Goal: Task Accomplishment & Management: Manage account settings

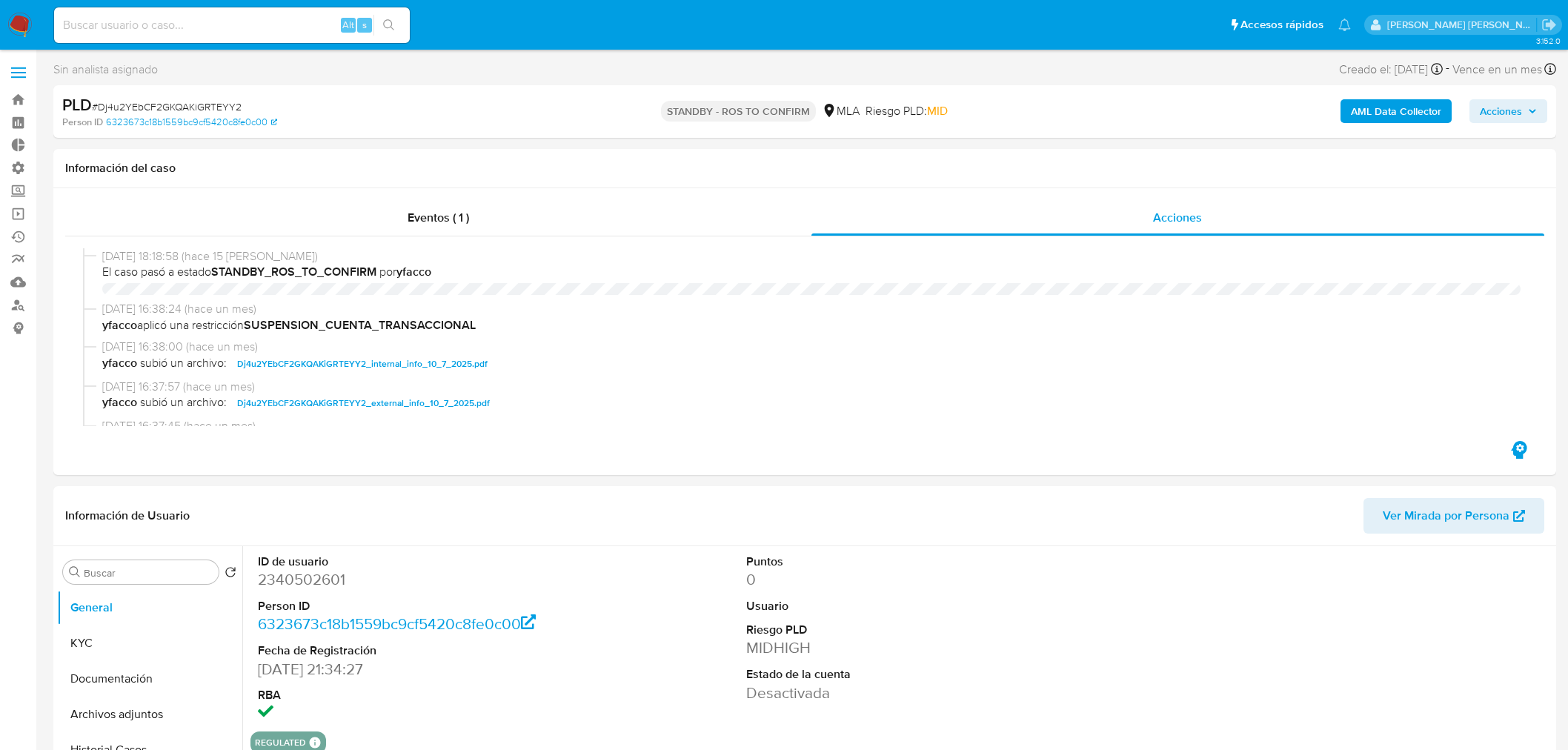
select select "10"
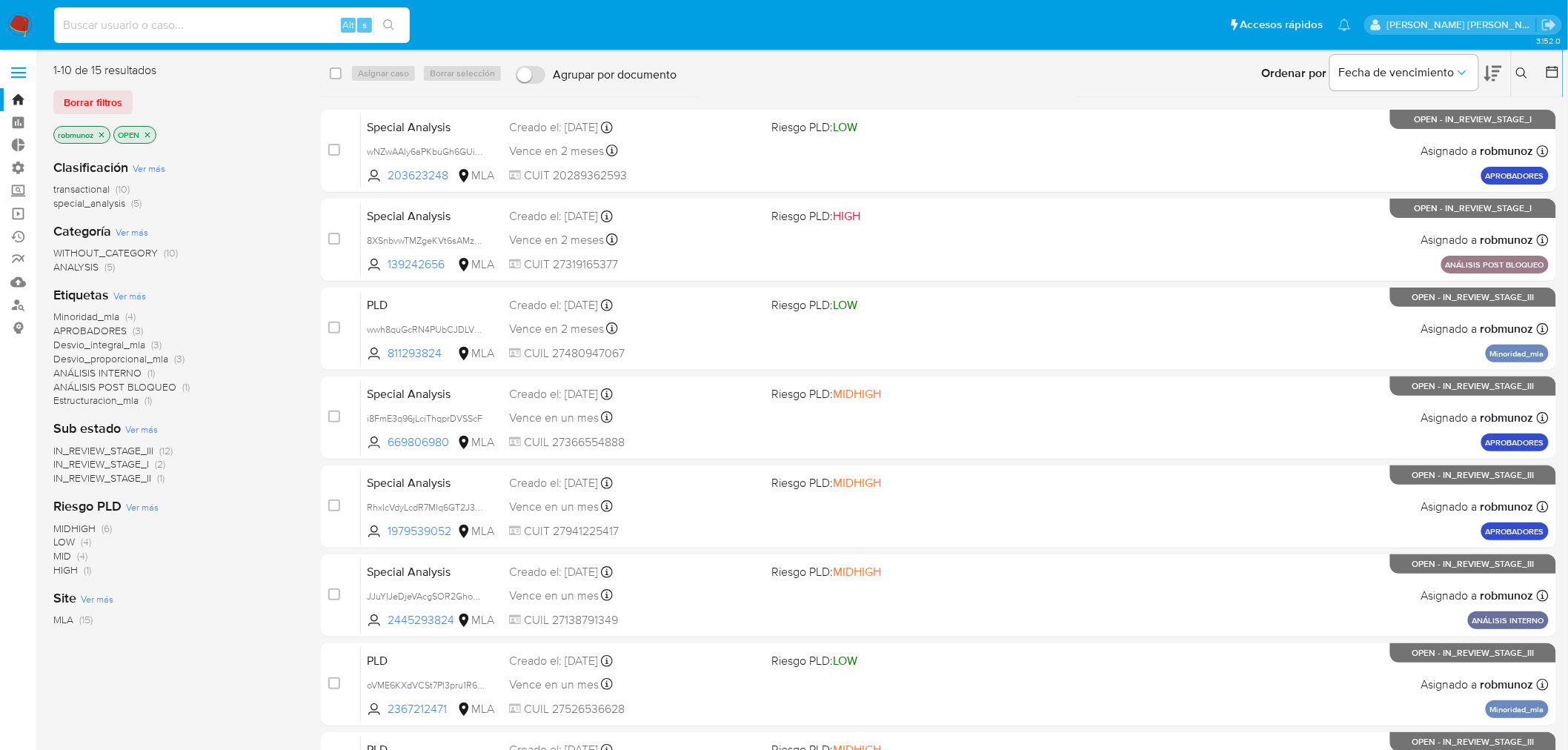
click at [165, 22] on input at bounding box center [232, 25] width 356 height 20
paste input "XIOY5yfzHEwAXZNT5M6Flz9Y"
type input "XIOY5yfzHEwAXZNT5M6Flz9Y"
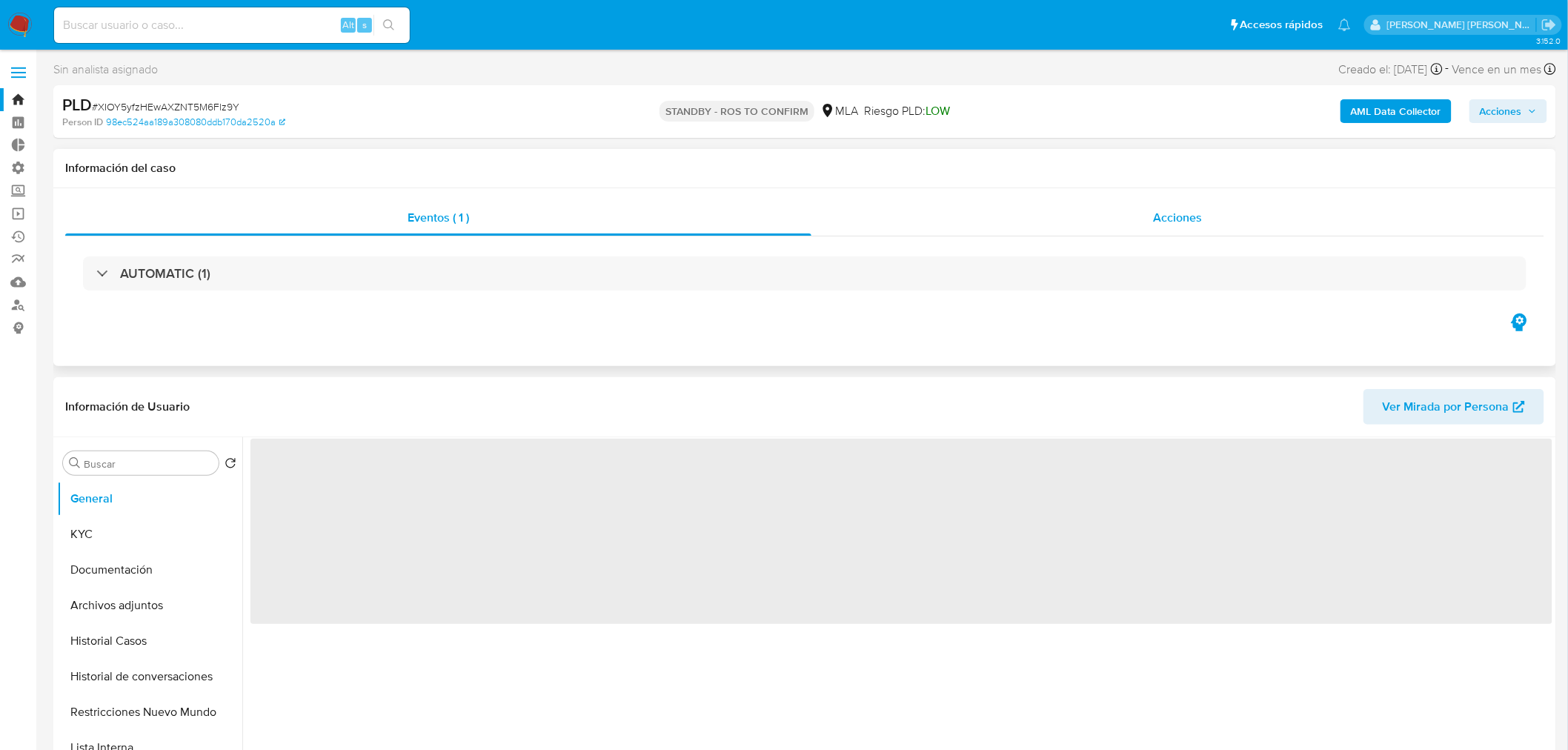
click at [1131, 230] on div "Acciones" at bounding box center [1178, 217] width 734 height 35
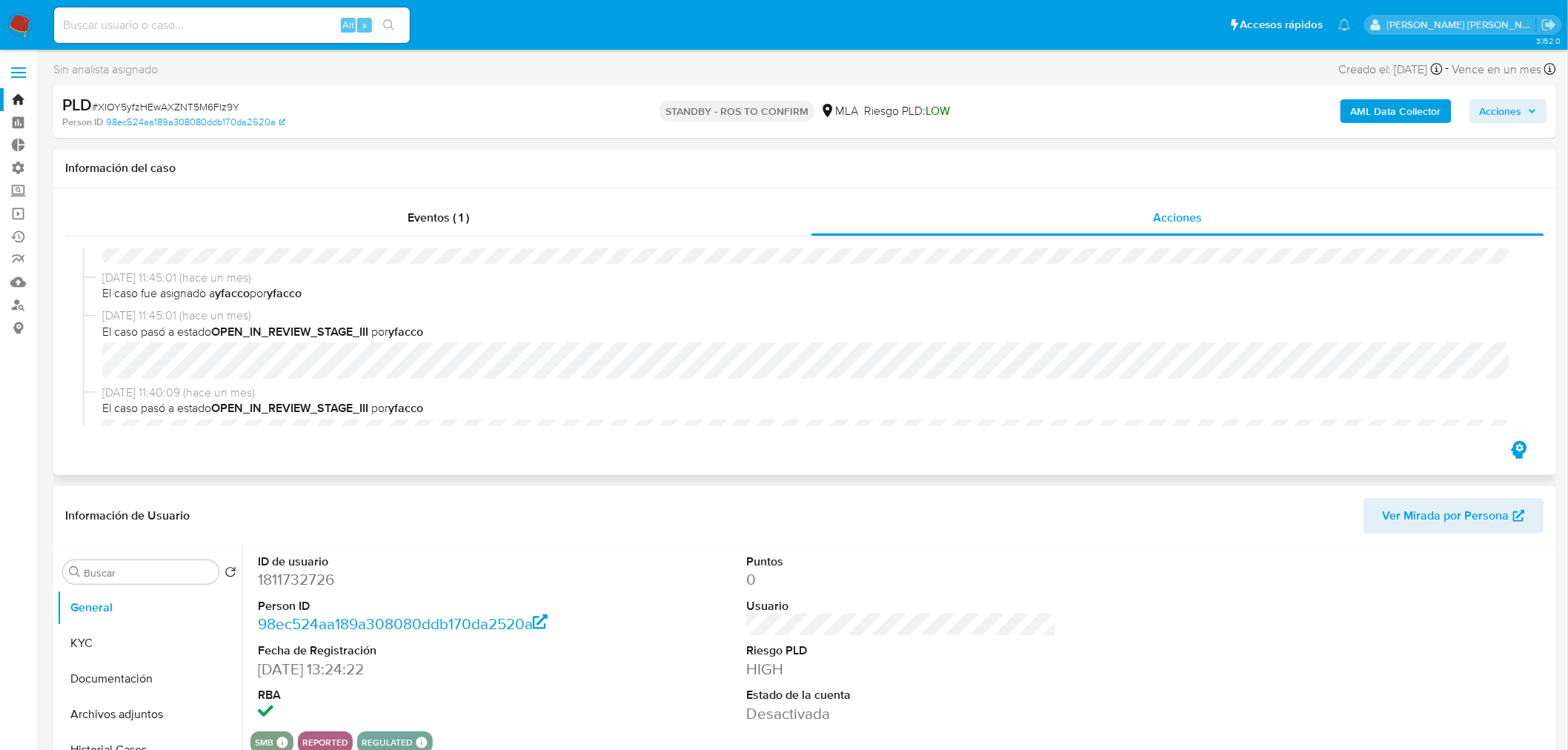
select select "10"
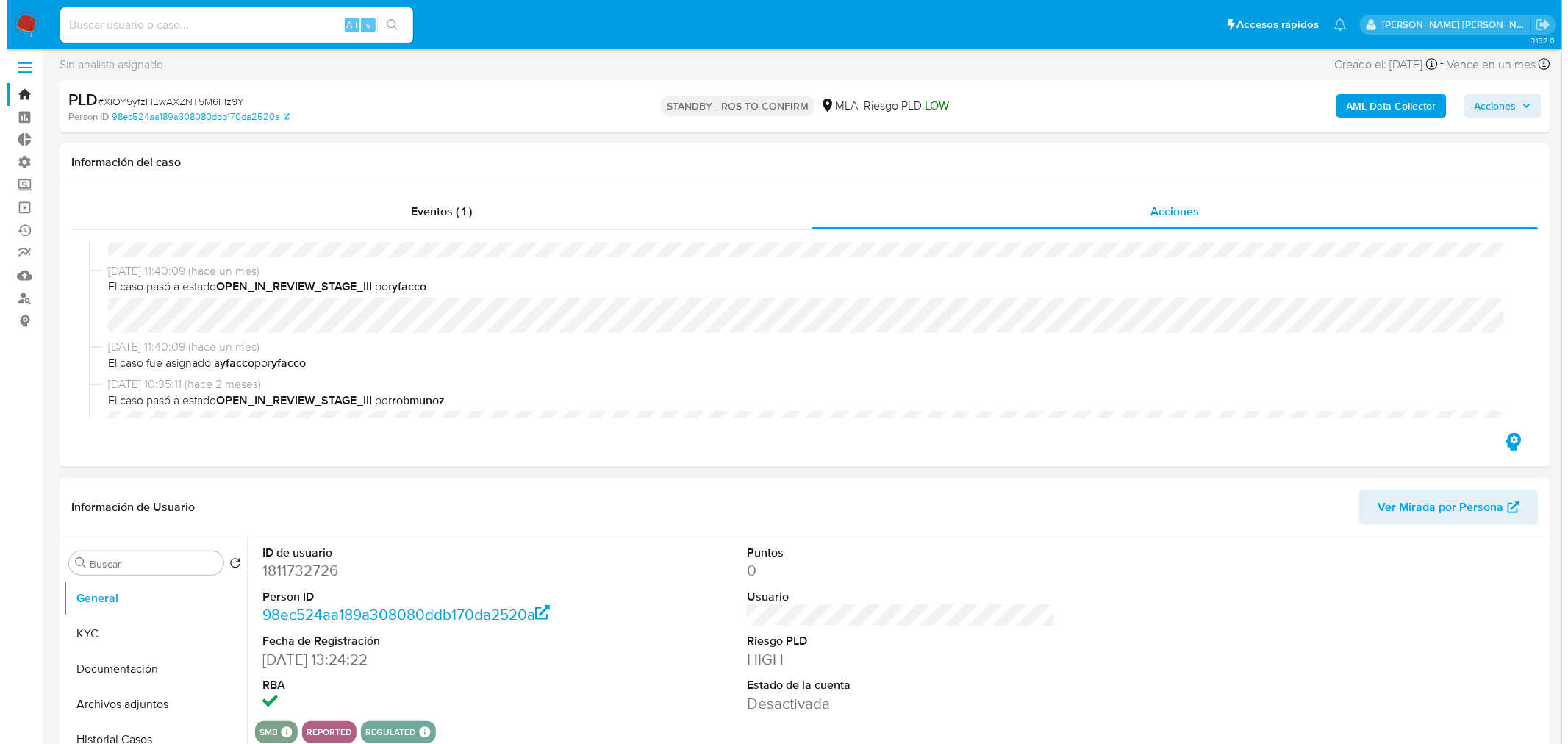
scroll to position [163, 0]
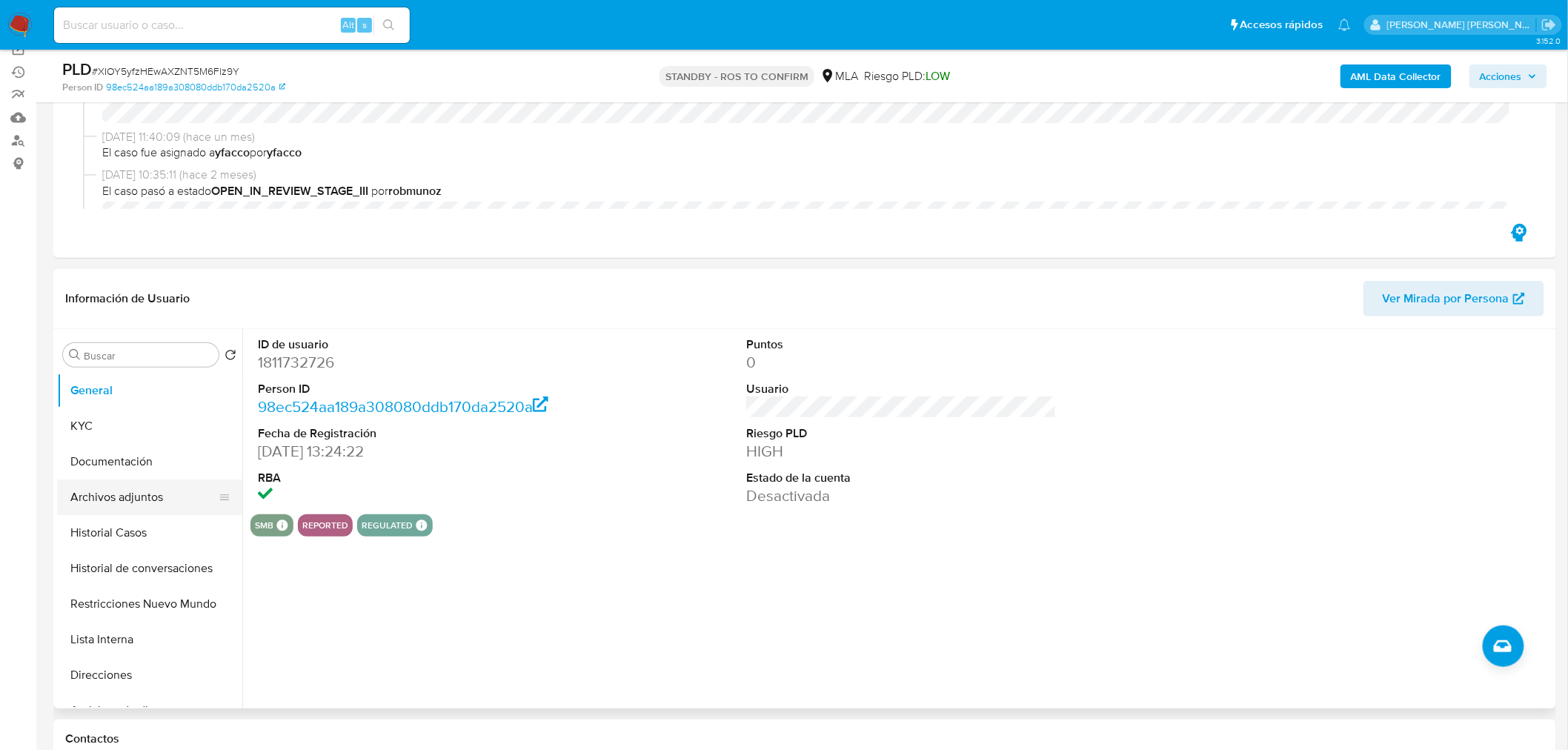
click at [158, 505] on button "Archivos adjuntos" at bounding box center [143, 497] width 173 height 35
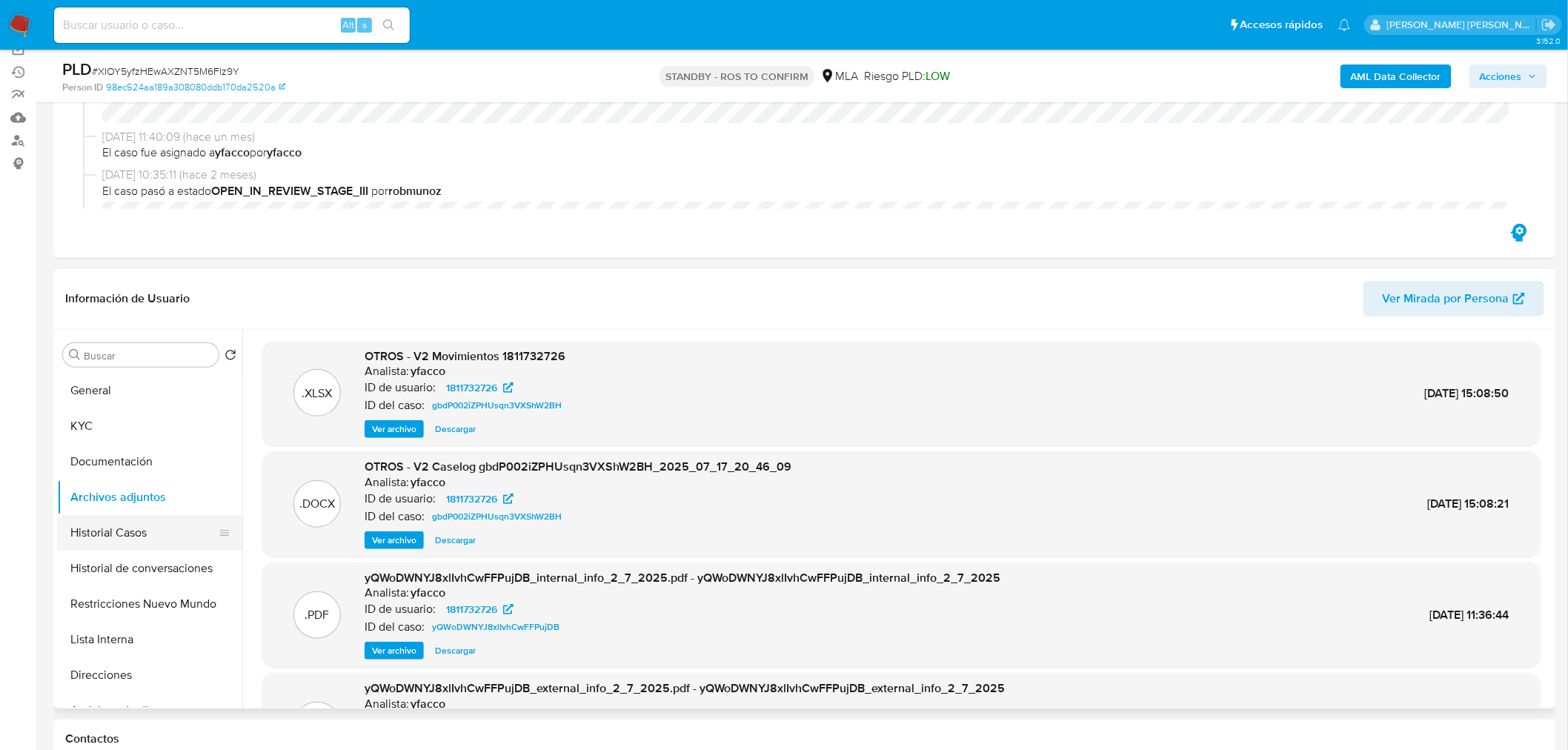
click at [144, 542] on button "Historial Casos" at bounding box center [143, 533] width 173 height 35
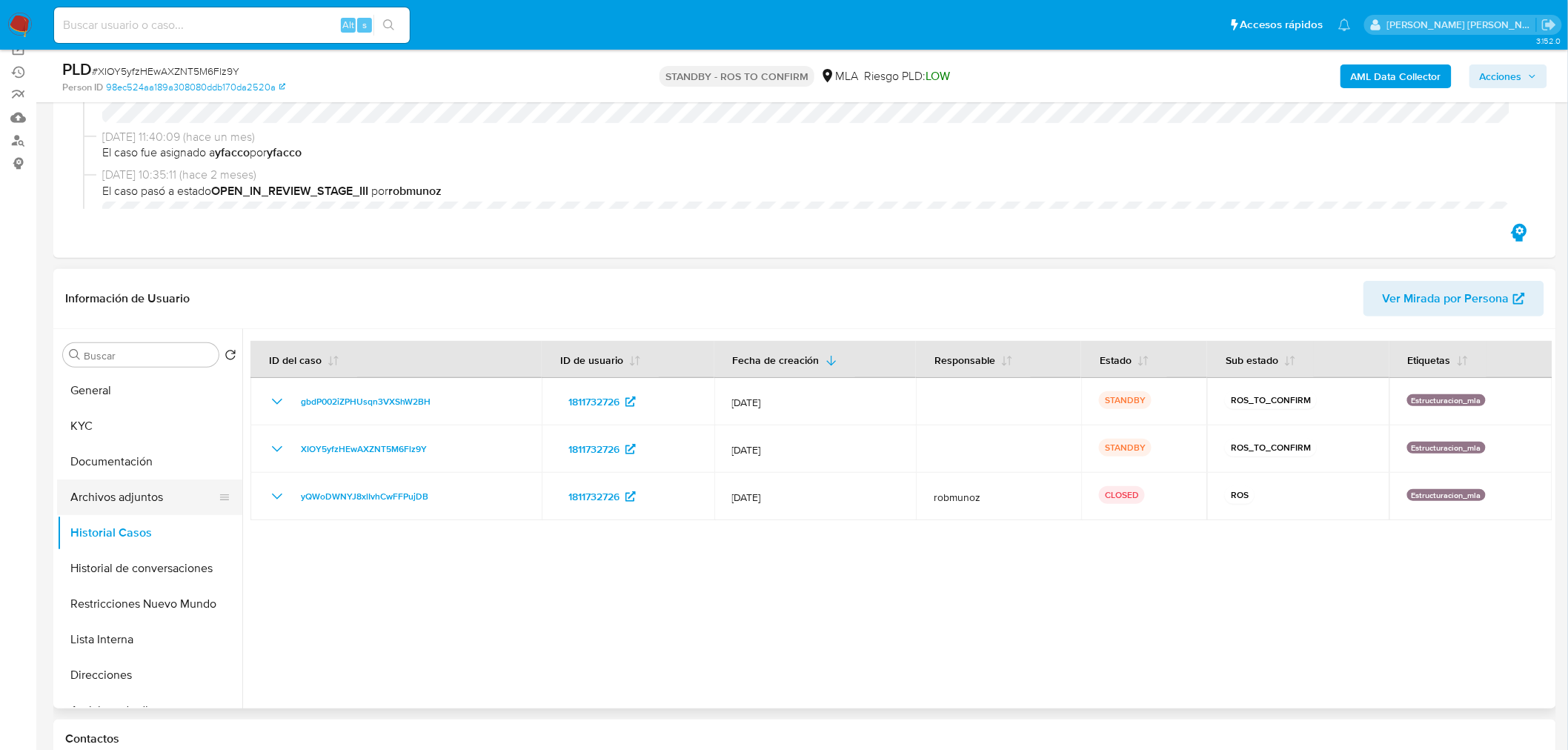
click at [161, 492] on button "Archivos adjuntos" at bounding box center [143, 497] width 173 height 35
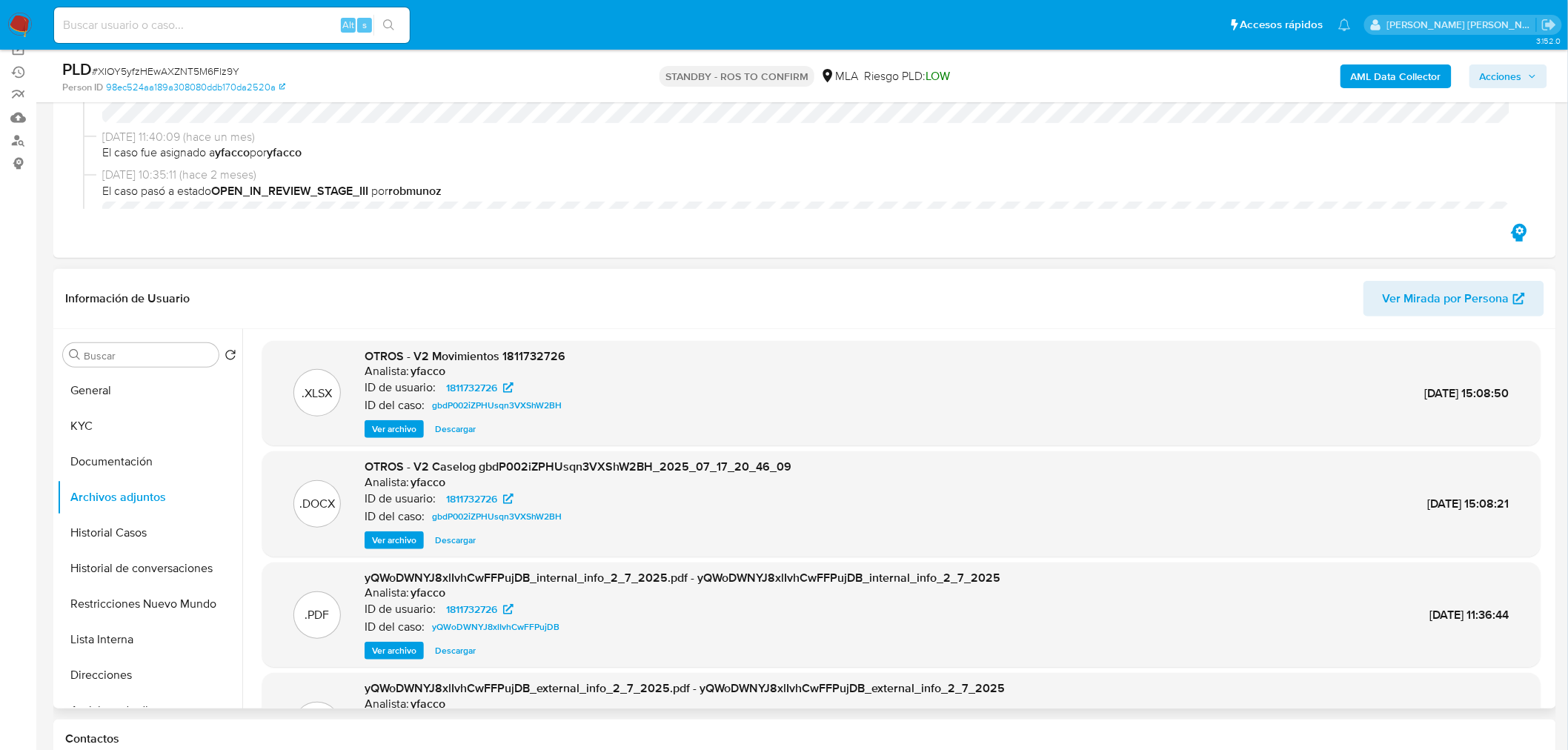
click at [442, 542] on span "Descargar" at bounding box center [455, 540] width 41 height 15
click at [125, 531] on button "Historial Casos" at bounding box center [143, 533] width 173 height 35
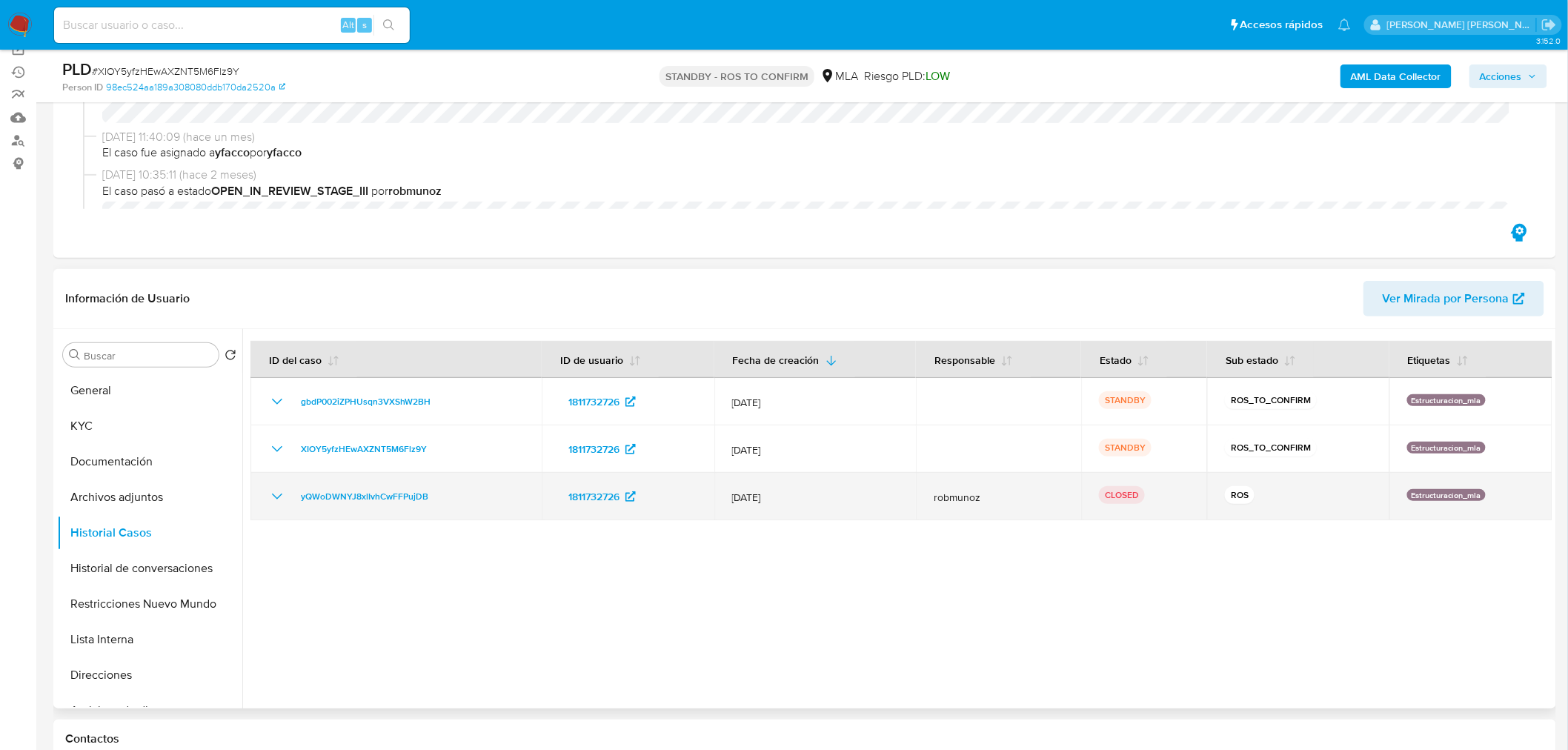
click at [285, 488] on icon "Mostrar/Ocultar" at bounding box center [276, 497] width 18 height 18
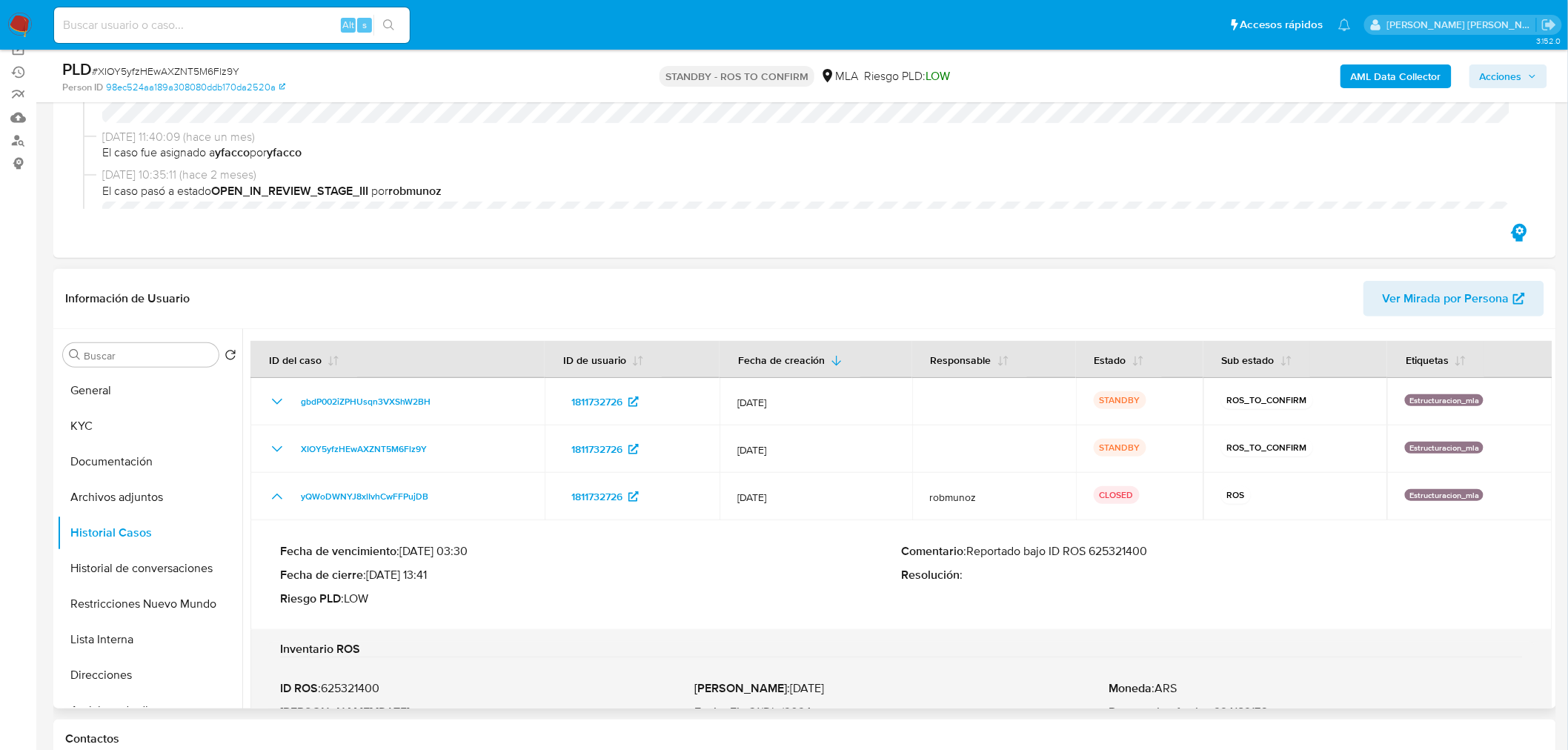
click at [1131, 553] on p "Comentario : Reportado bajo ID ROS 625321400" at bounding box center [1212, 551] width 622 height 15
click at [154, 516] on button "Historial Casos" at bounding box center [143, 533] width 173 height 35
click at [160, 512] on button "Archivos adjuntos" at bounding box center [143, 497] width 173 height 35
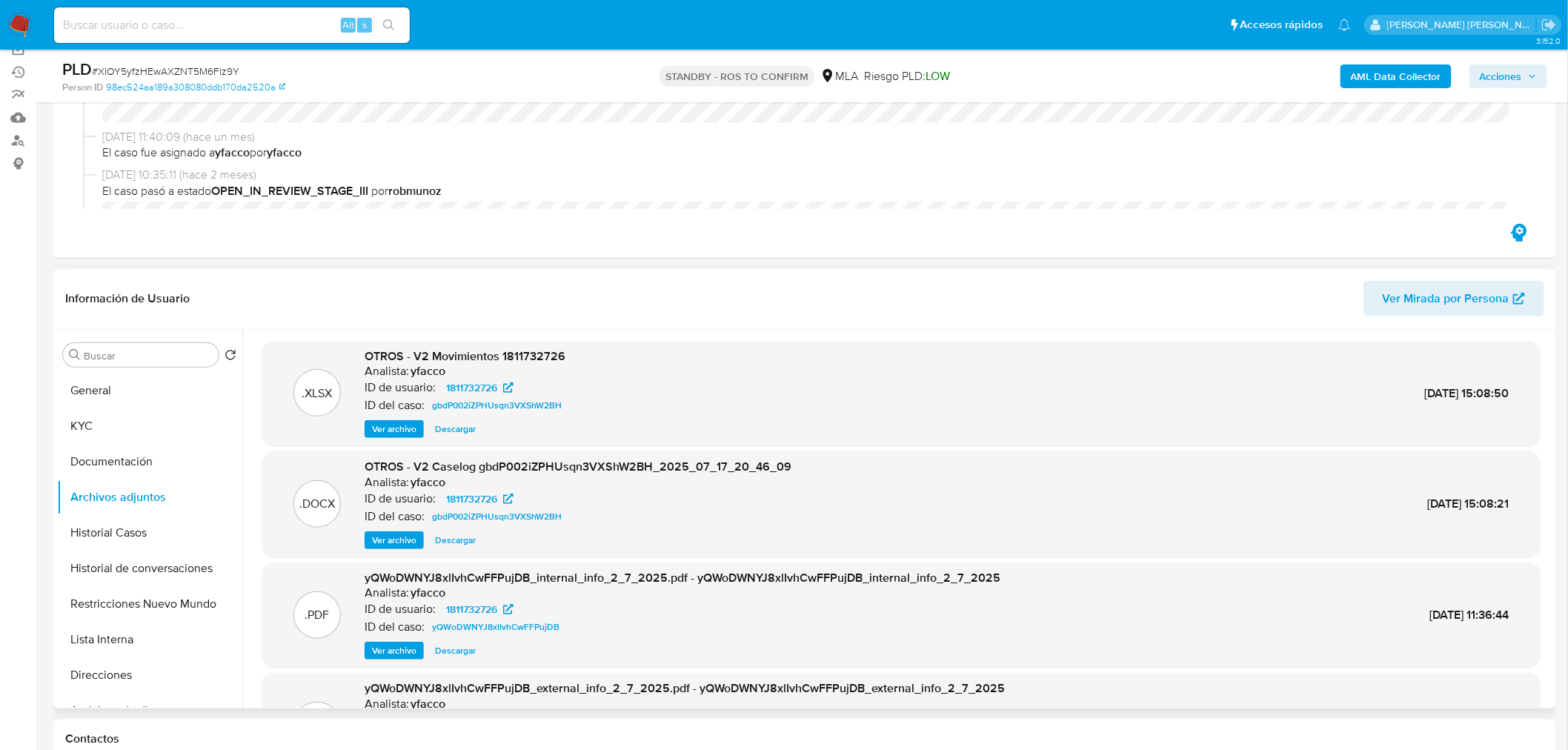
click at [413, 538] on span "Ver archivo" at bounding box center [394, 540] width 45 height 15
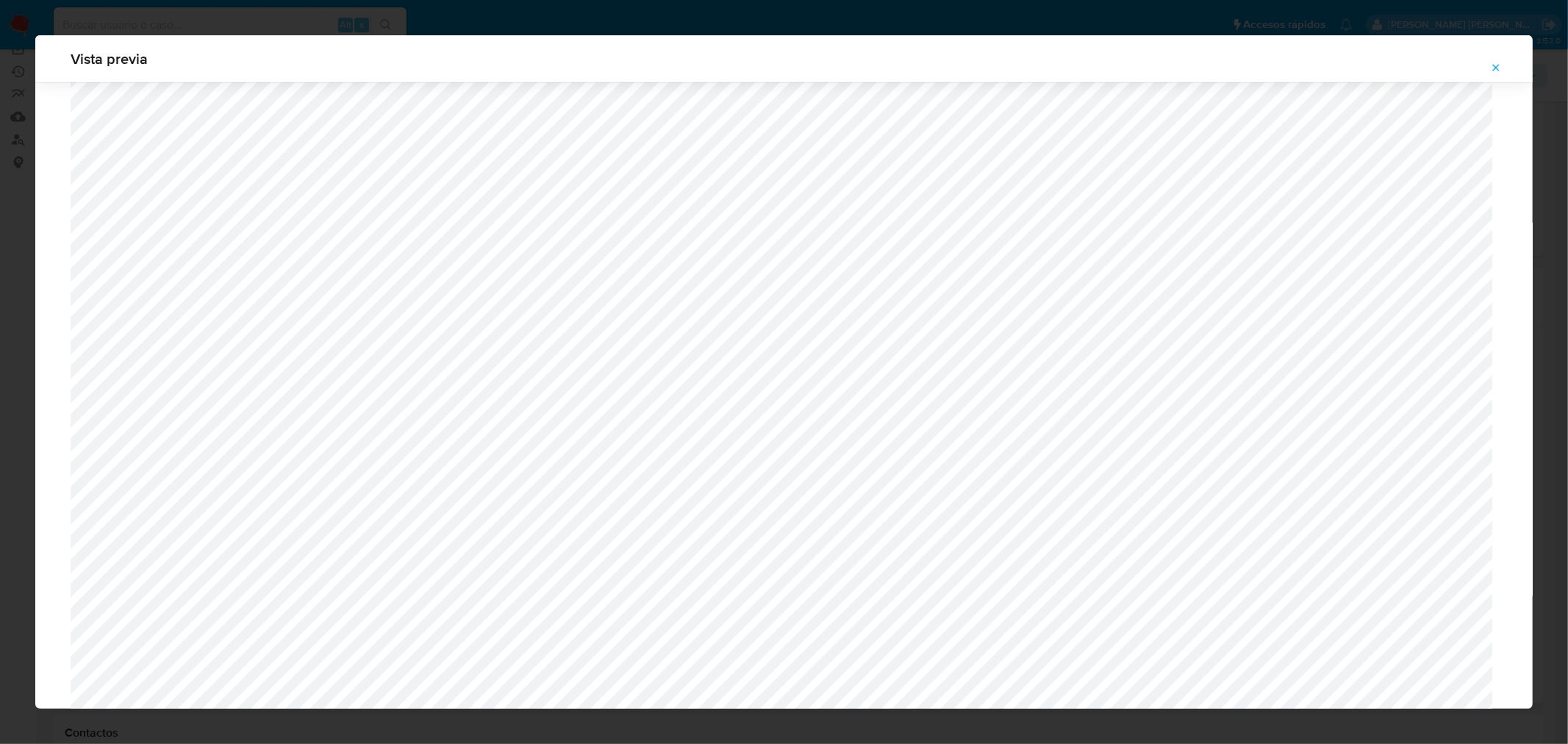
scroll to position [891, 0]
click at [1497, 65] on icon "Attachment preview" at bounding box center [1496, 67] width 12 height 12
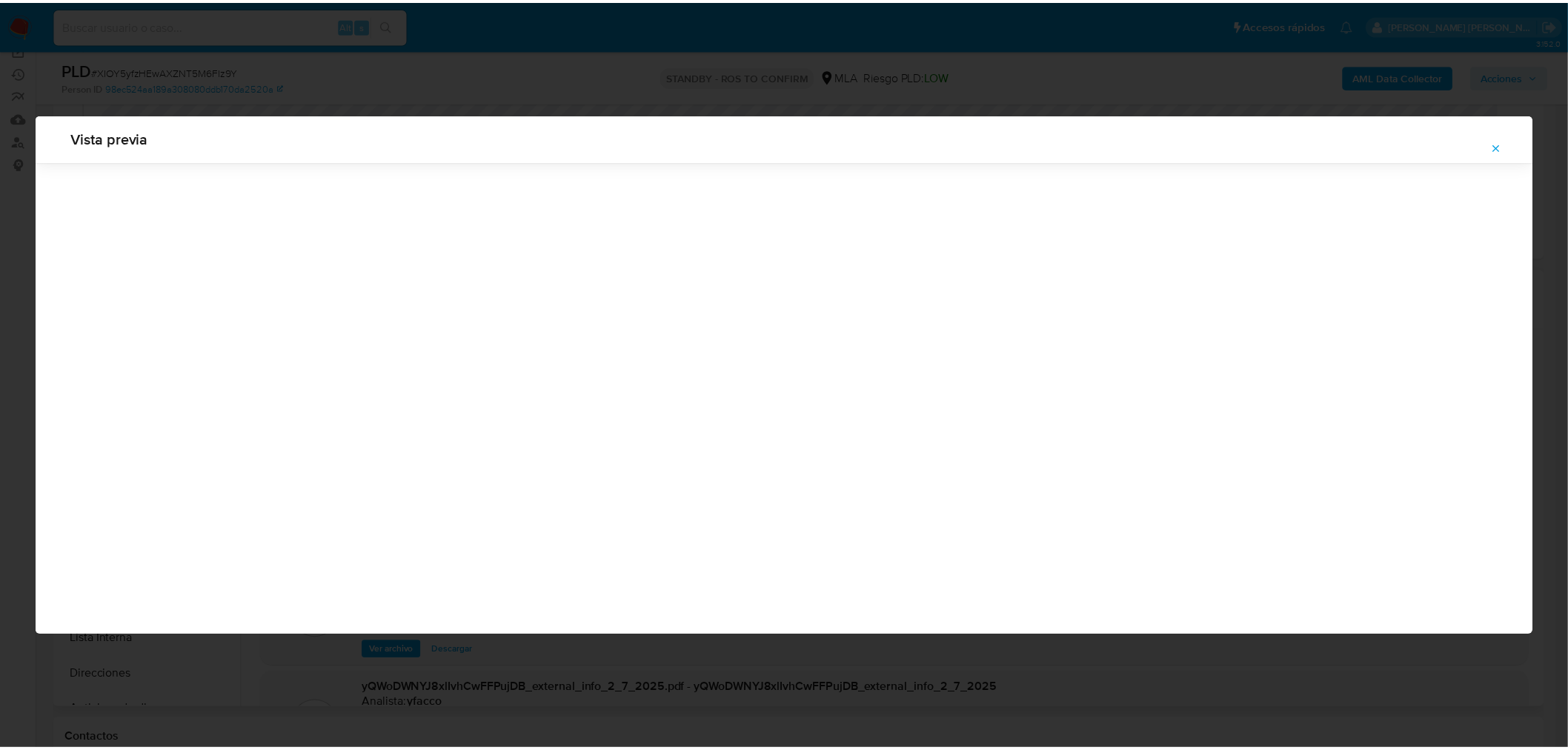
scroll to position [0, 0]
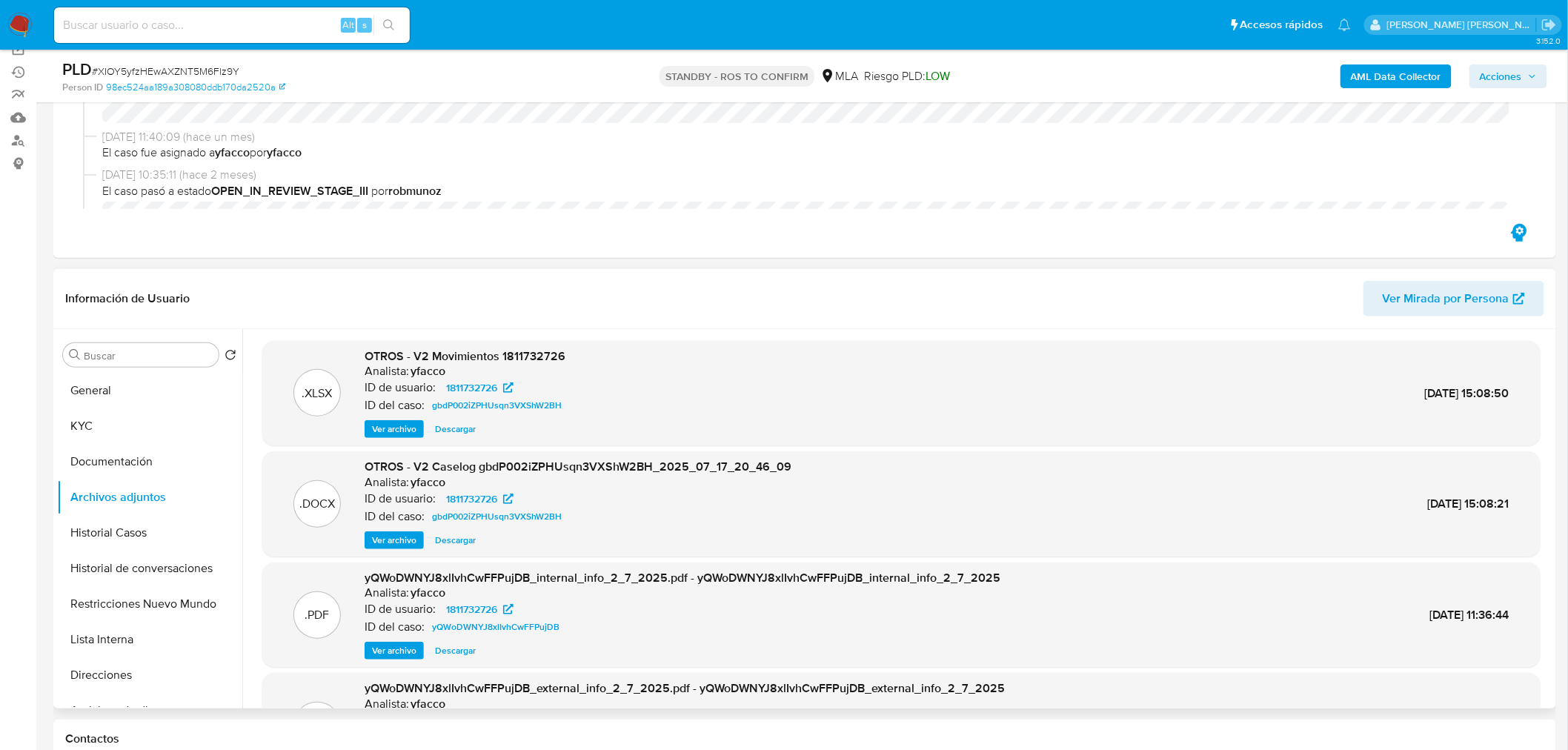
click at [458, 427] on span "Descargar" at bounding box center [455, 429] width 41 height 15
click at [439, 533] on span "Descargar" at bounding box center [455, 540] width 41 height 15
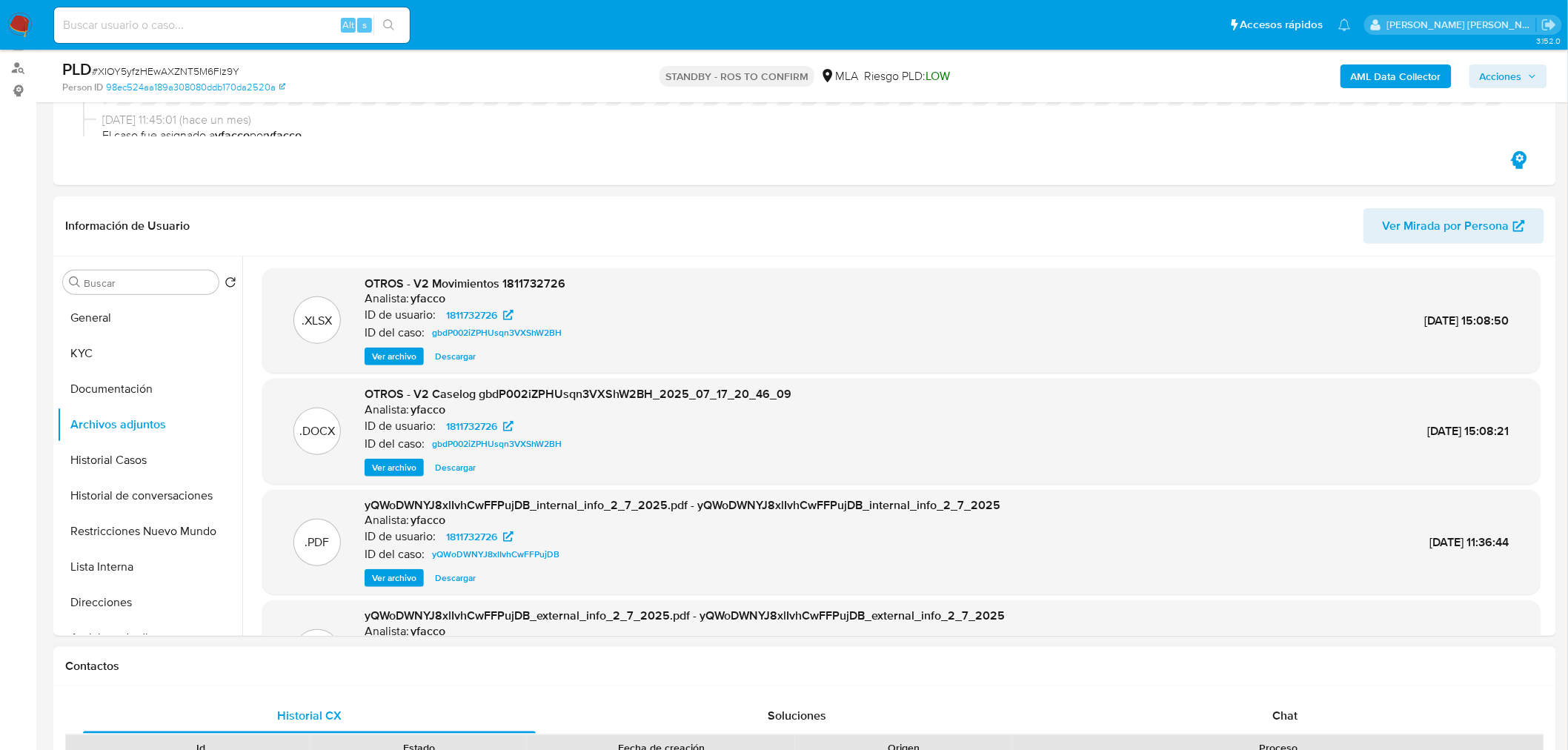
scroll to position [411, 0]
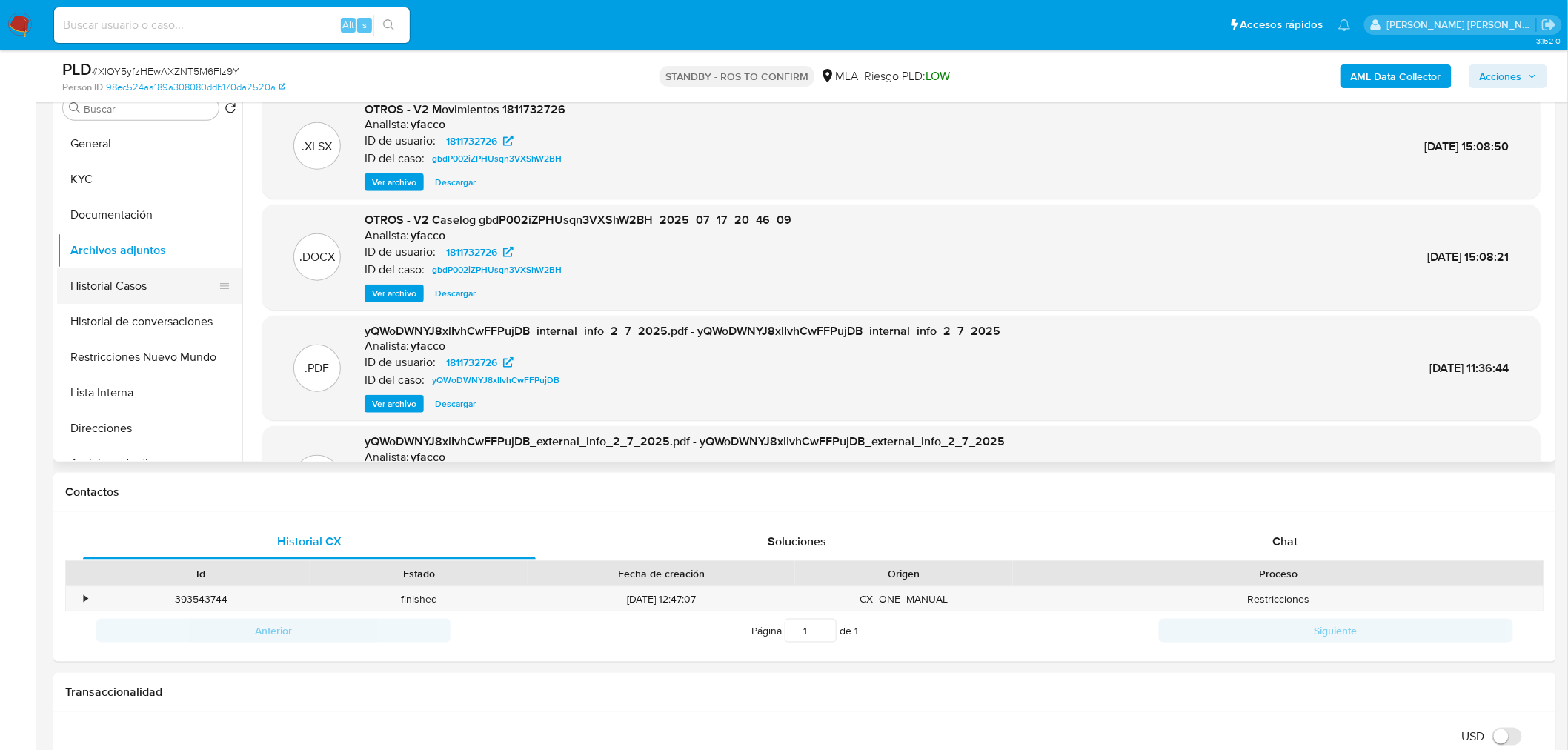
click at [72, 289] on button "Historial Casos" at bounding box center [143, 285] width 173 height 35
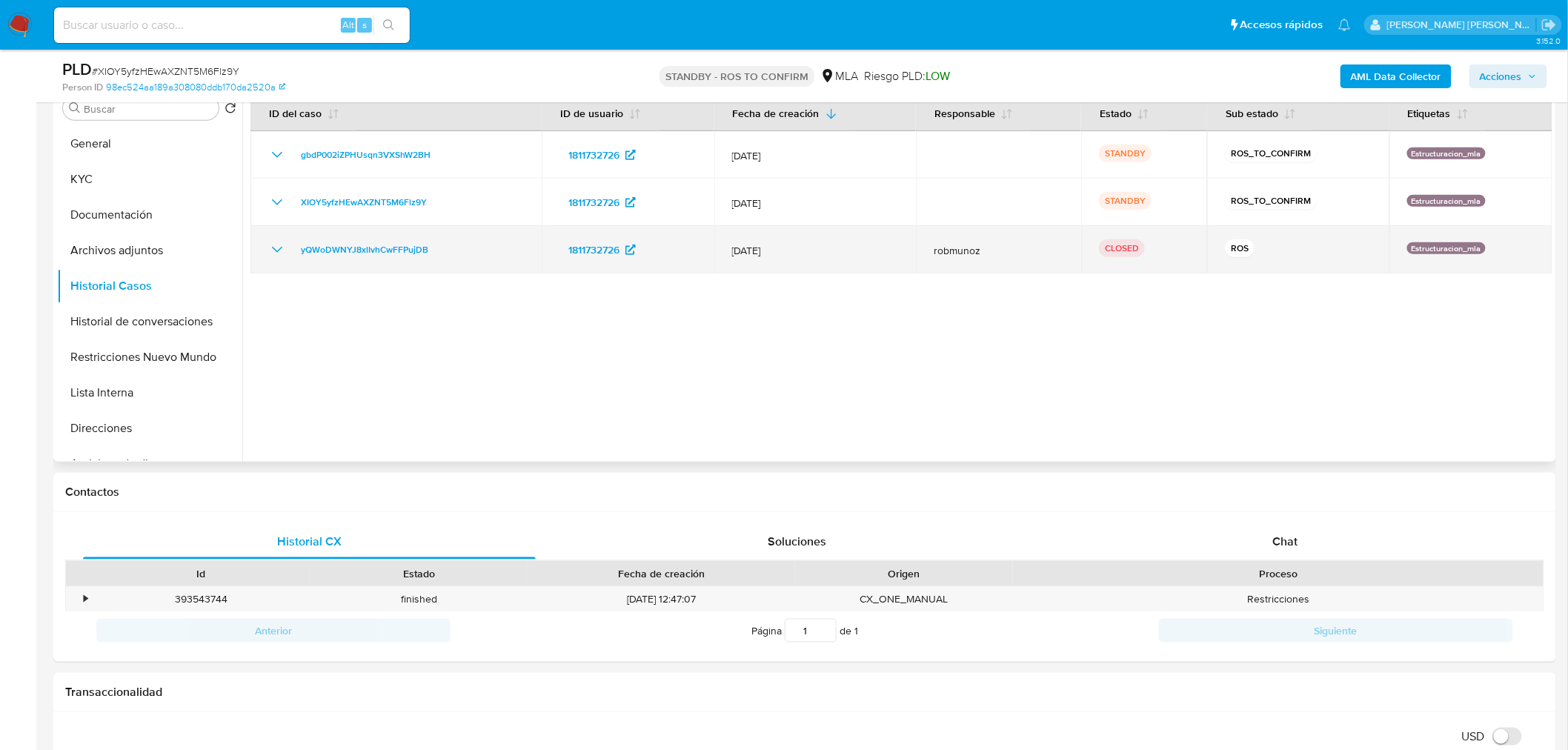
click at [282, 253] on icon "Mostrar/Ocultar" at bounding box center [276, 249] width 18 height 18
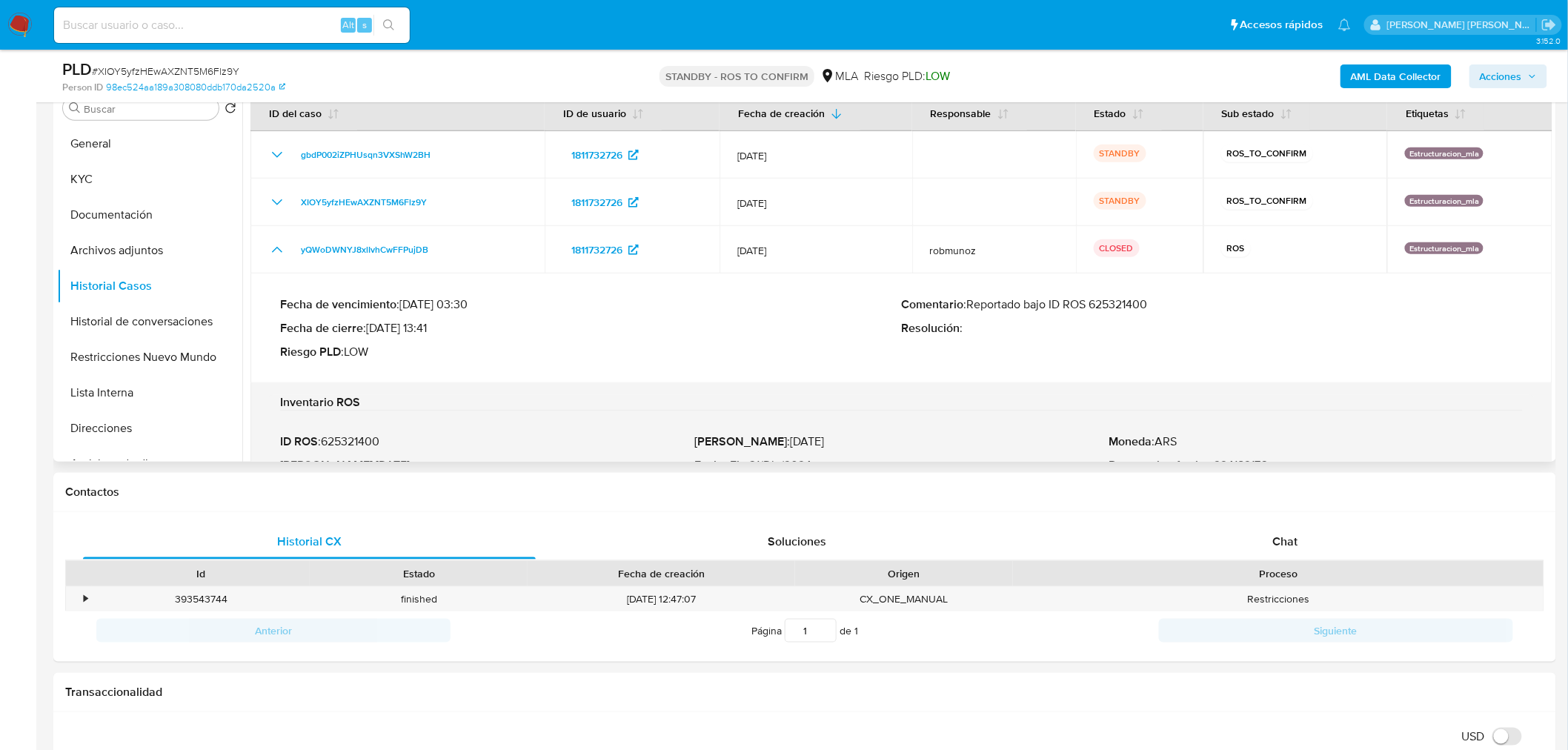
click at [1116, 305] on p "Comentario : Reportado bajo ID ROS 625321400" at bounding box center [1212, 304] width 622 height 15
click at [1116, 304] on p "Comentario : Reportado bajo ID ROS 625321400" at bounding box center [1212, 304] width 622 height 15
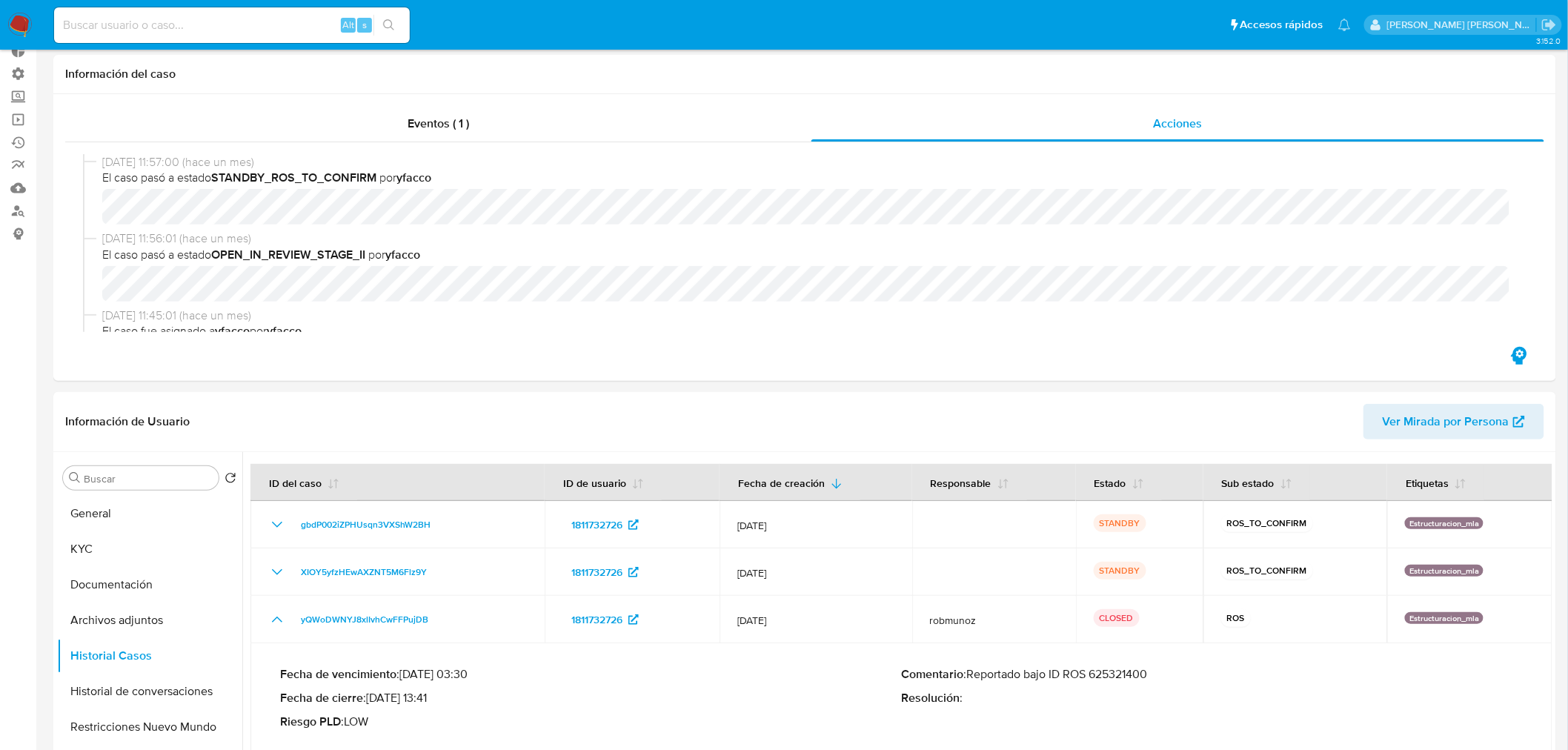
scroll to position [0, 0]
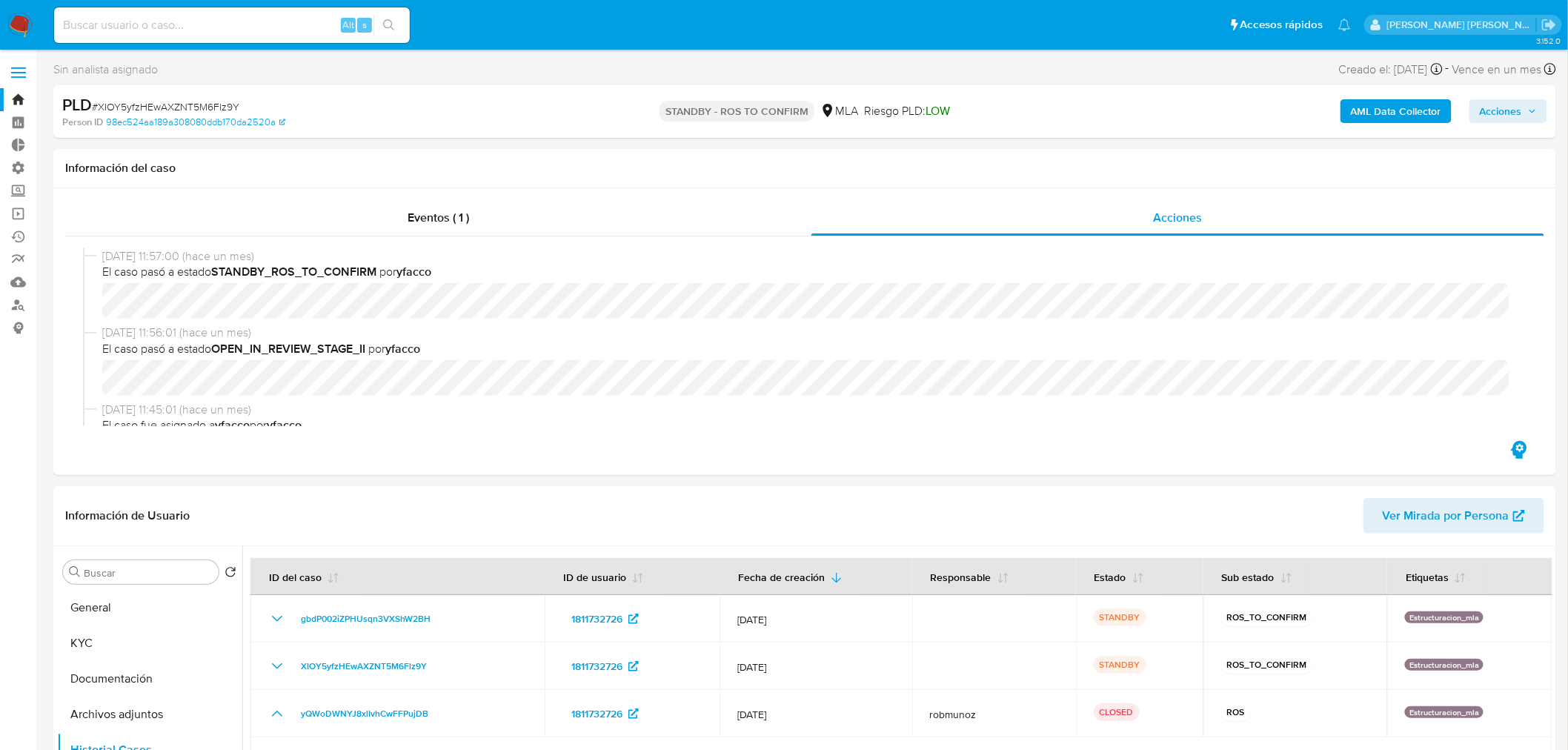
click at [202, 100] on span "# XIOY5yfzHEwAXZNT5M6Flz9Y" at bounding box center [165, 107] width 147 height 15
copy span "XIOY5yfzHEwAXZNT5M6Flz9Y"
click at [16, 22] on img at bounding box center [20, 25] width 25 height 25
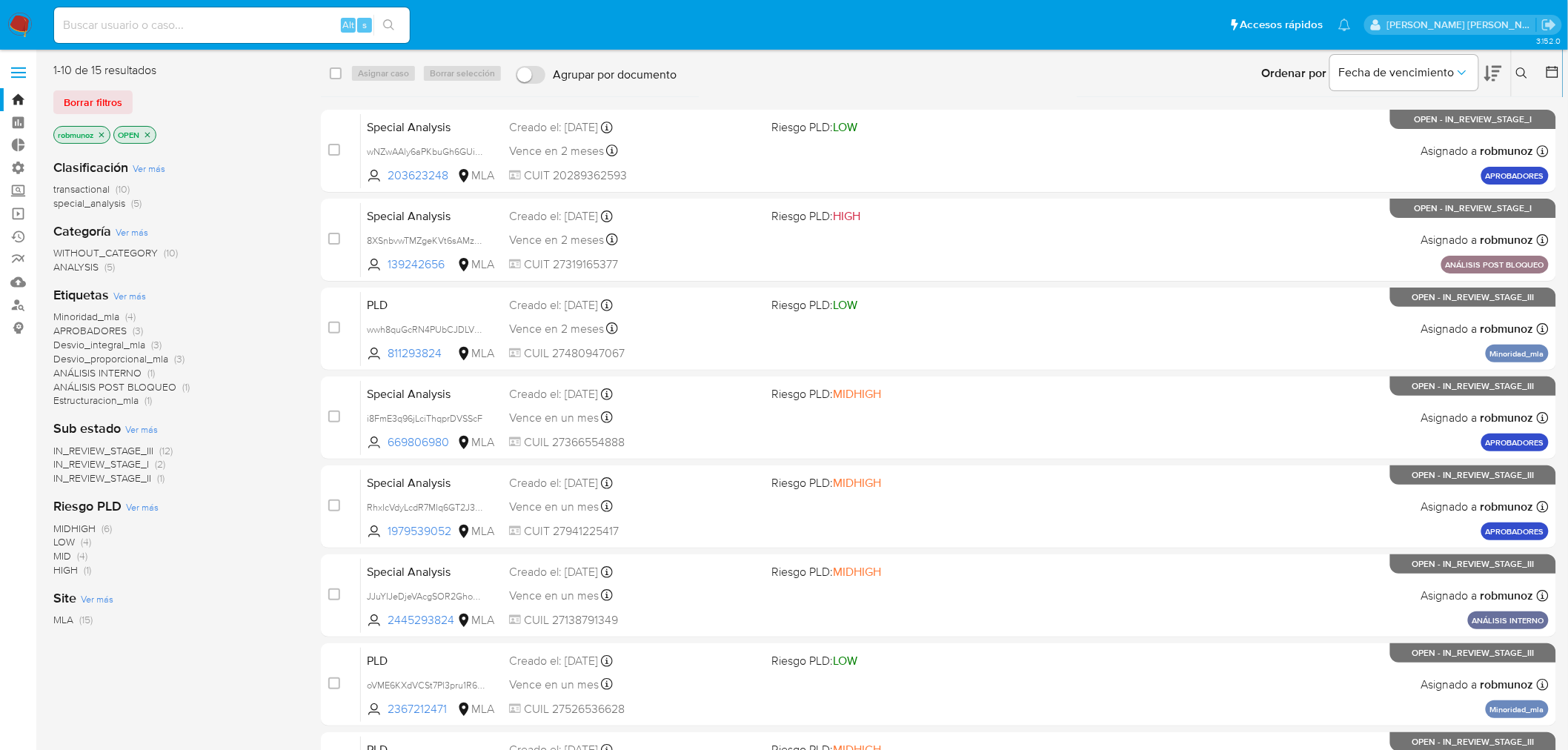
click at [1519, 76] on icon at bounding box center [1522, 73] width 12 height 12
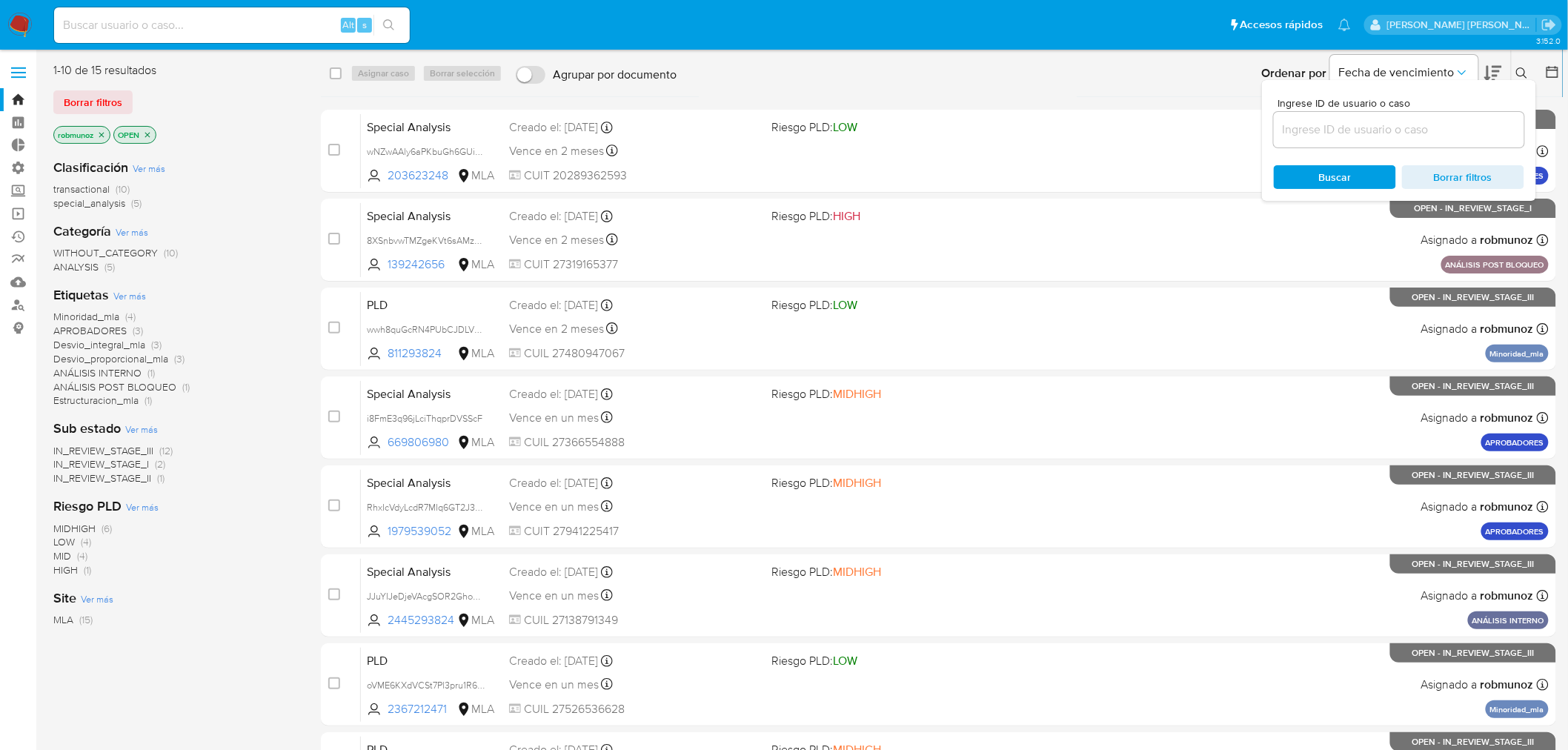
click at [1451, 130] on input at bounding box center [1399, 129] width 251 height 20
type input "XIOY5yfzHEwAXZNT5M6Flz9Y"
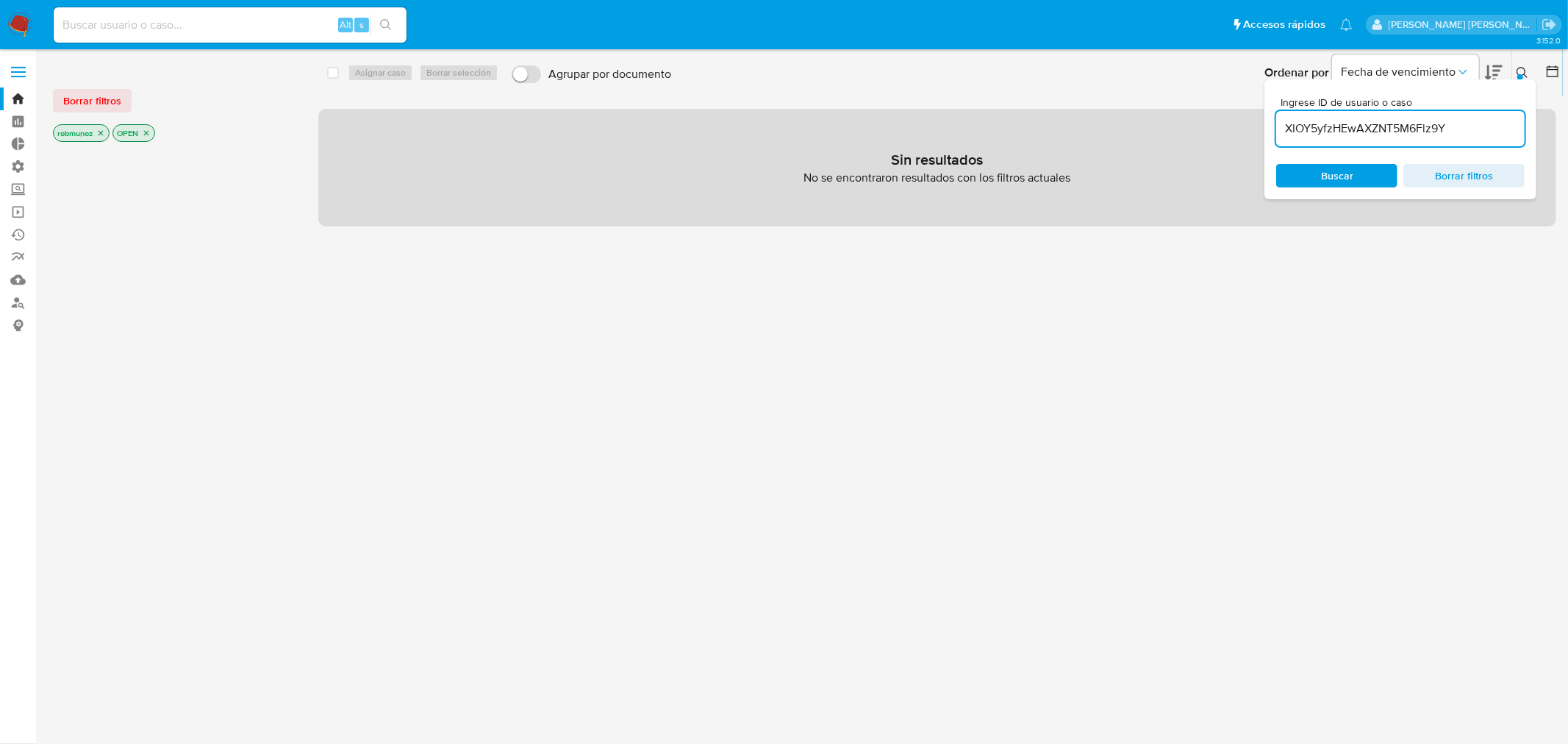
click at [100, 107] on span "Borrar filtros" at bounding box center [92, 100] width 58 height 20
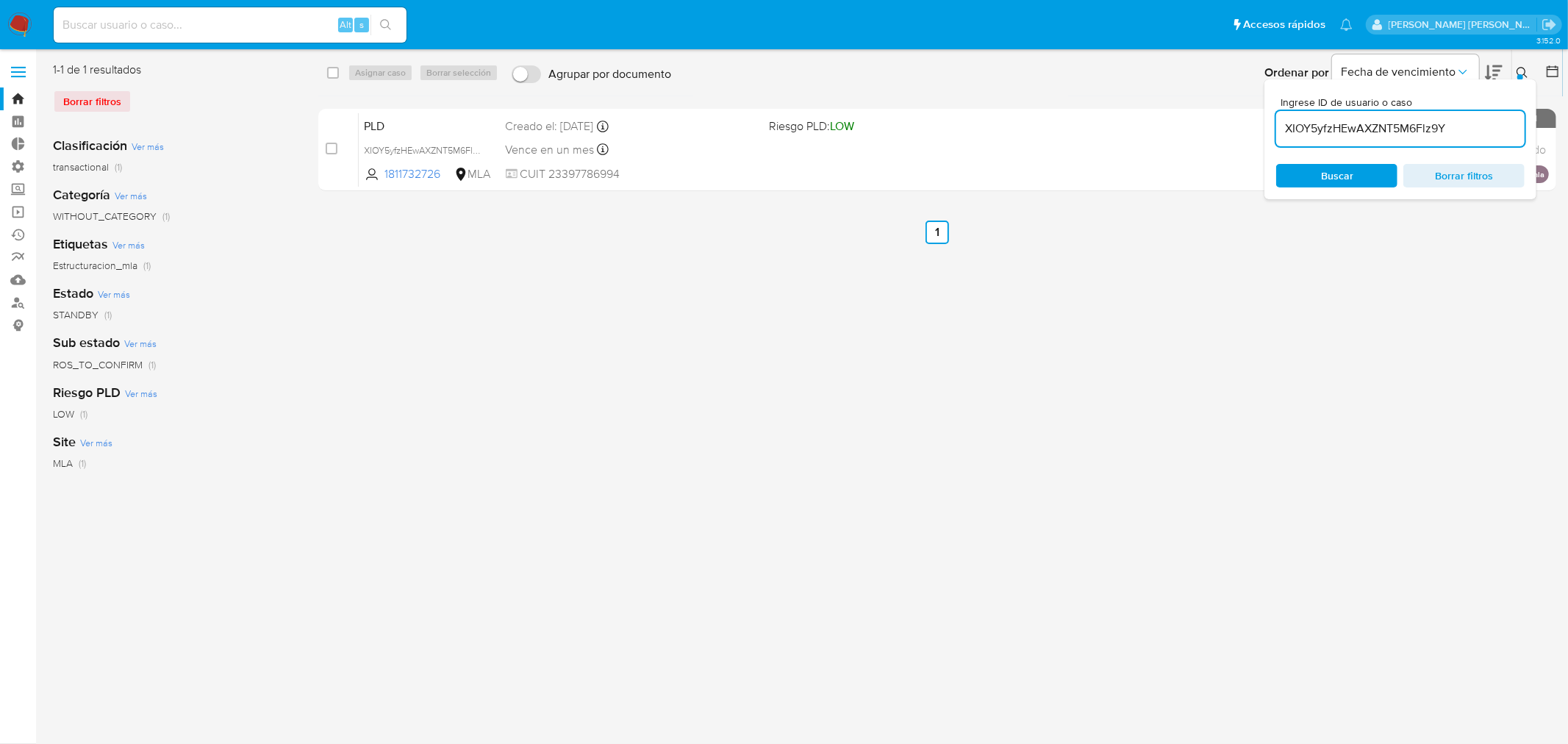
click at [1525, 67] on icon at bounding box center [1522, 72] width 12 height 12
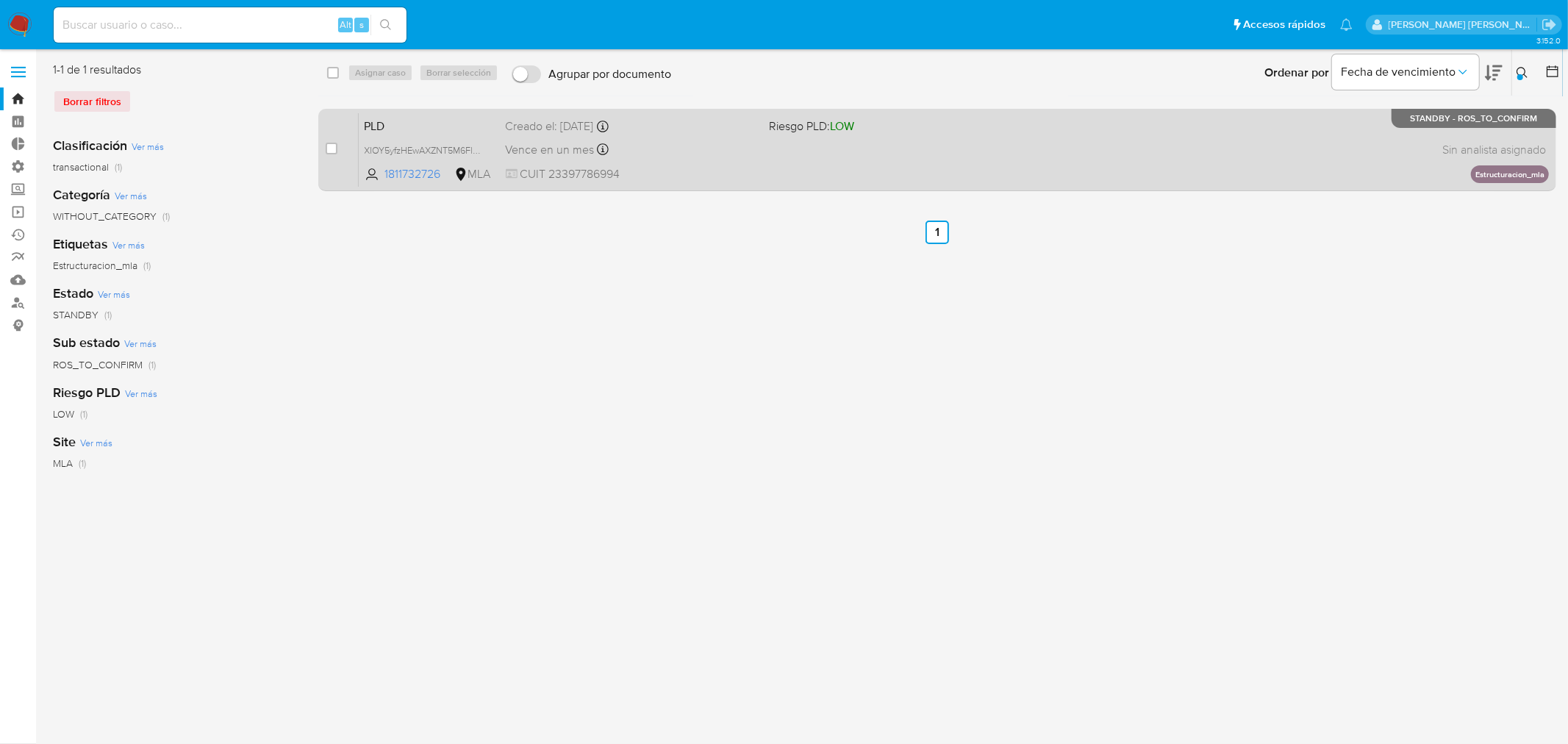
drag, startPoint x: 332, startPoint y: 152, endPoint x: 349, endPoint y: 109, distance: 46.2
click at [332, 155] on div "case-item-checkbox" at bounding box center [331, 148] width 12 height 15
click at [332, 147] on input "checkbox" at bounding box center [331, 148] width 12 height 12
checkbox input "true"
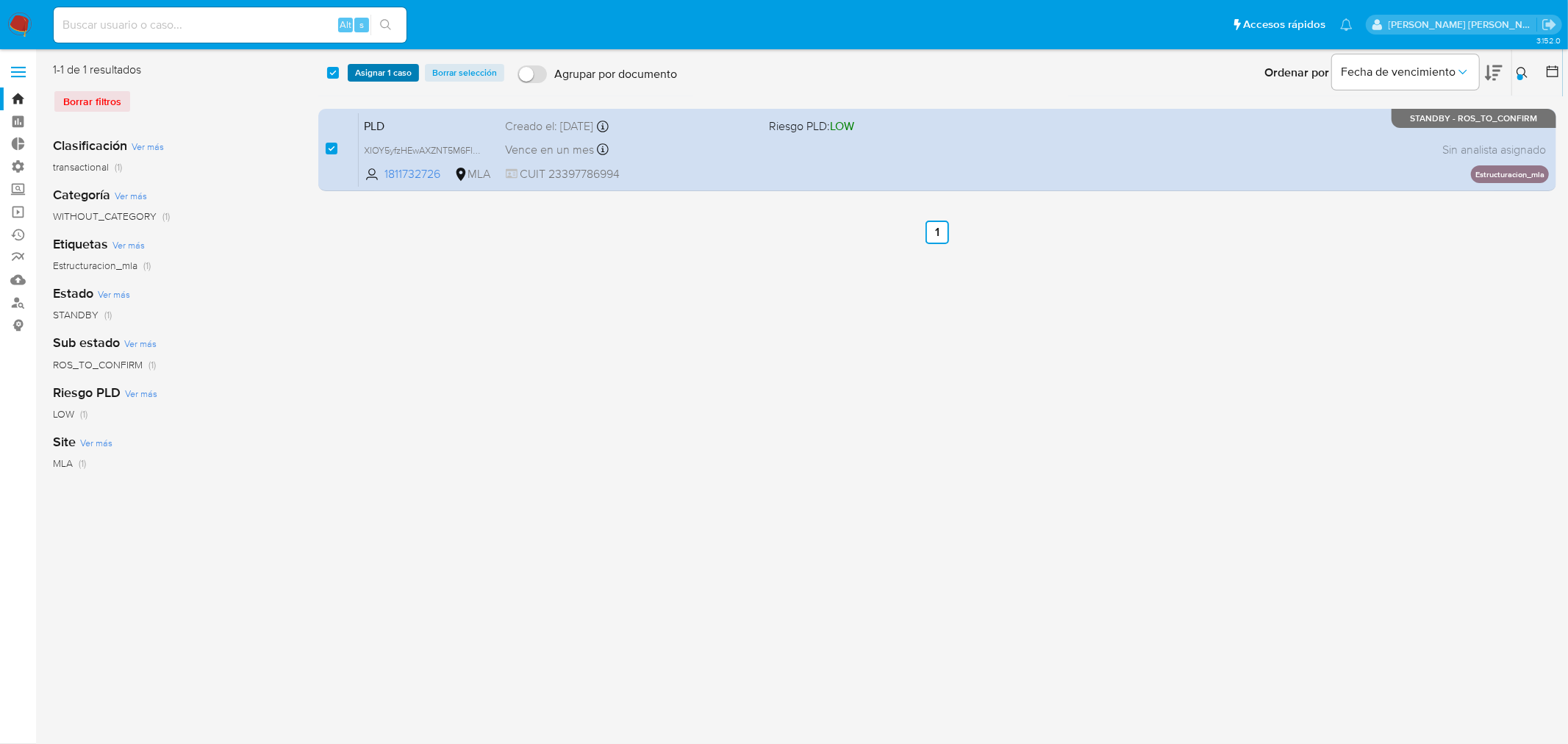
click at [376, 75] on span "Asignar 1 caso" at bounding box center [383, 72] width 57 height 15
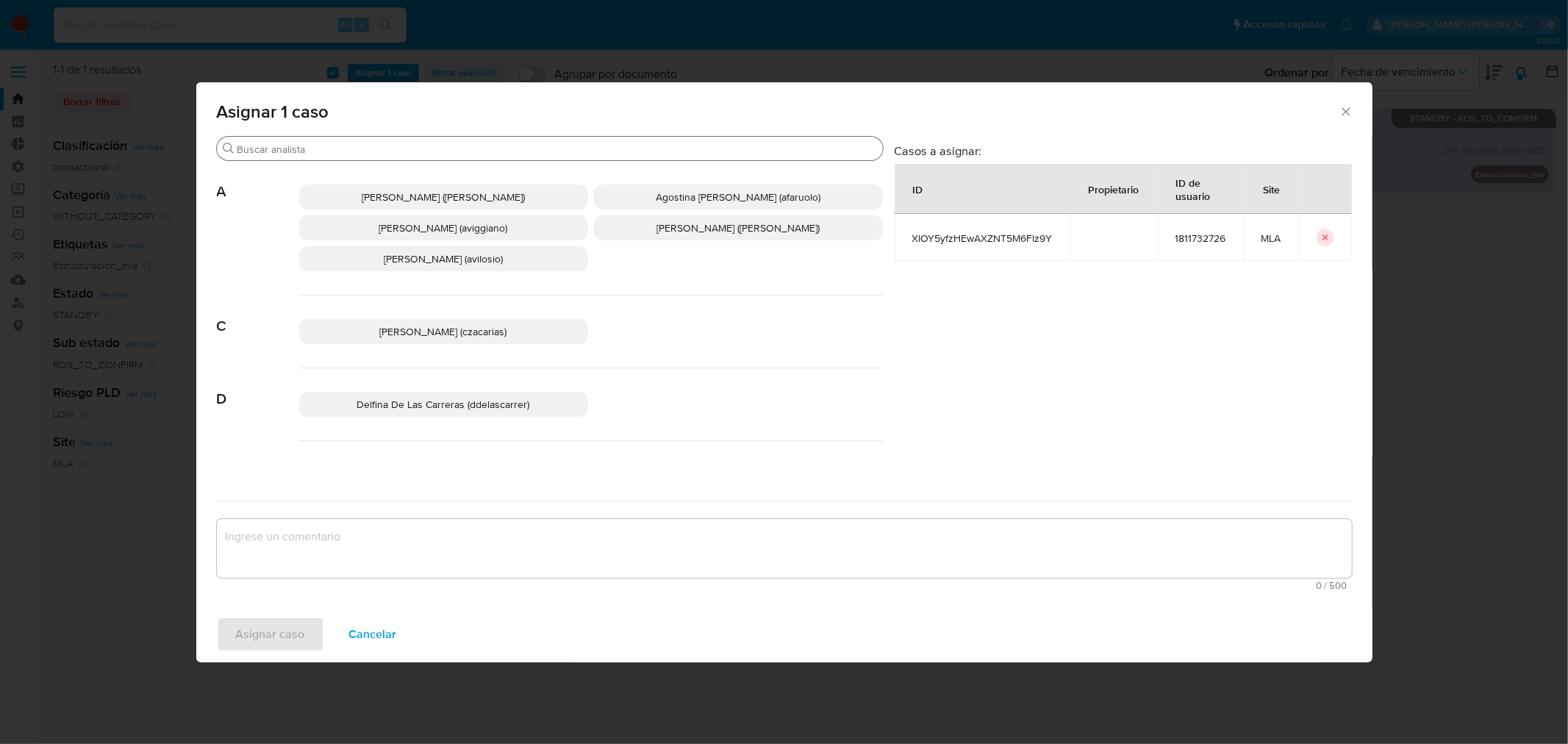
click at [348, 157] on div "Buscar" at bounding box center [549, 148] width 666 height 23
drag, startPoint x: 342, startPoint y: 149, endPoint x: 326, endPoint y: 137, distance: 20.0
click at [332, 143] on input "Buscar" at bounding box center [557, 149] width 639 height 13
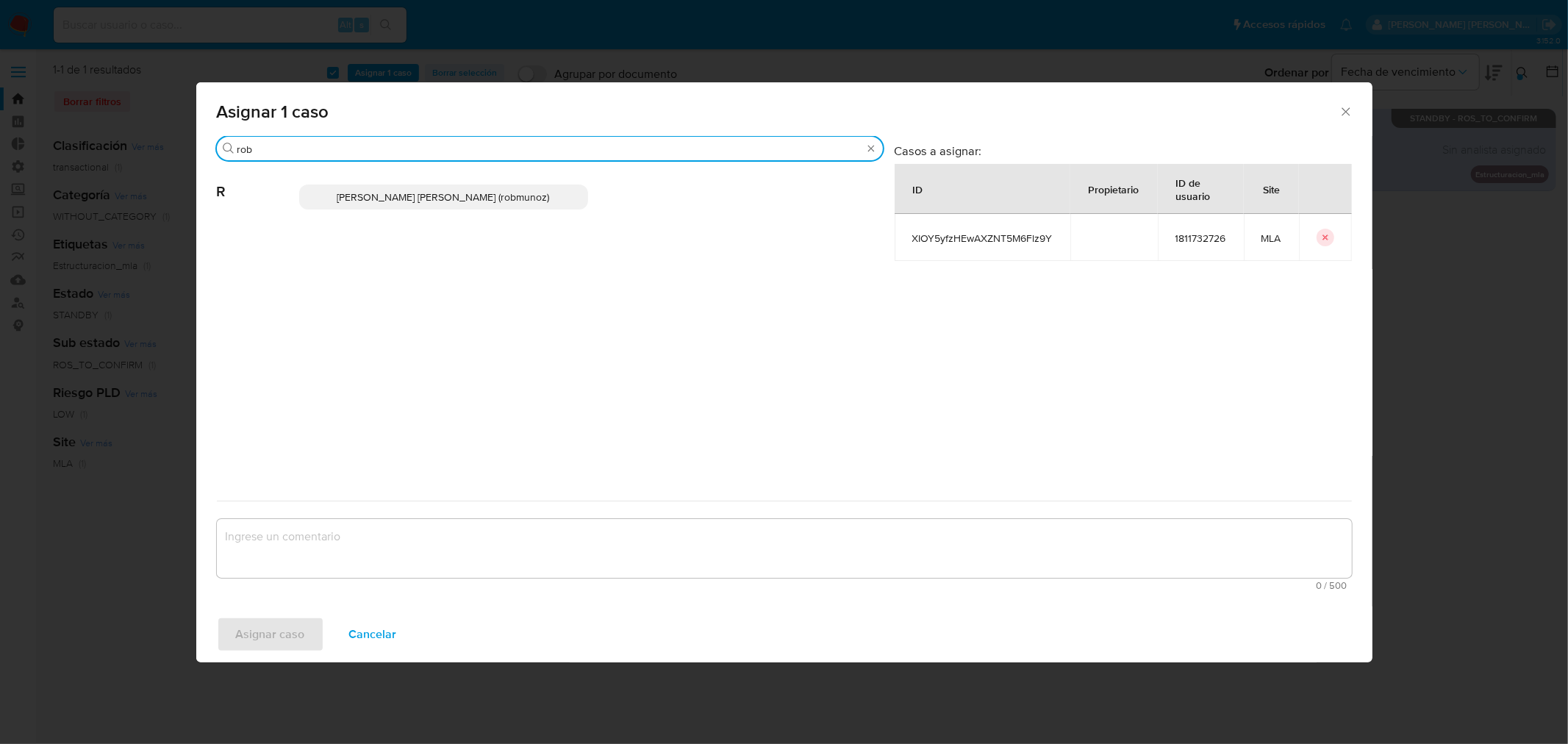
type input "rob"
click at [336, 200] on p "Roberto Santiago Munoz (robmunoz)" at bounding box center [444, 197] width 289 height 25
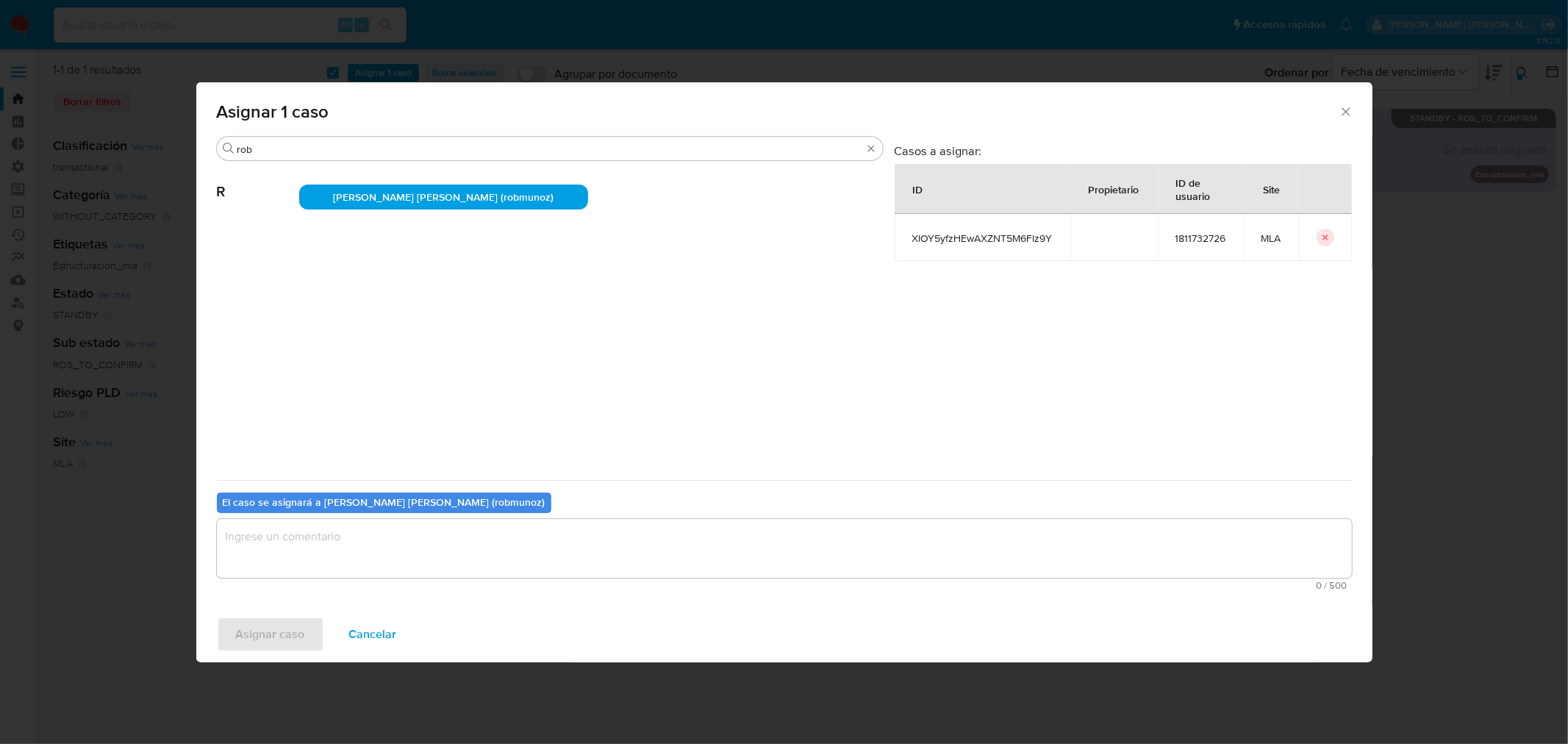
click at [361, 541] on textarea "assign-modal" at bounding box center [784, 549] width 1135 height 59
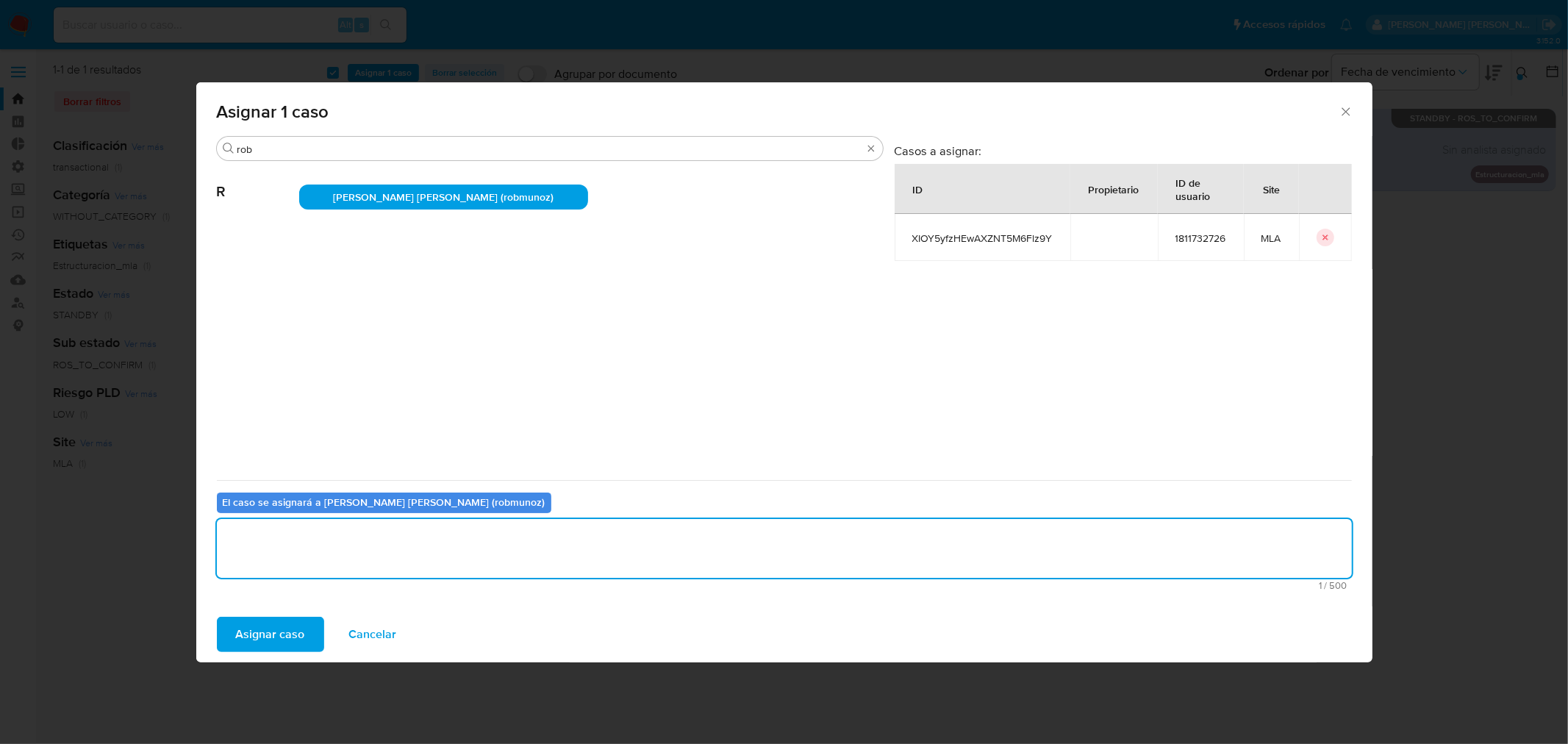
click at [260, 648] on span "Asignar caso" at bounding box center [270, 635] width 69 height 33
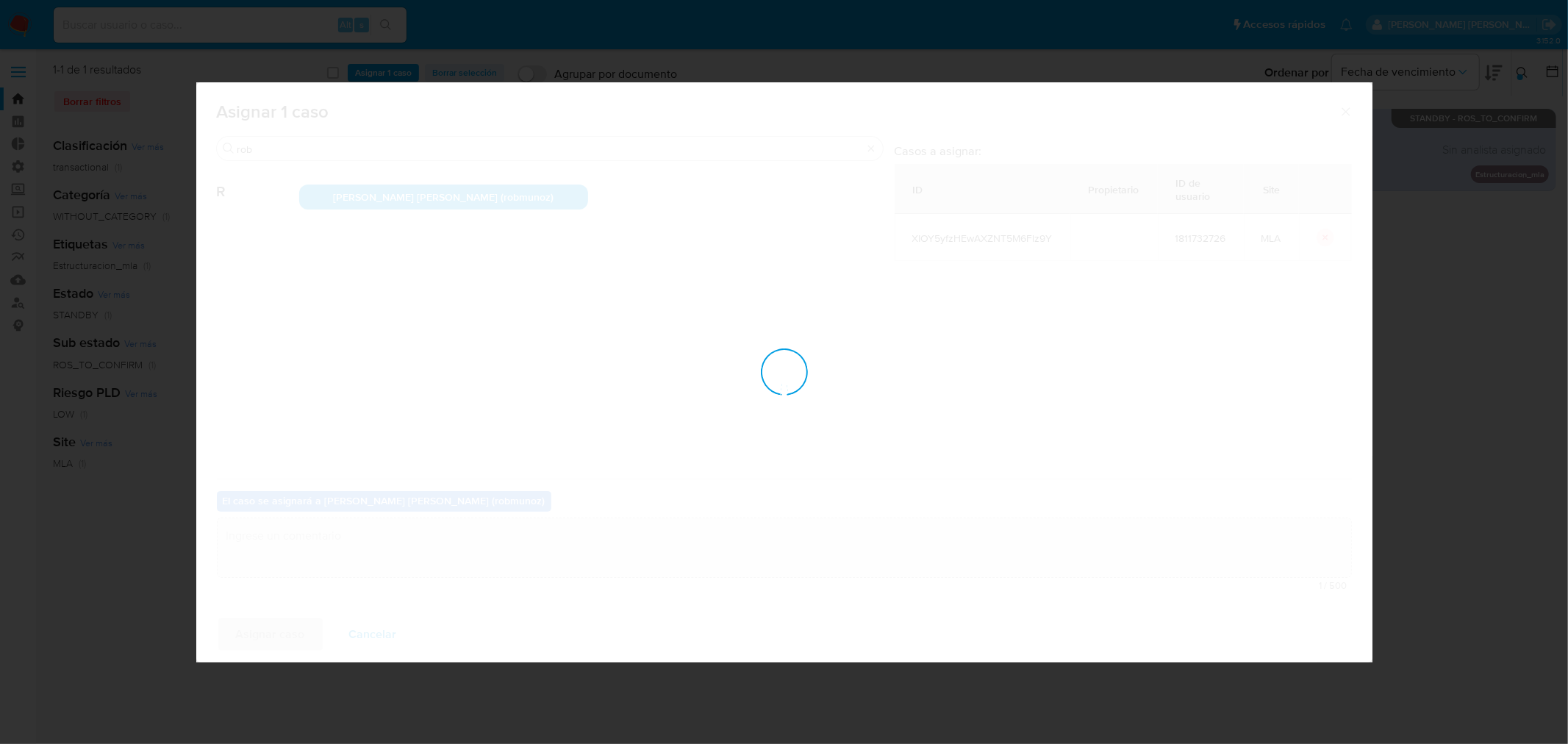
checkbox input "false"
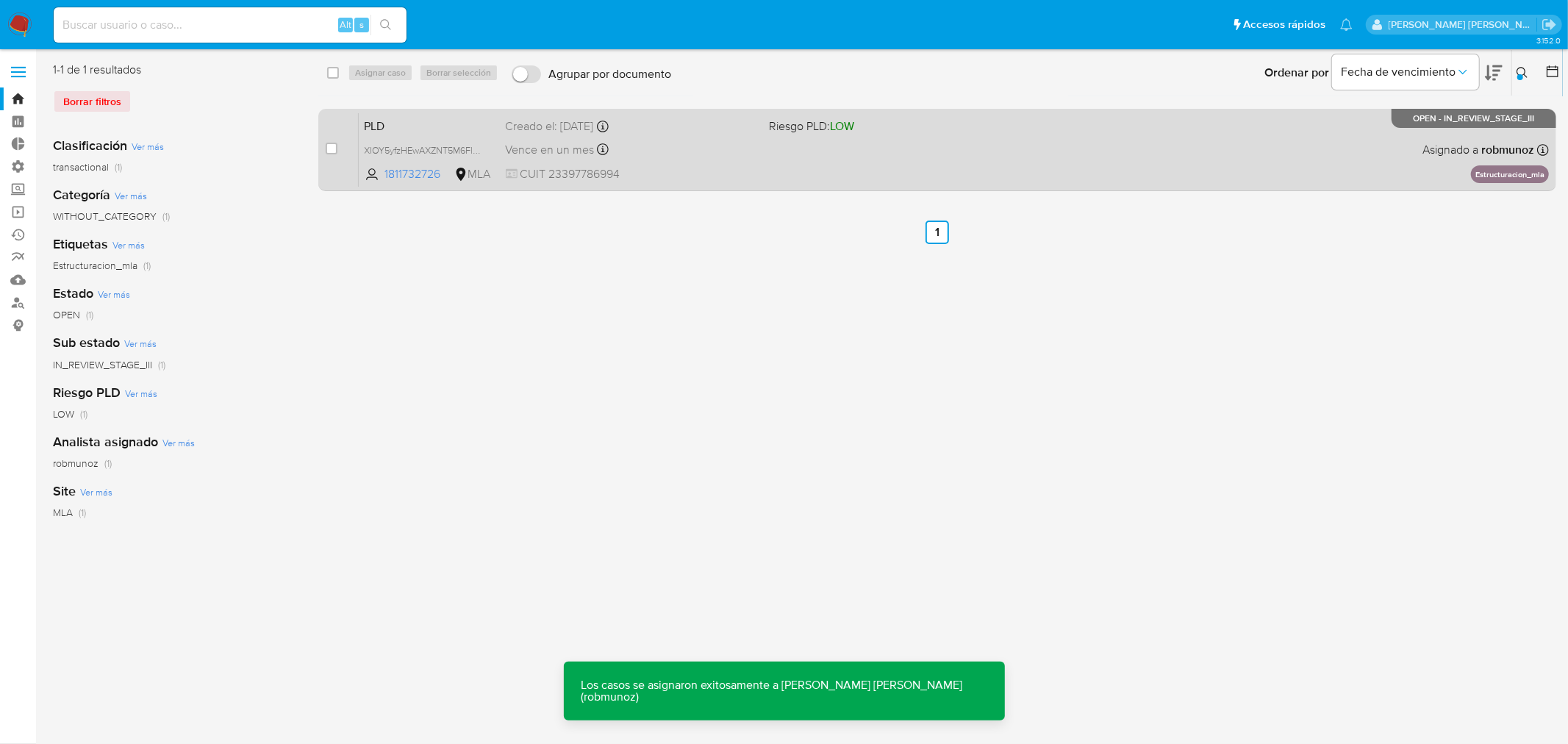
click at [798, 166] on div "PLD XIOY5yfzHEwAXZNT5M6Flz9Y 1811732726 MLA Riesgo PLD: LOW Creado el: 12/06/20…" at bounding box center [954, 150] width 1190 height 75
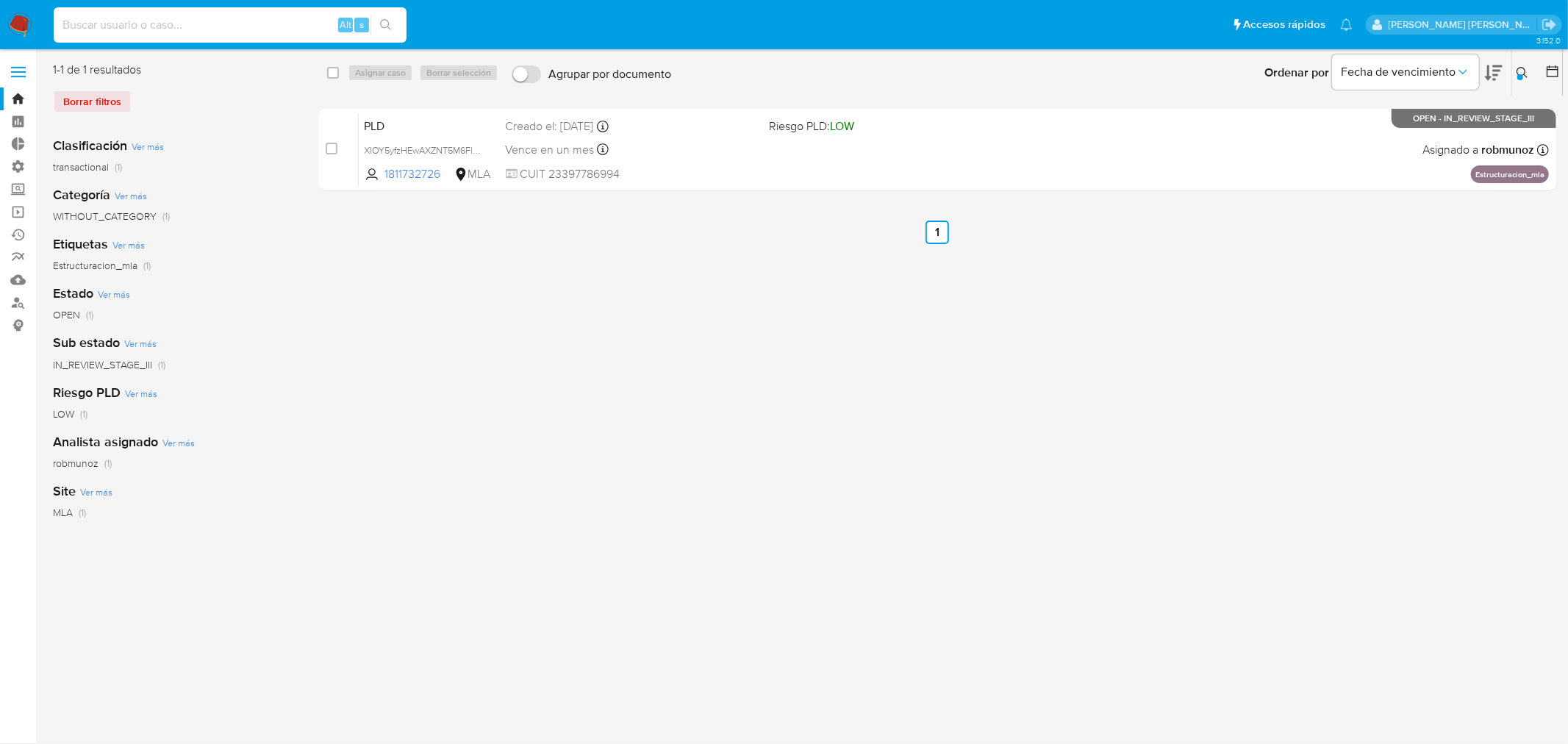
click at [314, 26] on input at bounding box center [230, 25] width 353 height 19
paste input "jnL5qXedKBKWYsZLNLtnEG9U"
type input "jnL5qXedKBKWYsZLNLtnEG9U"
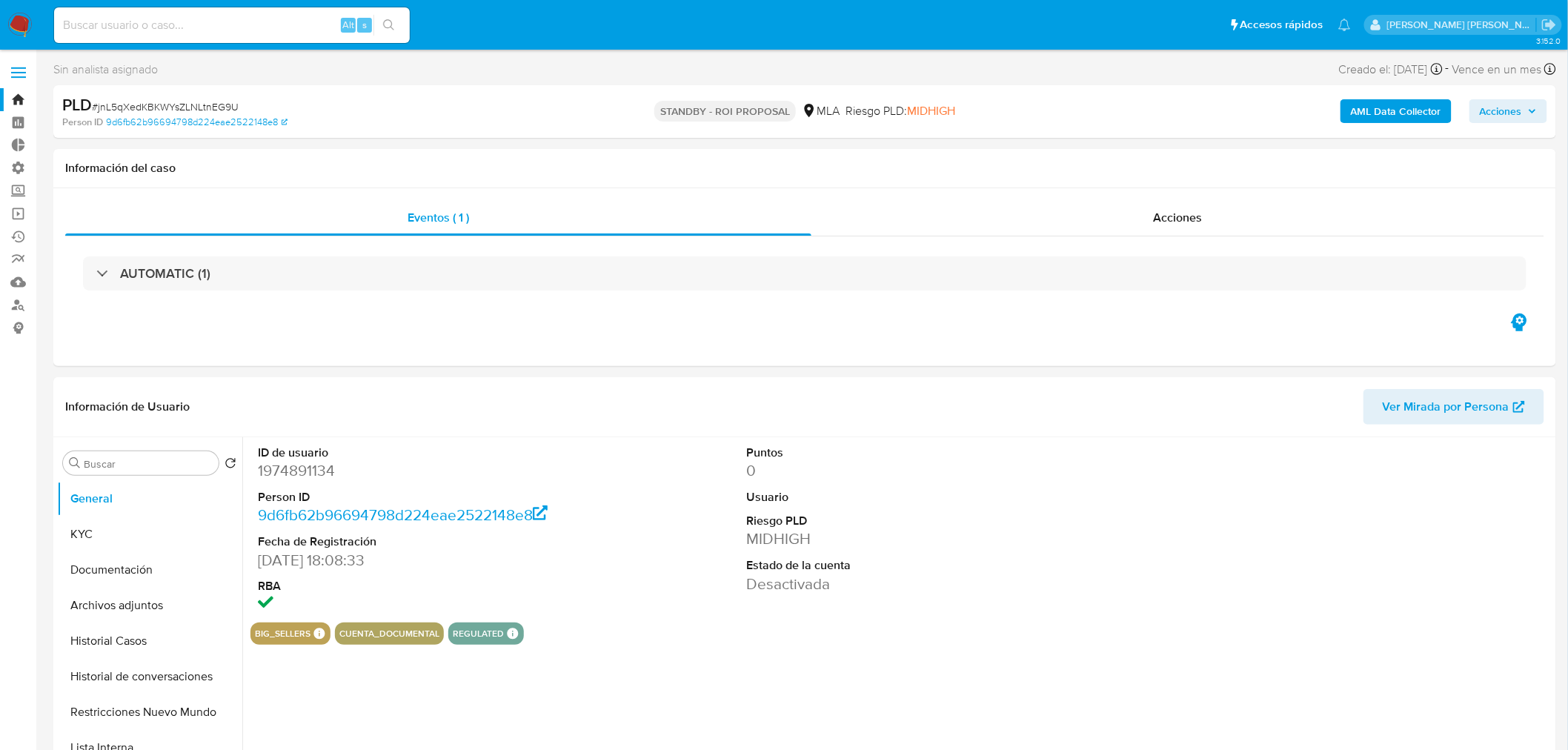
select select "10"
click at [146, 35] on div "Alt s" at bounding box center [232, 24] width 356 height 35
click at [154, 24] on input at bounding box center [232, 25] width 356 height 20
paste input "gThXxhasVfrs45VEhhe0rkyH"
type input "gThXxhasVfrs45VEhhe0rkyH"
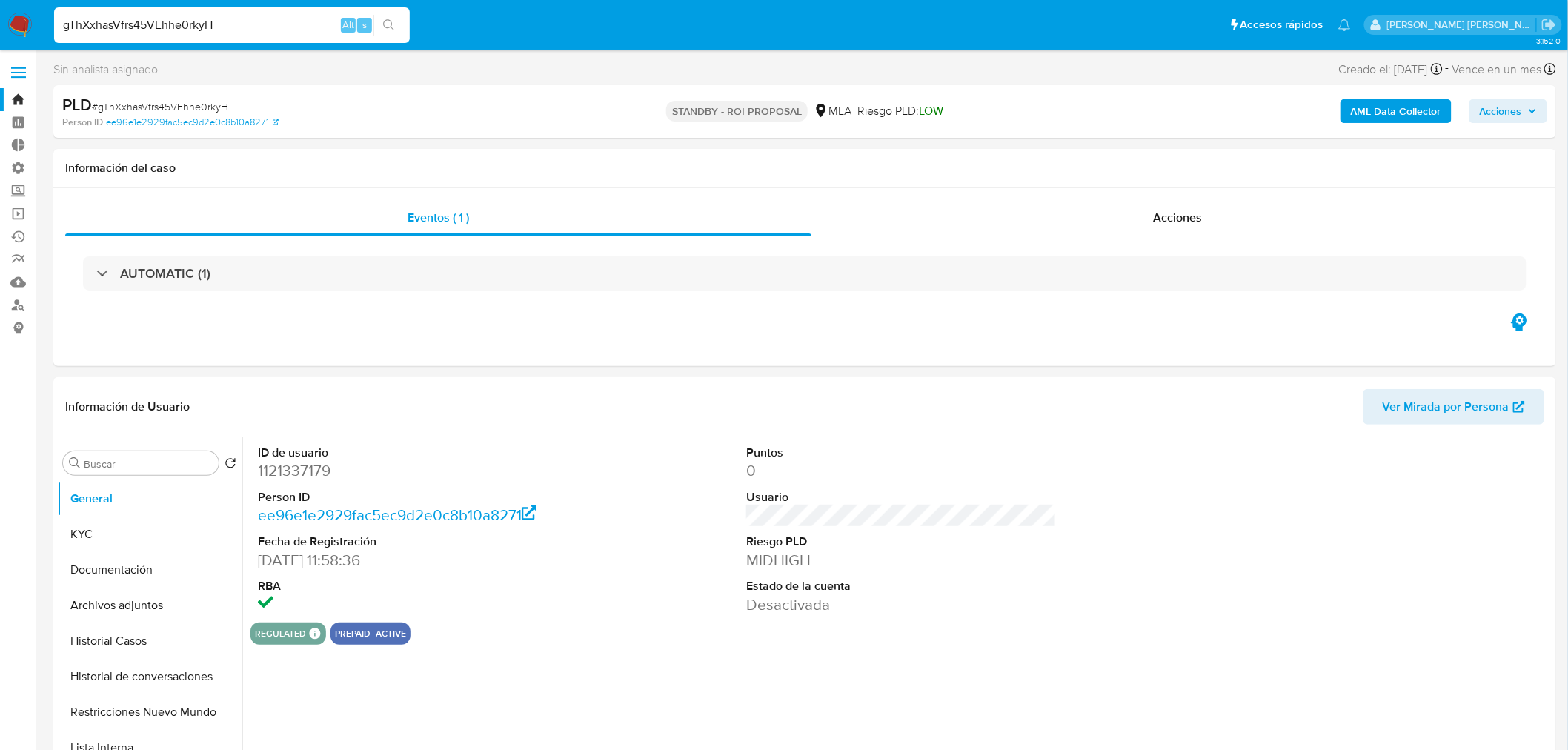
select select "10"
click at [285, 18] on input "gThXxhasVfrs45VEhhe0rkyH" at bounding box center [232, 25] width 356 height 20
click at [285, 16] on input "gThXxhasVfrs45VEhhe0rkyH" at bounding box center [232, 25] width 356 height 20
paste input "mYb3EdRGkFiLQW9azXtT4Q0E"
type input "mYb3EdRGkFiLQW9azXtT4Q0E"
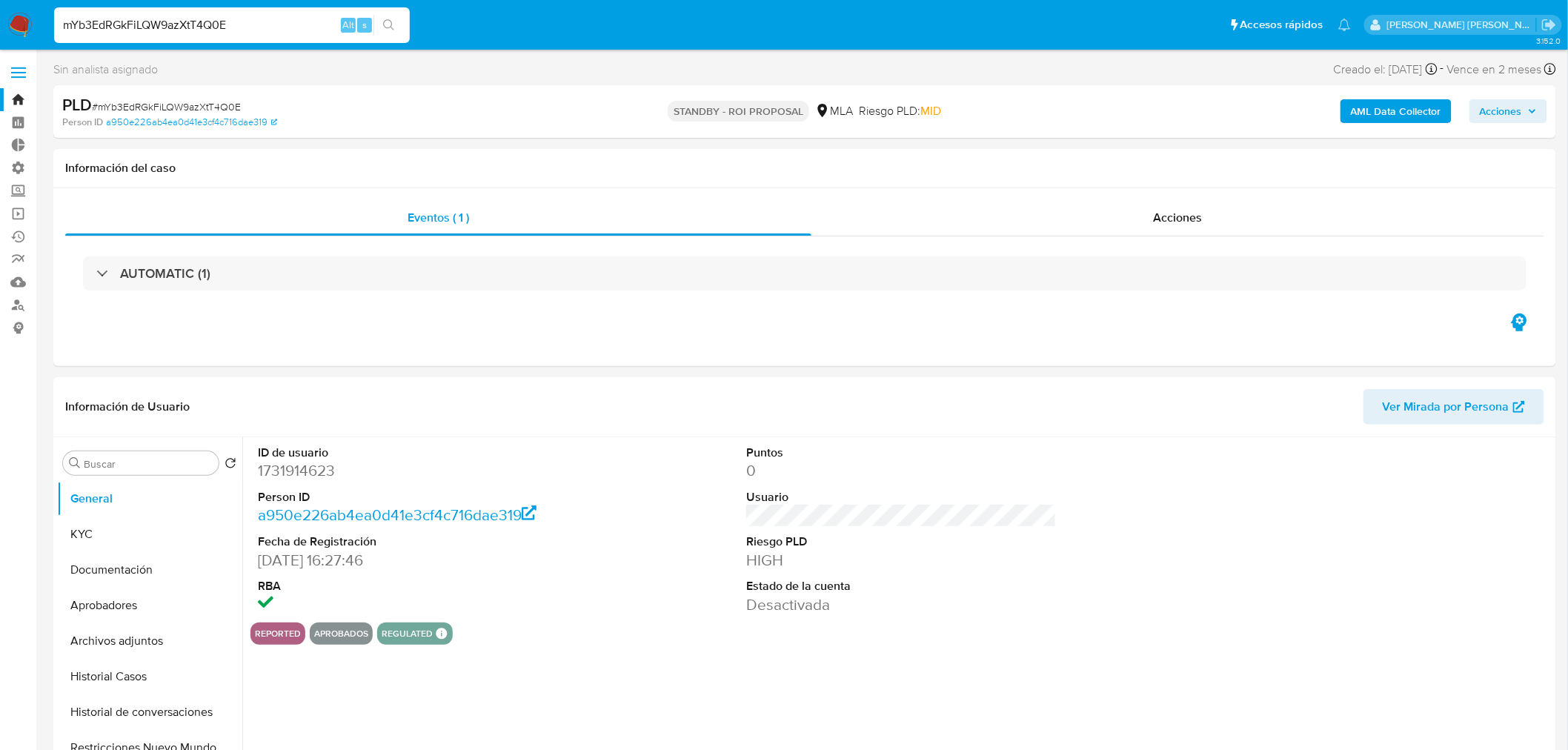
select select "10"
click at [12, 215] on link "Operaciones masivas" at bounding box center [88, 213] width 176 height 23
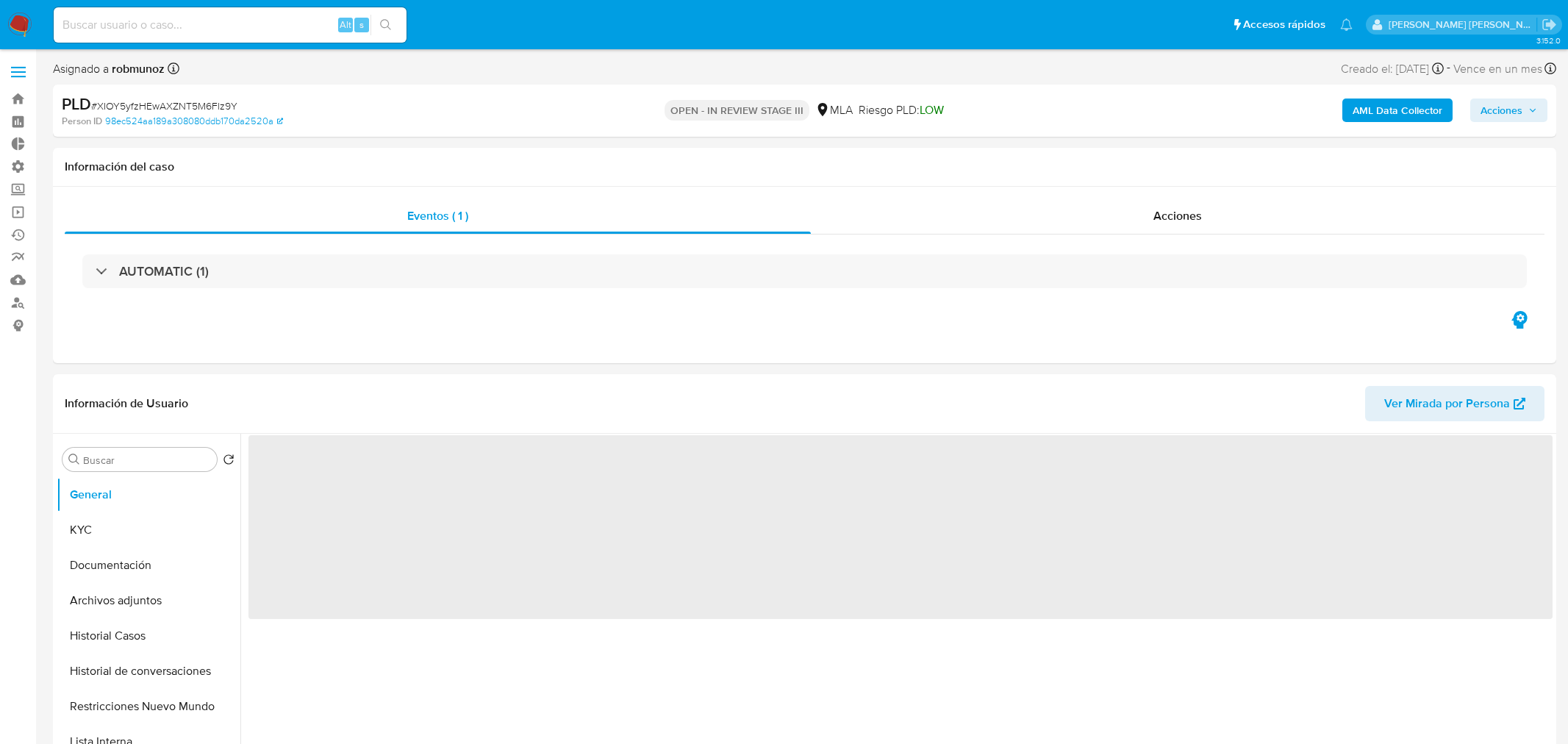
select select "10"
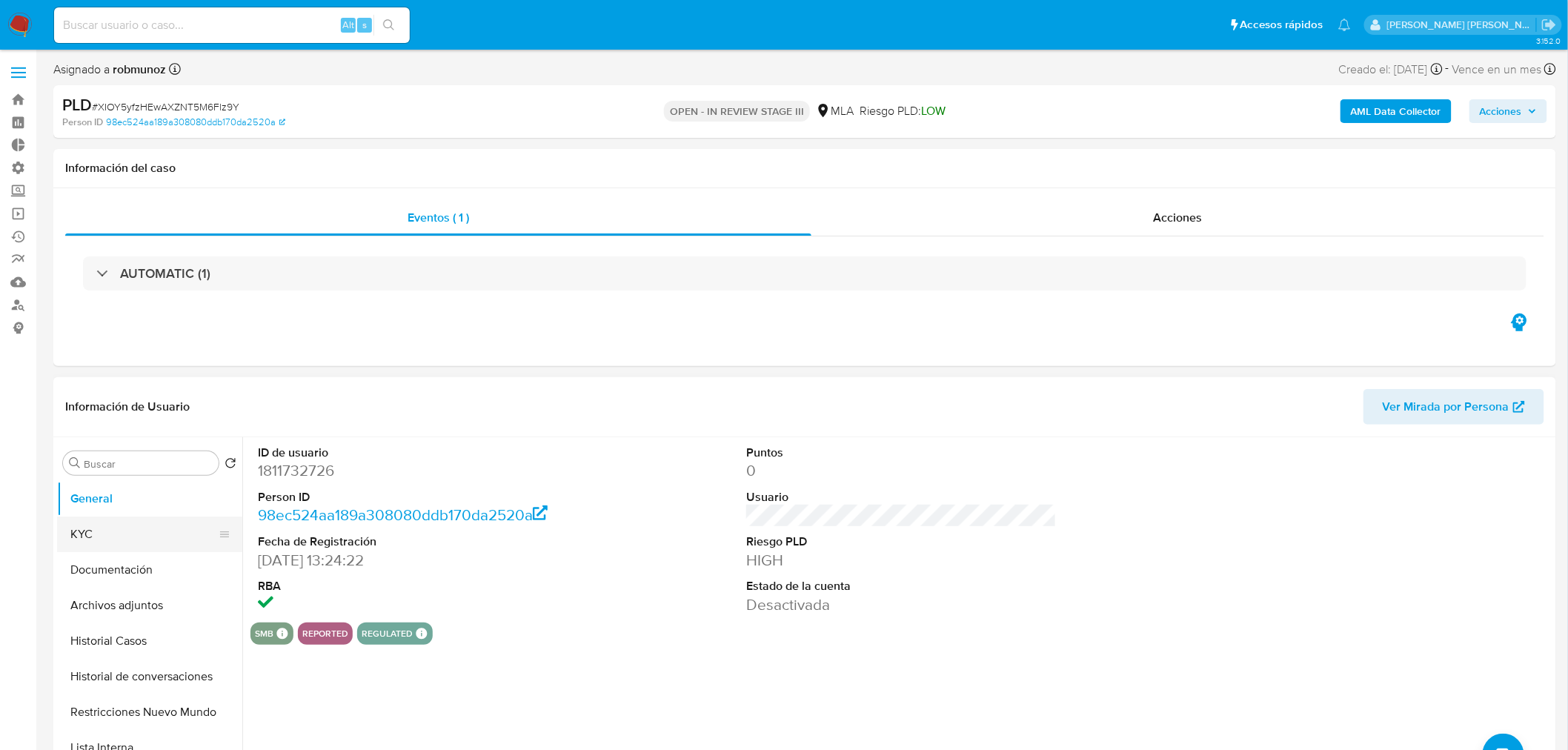
click at [131, 537] on button "KYC" at bounding box center [143, 534] width 173 height 35
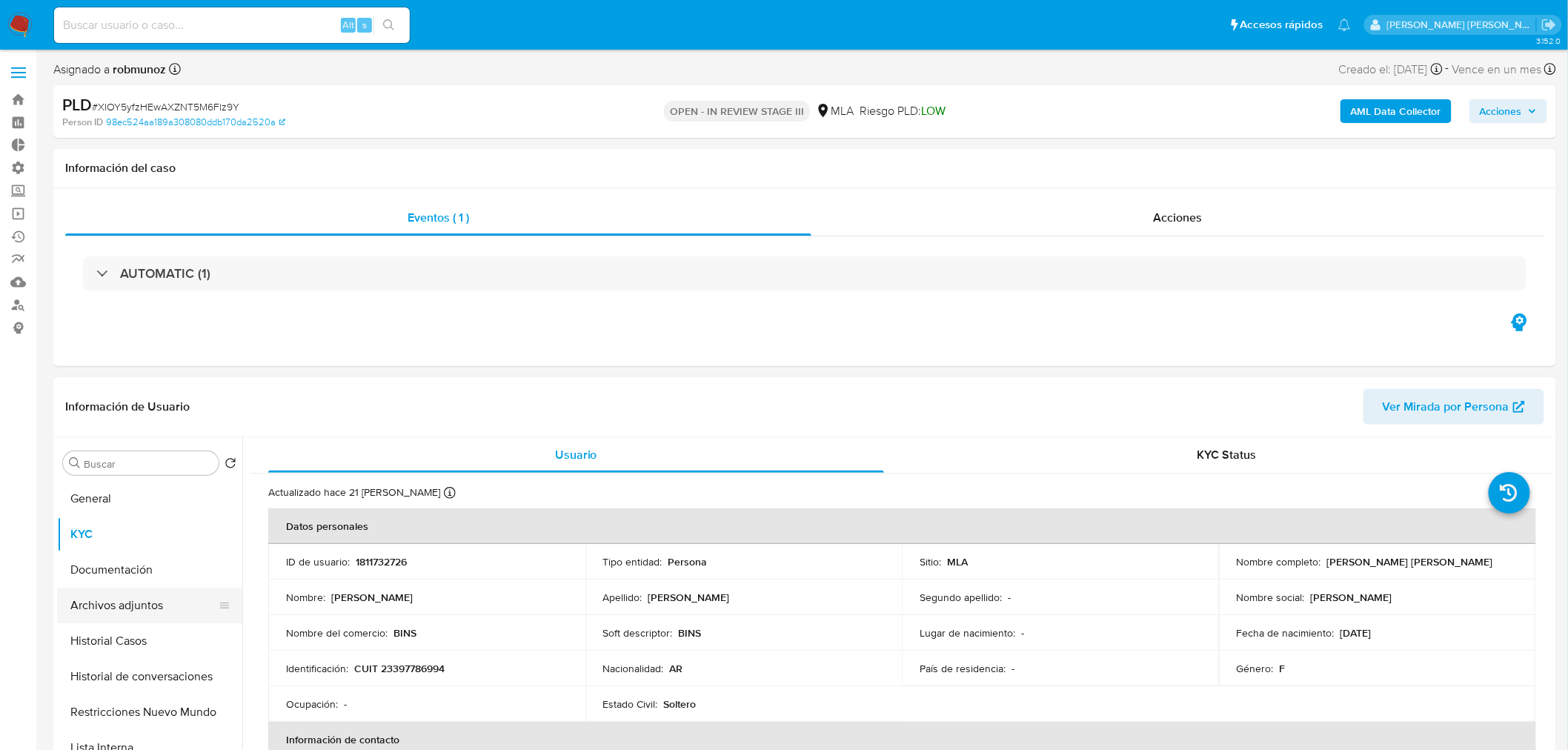
drag, startPoint x: 144, startPoint y: 610, endPoint x: 226, endPoint y: 600, distance: 82.6
click at [144, 610] on button "Archivos adjuntos" at bounding box center [143, 605] width 173 height 35
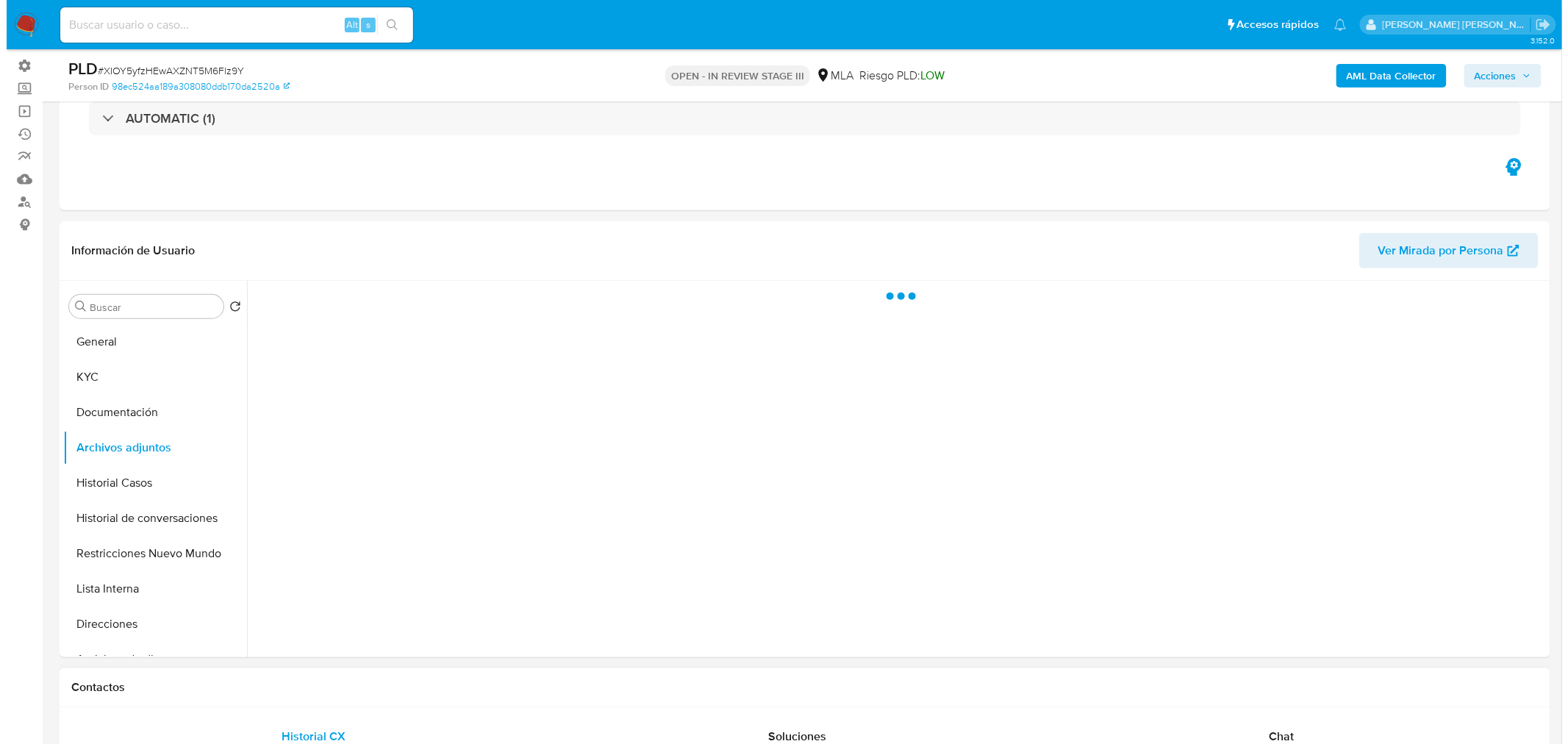
scroll to position [245, 0]
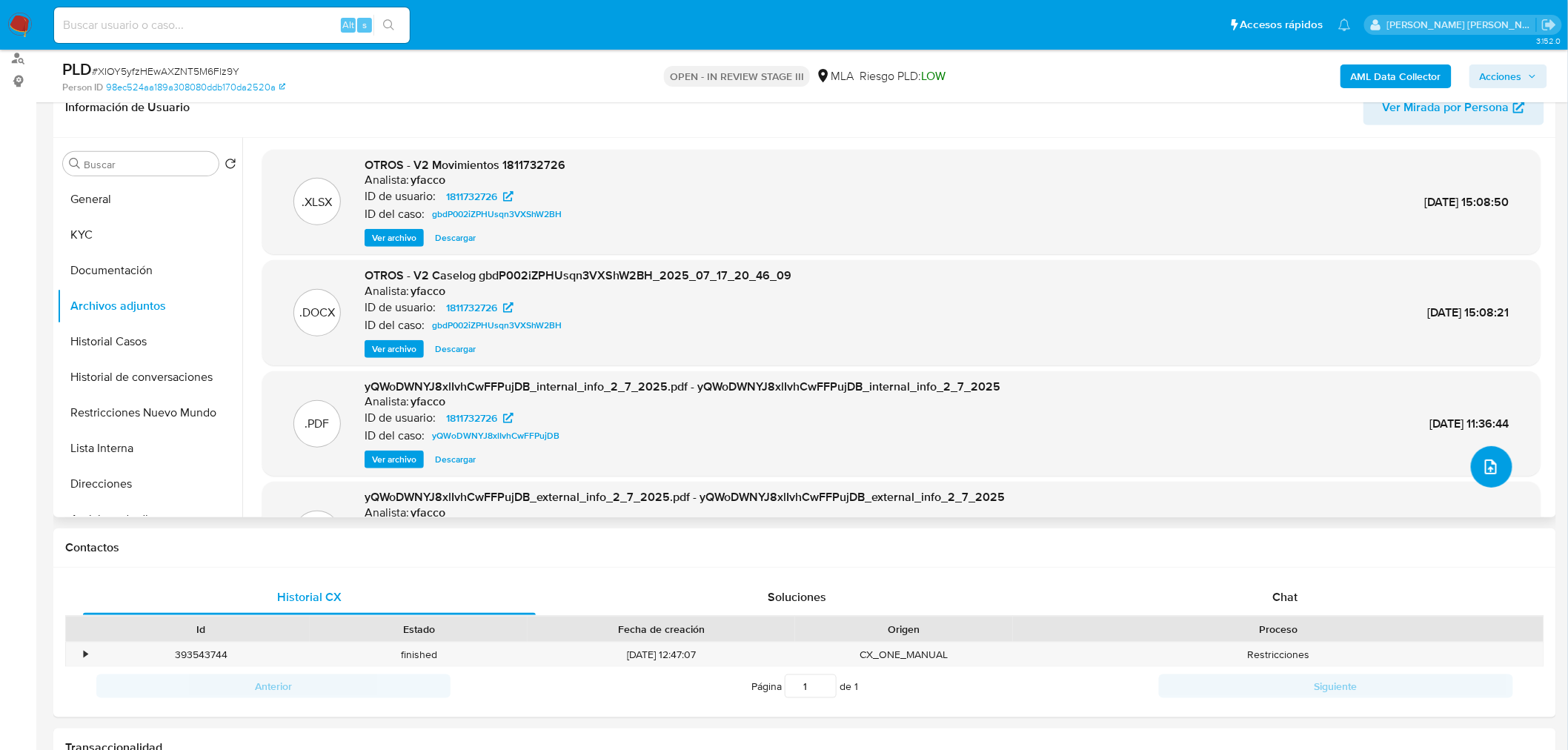
click at [1485, 462] on icon "upload-file" at bounding box center [1490, 467] width 18 height 18
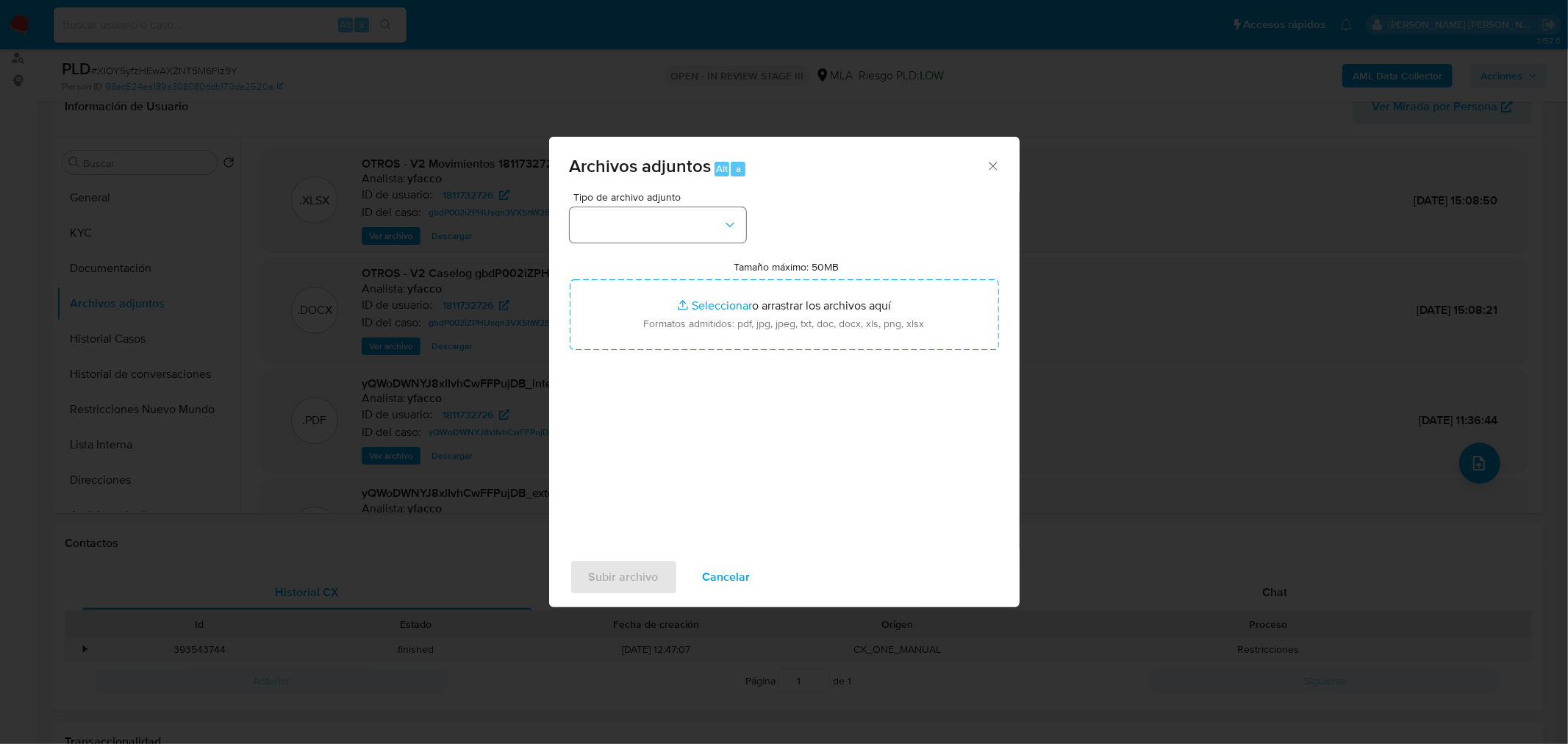
drag, startPoint x: 695, startPoint y: 204, endPoint x: 692, endPoint y: 213, distance: 9.5
click at [694, 208] on div "Tipo de archivo adjunto" at bounding box center [657, 217] width 176 height 51
drag, startPoint x: 693, startPoint y: 228, endPoint x: 684, endPoint y: 239, distance: 14.2
click at [693, 229] on button "button" at bounding box center [657, 225] width 176 height 35
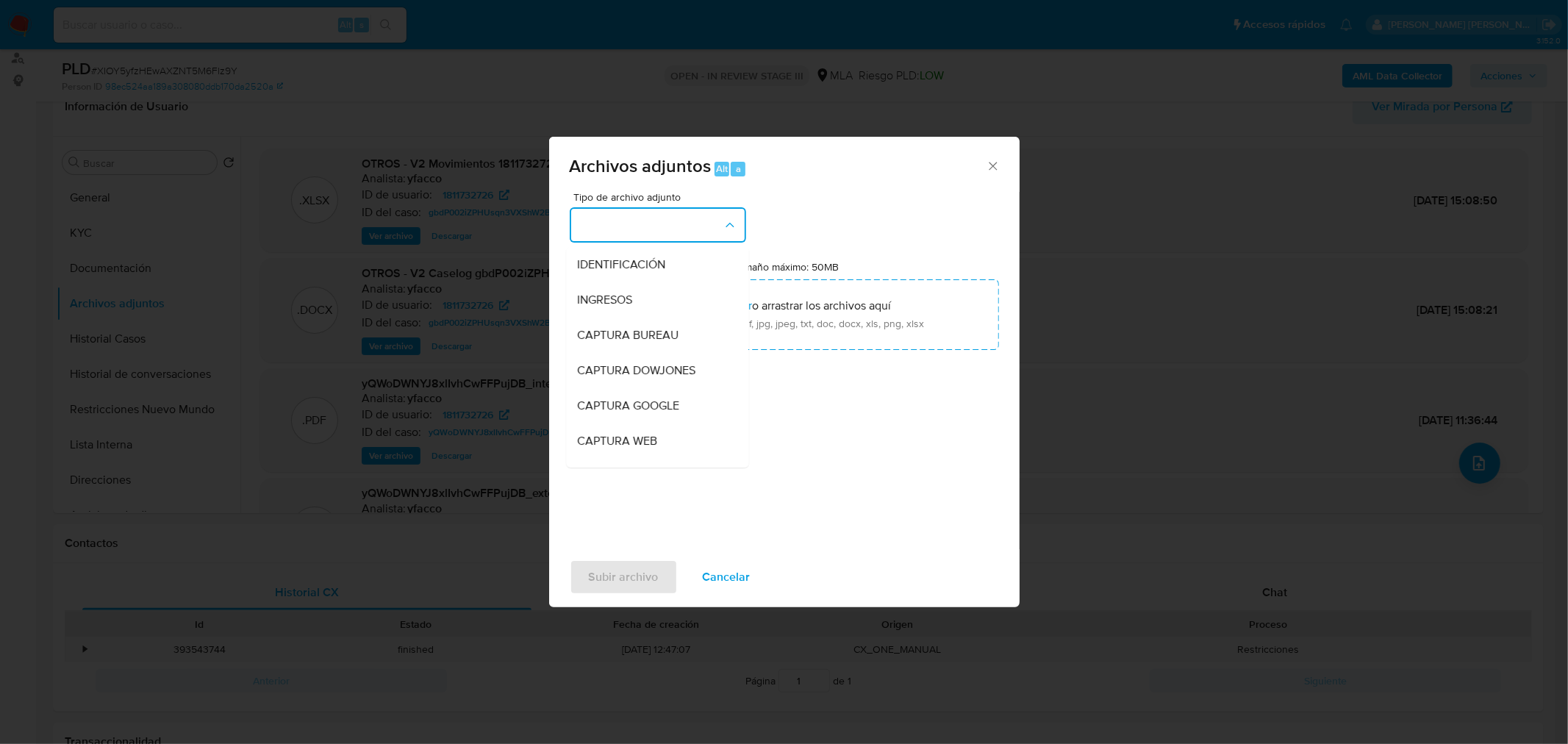
drag, startPoint x: 670, startPoint y: 264, endPoint x: 692, endPoint y: 273, distance: 23.8
click at [669, 265] on div "IDENTIFICACIÓN" at bounding box center [653, 264] width 150 height 35
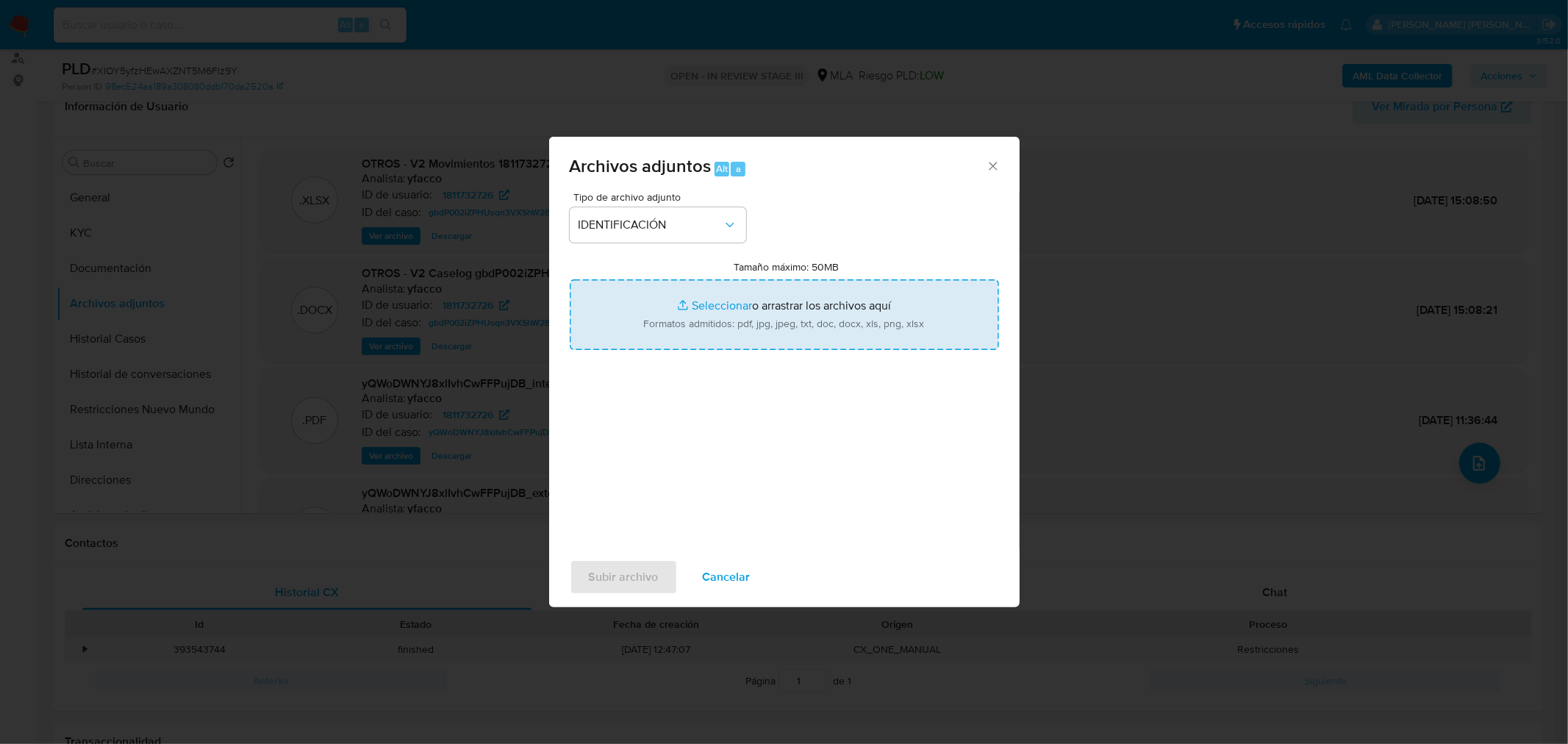
click at [755, 297] on input "Tamaño máximo: 50MB Seleccionar archivos" at bounding box center [784, 315] width 430 height 71
type input "C:\fakepath\V3 Caselog gbdP002iZPHUsqn3VXShW2BH_2025_07_17_20_46_09 (1).docx"
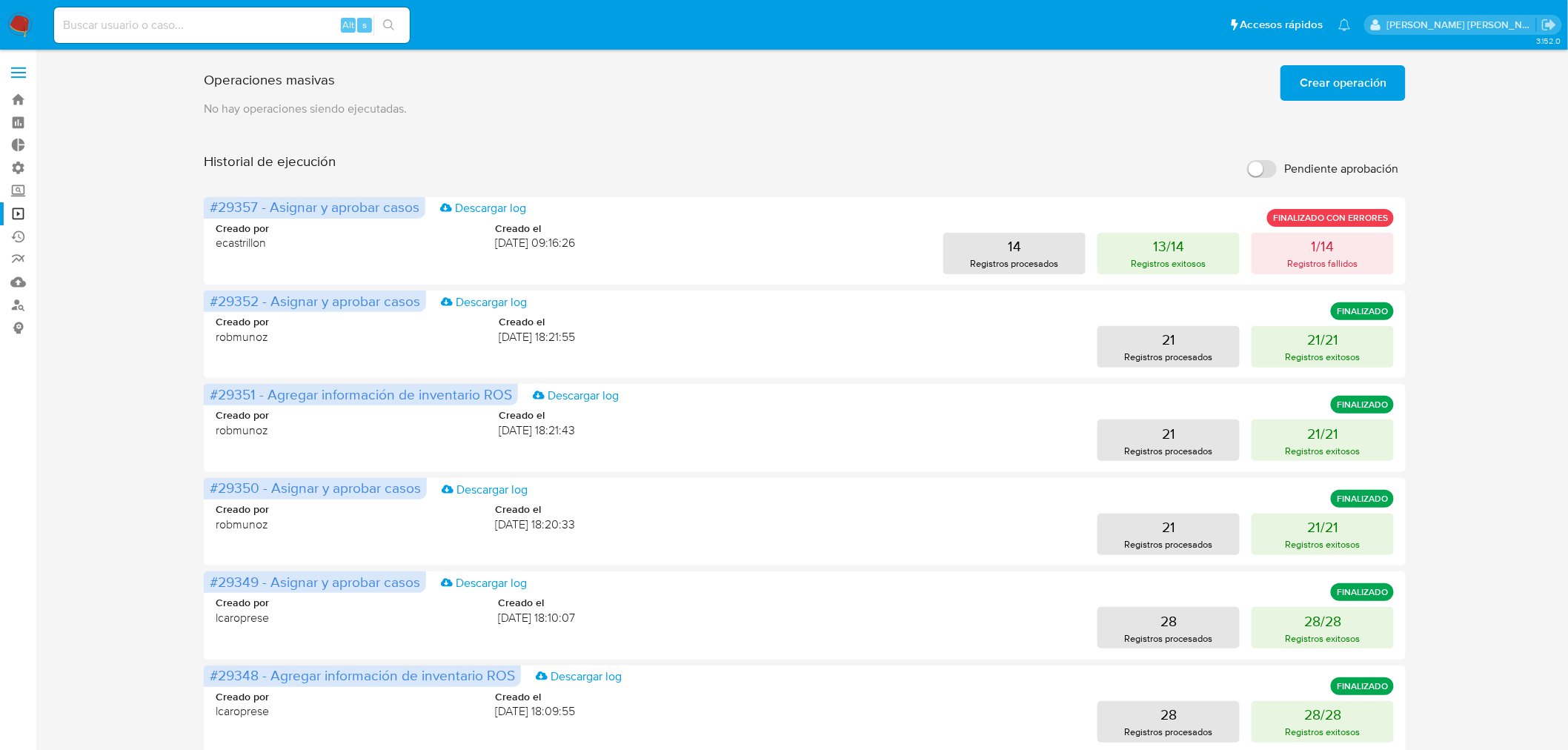
click at [1313, 70] on span "Crear operación" at bounding box center [1342, 83] width 87 height 33
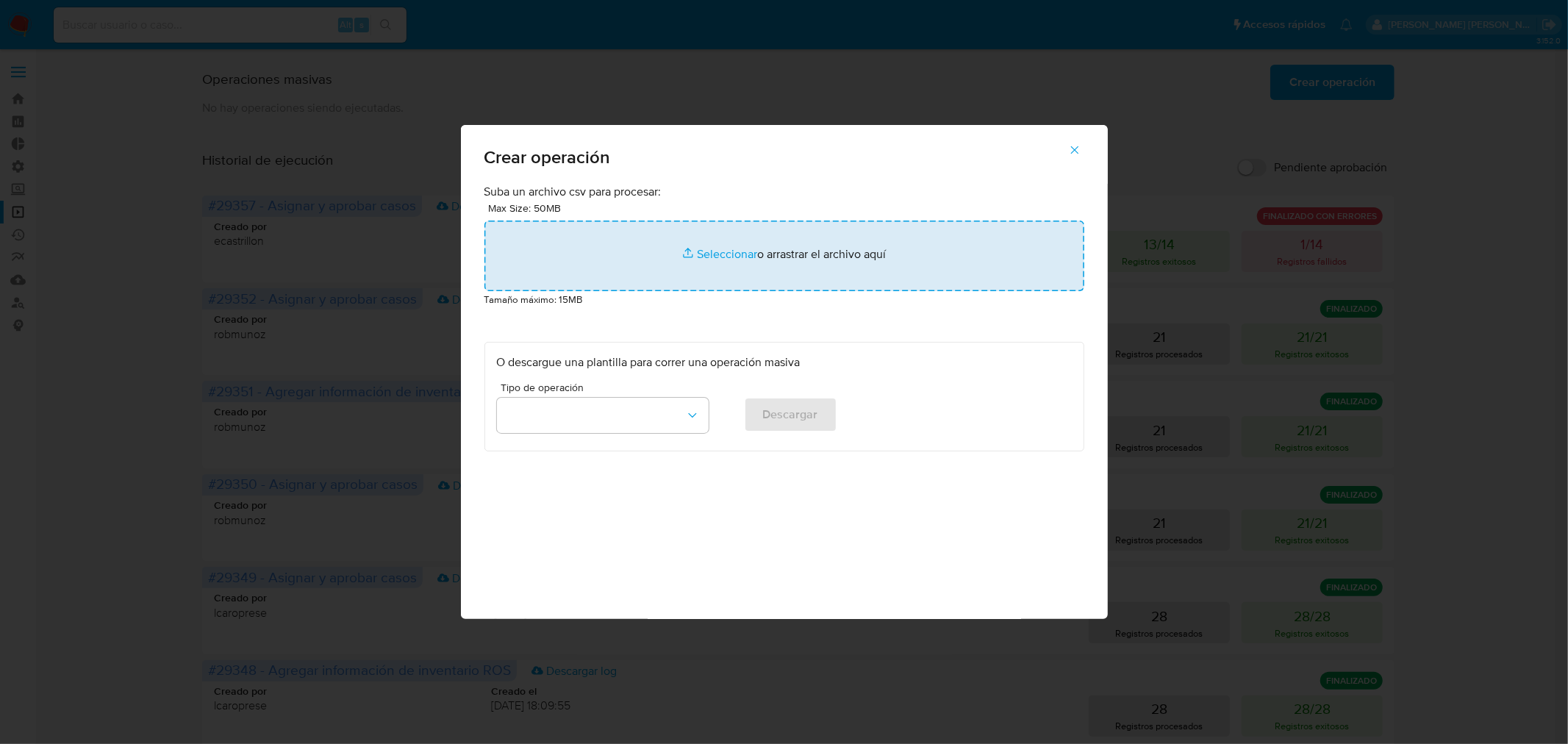
click at [739, 253] on input "file" at bounding box center [784, 256] width 600 height 71
type input "C:\fakepath\ASSIGN_AND_CLOSE_CASE new NO ROI 11.csv"
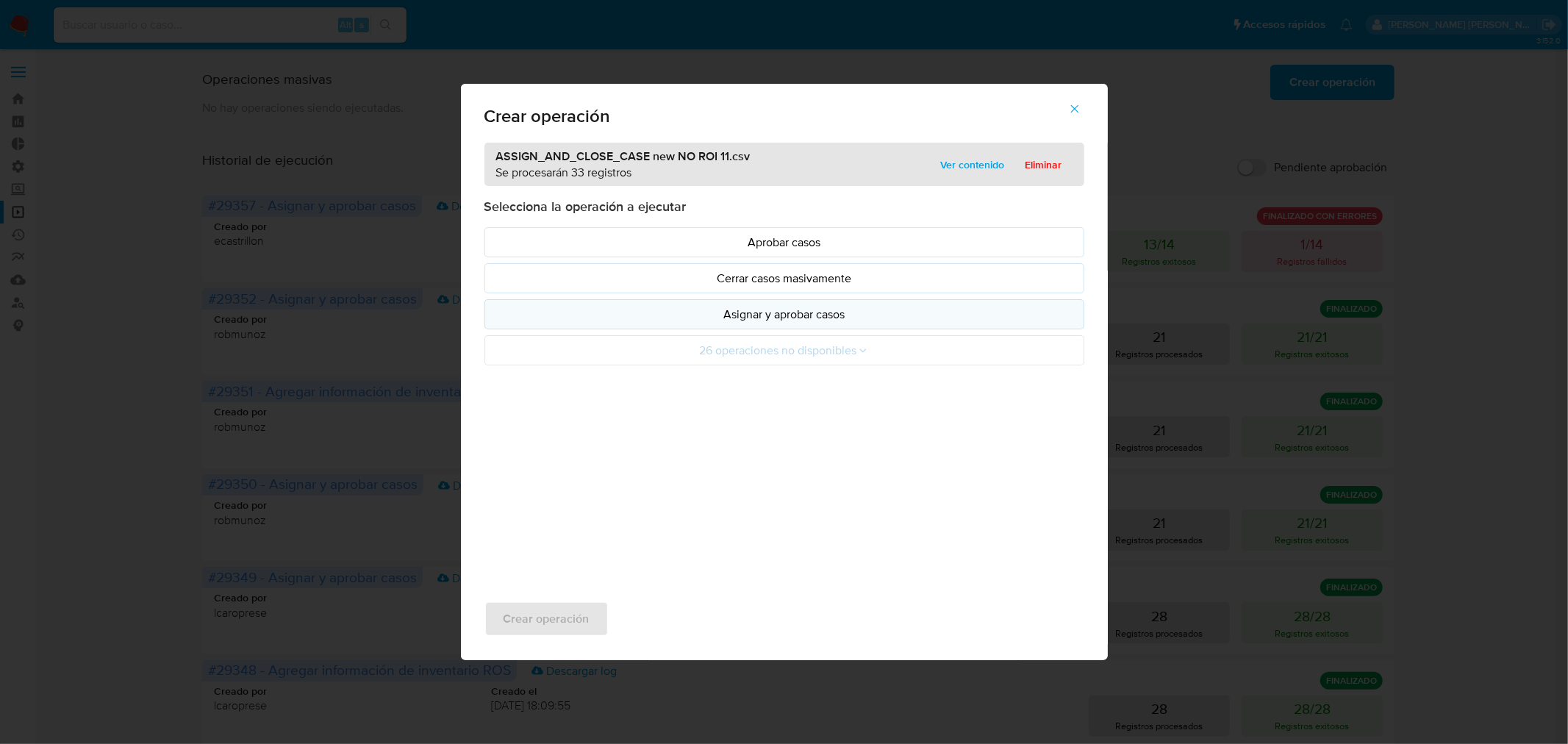
click at [526, 325] on button "Asignar y aprobar casos" at bounding box center [784, 314] width 600 height 30
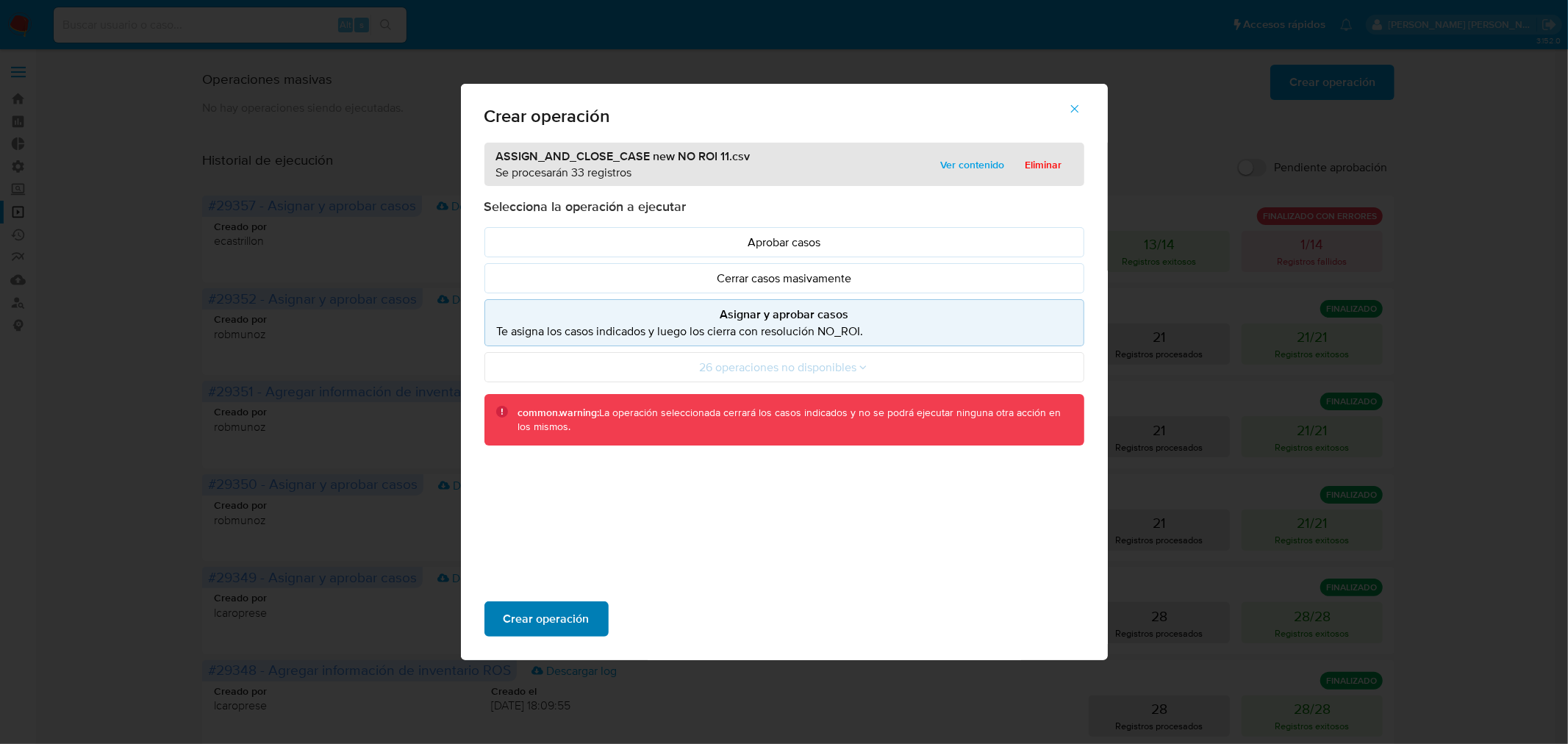
click at [559, 618] on span "Crear operación" at bounding box center [546, 620] width 86 height 33
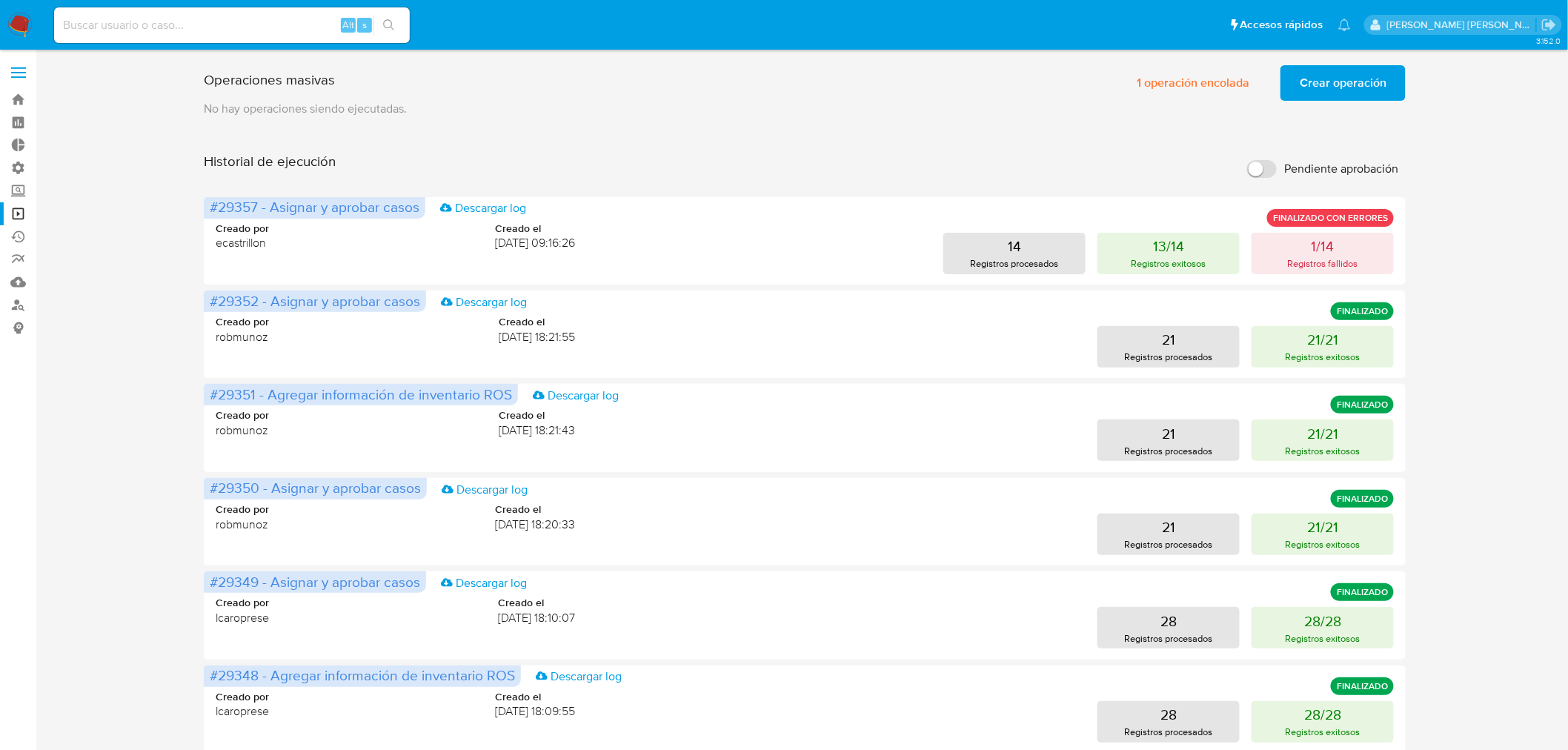
click at [9, 24] on img at bounding box center [20, 25] width 25 height 25
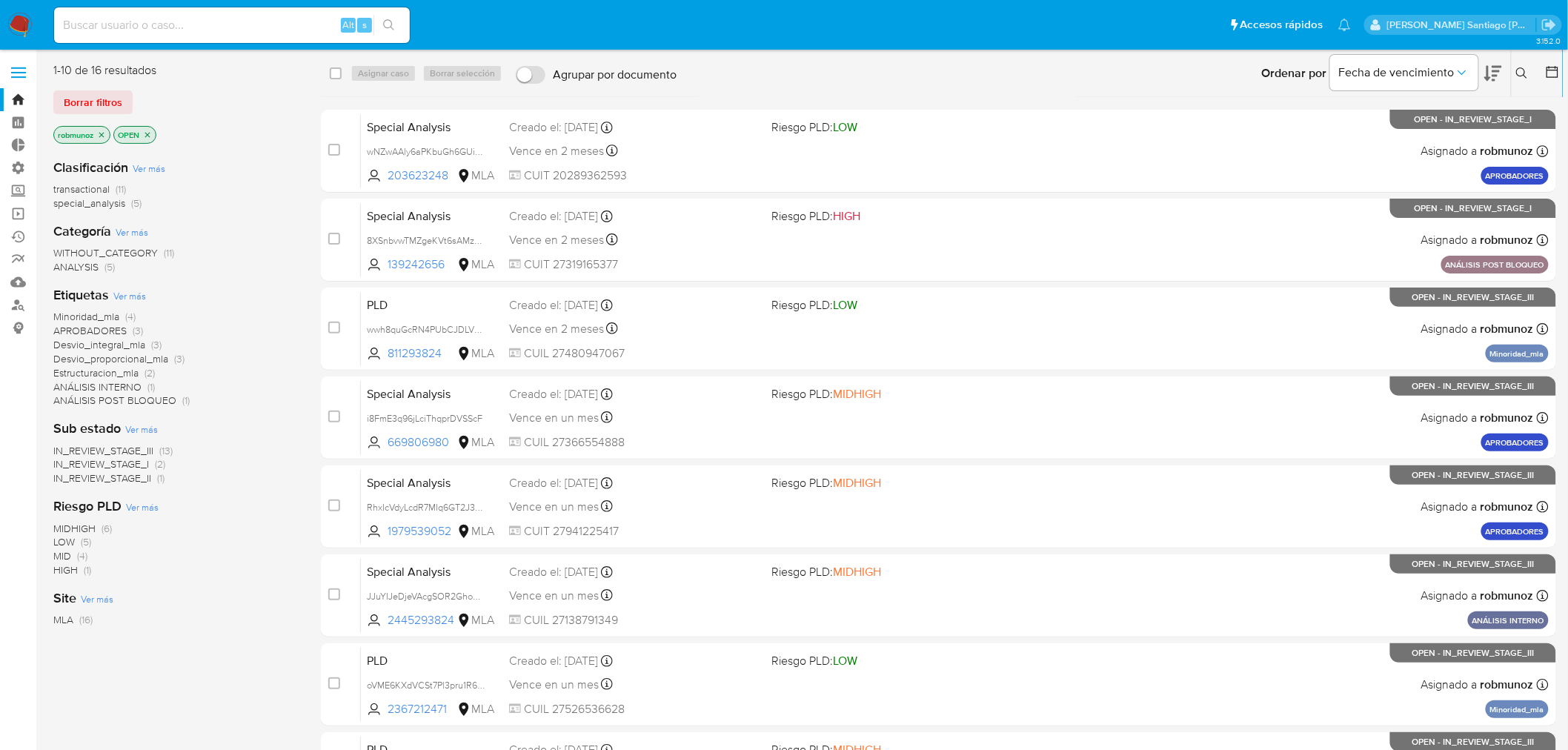
click at [204, 28] on input at bounding box center [232, 25] width 356 height 20
paste input "JJuYIJeDjeVAcgSOR2GhoaJ6"
type input "JJuYIJeDjeVAcgSOR2GhoaJ6"
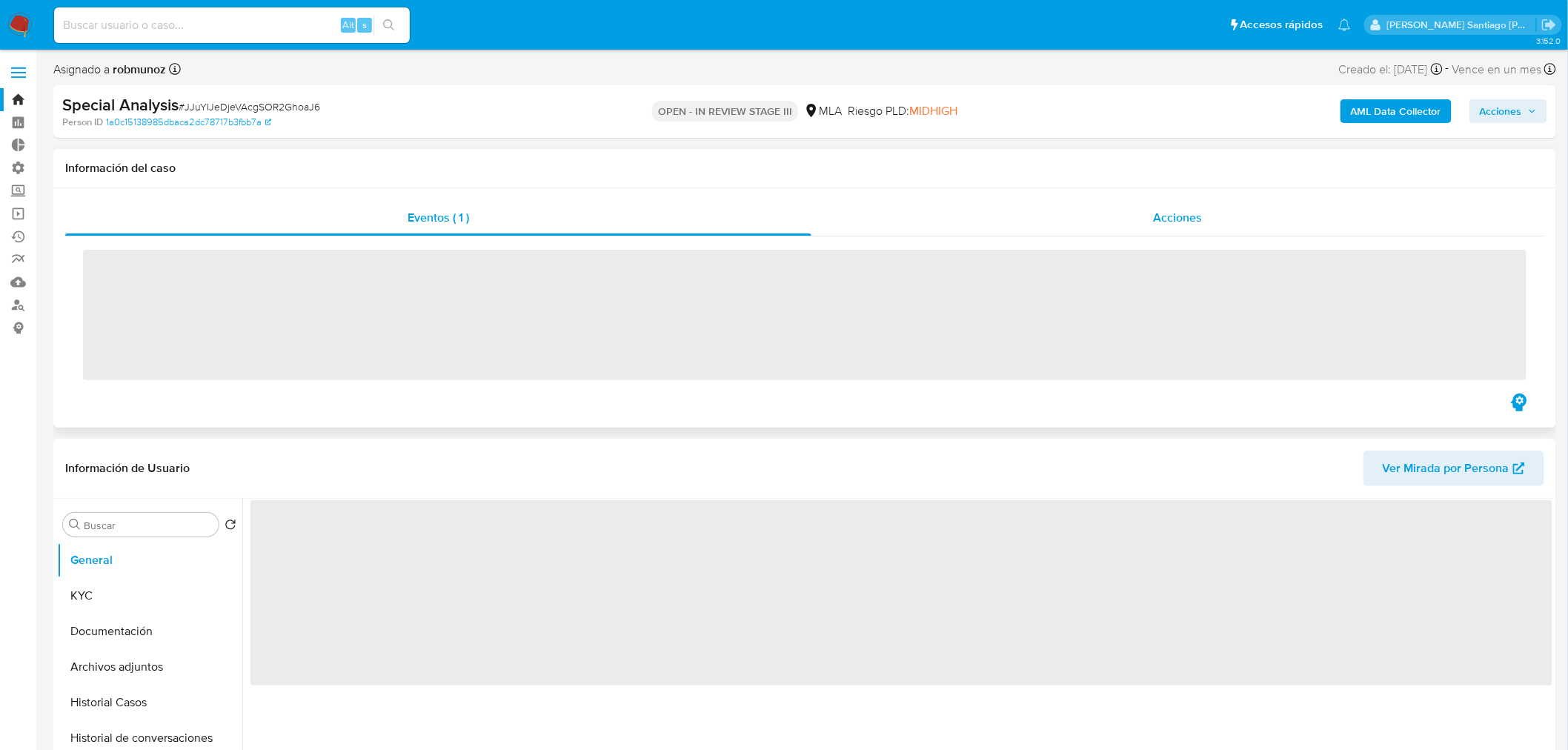
click at [1061, 219] on div "Acciones" at bounding box center [1178, 217] width 734 height 35
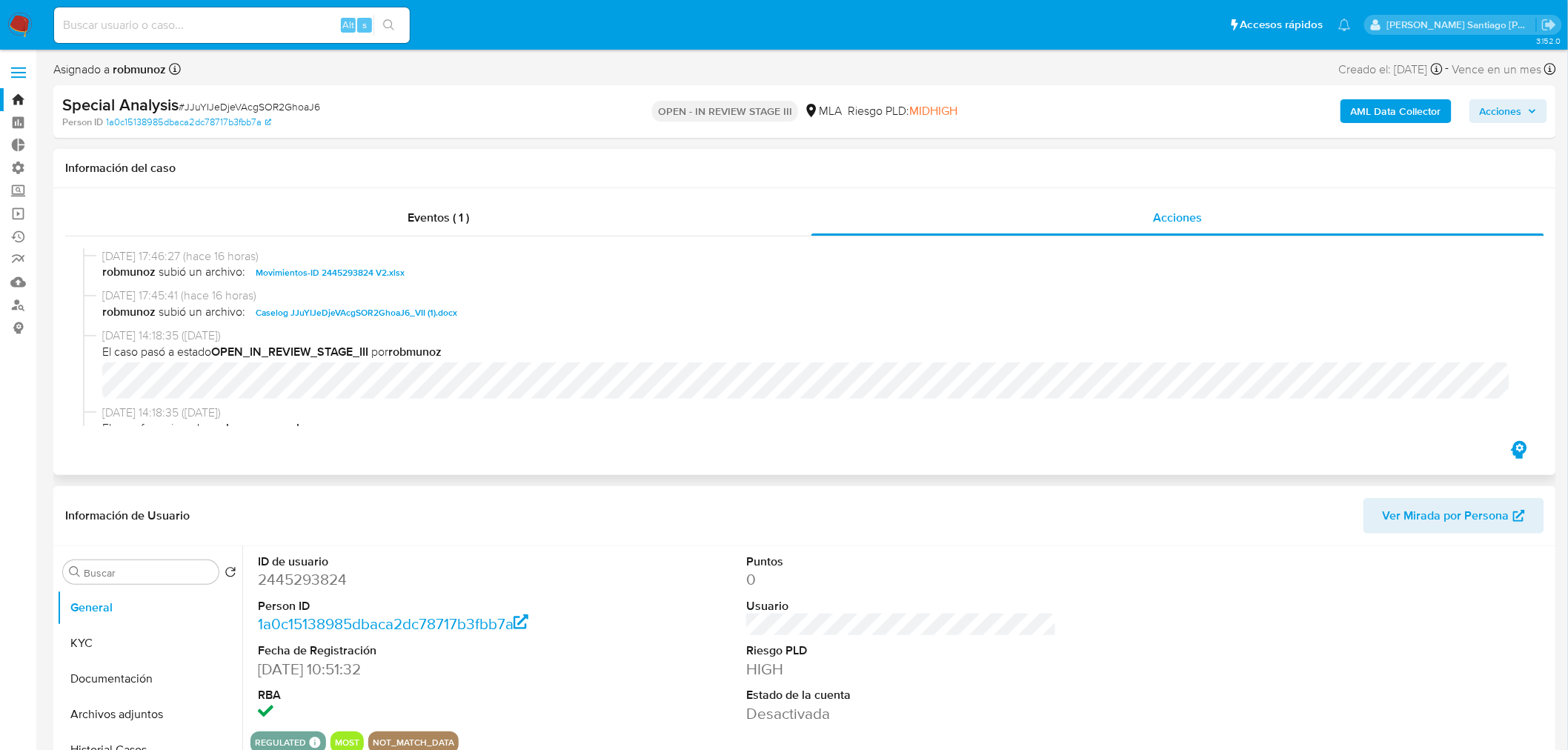
select select "10"
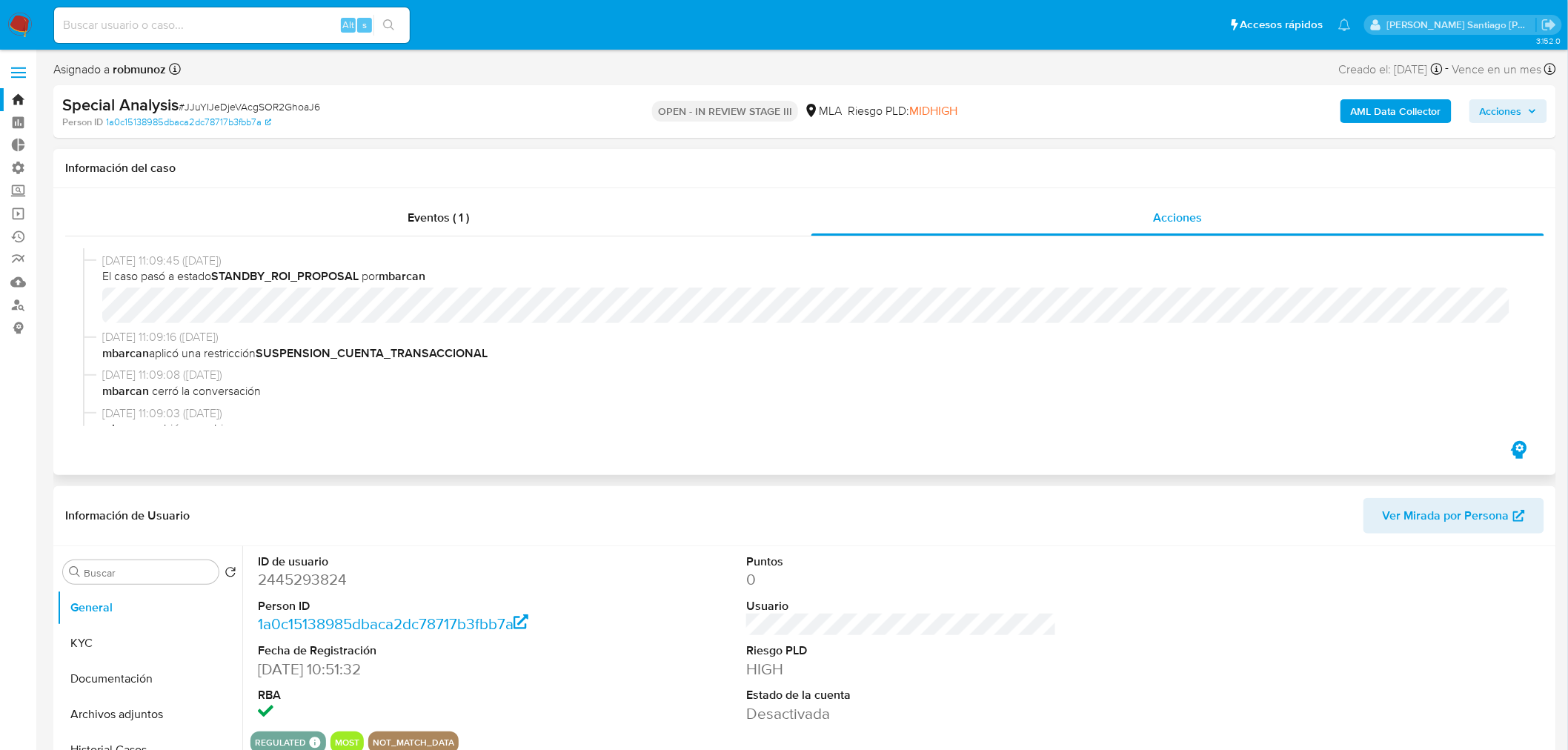
scroll to position [165, 0]
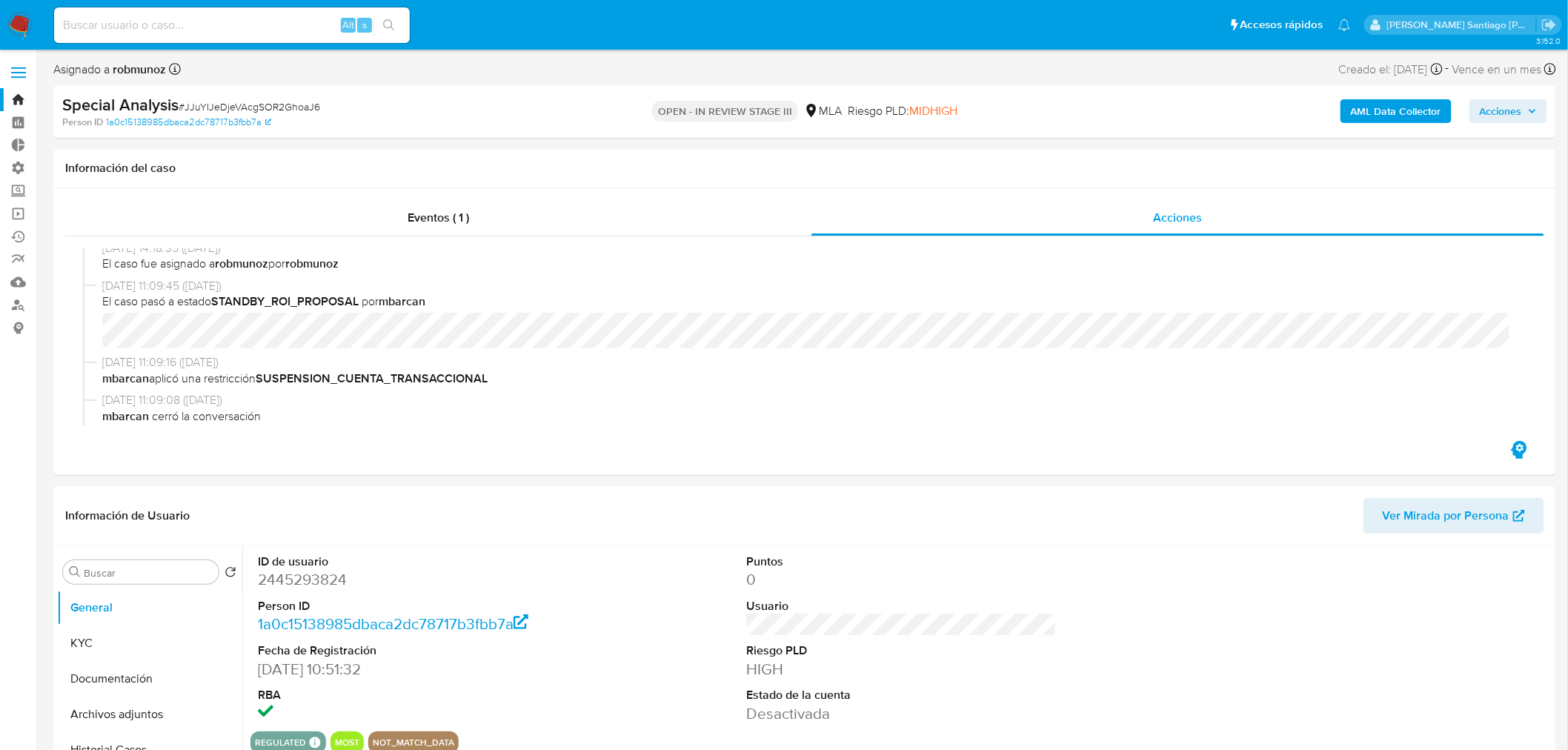
click at [298, 18] on input at bounding box center [232, 25] width 356 height 20
paste input "2egYwcWO2v9x9QUkqoMV3N5I"
type input "2egYwcWO2v9x9QUkqoMV3N5I"
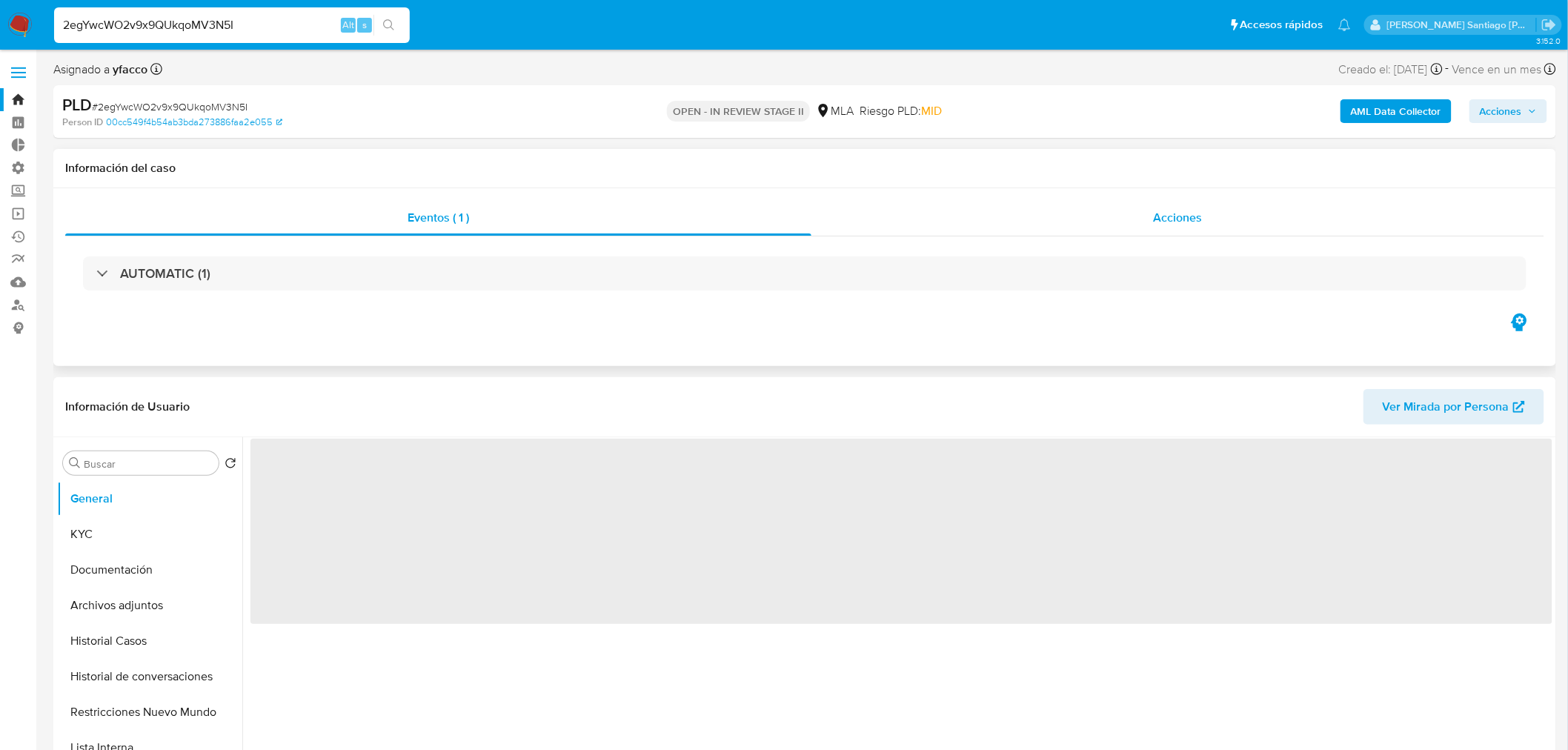
click at [1152, 219] on div "Acciones" at bounding box center [1178, 217] width 734 height 35
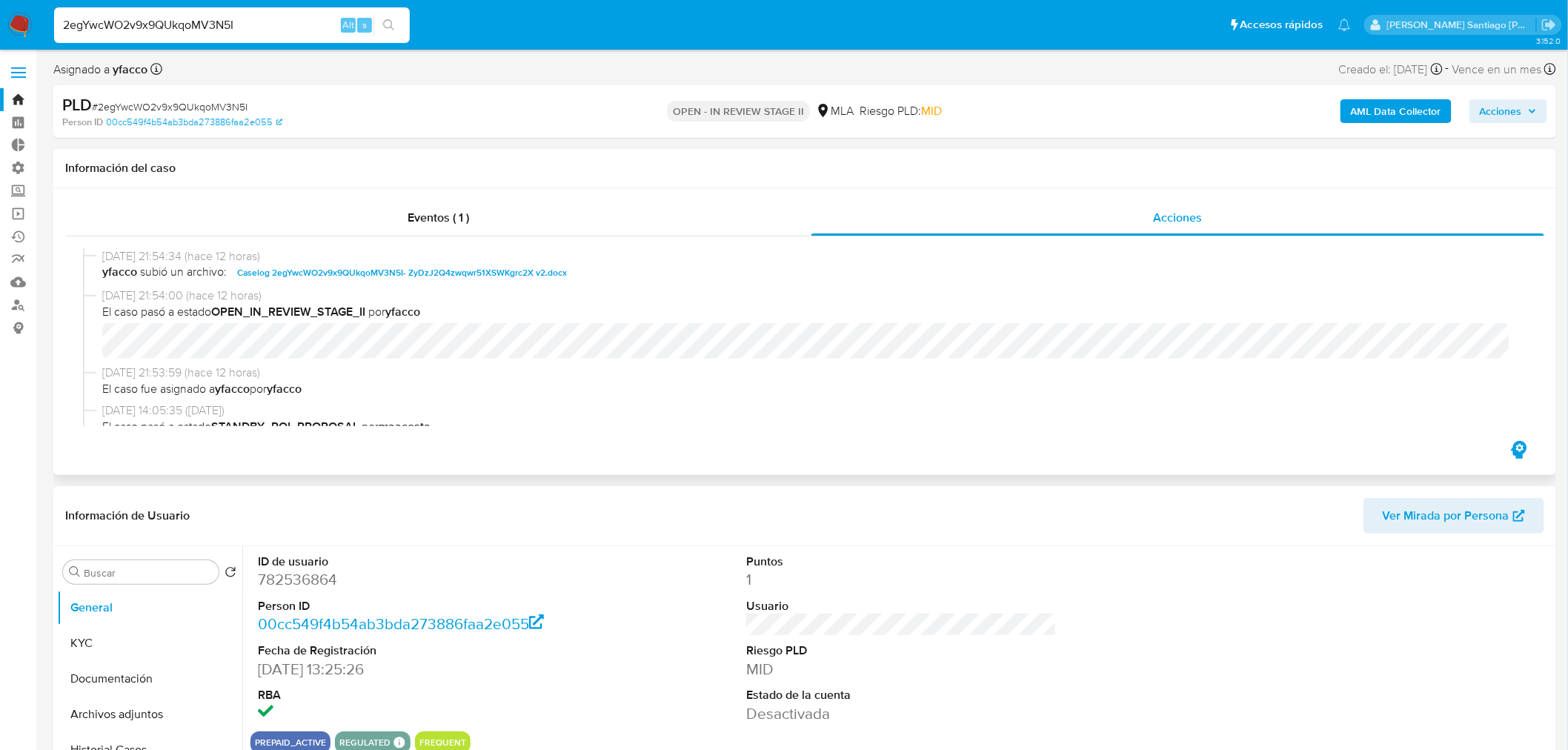
select select "10"
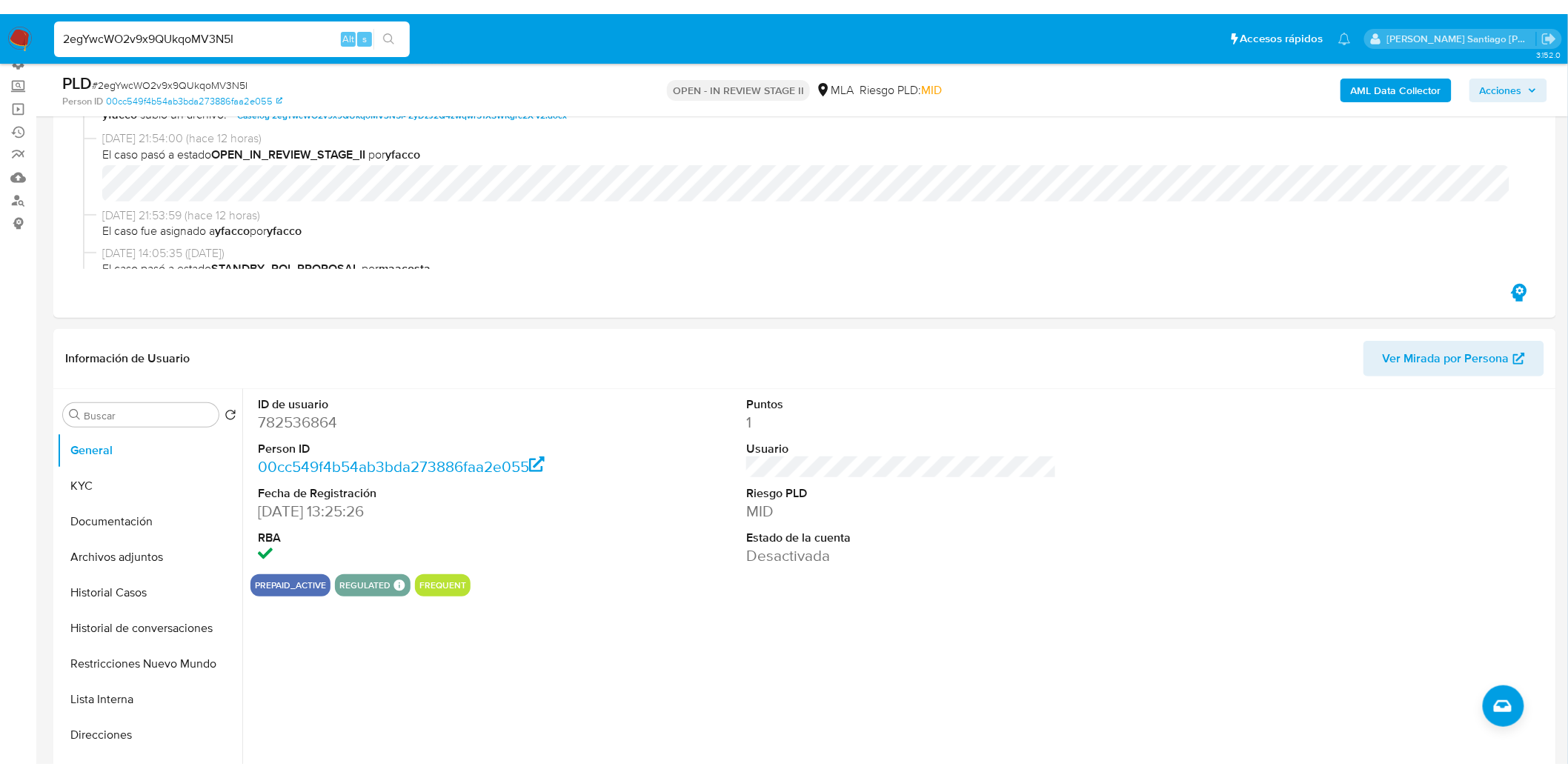
scroll to position [247, 0]
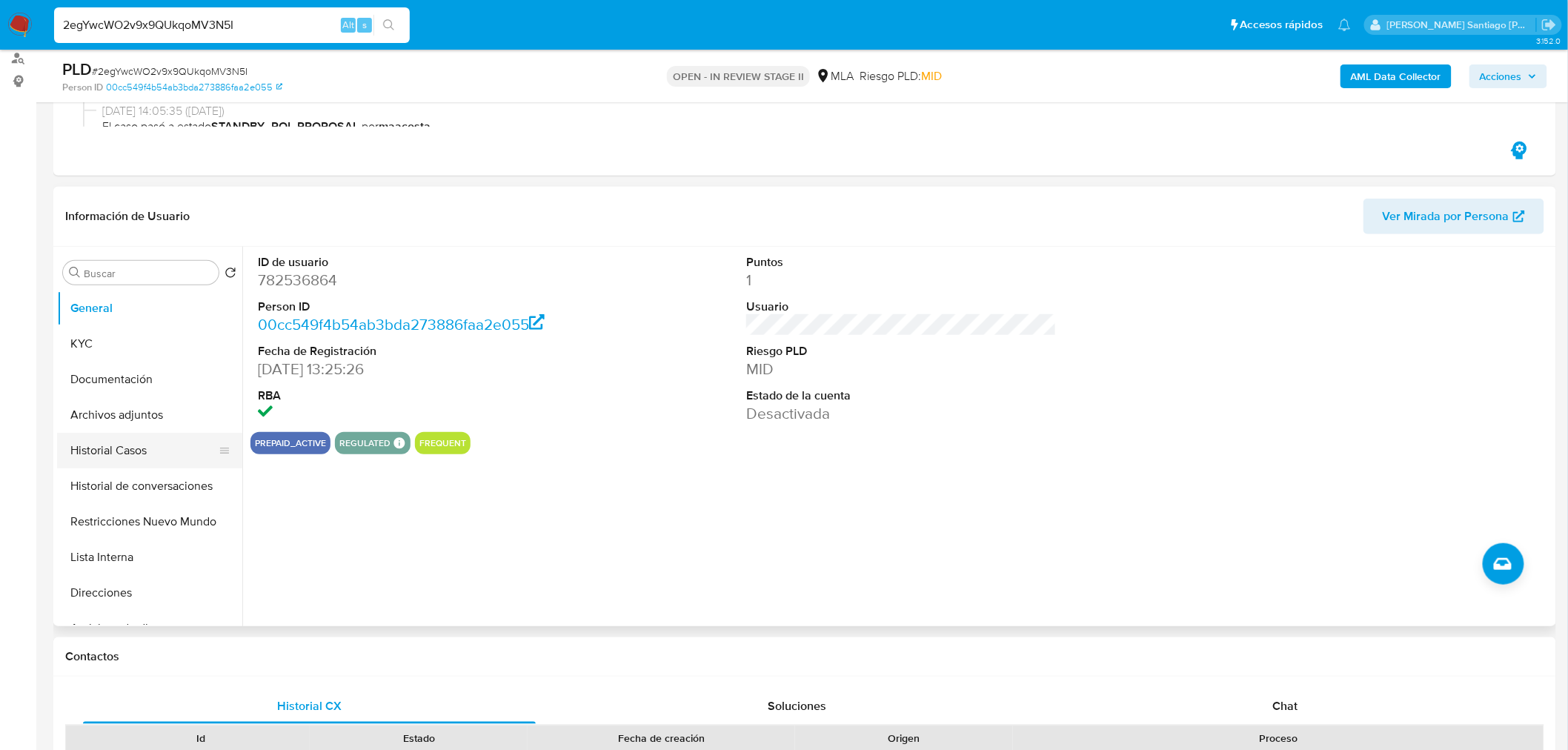
click at [150, 458] on button "Historial Casos" at bounding box center [143, 451] width 173 height 35
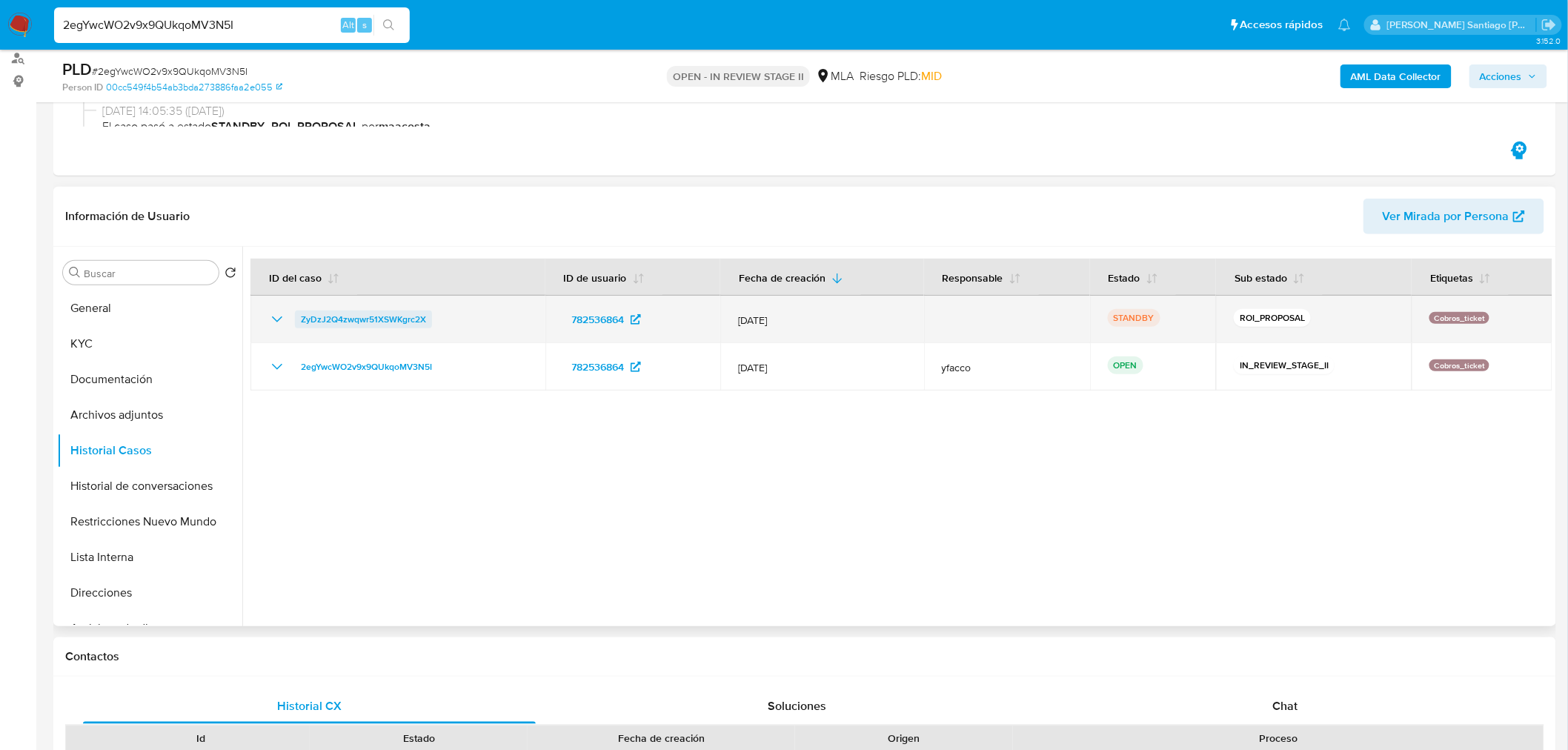
drag, startPoint x: 446, startPoint y: 324, endPoint x: 297, endPoint y: 315, distance: 149.3
click at [297, 315] on div "ZyDzJ2Q4zwqwr51XSWKgrc2X" at bounding box center [397, 319] width 259 height 18
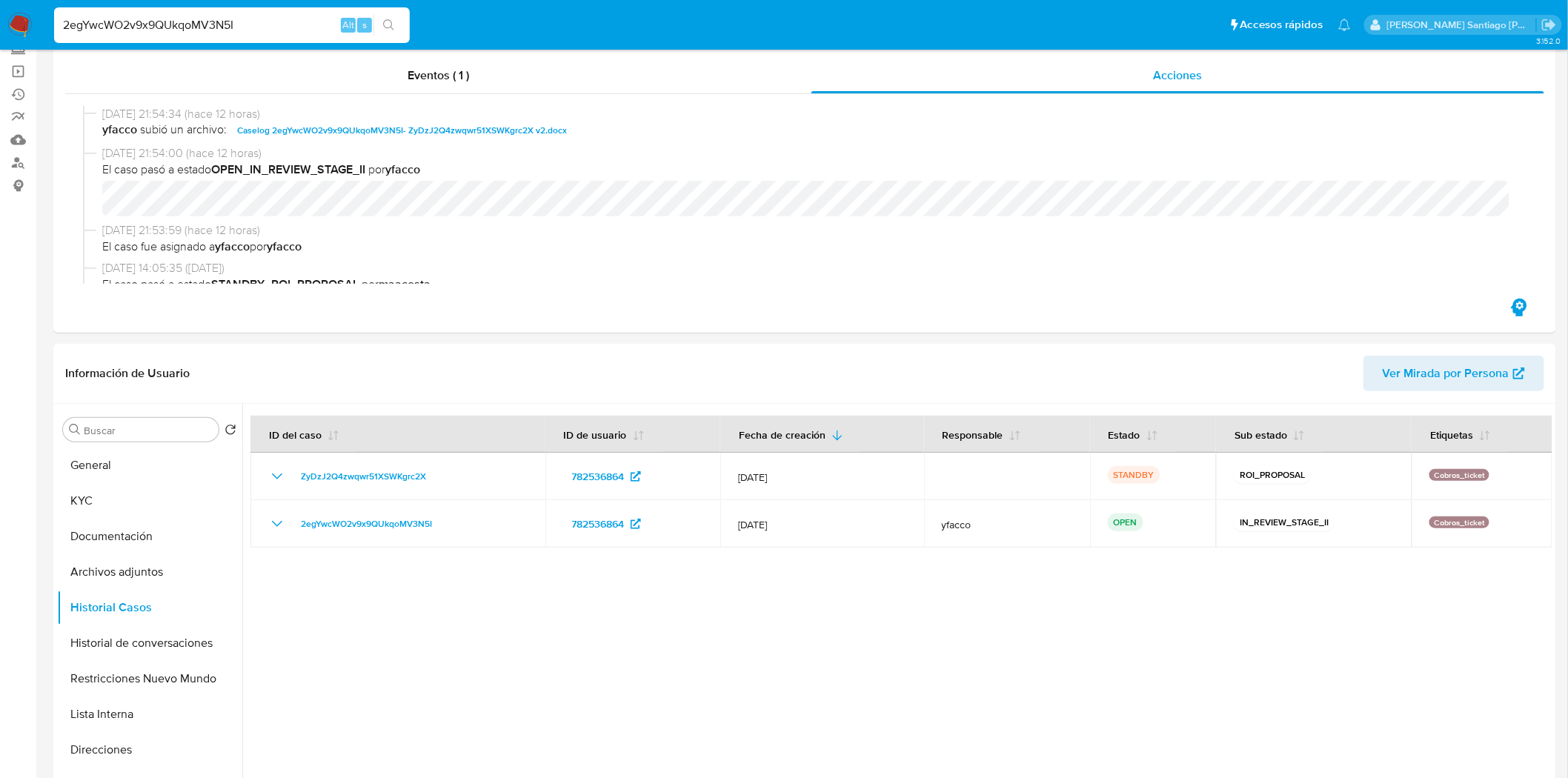
scroll to position [0, 0]
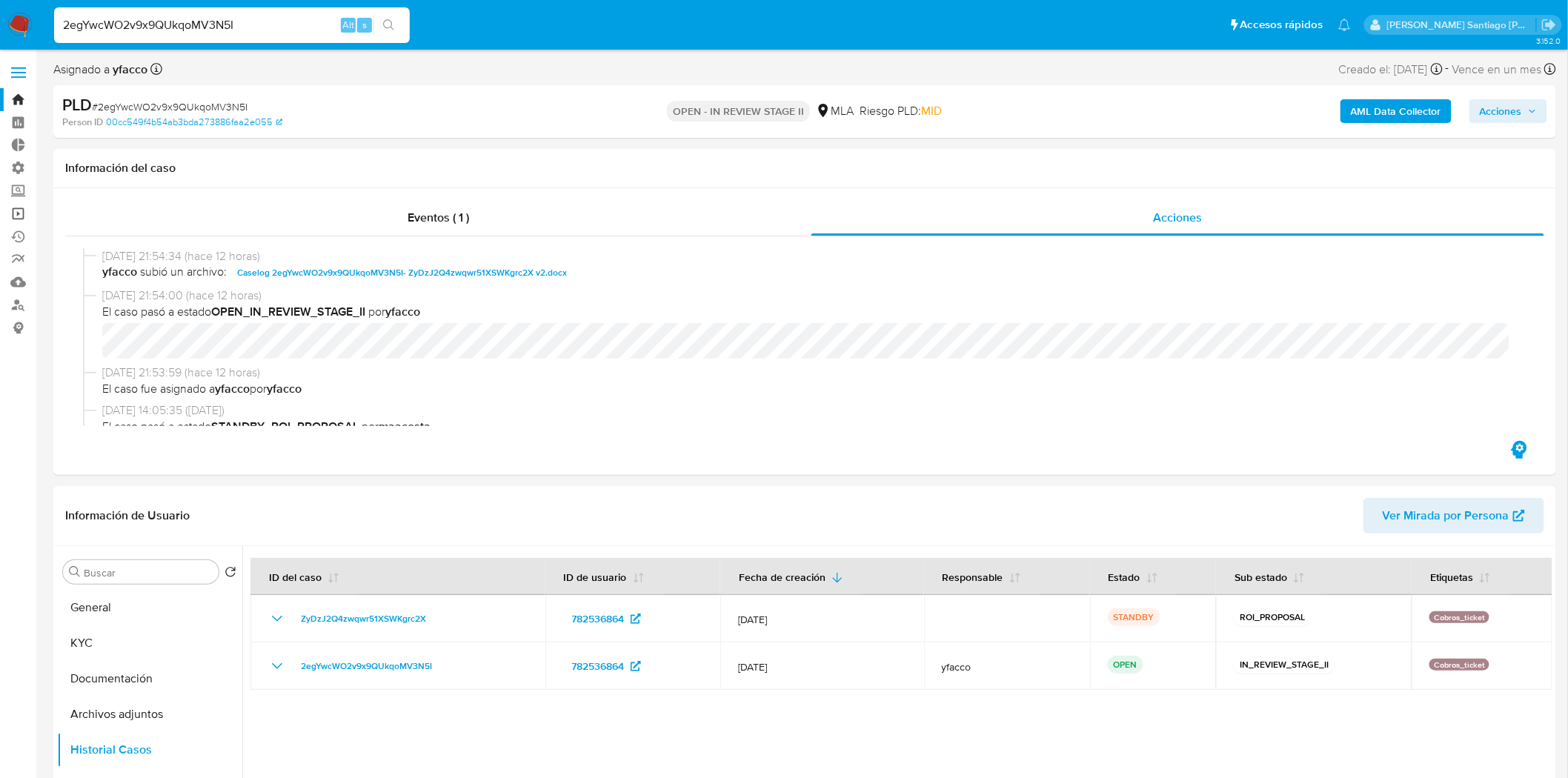
click at [23, 215] on link "Operaciones masivas" at bounding box center [88, 213] width 176 height 23
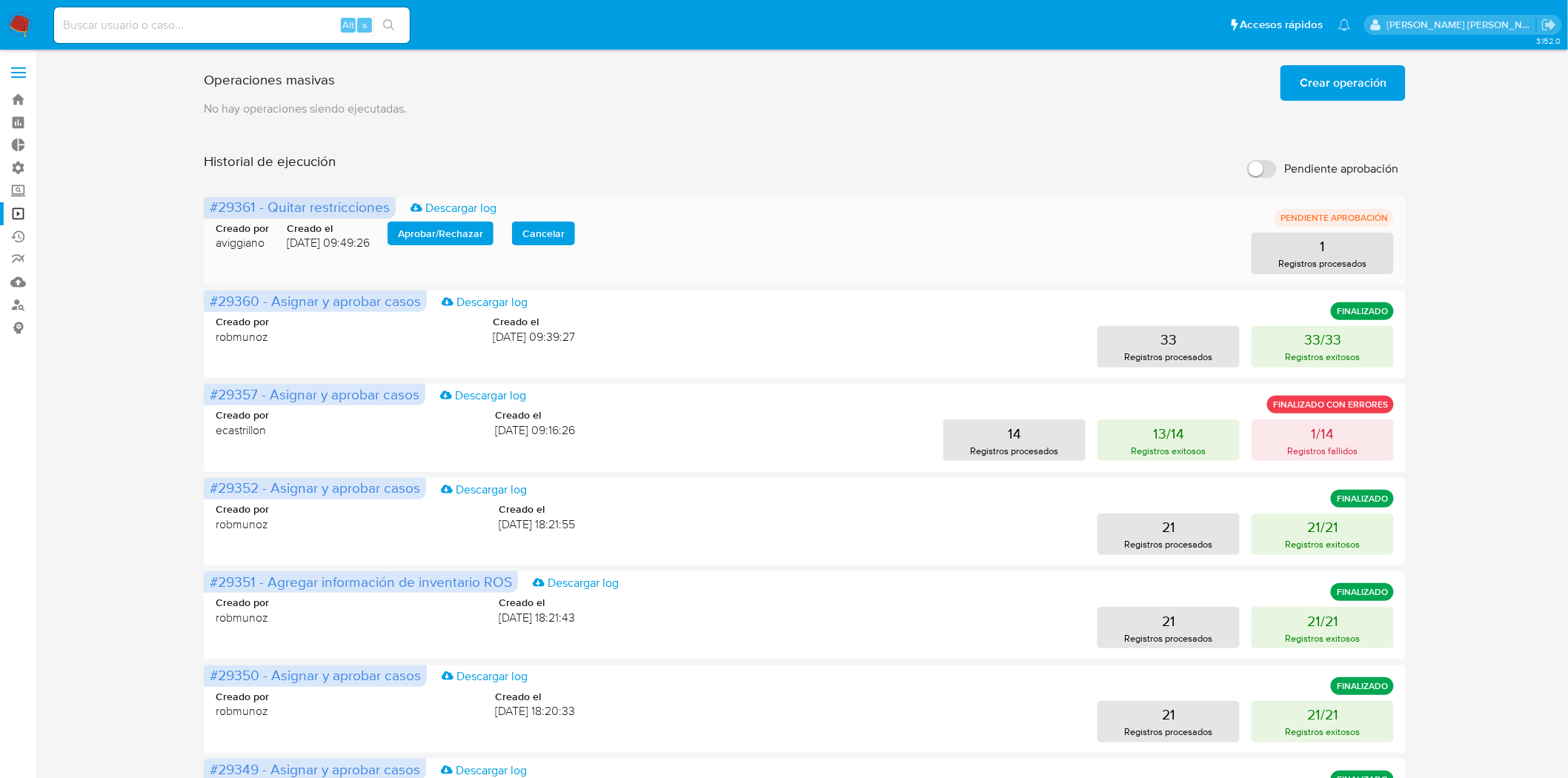
click at [477, 232] on span "Aprobar / Rechazar" at bounding box center [440, 233] width 85 height 20
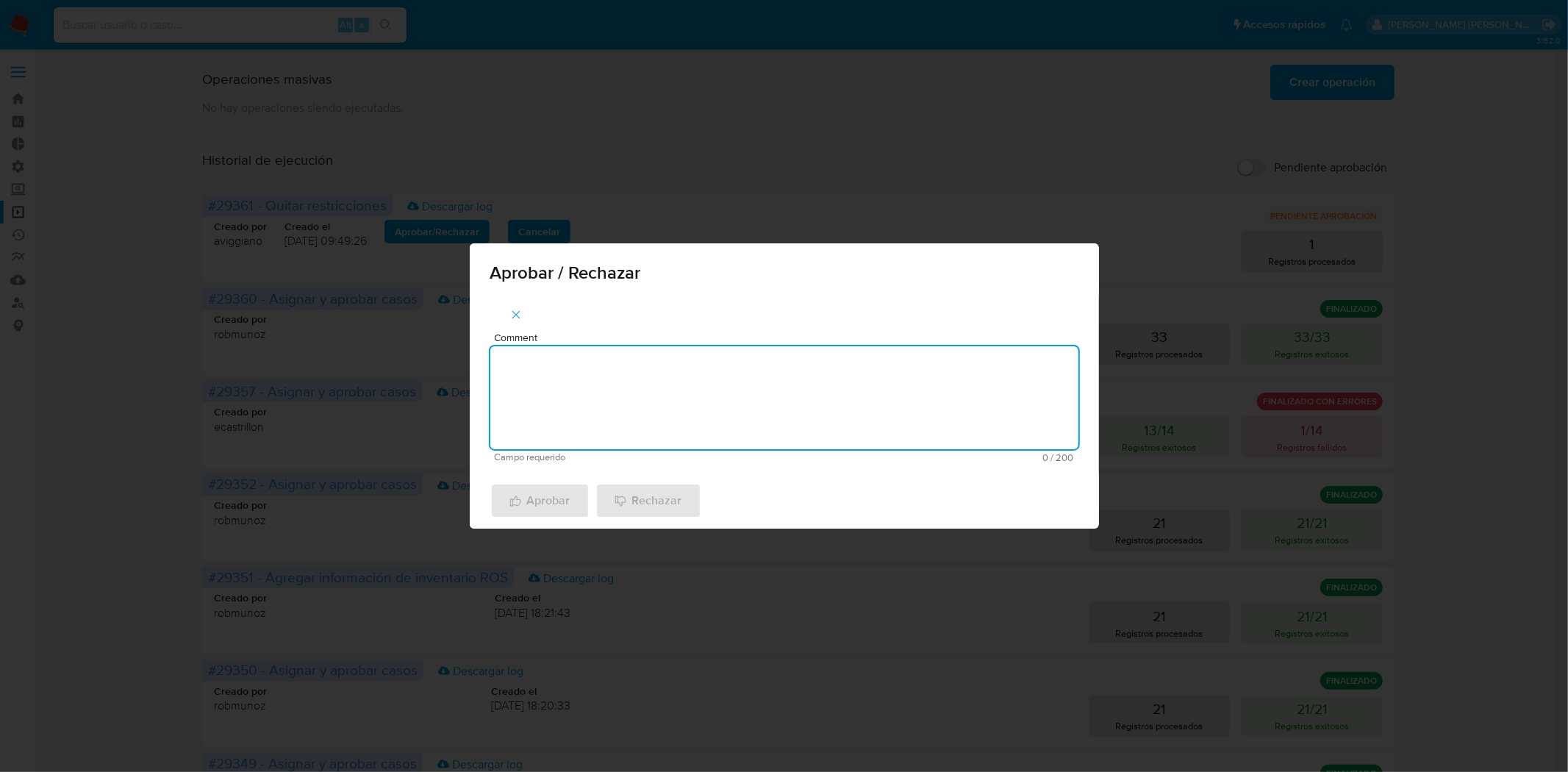
click at [559, 368] on textarea "Comment" at bounding box center [784, 398] width 588 height 103
type textarea "aml"
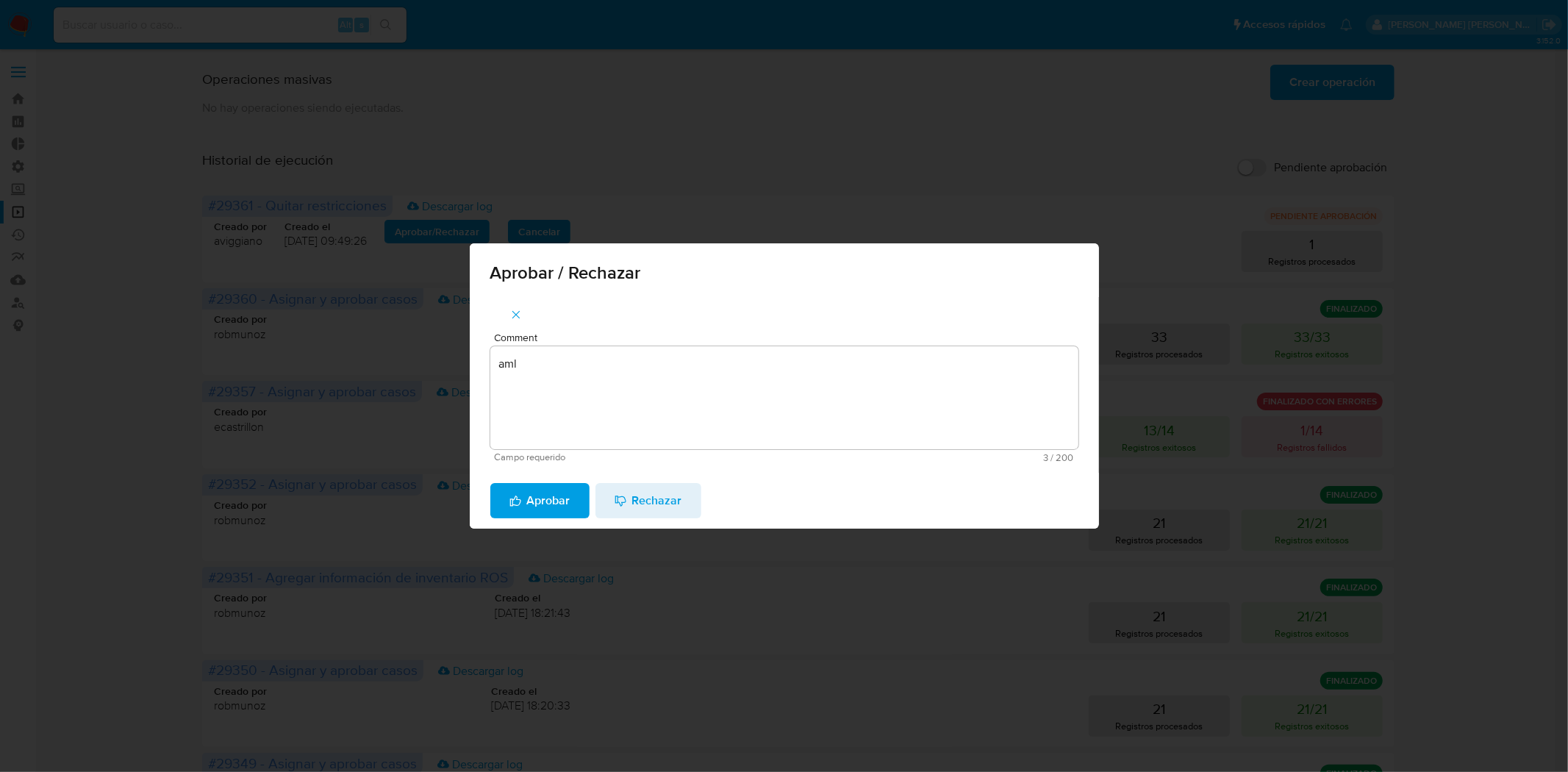
click at [559, 512] on span "Aprobar" at bounding box center [540, 501] width 61 height 33
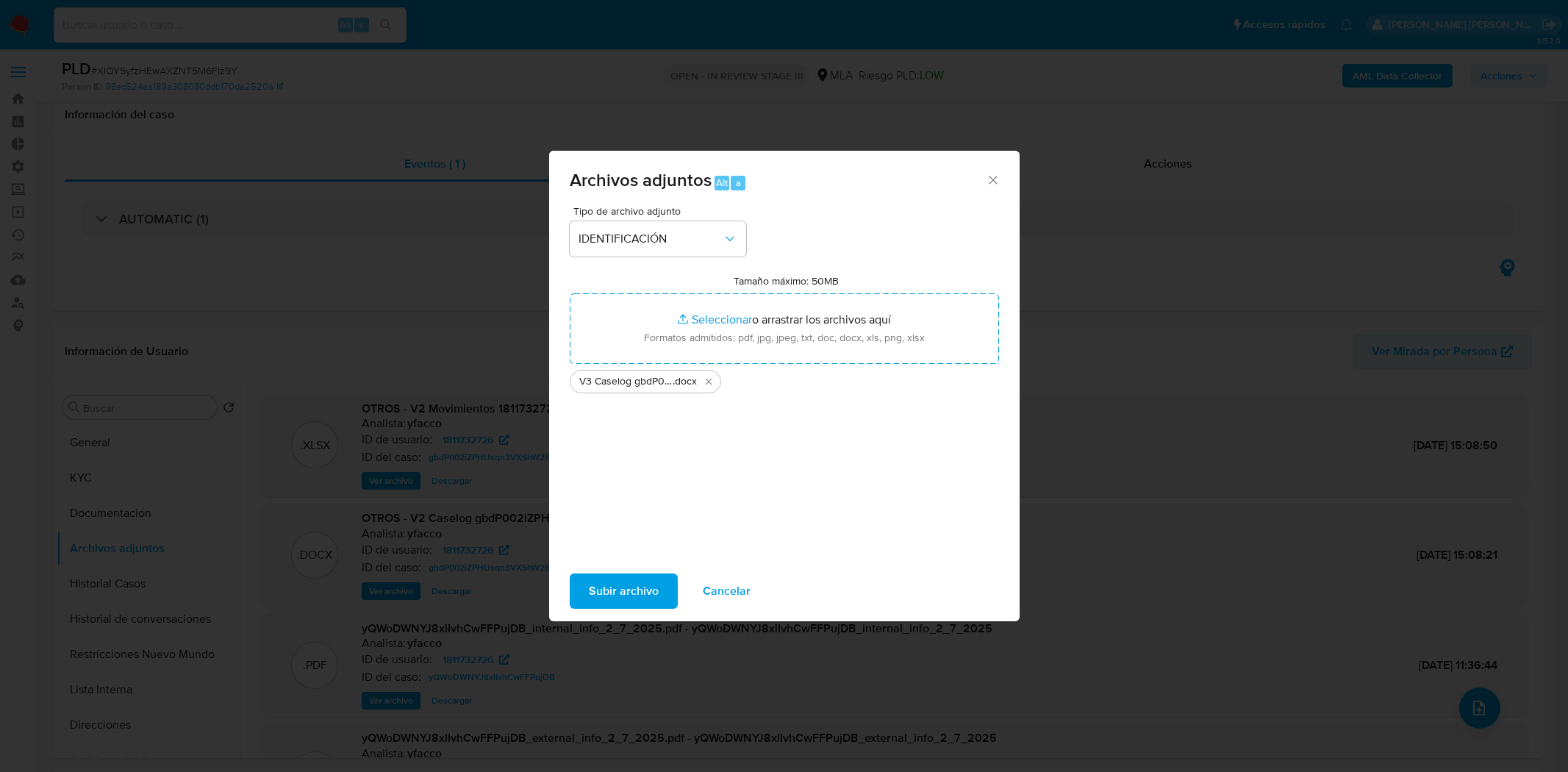
select select "10"
click at [263, 52] on div "Archivos adjuntos Alt a Tipo de archivo adjunto IDENTIFICACIÓN Tamaño máximo: 5…" at bounding box center [784, 386] width 1568 height 772
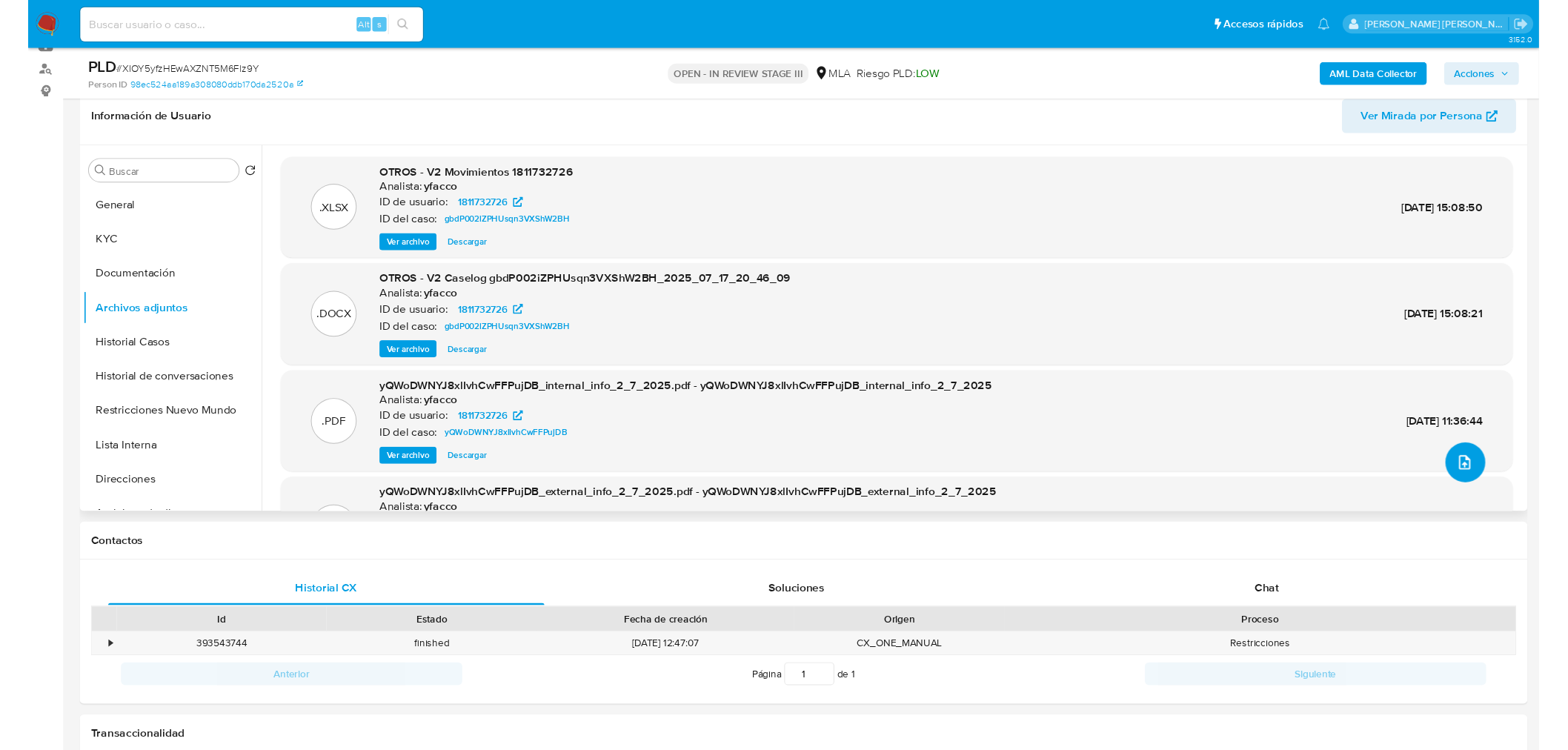
scroll to position [82, 0]
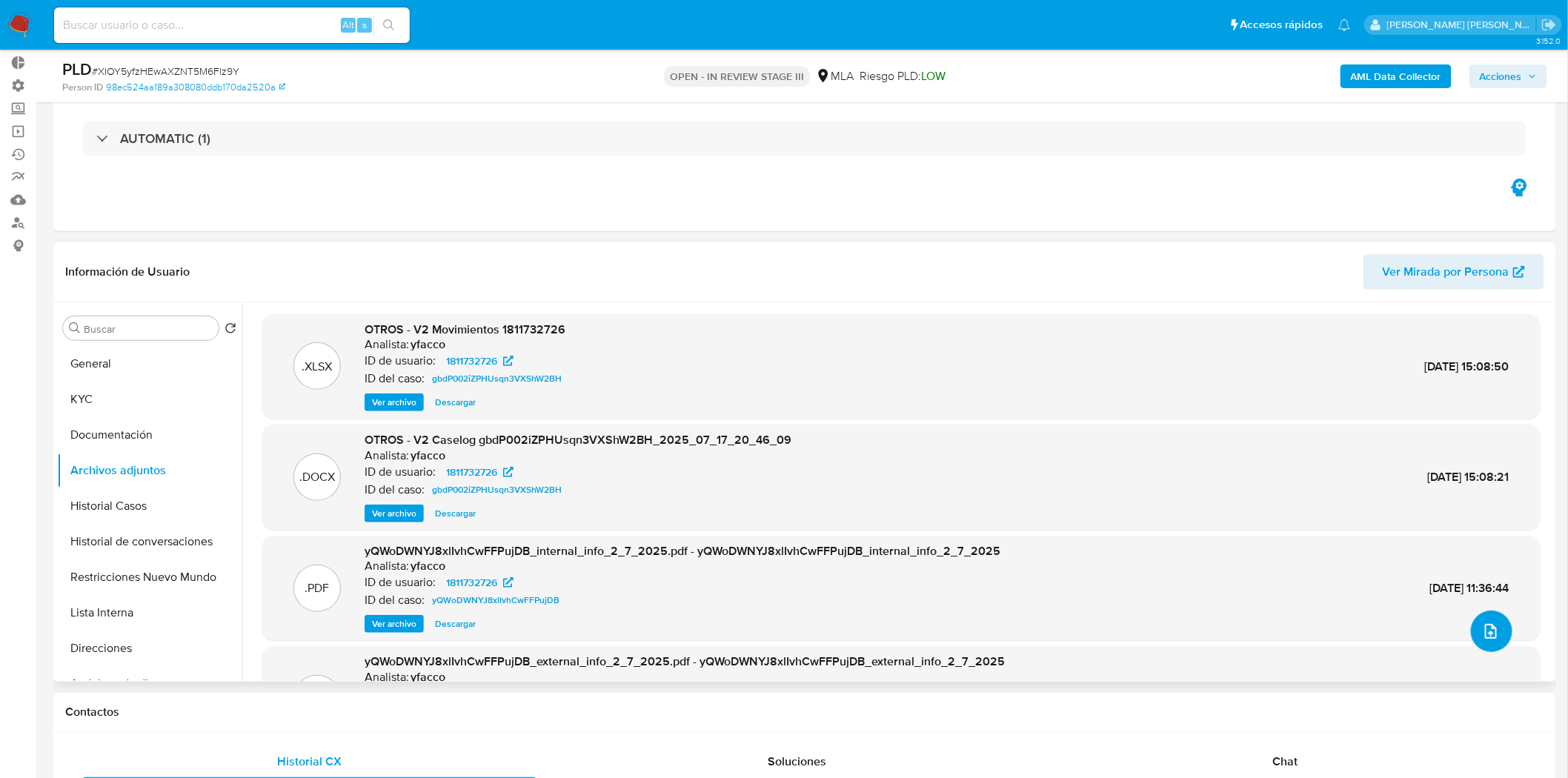
click at [1483, 635] on icon "upload-file" at bounding box center [1490, 631] width 18 height 18
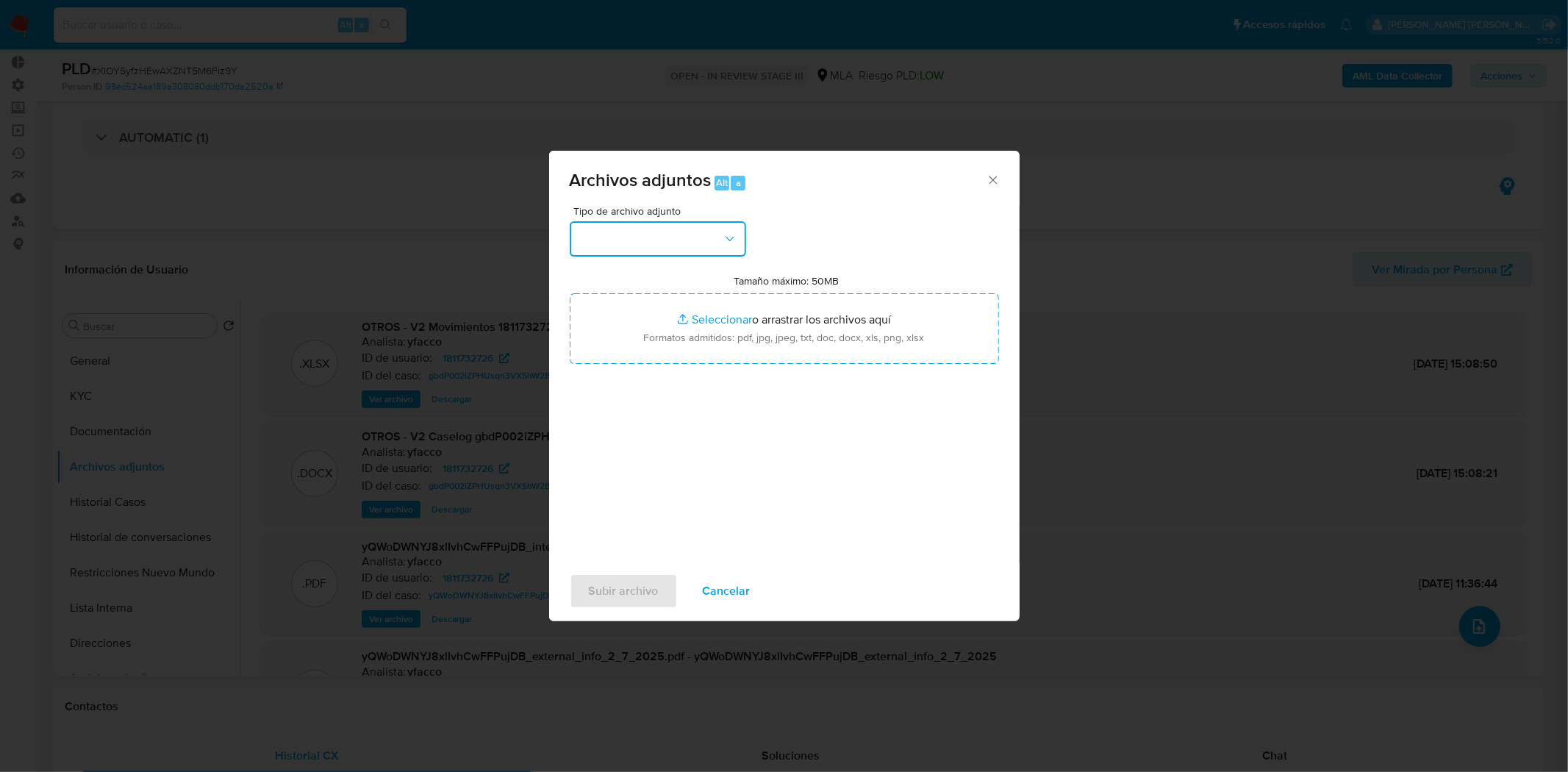
drag, startPoint x: 709, startPoint y: 241, endPoint x: 710, endPoint y: 253, distance: 12.0
click at [709, 244] on button "button" at bounding box center [657, 239] width 176 height 35
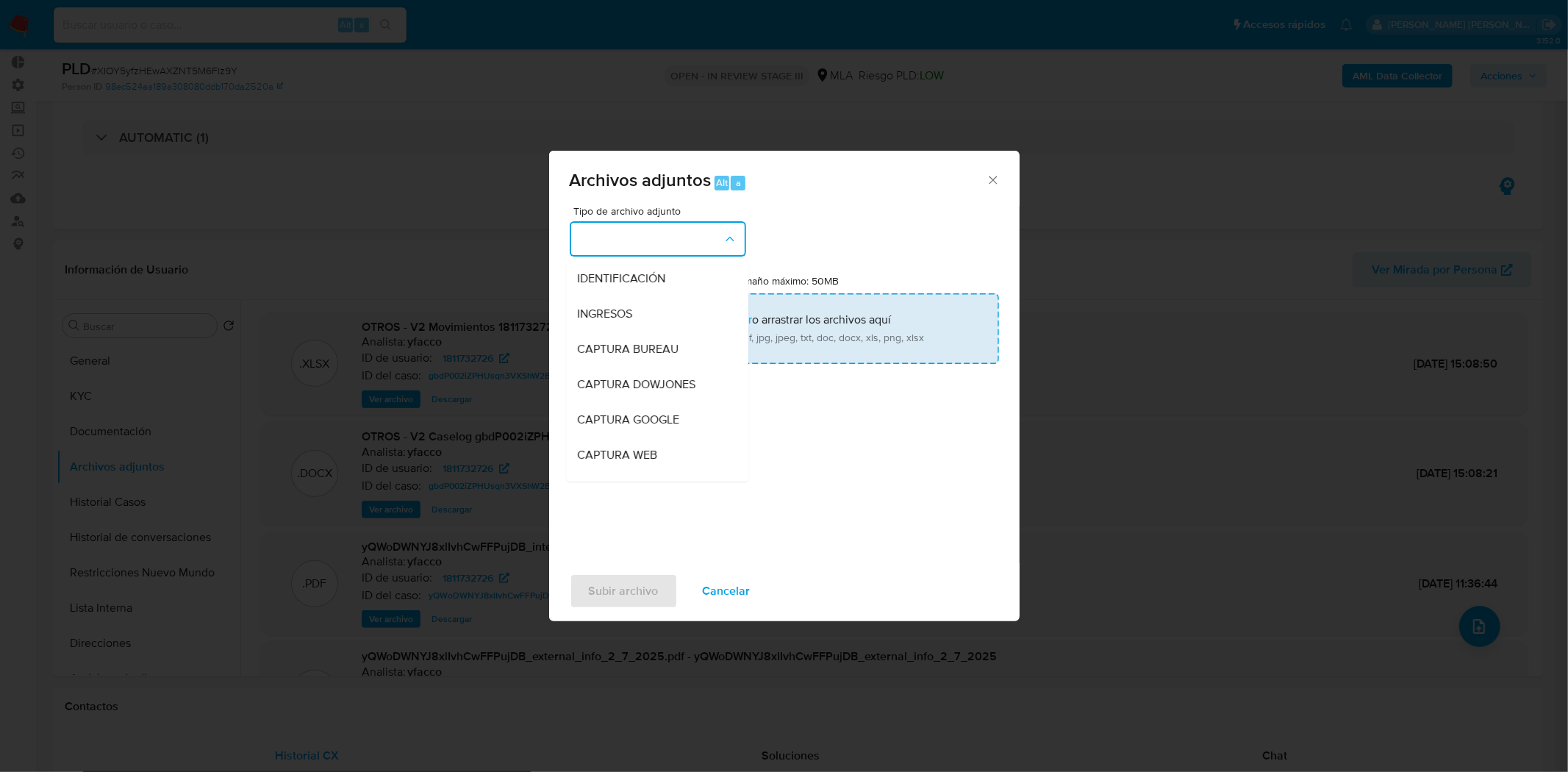
drag, startPoint x: 702, startPoint y: 281, endPoint x: 717, endPoint y: 293, distance: 19.2
click at [702, 282] on div "IDENTIFICACIÓN" at bounding box center [653, 278] width 150 height 35
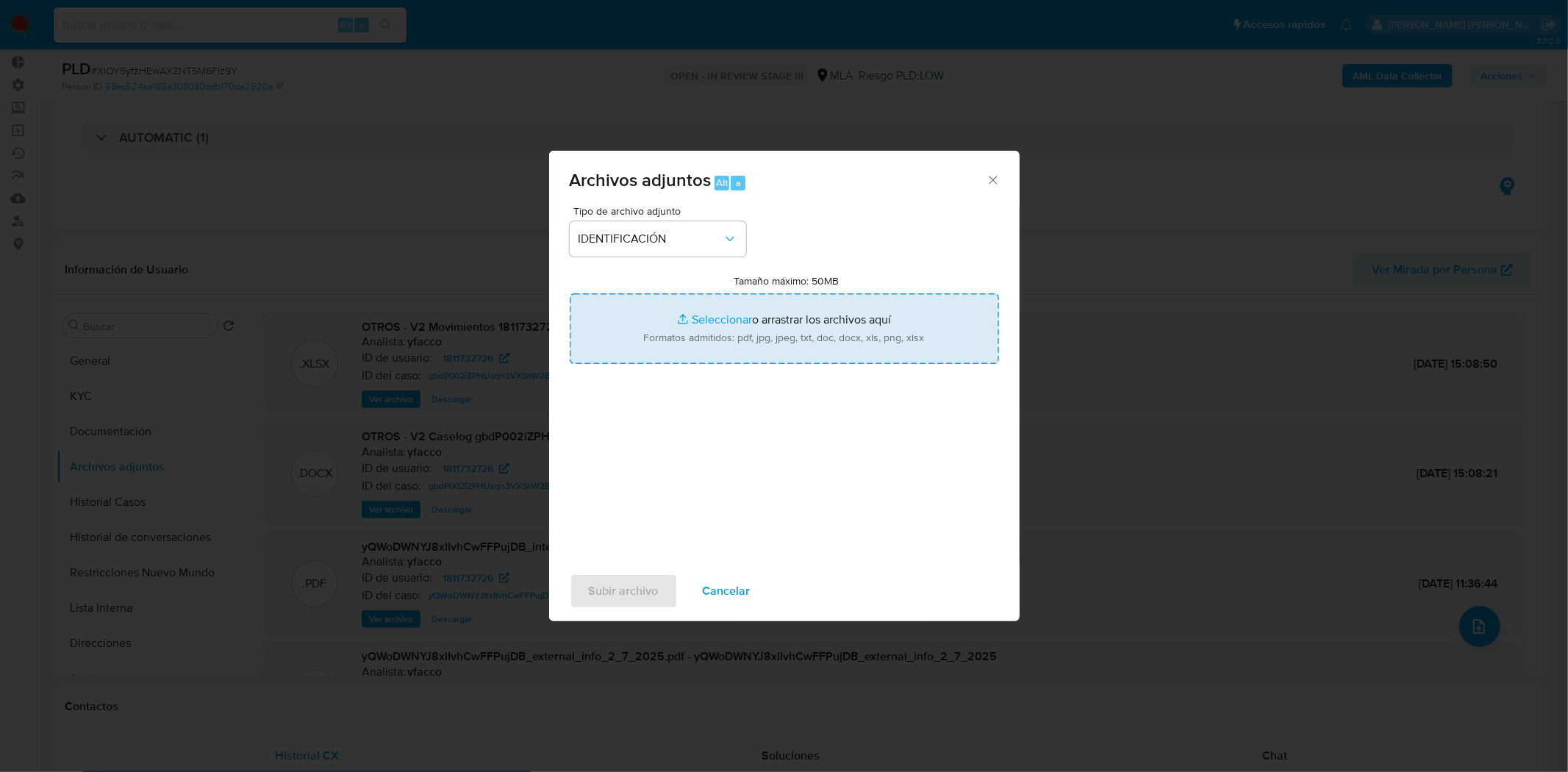
click at [792, 355] on input "Tamaño máximo: 50MB Seleccionar archivos" at bounding box center [784, 328] width 430 height 71
type input "C:\fakepath\V3 Caselog gbdP002iZPHUsqn3VXShW2BH_2025_07_17_20_46_09 (1).docx"
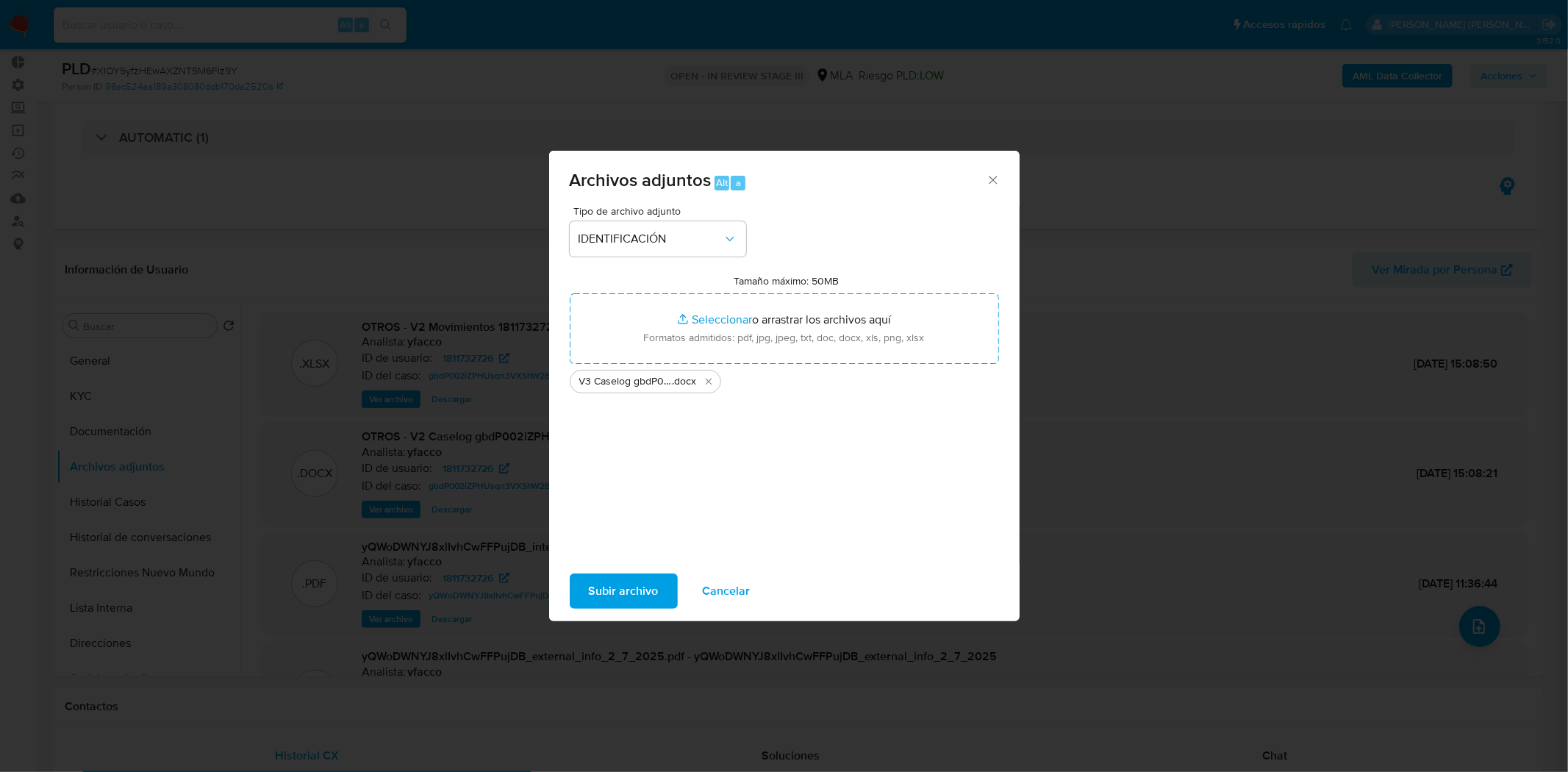
click at [636, 585] on span "Subir archivo" at bounding box center [624, 592] width 70 height 33
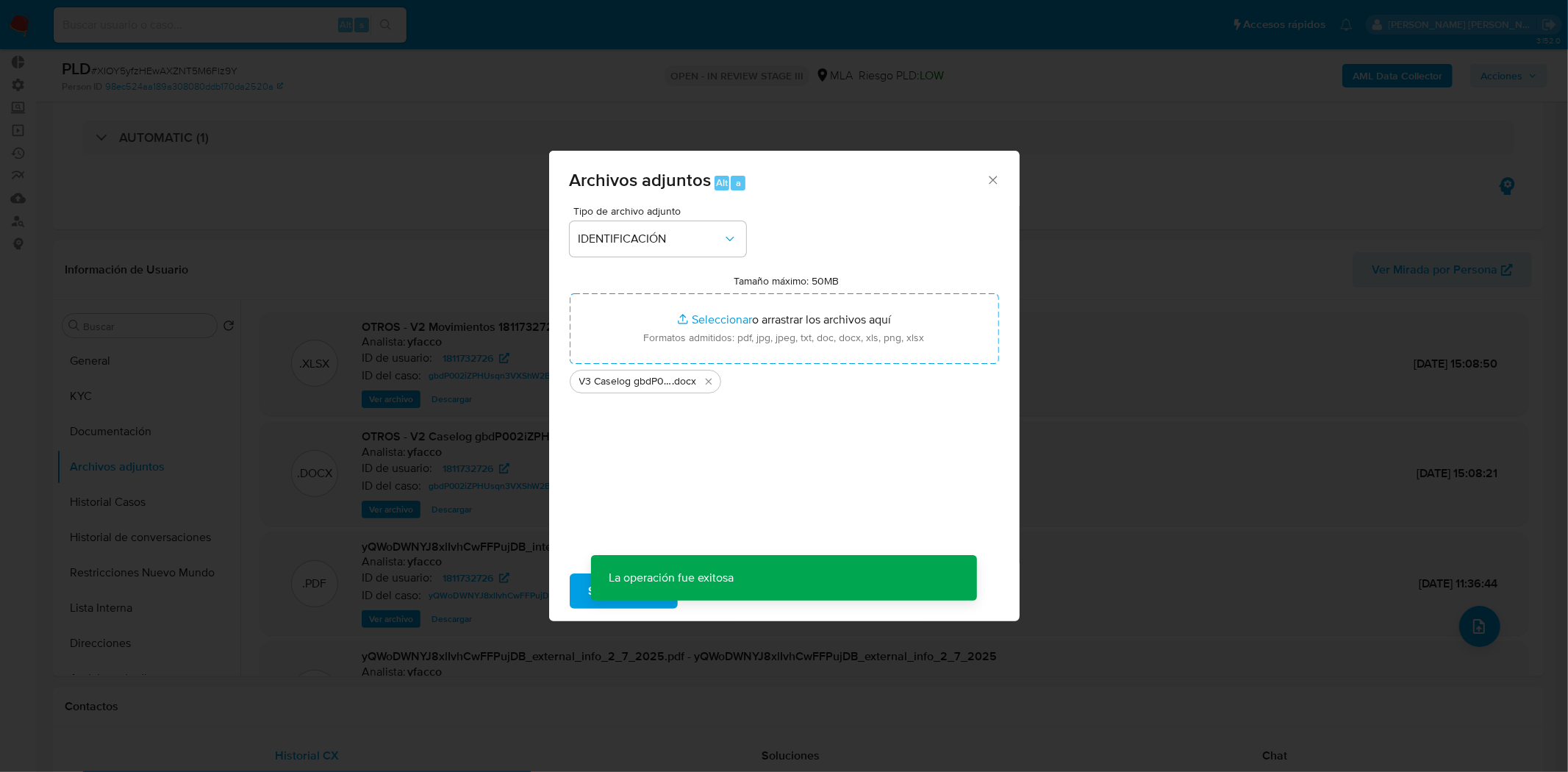
click at [474, 251] on div "Archivos adjuntos Alt a Tipo de archivo adjunto IDENTIFICACIÓN Tamaño máximo: 5…" at bounding box center [784, 386] width 1568 height 772
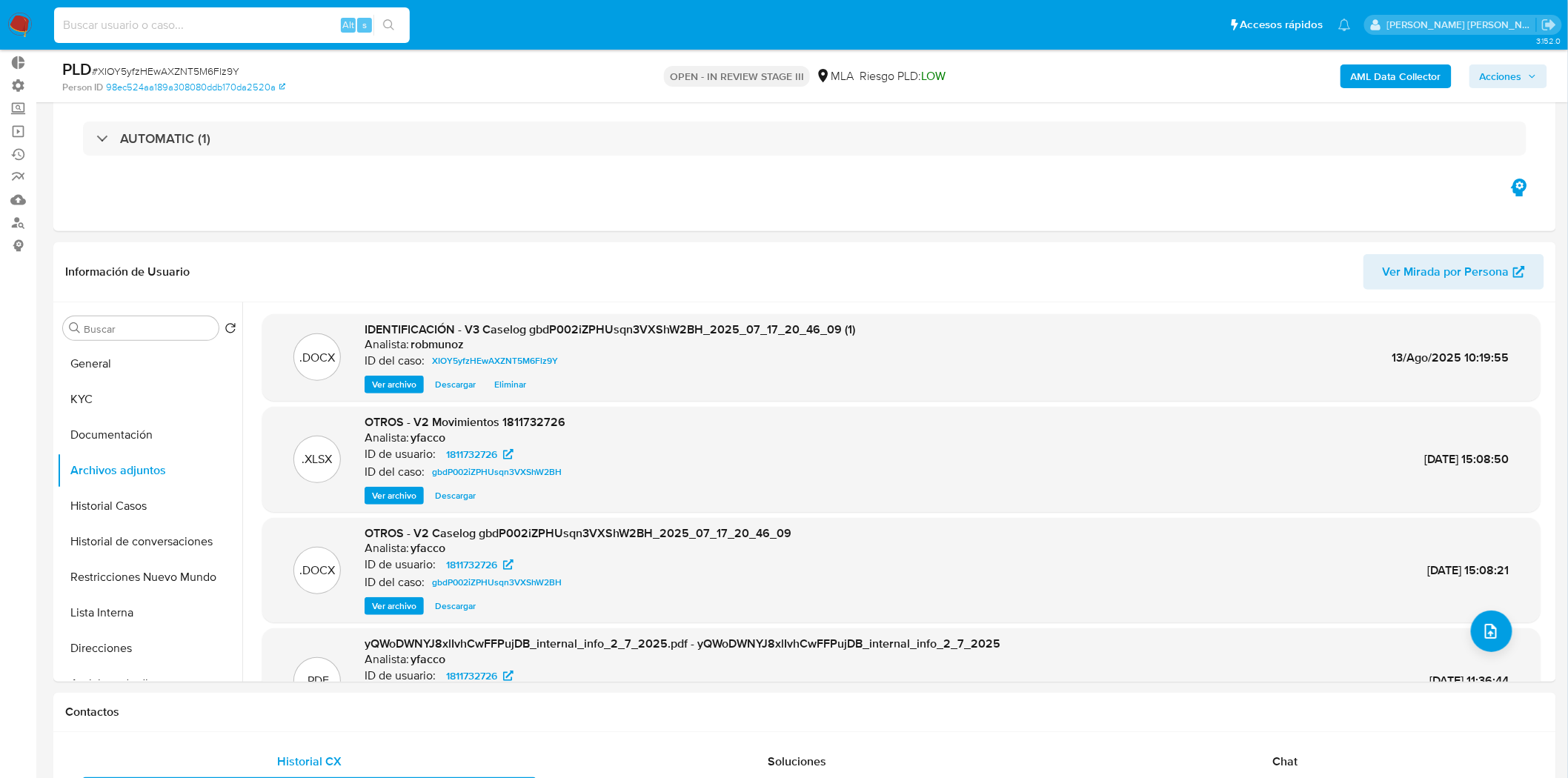
click at [258, 22] on input at bounding box center [232, 25] width 356 height 20
paste input "XIOY5yfzHEwAXZNT5M6Flz9Y"
type input "XIOY5yfzHEwAXZNT5M6Flz9Y"
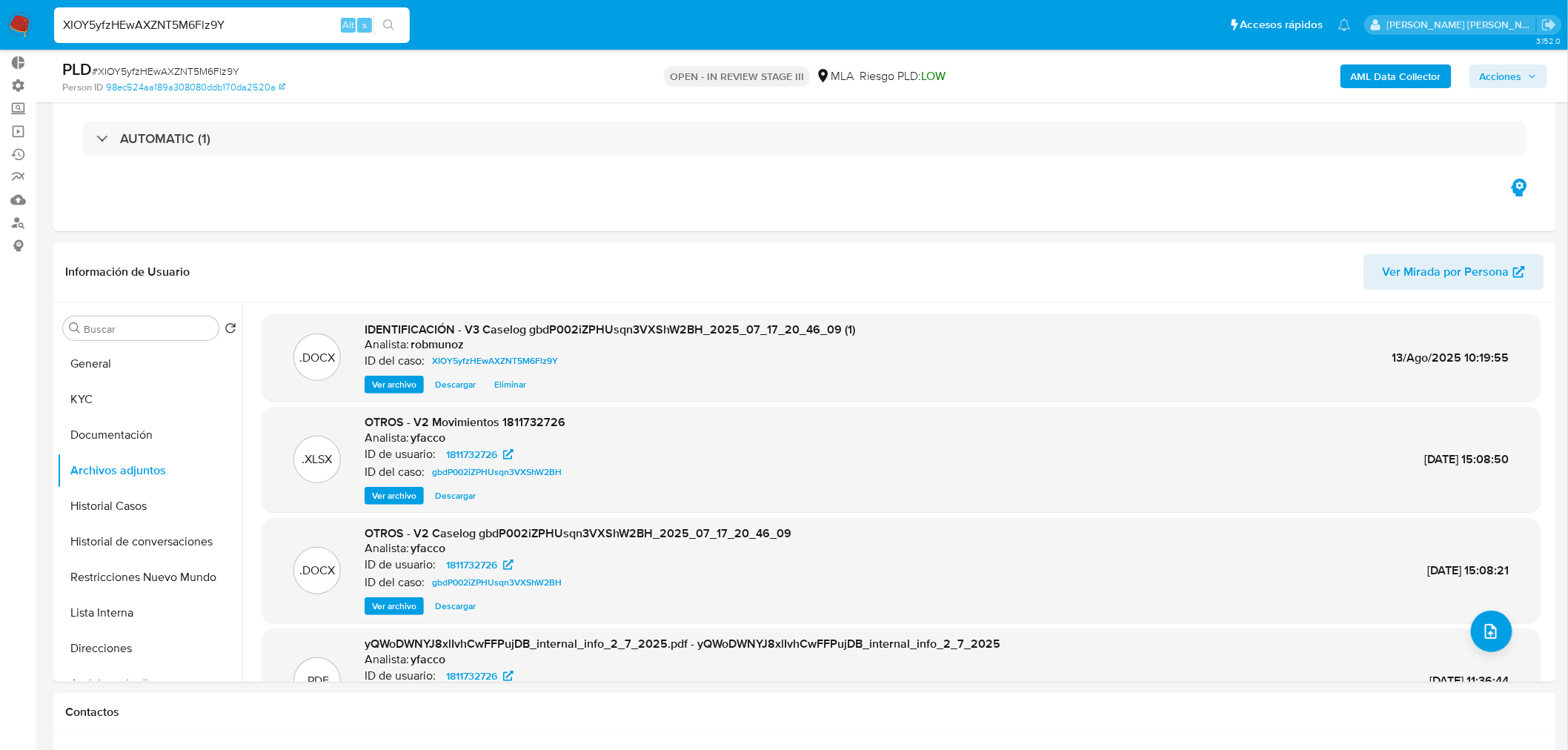
click at [13, 31] on img at bounding box center [20, 25] width 25 height 25
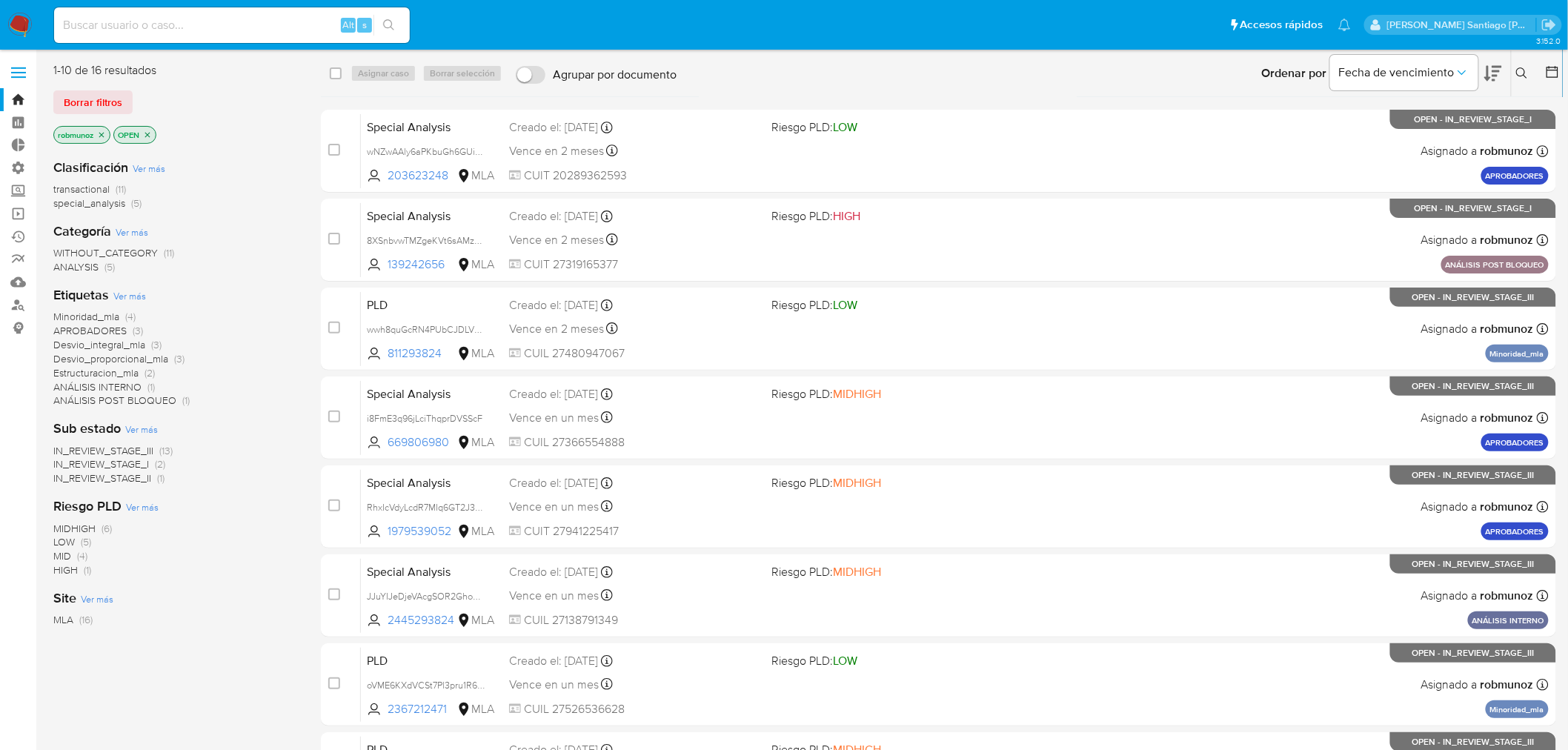
click at [1522, 77] on icon at bounding box center [1522, 73] width 12 height 12
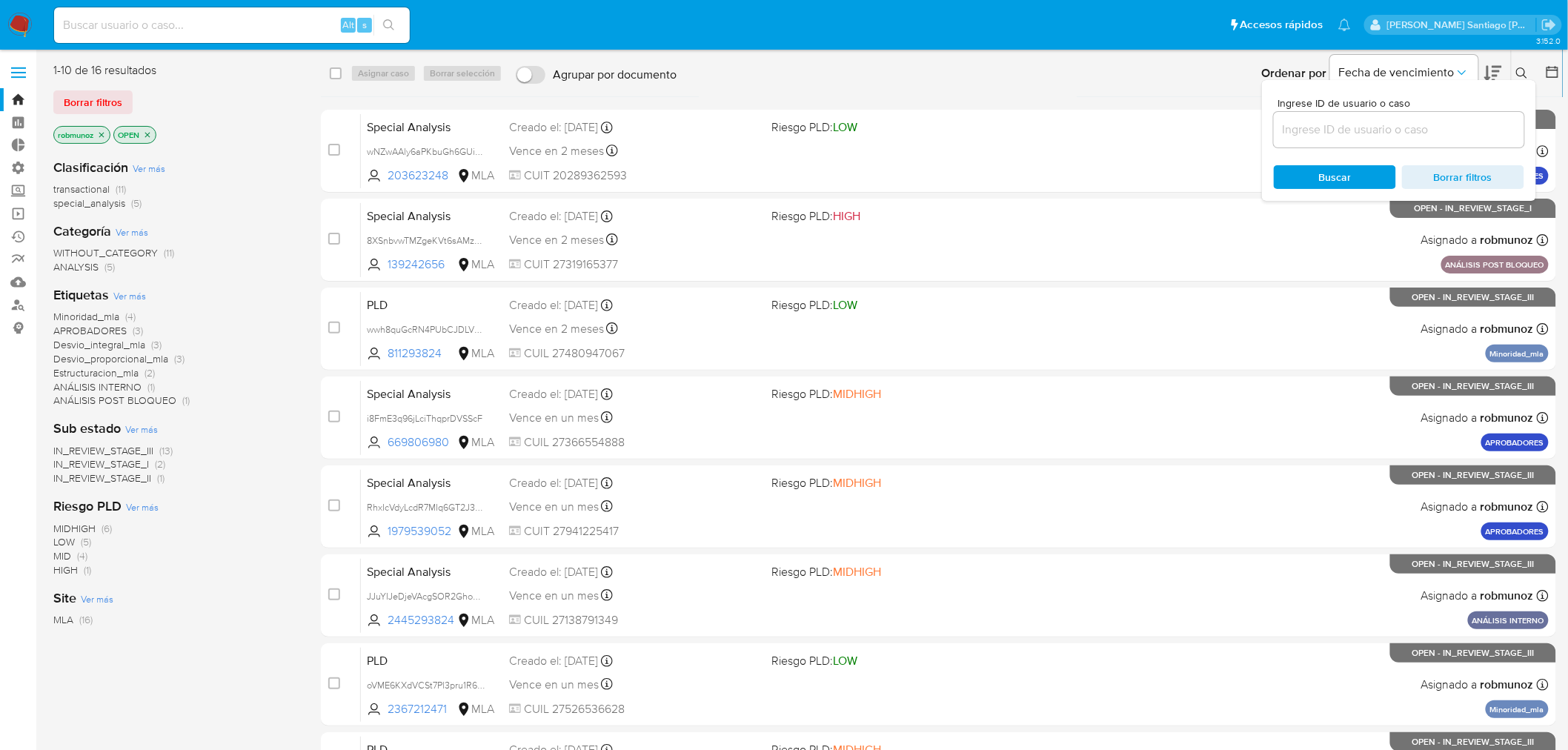
click at [1347, 134] on input at bounding box center [1399, 129] width 251 height 20
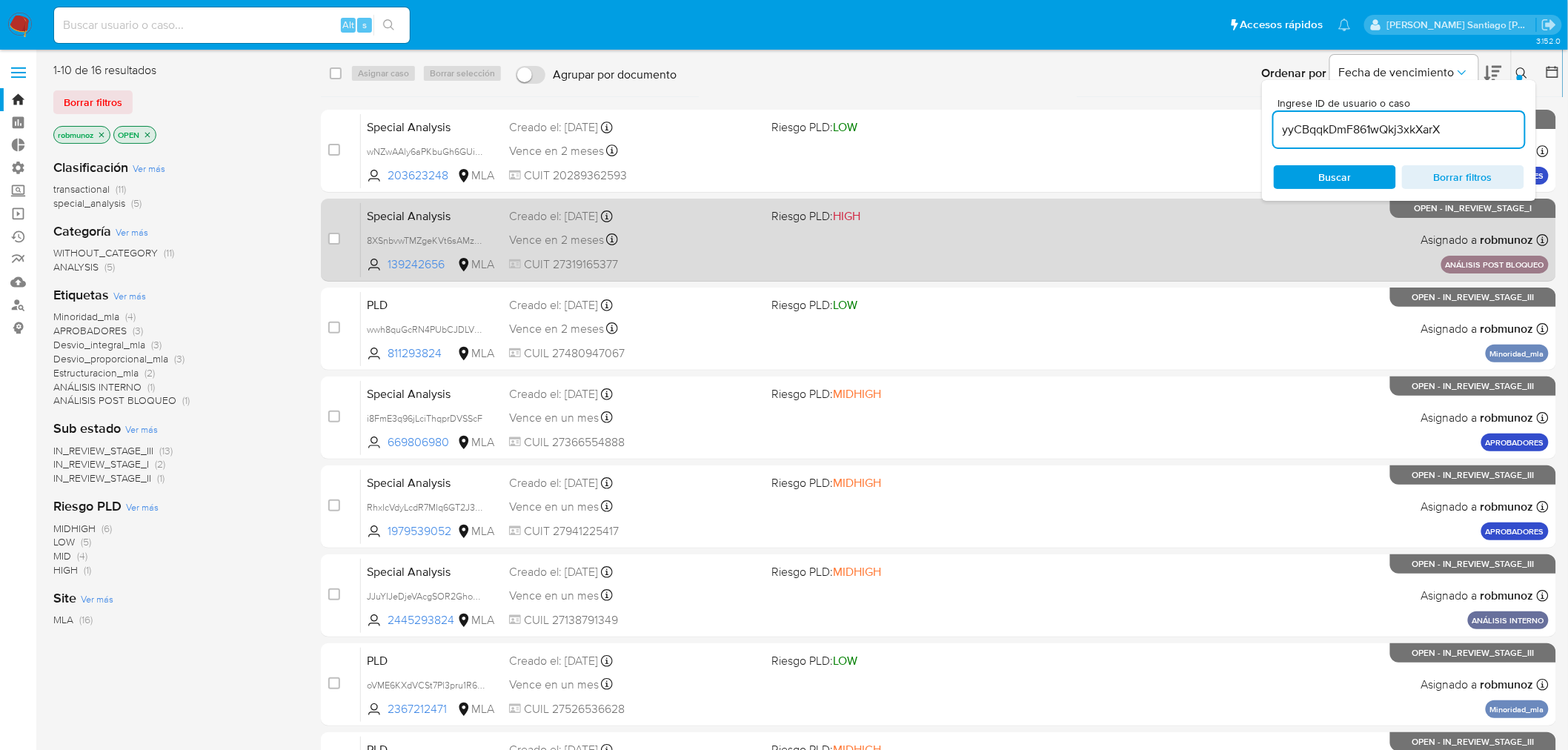
type input "yyCBqqkDmF861wQkj3xkXarX"
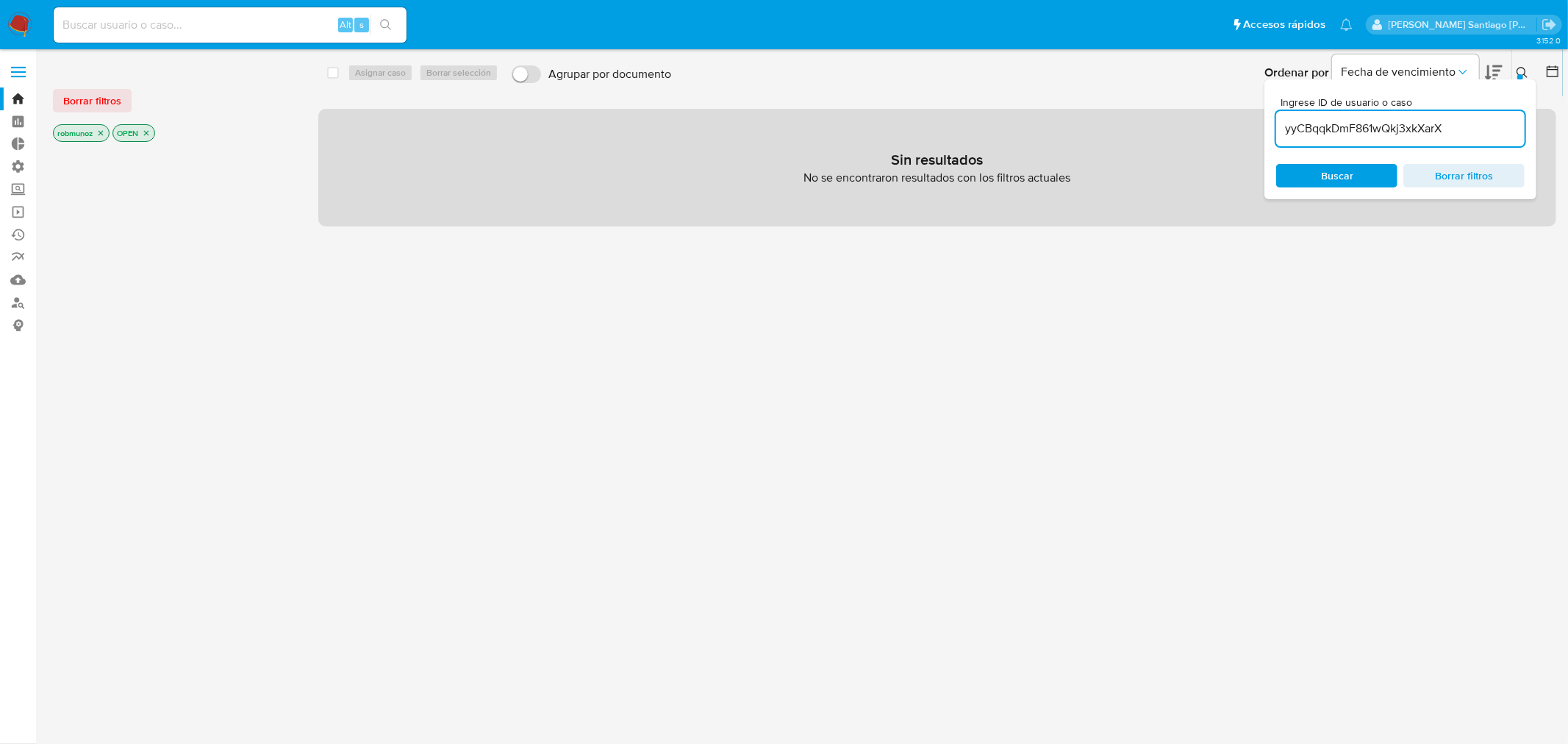
drag, startPoint x: 69, startPoint y: 94, endPoint x: 150, endPoint y: 103, distance: 81.5
click at [69, 94] on span "Borrar filtros" at bounding box center [92, 100] width 58 height 20
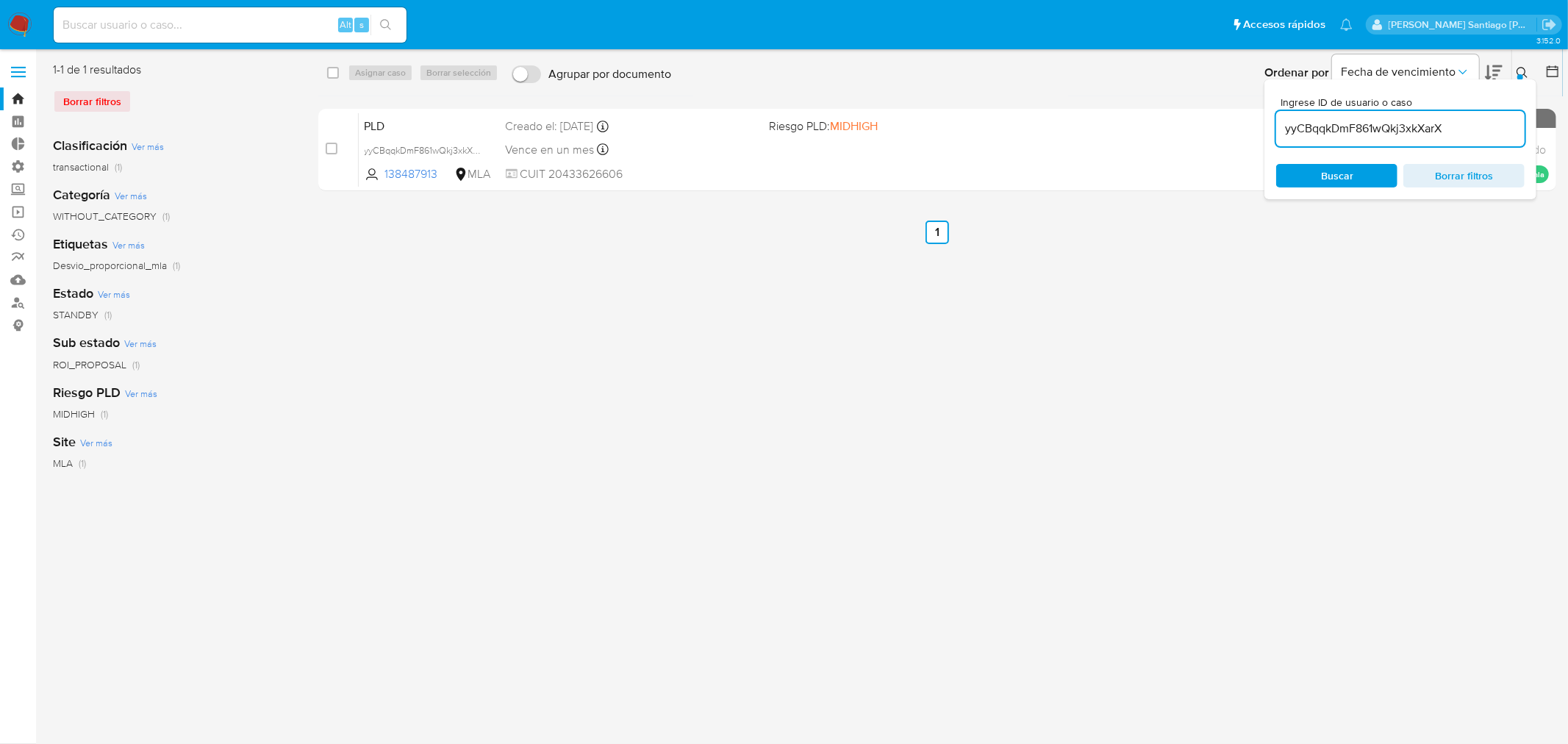
drag, startPoint x: 1116, startPoint y: 388, endPoint x: 1075, endPoint y: 375, distance: 43.0
click at [1109, 383] on div "select-all-cases-checkbox Asignar caso Borrar selección Agrupar por documento O…" at bounding box center [937, 379] width 1238 height 634
click at [1522, 72] on icon at bounding box center [1522, 72] width 12 height 12
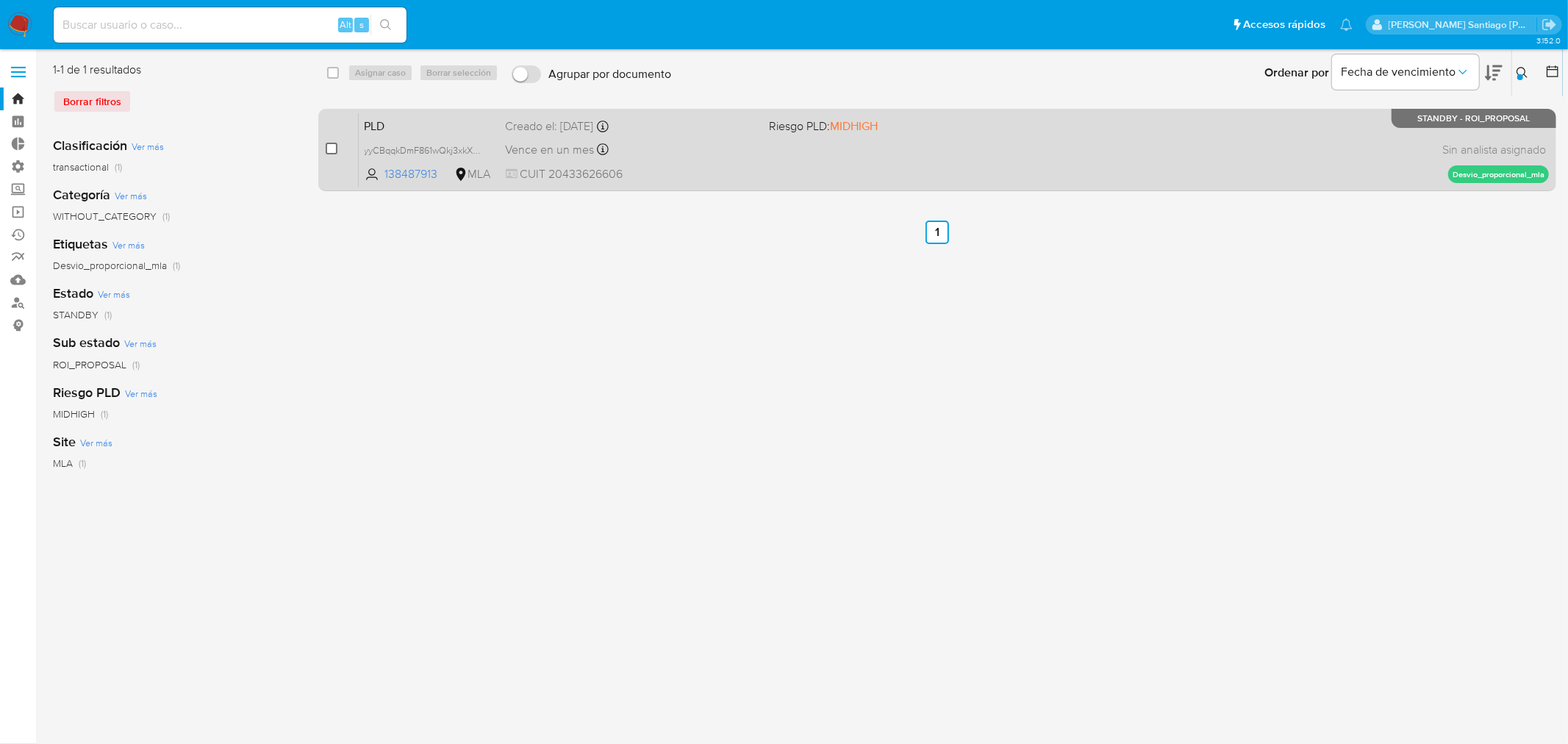
click at [327, 153] on input "checkbox" at bounding box center [331, 148] width 12 height 12
checkbox input "true"
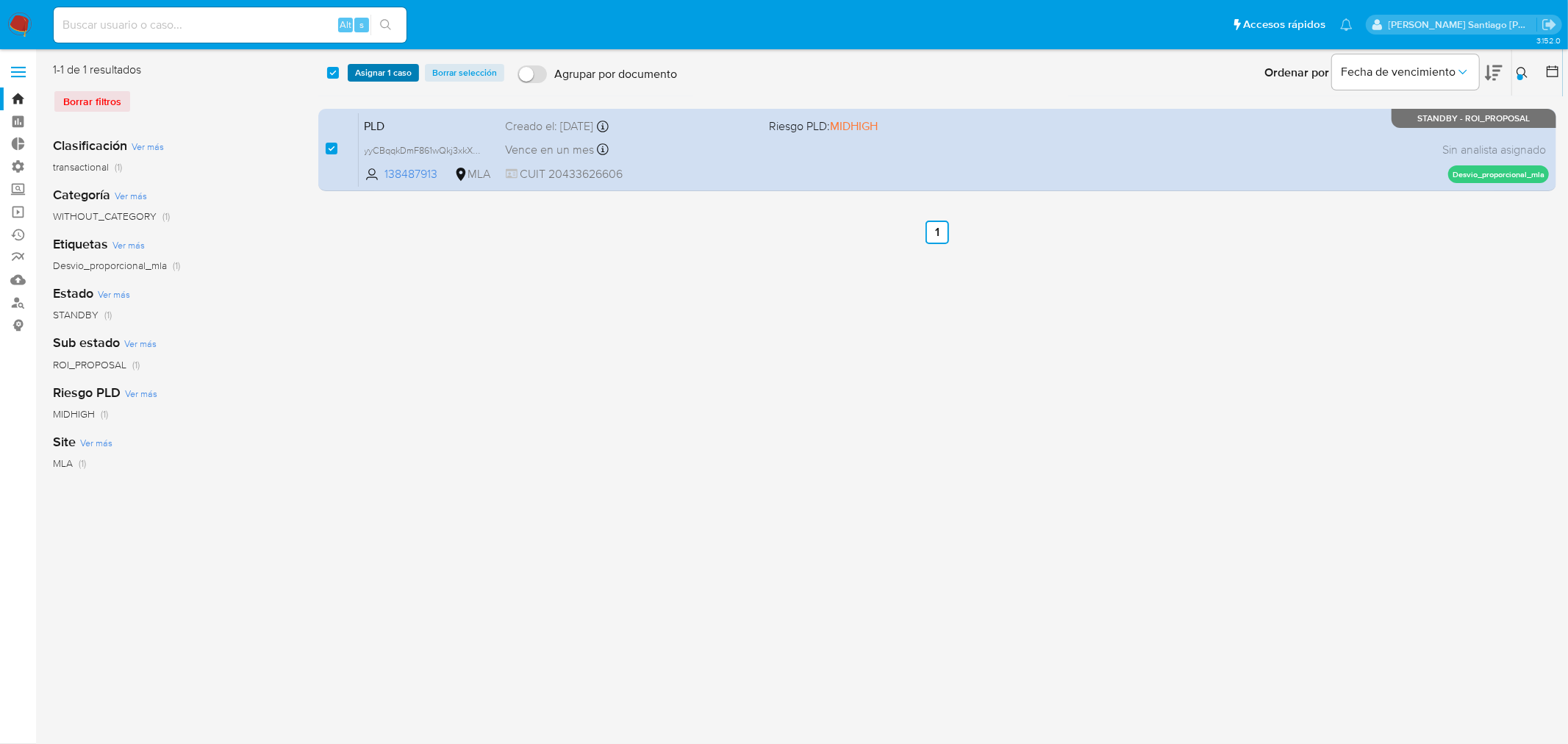
click at [380, 68] on span "Asignar 1 caso" at bounding box center [383, 72] width 57 height 15
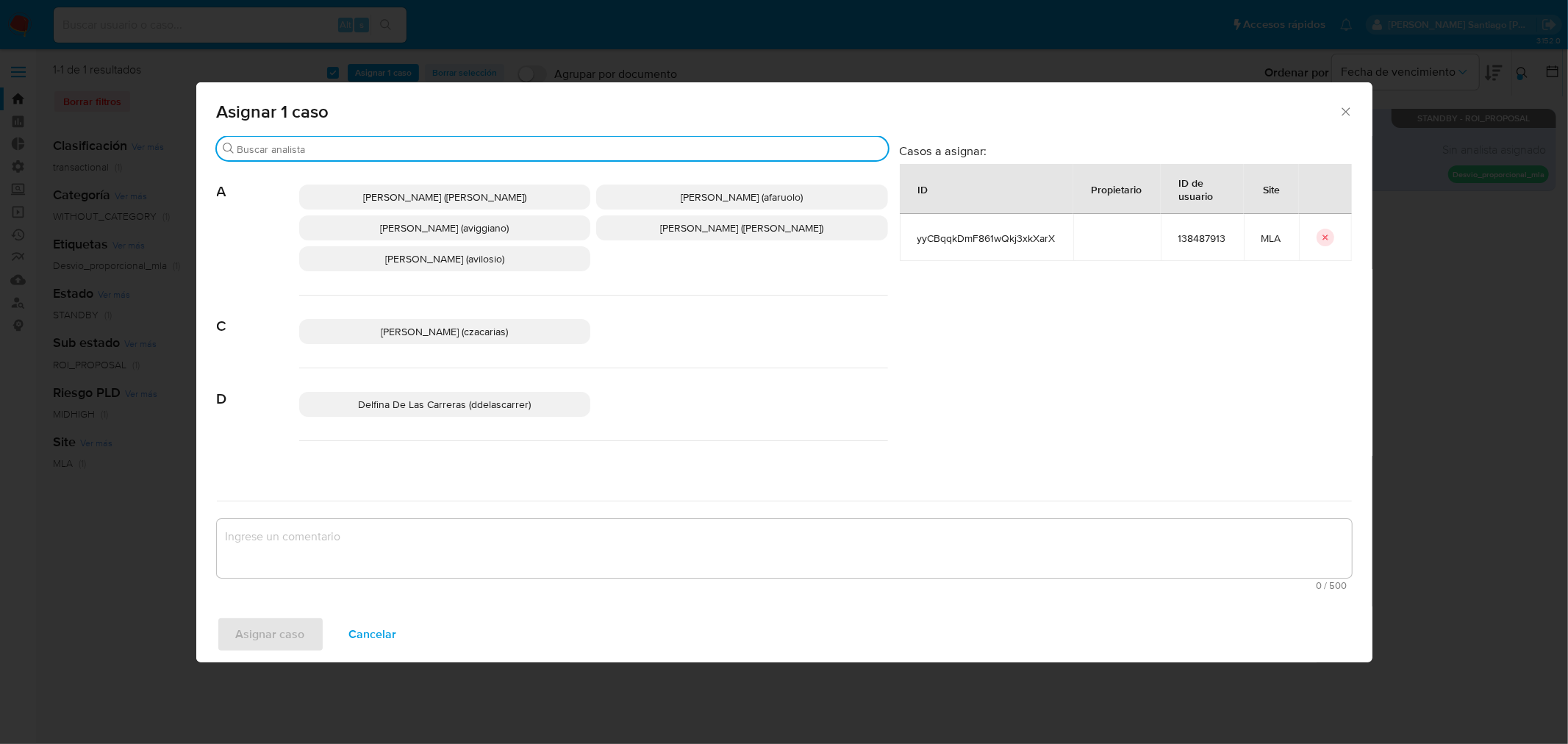
click at [363, 145] on input "Buscar" at bounding box center [560, 149] width 645 height 13
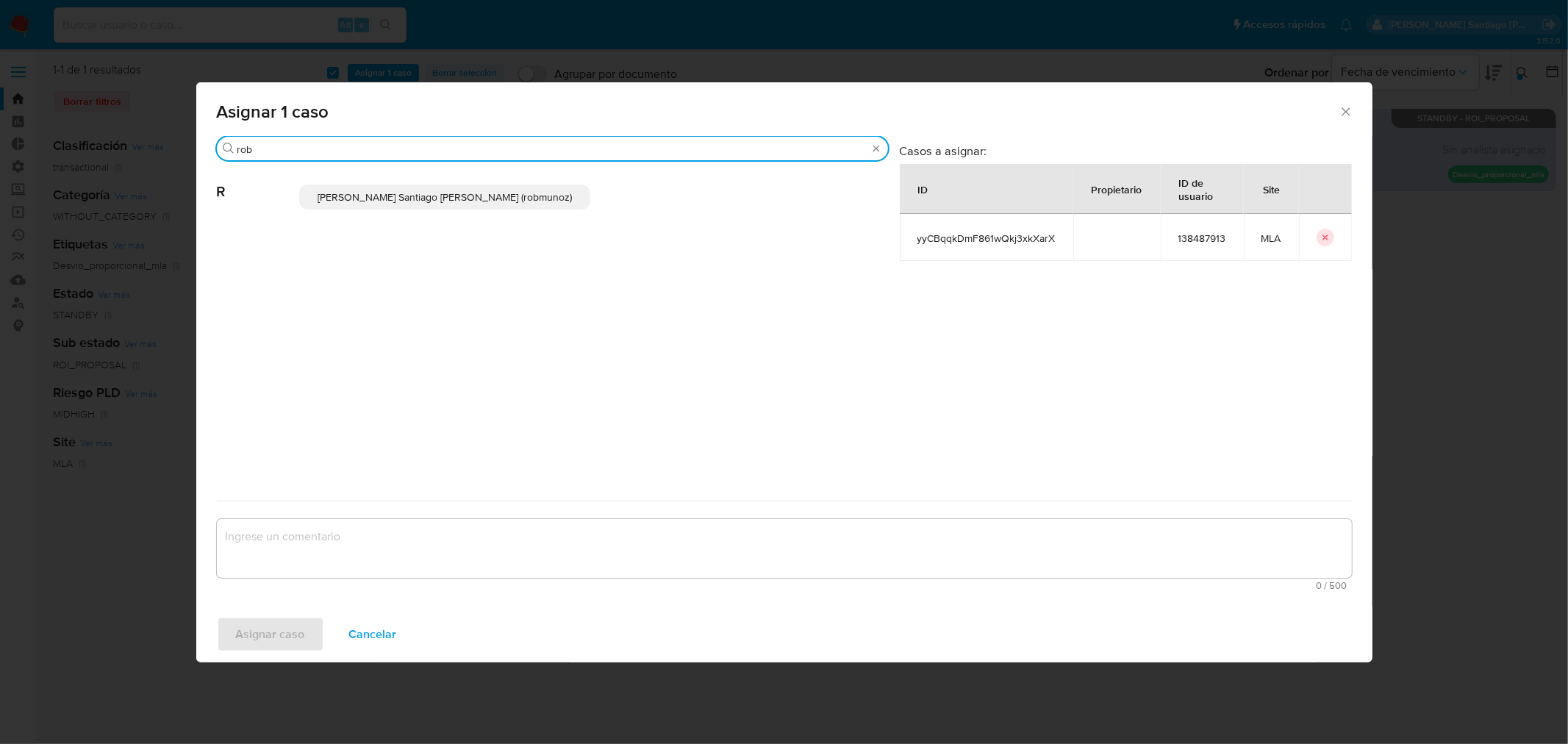
type input "rob"
click at [454, 199] on span "Roberto Santiago Munoz (robmunoz)" at bounding box center [444, 197] width 254 height 15
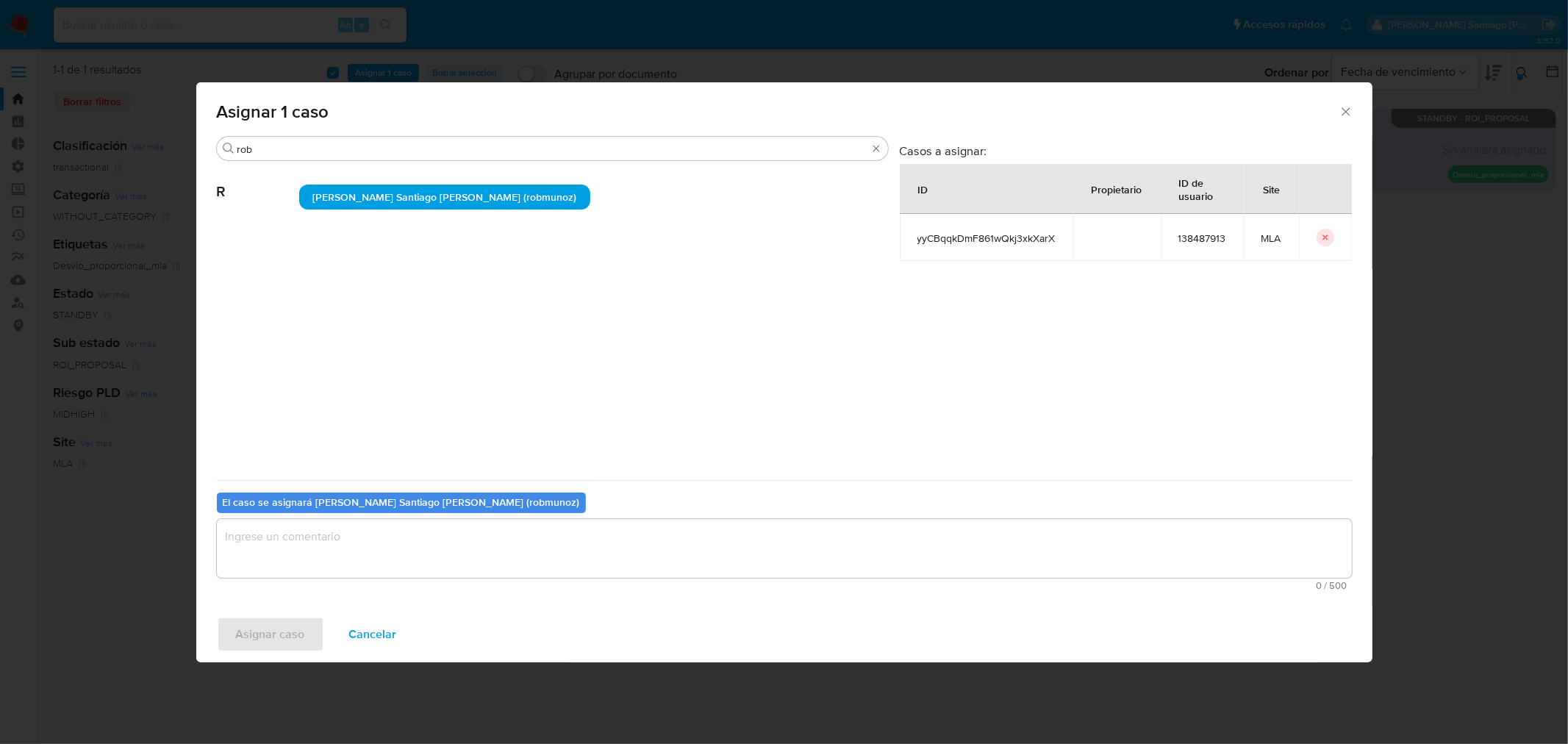
click at [423, 536] on textarea "assign-modal" at bounding box center [784, 549] width 1135 height 59
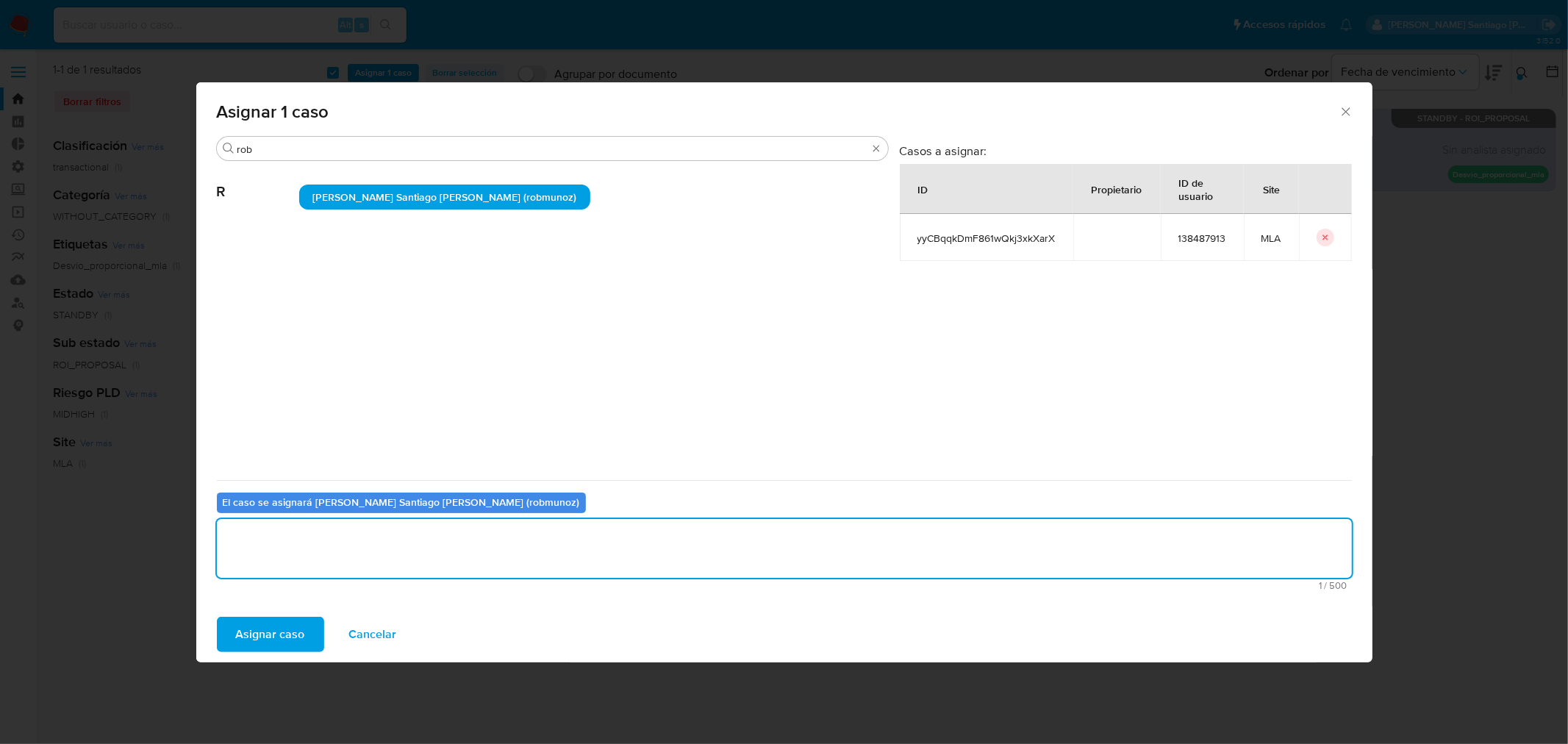
click at [281, 627] on span "Asignar caso" at bounding box center [270, 635] width 69 height 33
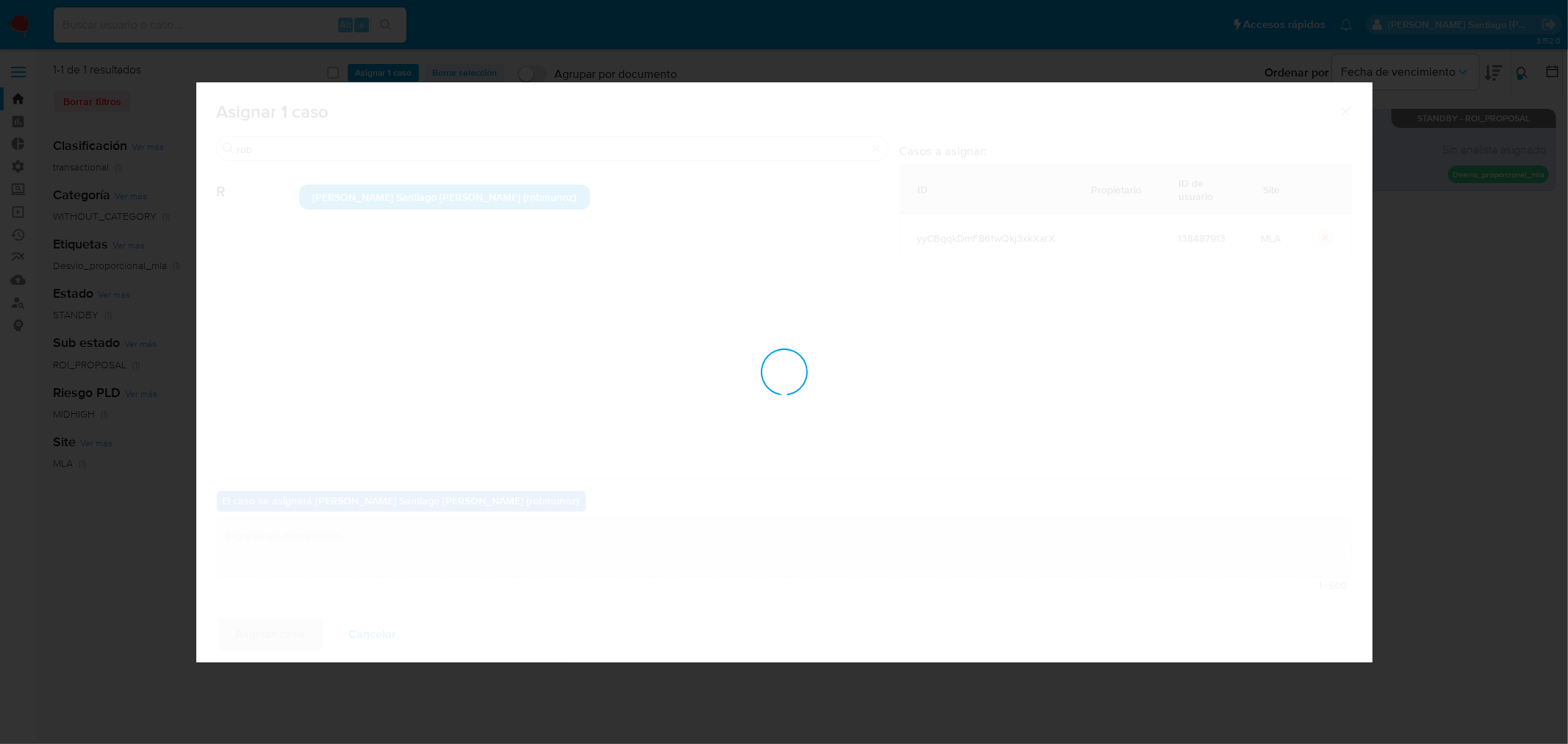
checkbox input "false"
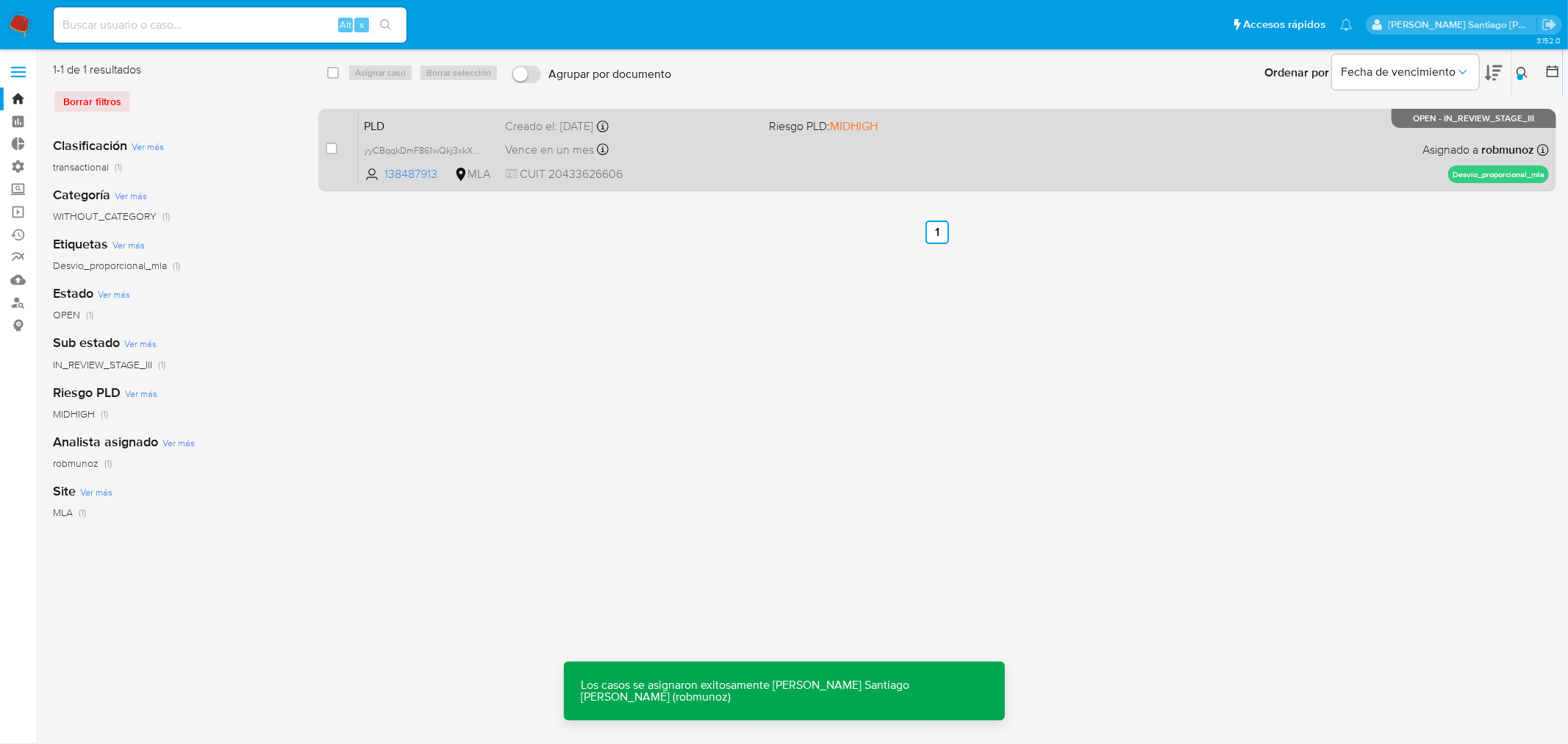
click at [1231, 162] on div "PLD yyCBqqkDmF861wQkj3xkXarX 138487913 MLA Riesgo PLD: MIDHIGH Creado el: 12/06…" at bounding box center [954, 150] width 1190 height 75
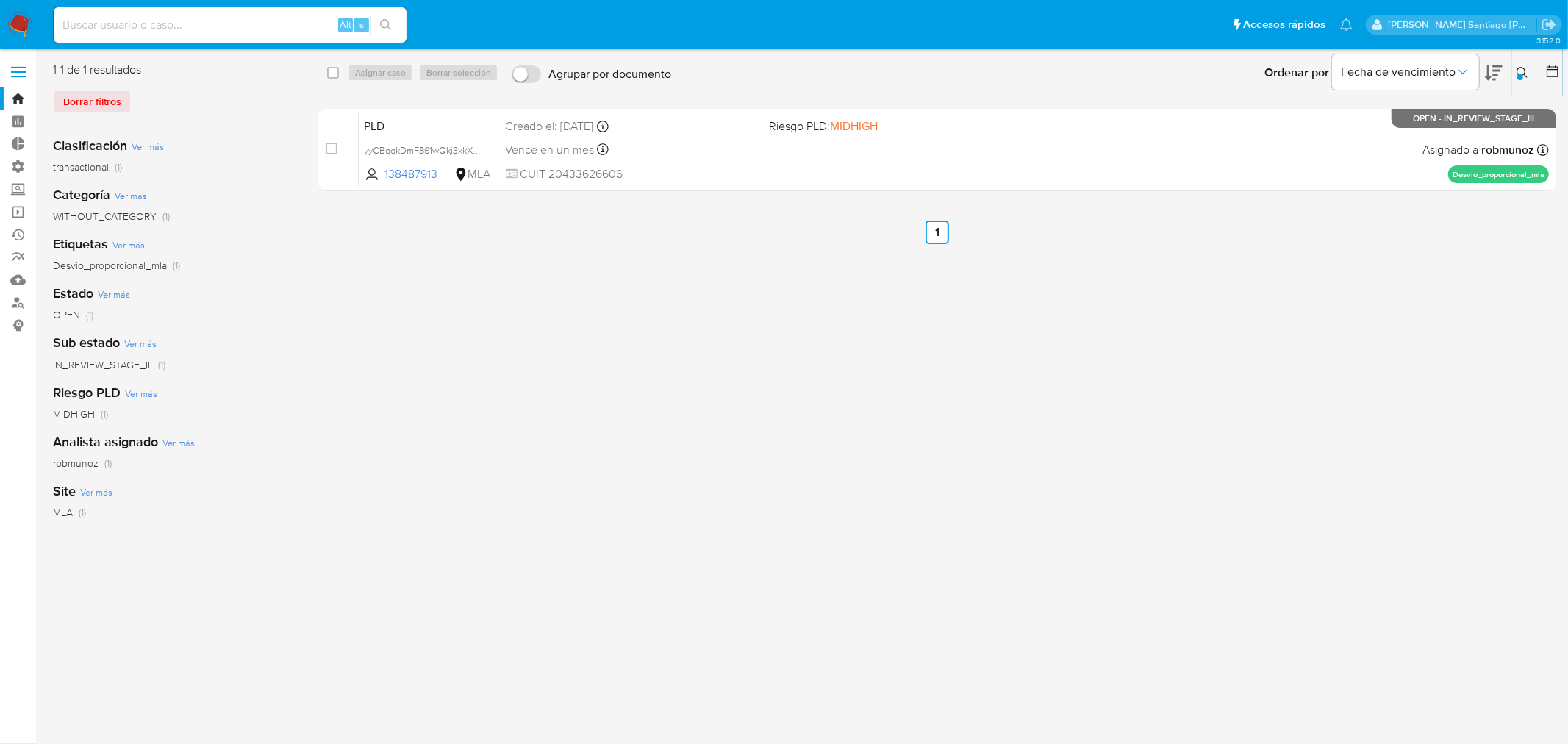
click at [1522, 70] on icon at bounding box center [1522, 72] width 12 height 12
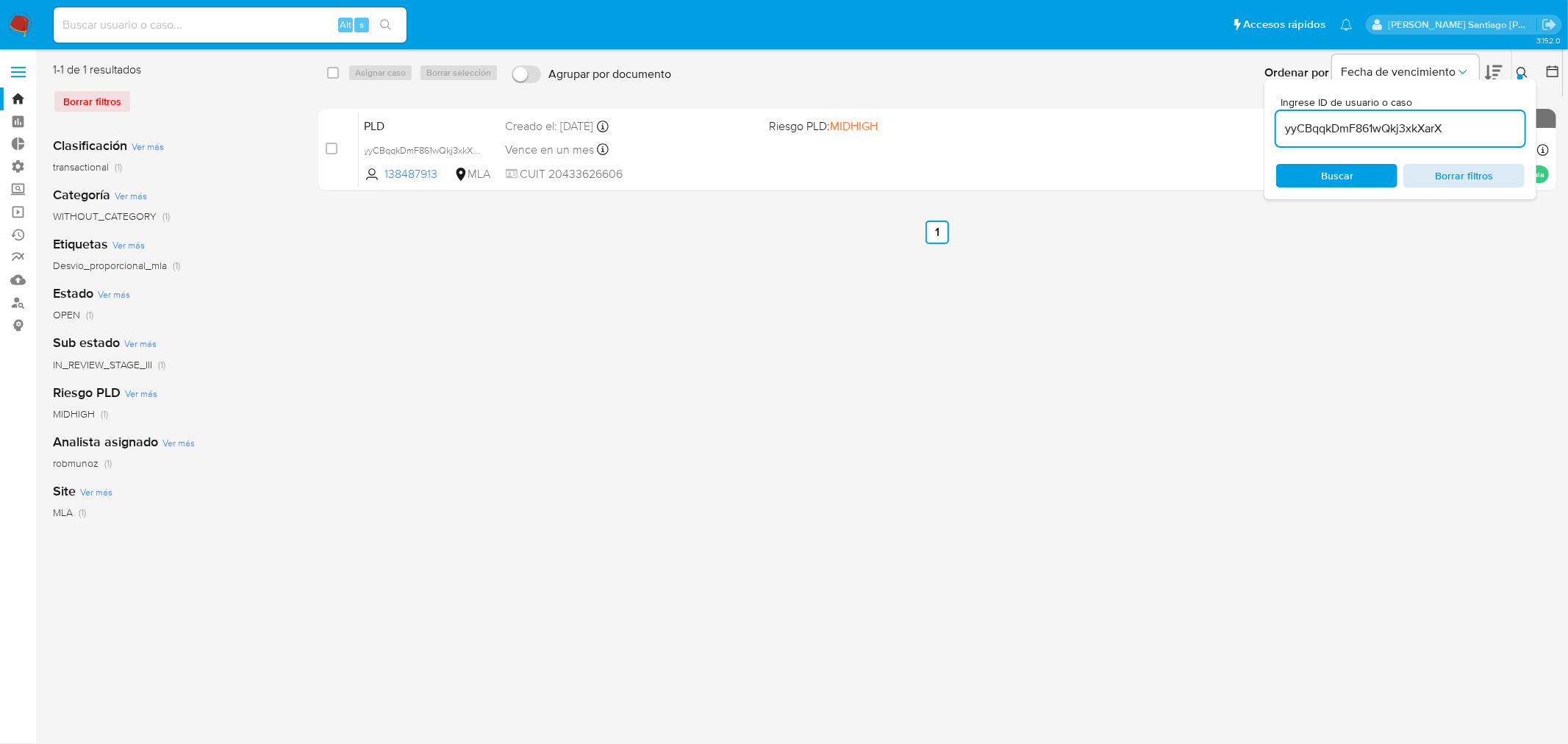
click at [1447, 177] on span "Borrar filtros" at bounding box center [1464, 176] width 101 height 20
click at [1406, 126] on input at bounding box center [1400, 128] width 249 height 19
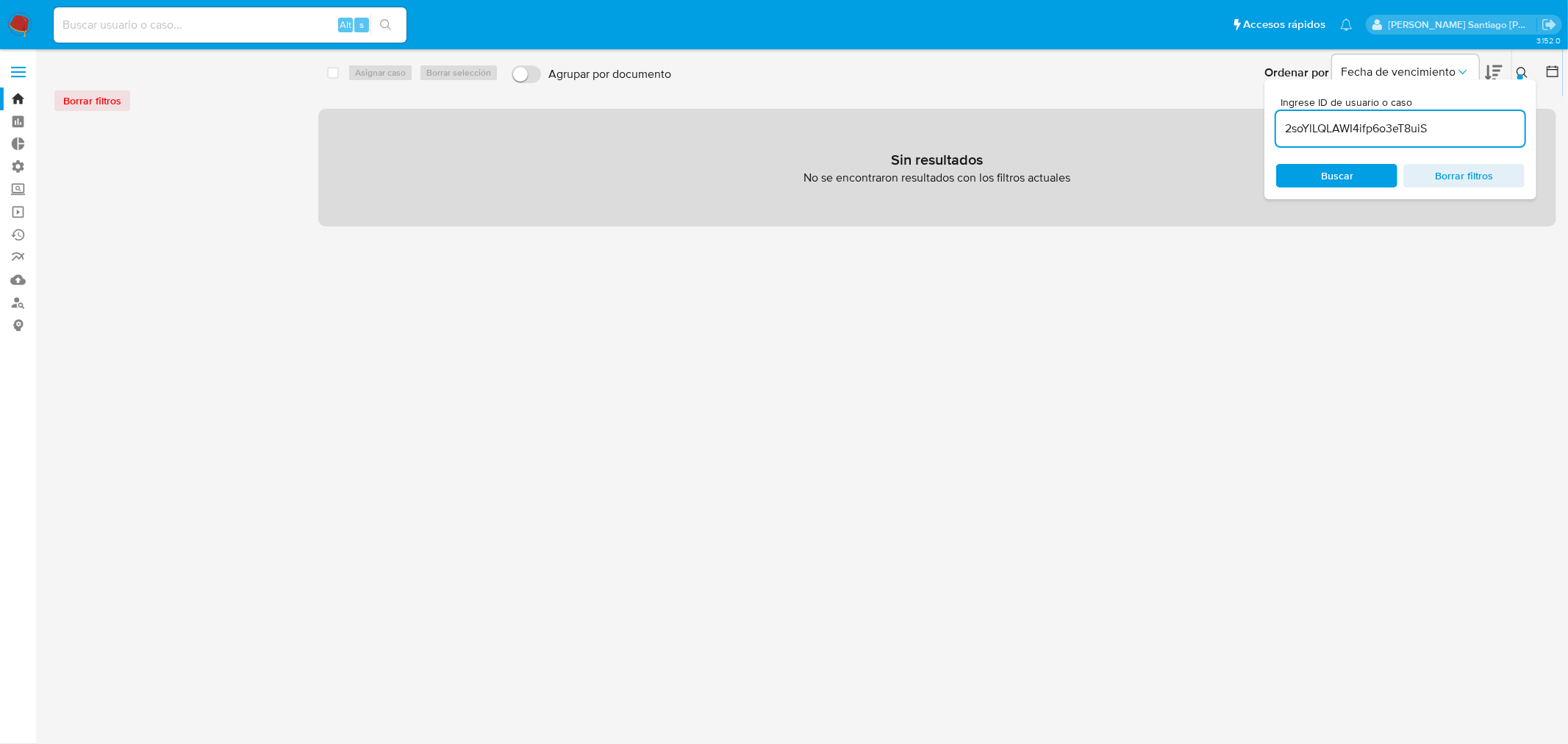
click at [1448, 127] on input "2soYlLQLAWI4ifp6o3eT8uiS" at bounding box center [1400, 128] width 249 height 19
type input "2soYlLQLAWI4ifp6o3eT8uiS"
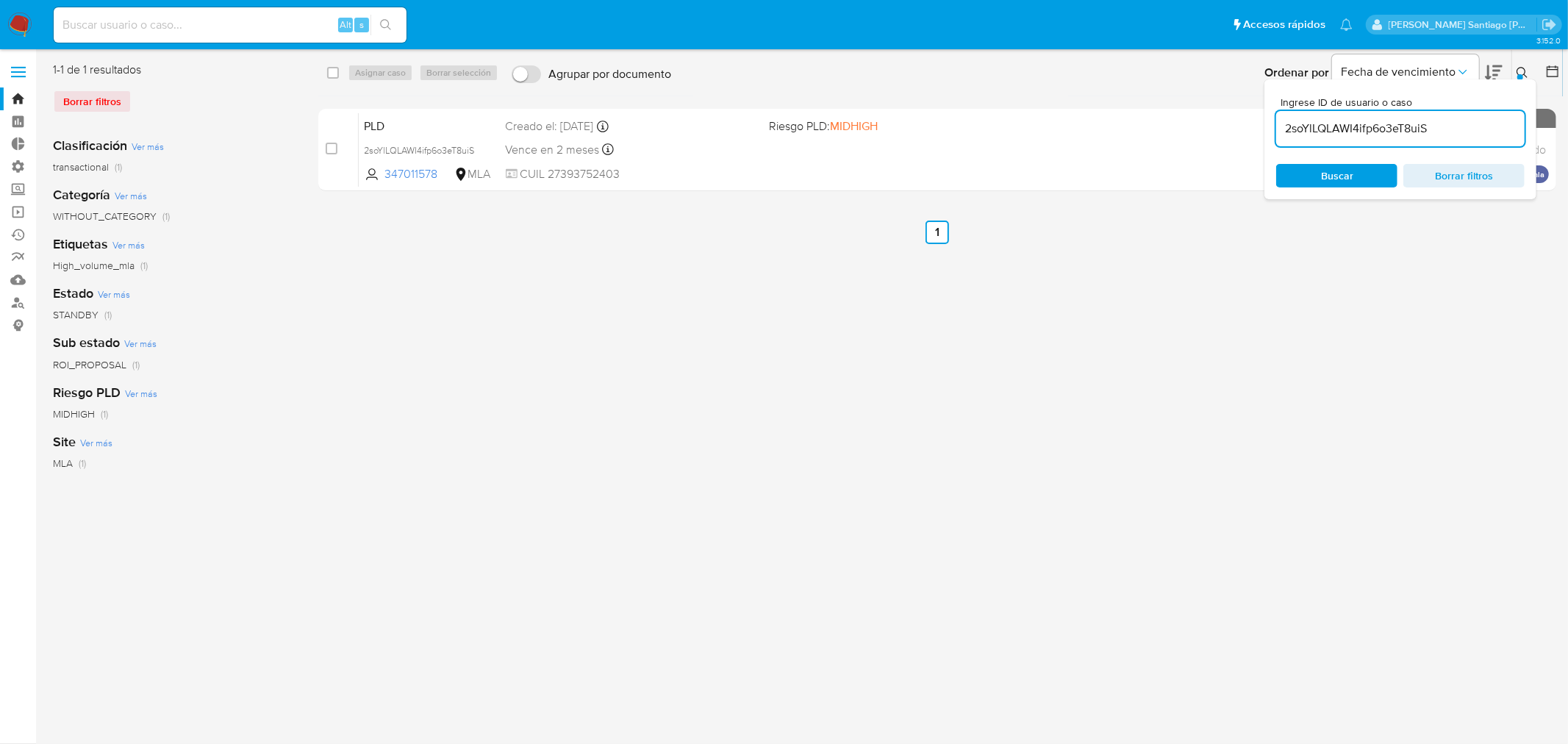
click at [1514, 72] on button at bounding box center [1524, 72] width 24 height 18
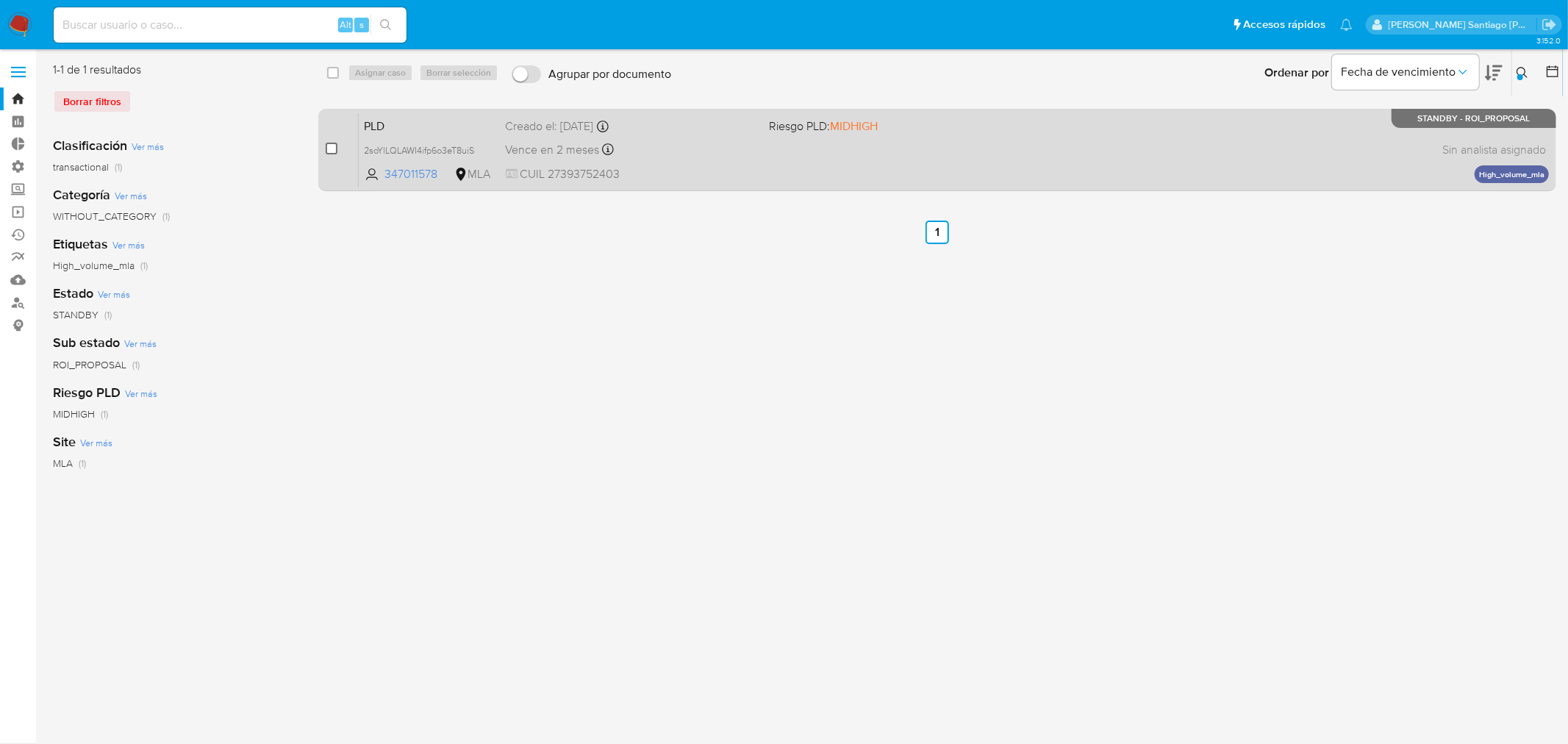
click at [332, 143] on input "checkbox" at bounding box center [331, 148] width 12 height 12
checkbox input "true"
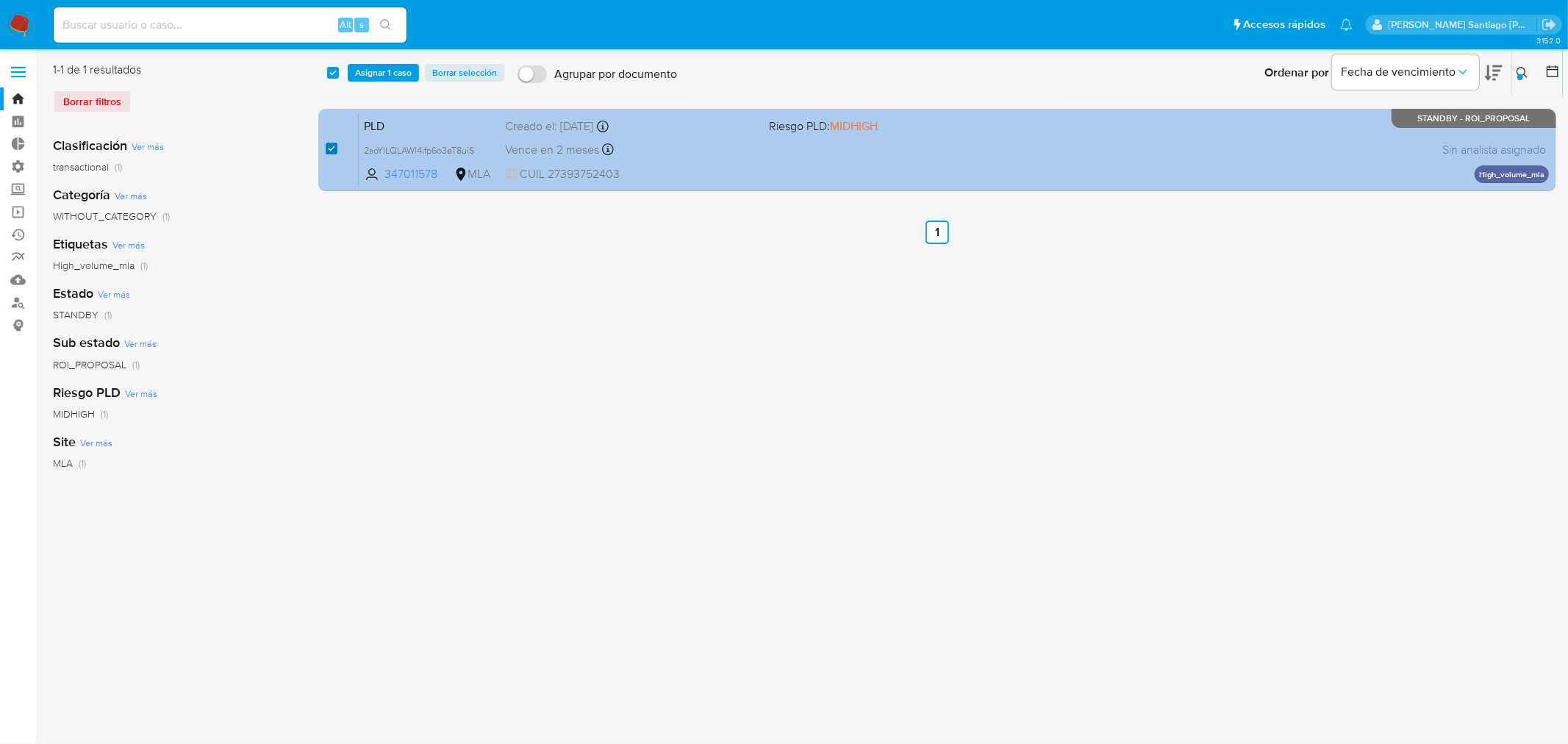
checkbox input "true"
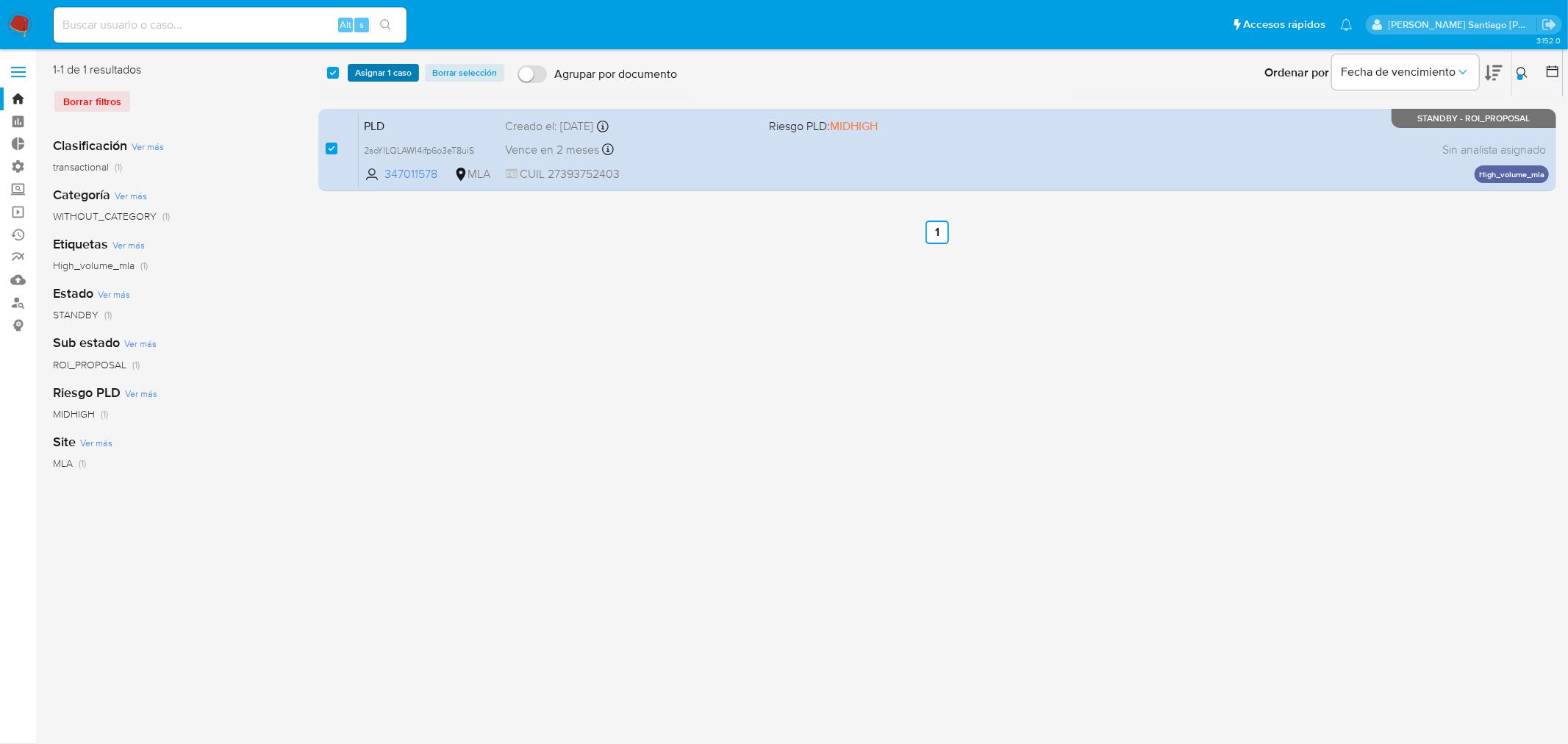
click at [383, 75] on span "Asignar 1 caso" at bounding box center [383, 72] width 57 height 15
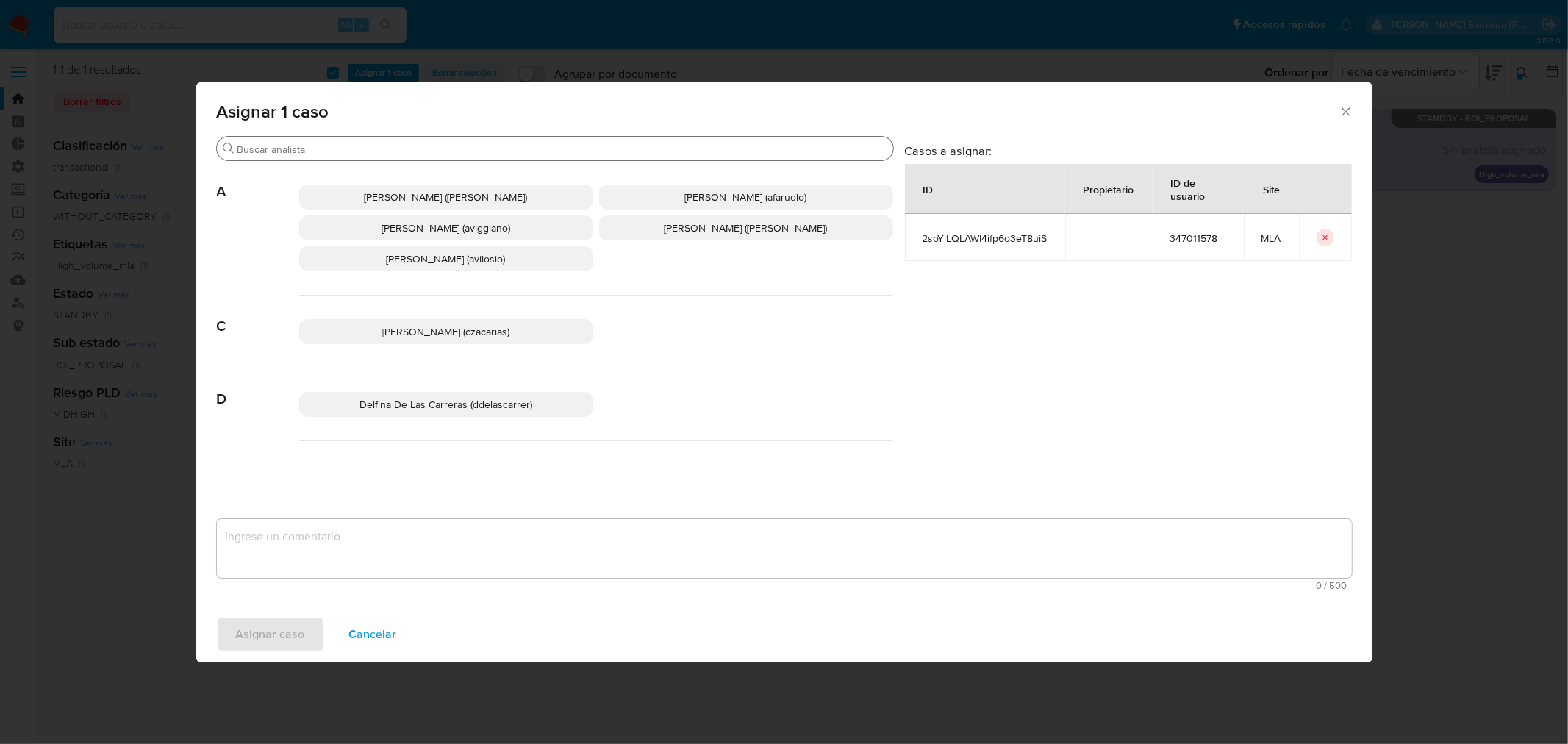
click at [349, 148] on input "Buscar" at bounding box center [563, 149] width 650 height 13
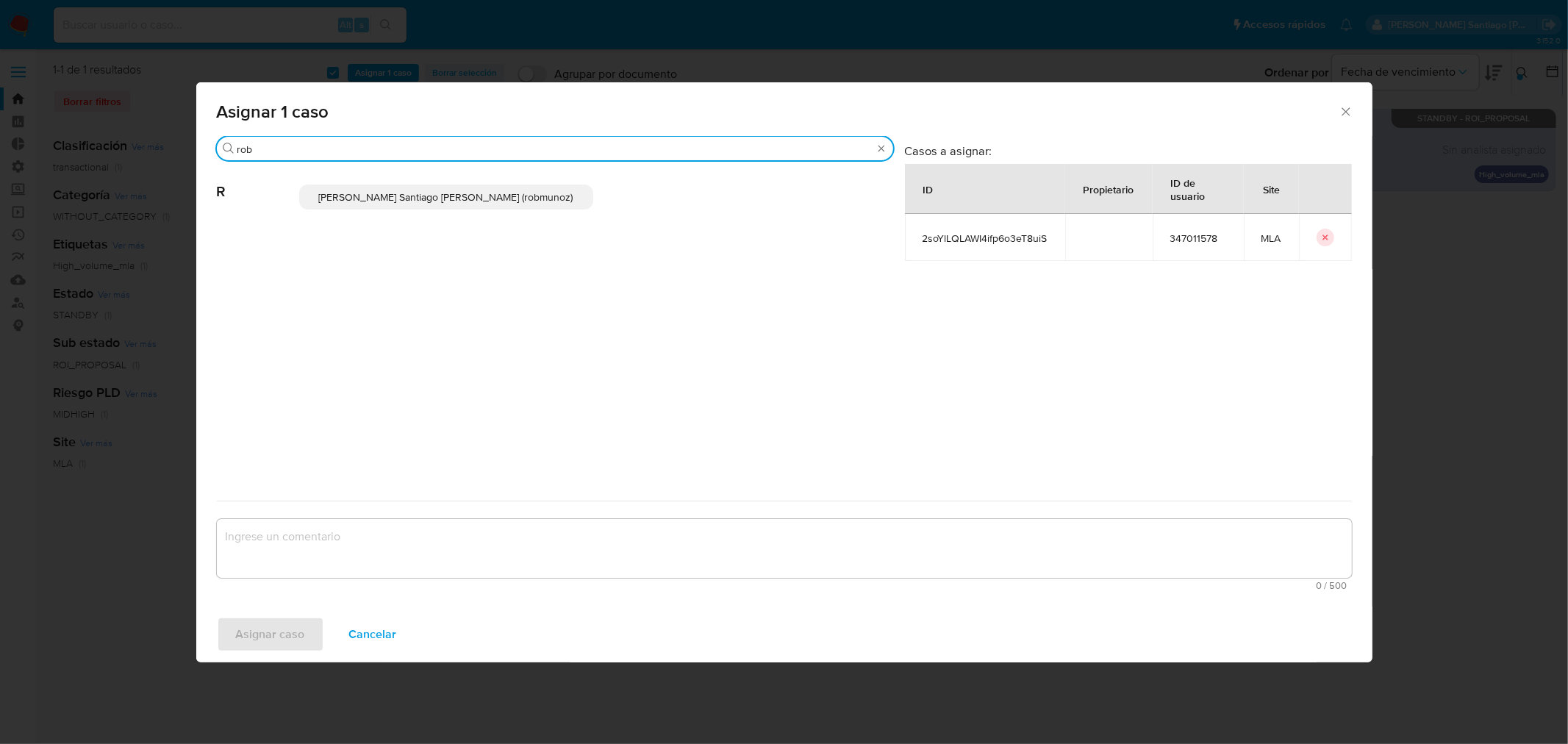
type input "rob"
drag, startPoint x: 409, startPoint y: 194, endPoint x: 404, endPoint y: 364, distance: 170.1
click at [409, 195] on span "Roberto Santiago Munoz (robmunoz)" at bounding box center [446, 197] width 254 height 15
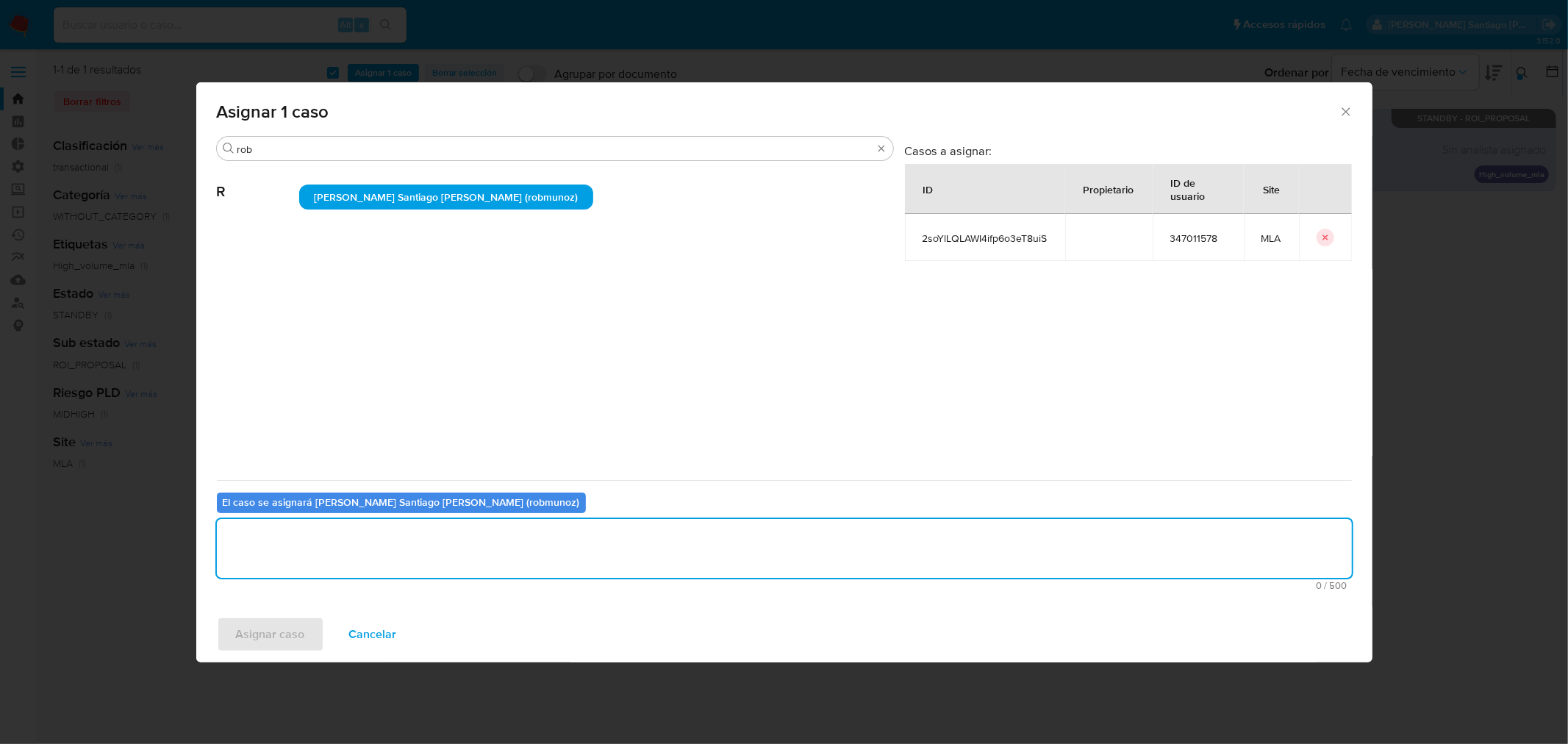
click at [420, 562] on textarea "assign-modal" at bounding box center [784, 549] width 1135 height 59
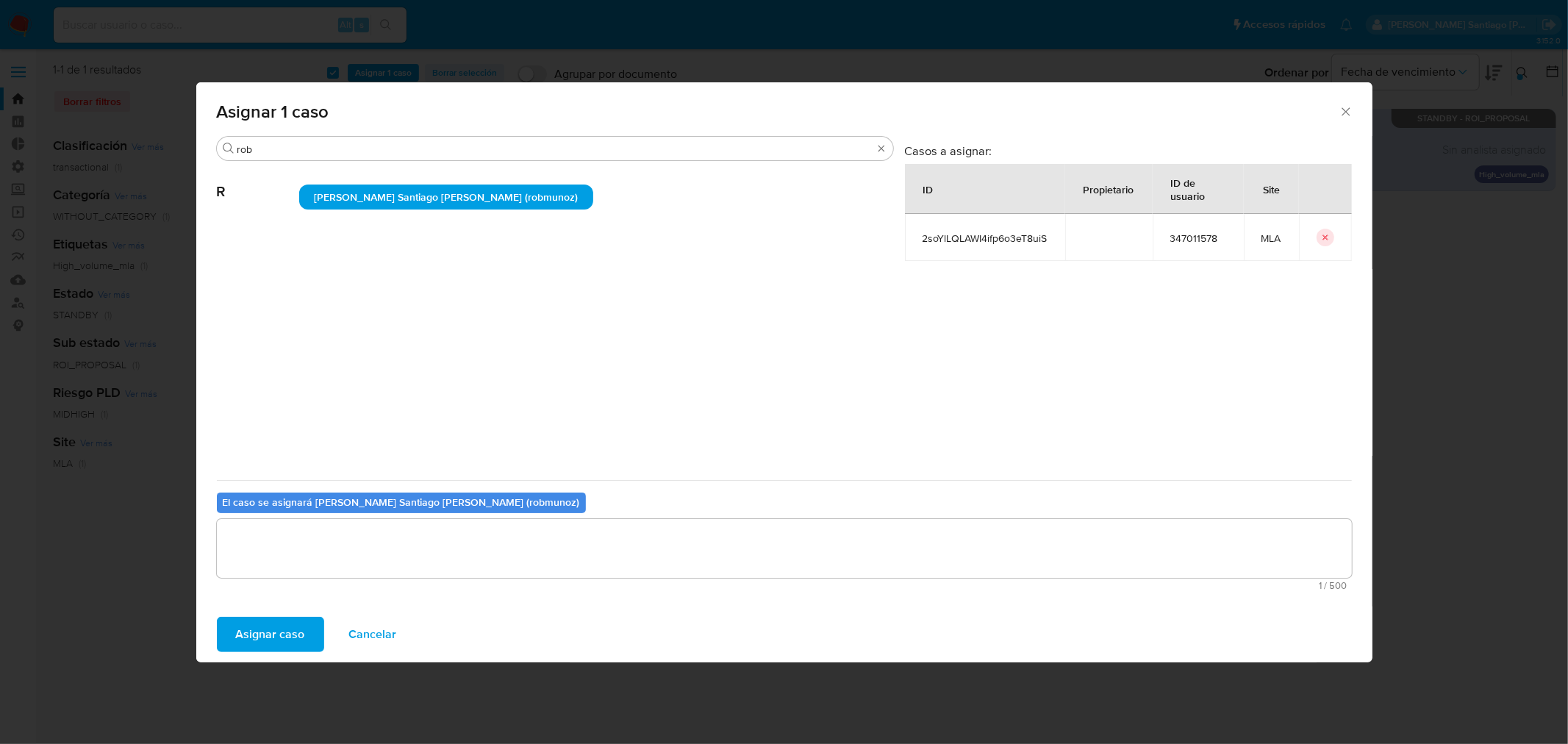
click at [291, 621] on span "Asignar caso" at bounding box center [270, 635] width 69 height 33
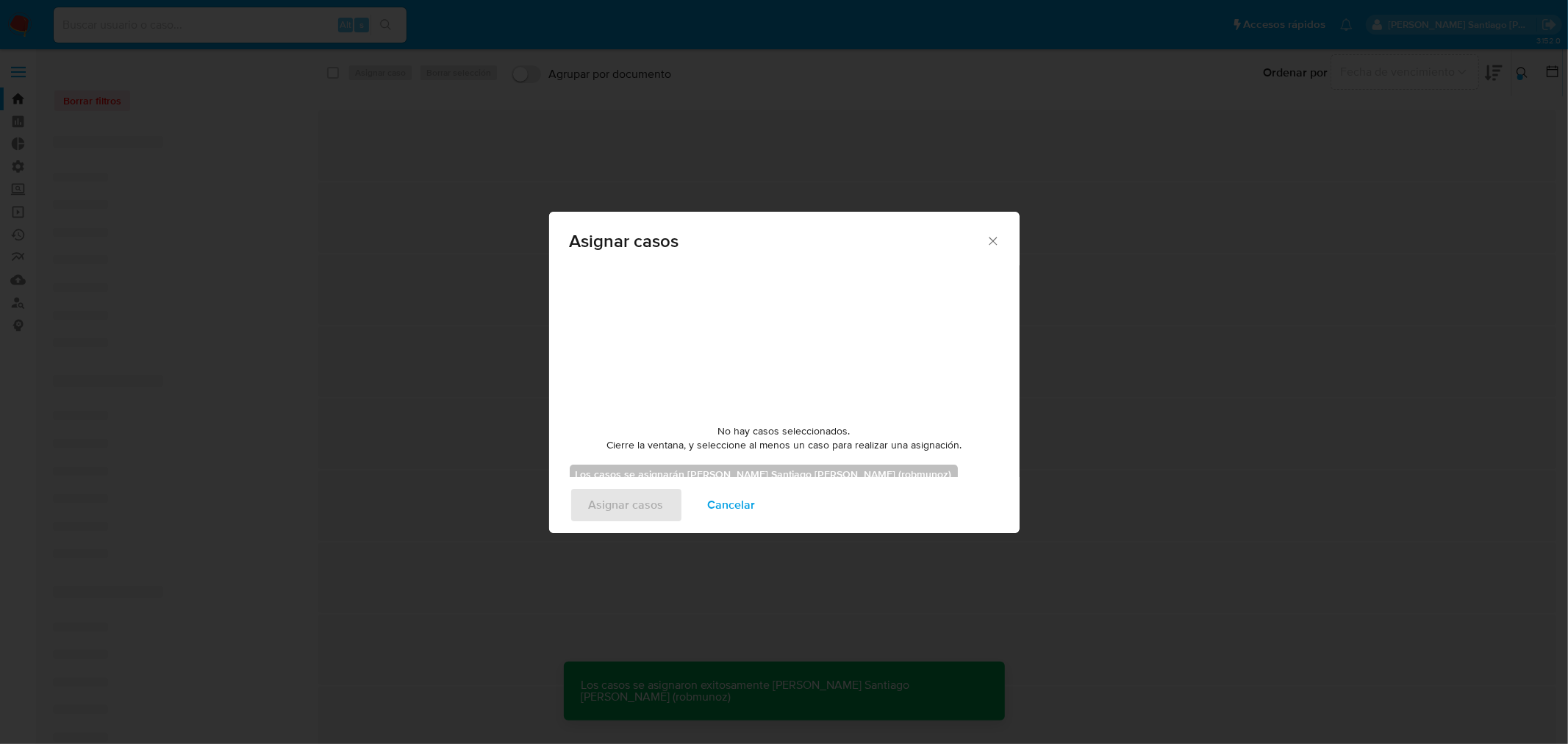
checkbox input "false"
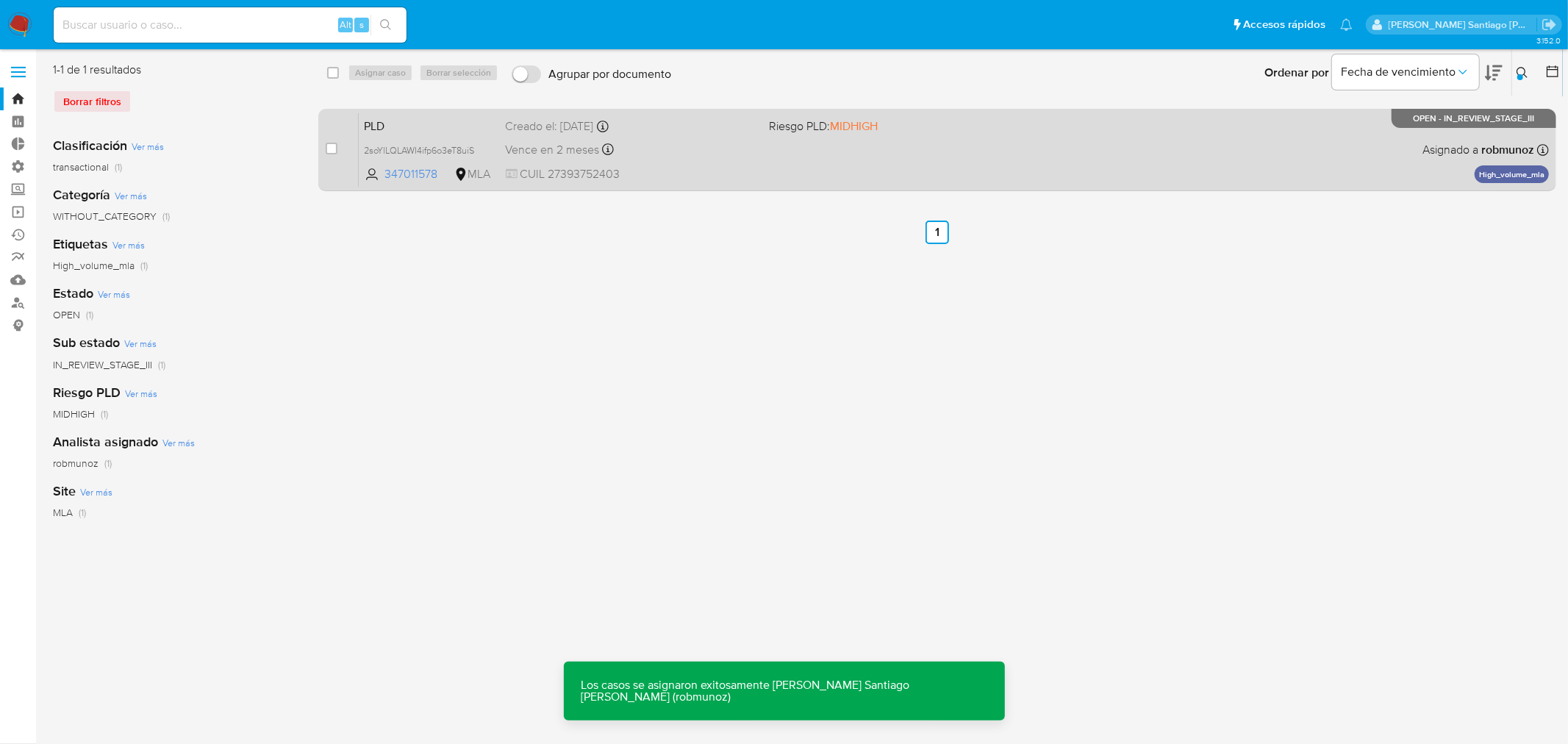
click at [1234, 166] on div "PLD 2soYlLQLAWI4ifp6o3eT8uiS 347011578 MLA Riesgo PLD: MIDHIGH Creado el: 12/07…" at bounding box center [954, 150] width 1190 height 75
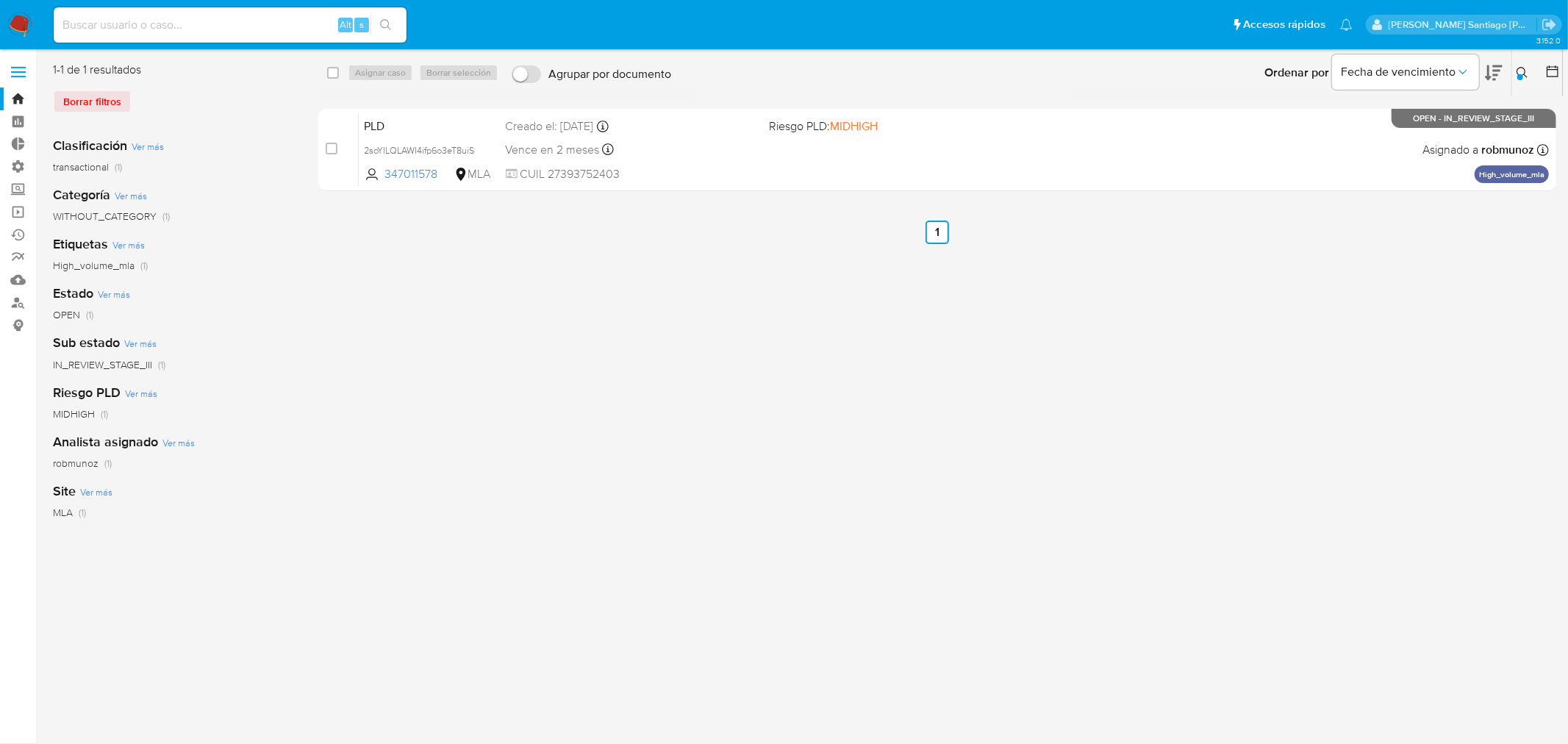
drag, startPoint x: 1519, startPoint y: 67, endPoint x: 1497, endPoint y: 134, distance: 70.5
click at [1518, 68] on icon at bounding box center [1522, 72] width 12 height 12
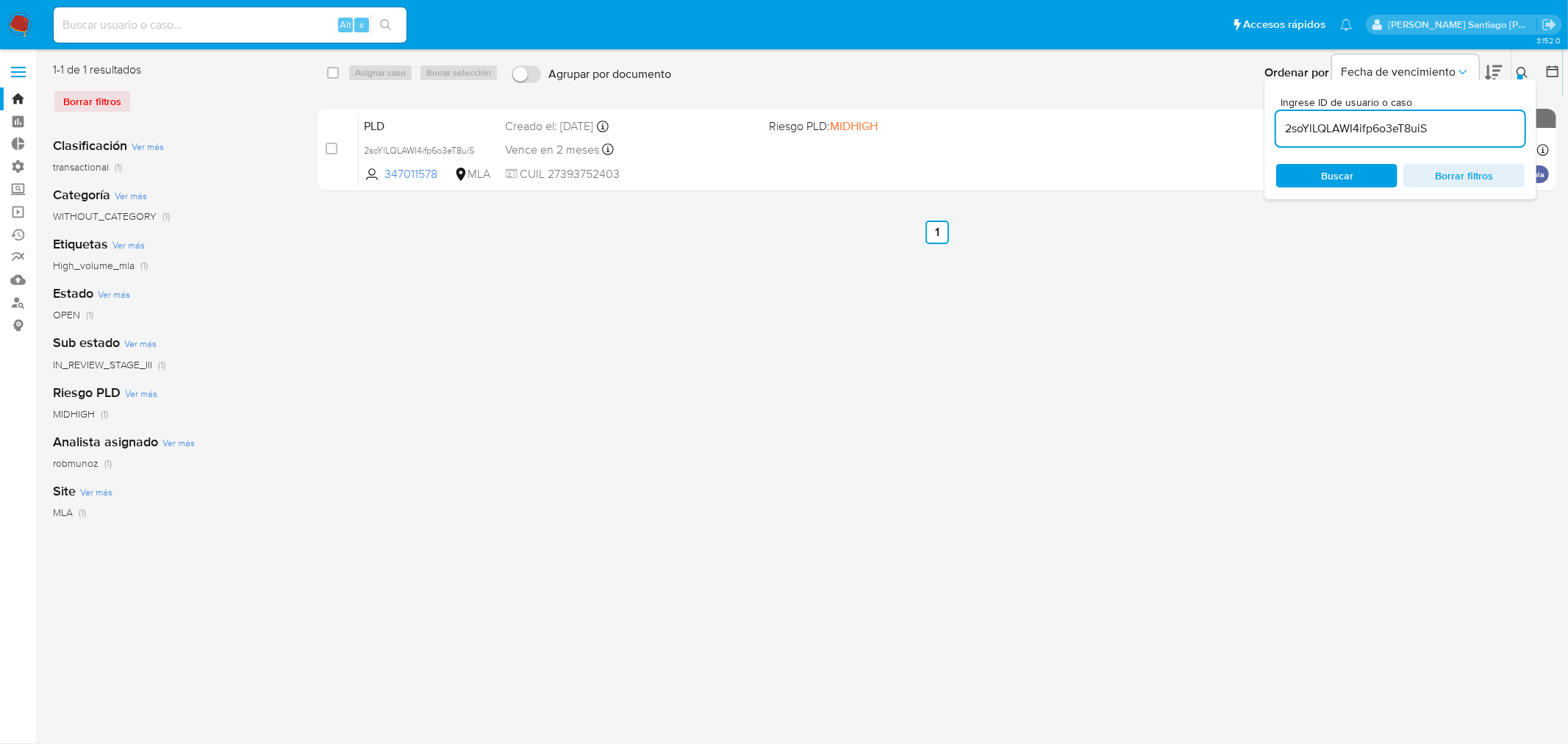
drag, startPoint x: 1465, startPoint y: 180, endPoint x: 1385, endPoint y: 155, distance: 83.8
click at [1464, 180] on span "Borrar filtros" at bounding box center [1464, 176] width 101 height 20
click at [1357, 130] on input at bounding box center [1400, 128] width 249 height 19
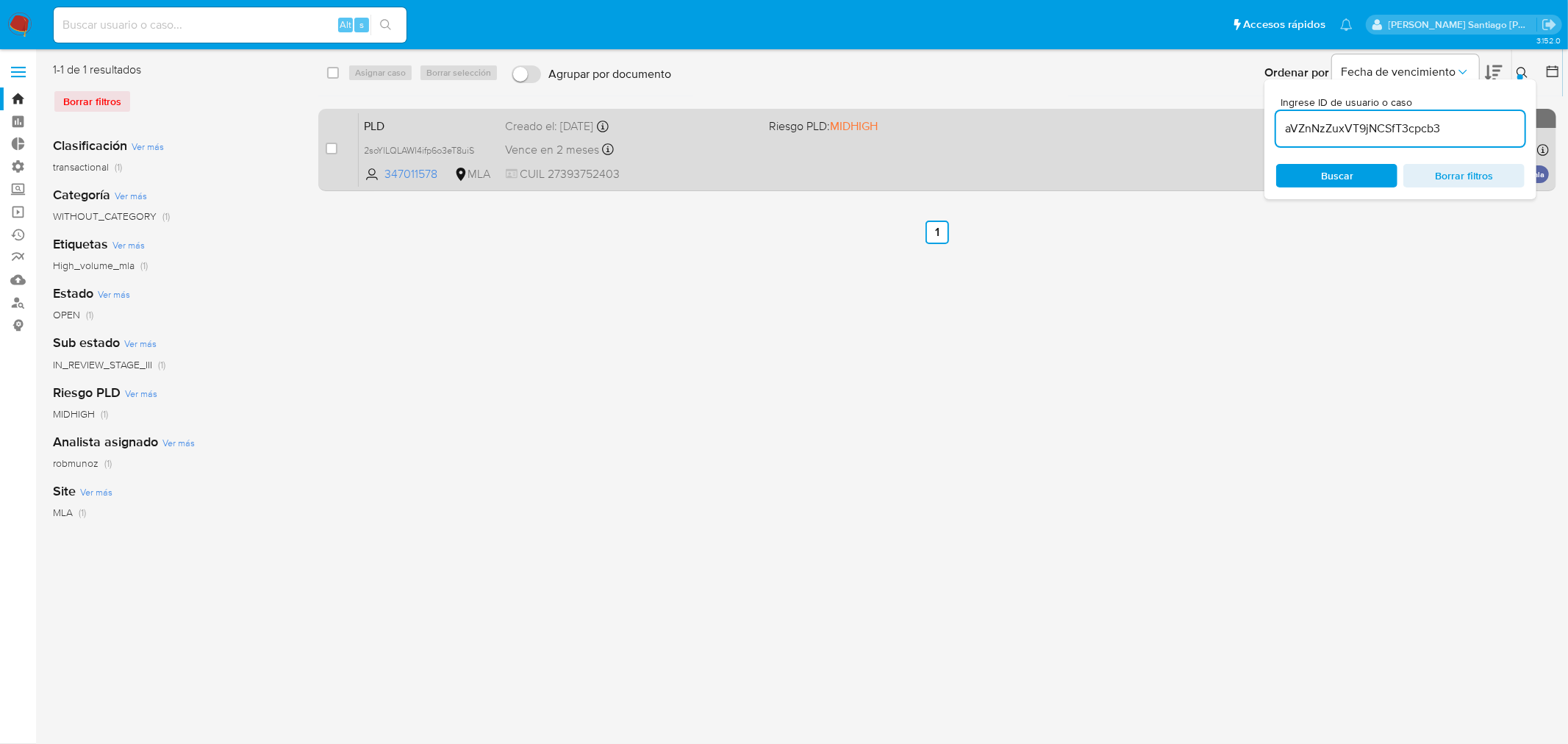
type input "aVZnNzZuxVT9jNCSfT3cpcb3"
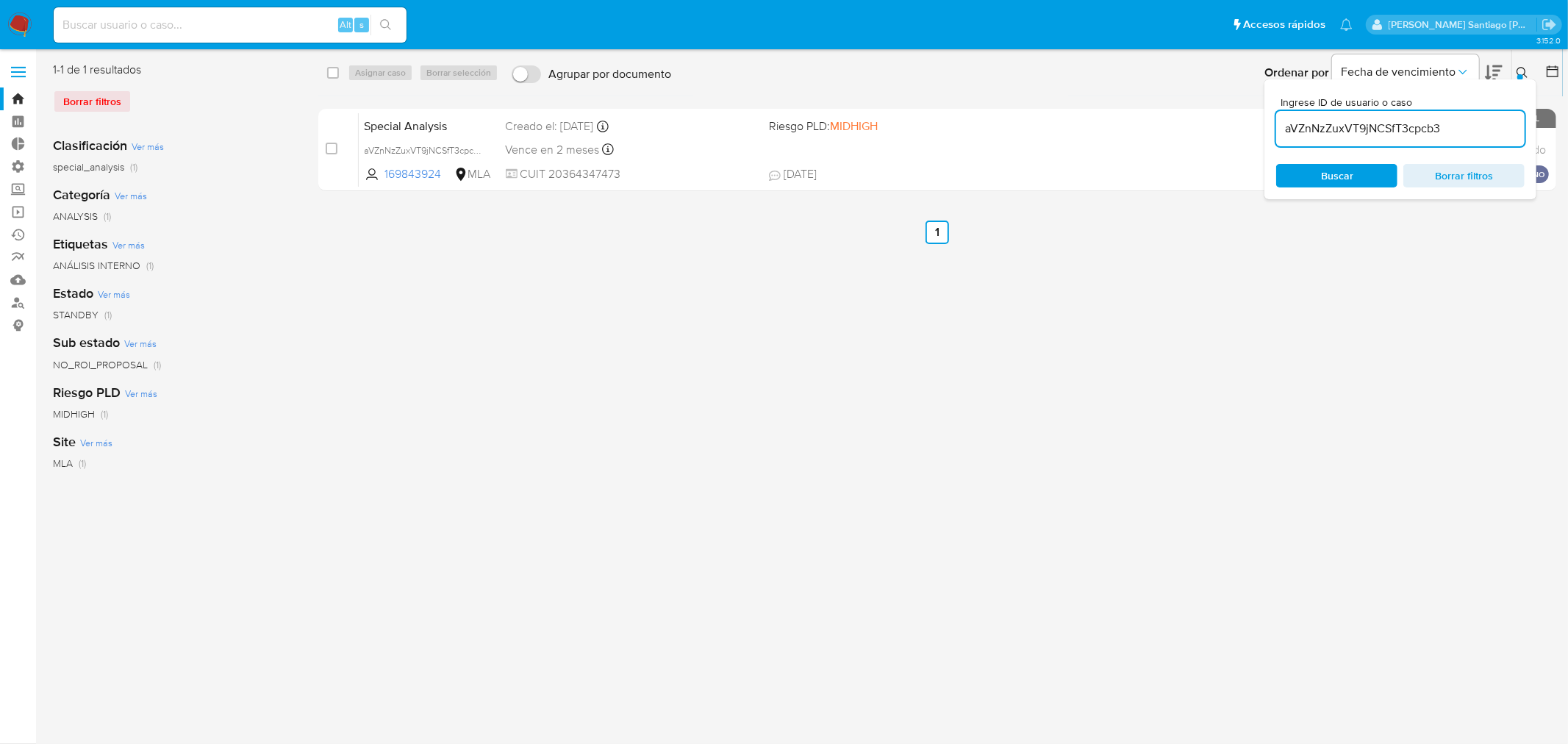
drag, startPoint x: 1518, startPoint y: 75, endPoint x: 1483, endPoint y: 96, distance: 40.8
click at [1517, 75] on button at bounding box center [1524, 72] width 24 height 18
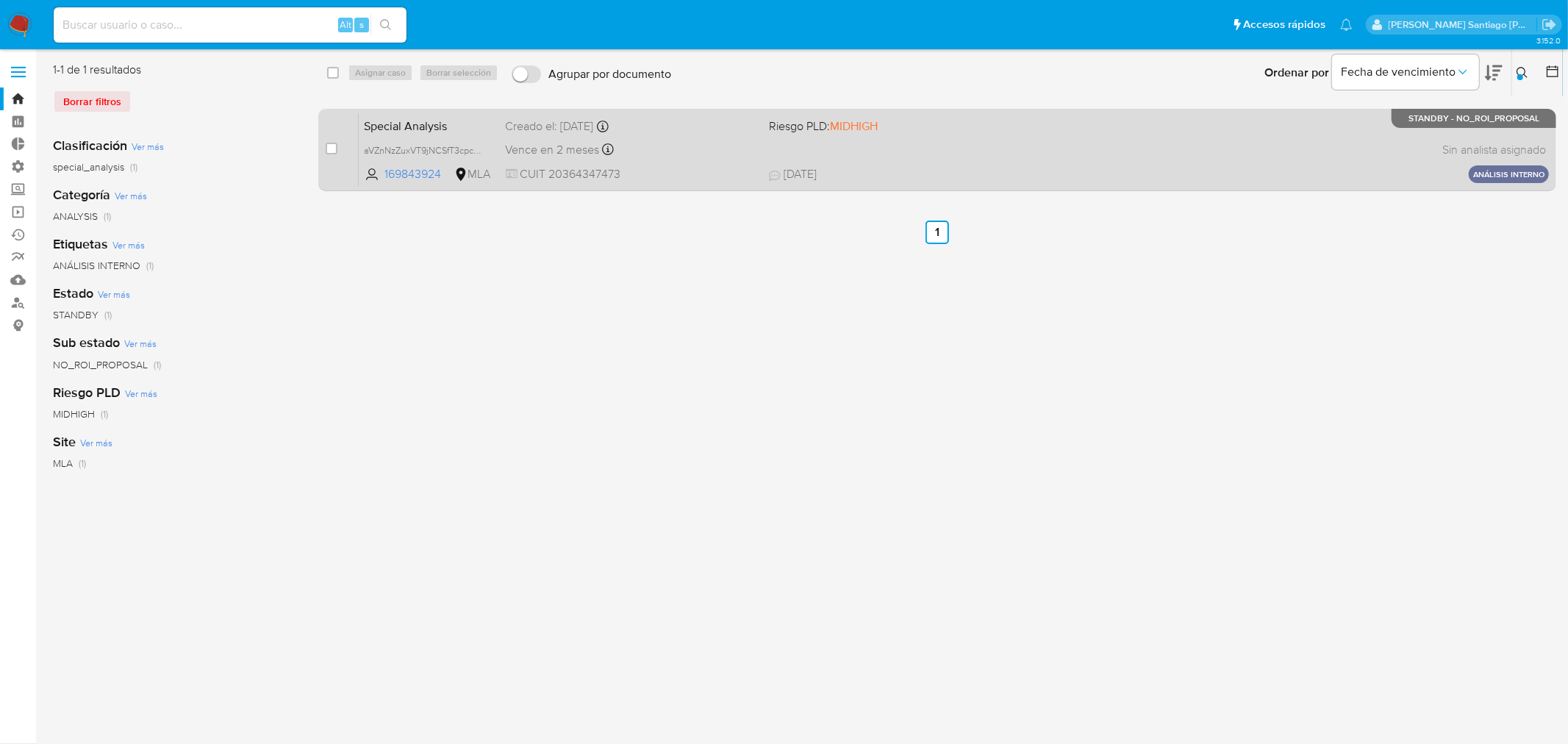
drag, startPoint x: 333, startPoint y: 149, endPoint x: 349, endPoint y: 112, distance: 40.3
click at [333, 150] on input "checkbox" at bounding box center [331, 148] width 12 height 12
checkbox input "true"
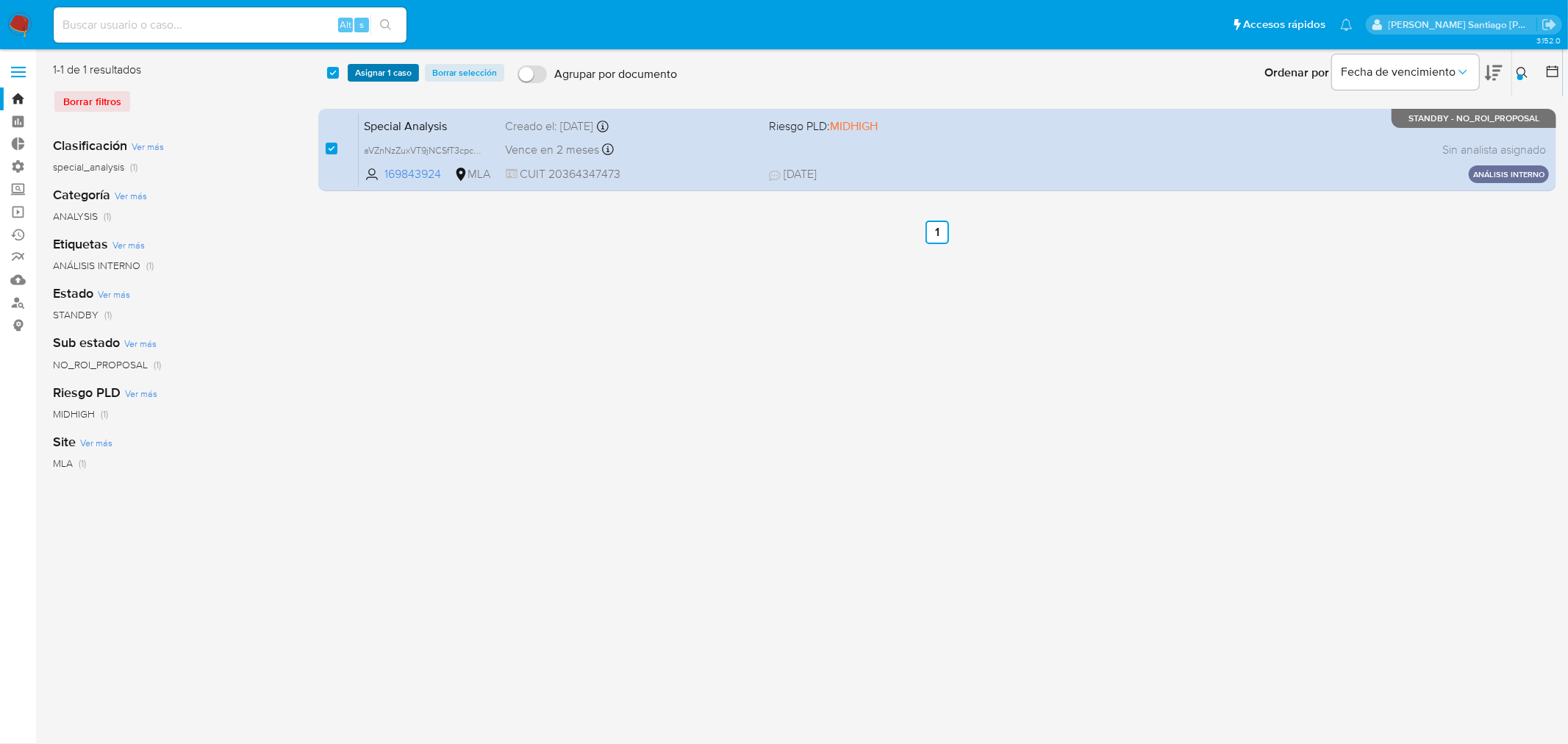
click at [384, 78] on span "Asignar 1 caso" at bounding box center [383, 72] width 57 height 15
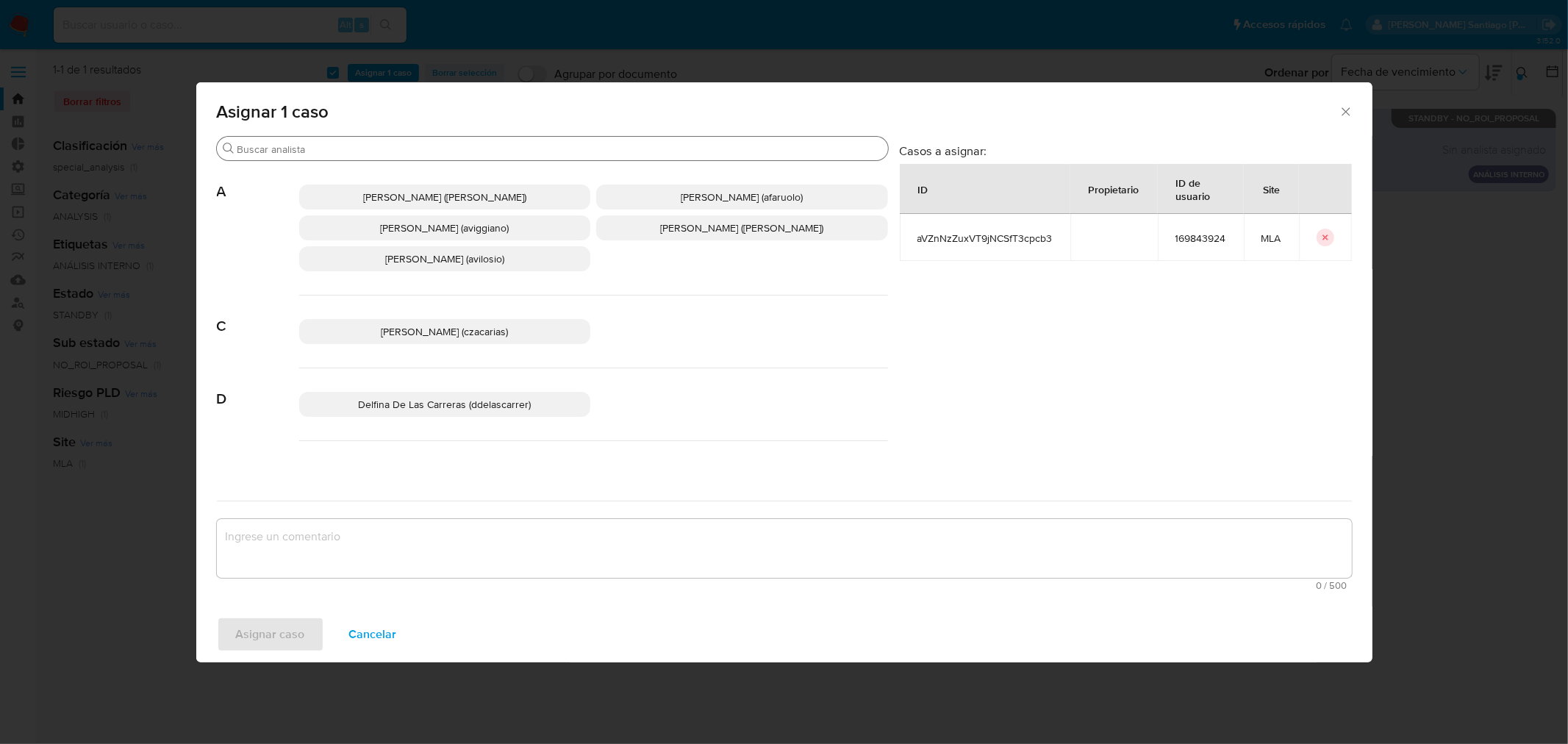
click at [369, 147] on input "Buscar" at bounding box center [560, 149] width 645 height 13
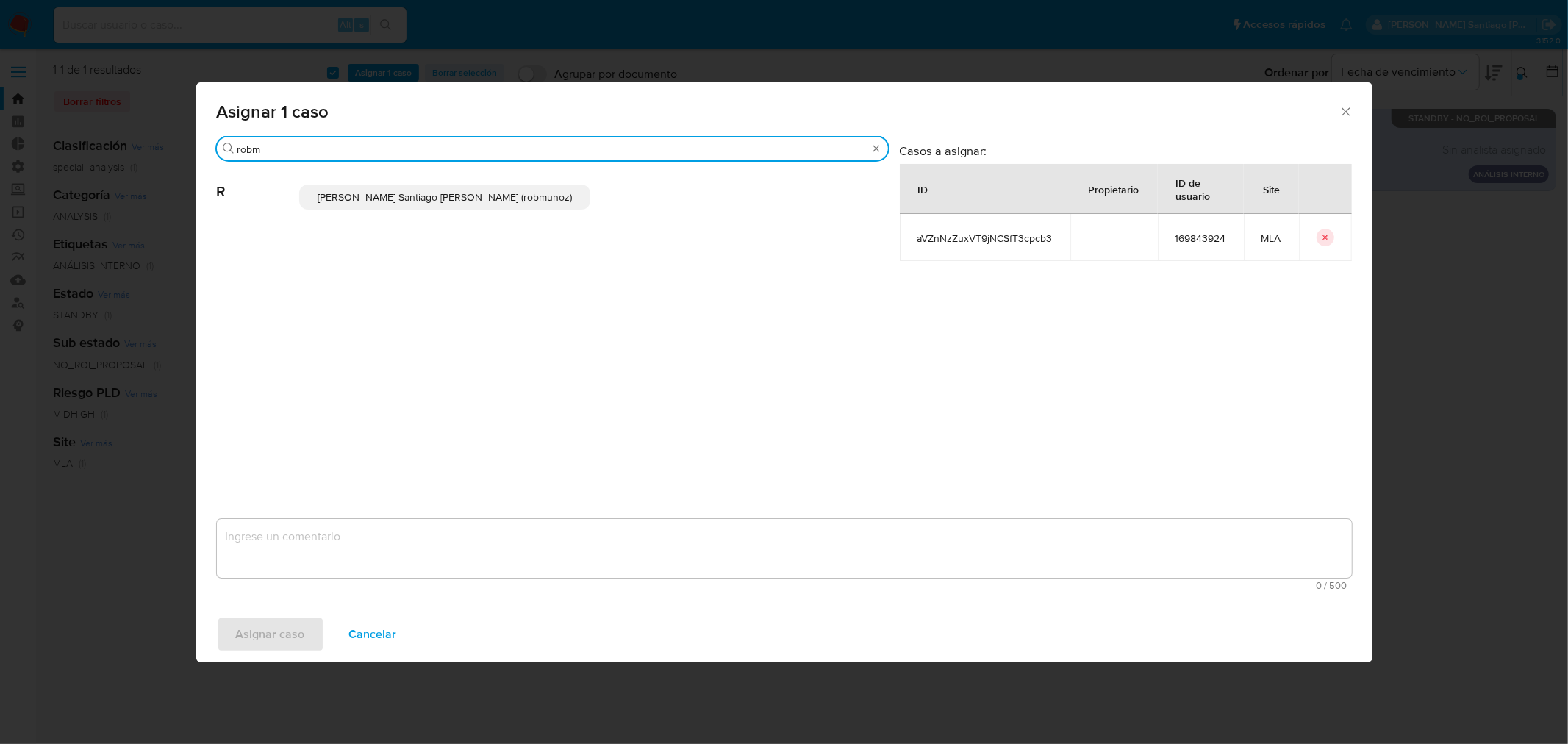
type input "robm"
drag, startPoint x: 382, startPoint y: 193, endPoint x: 375, endPoint y: 208, distance: 16.6
click at [380, 196] on span "Roberto Santiago Munoz (robmunoz)" at bounding box center [444, 197] width 254 height 15
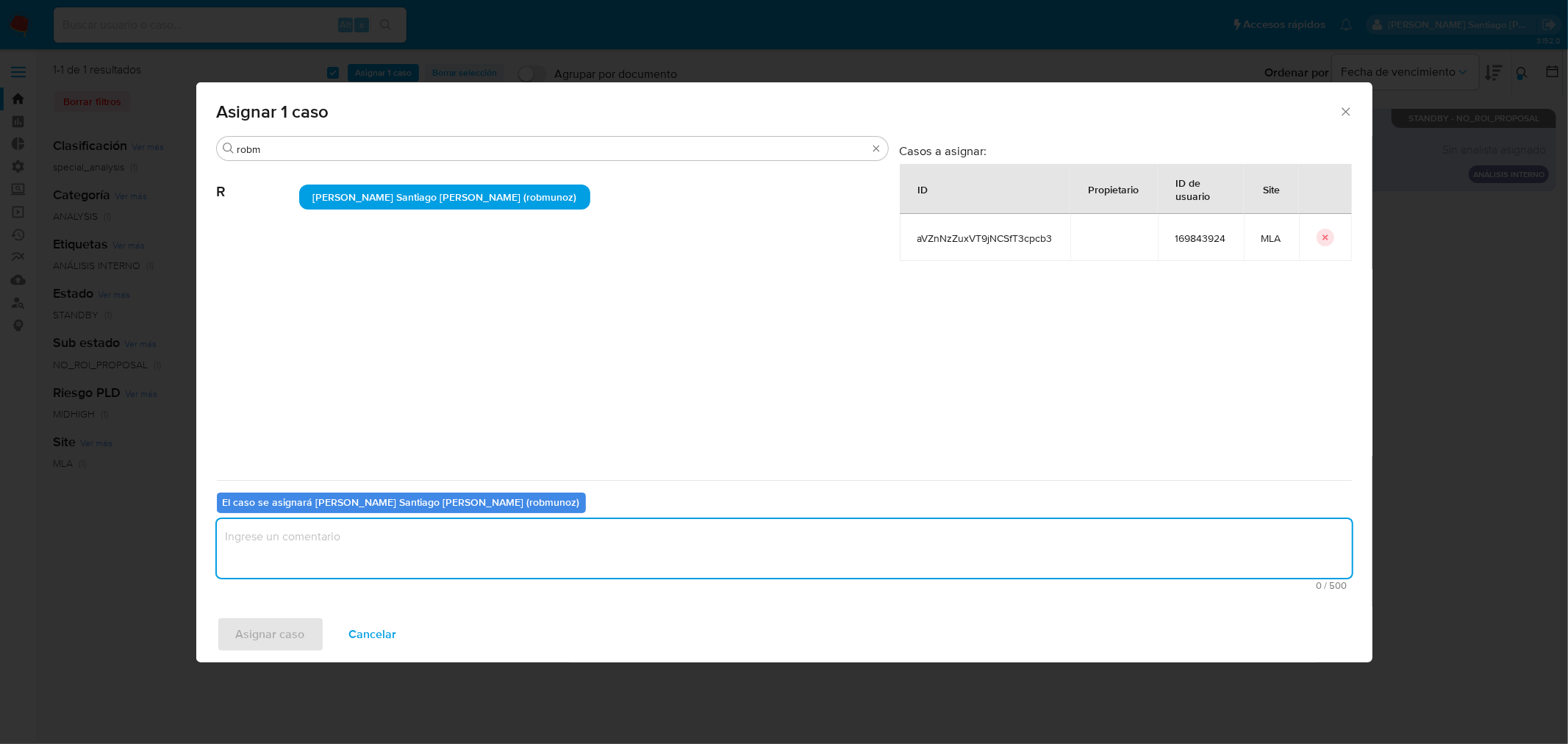
drag, startPoint x: 363, startPoint y: 564, endPoint x: 353, endPoint y: 571, distance: 12.2
click at [361, 565] on textarea "assign-modal" at bounding box center [784, 549] width 1135 height 59
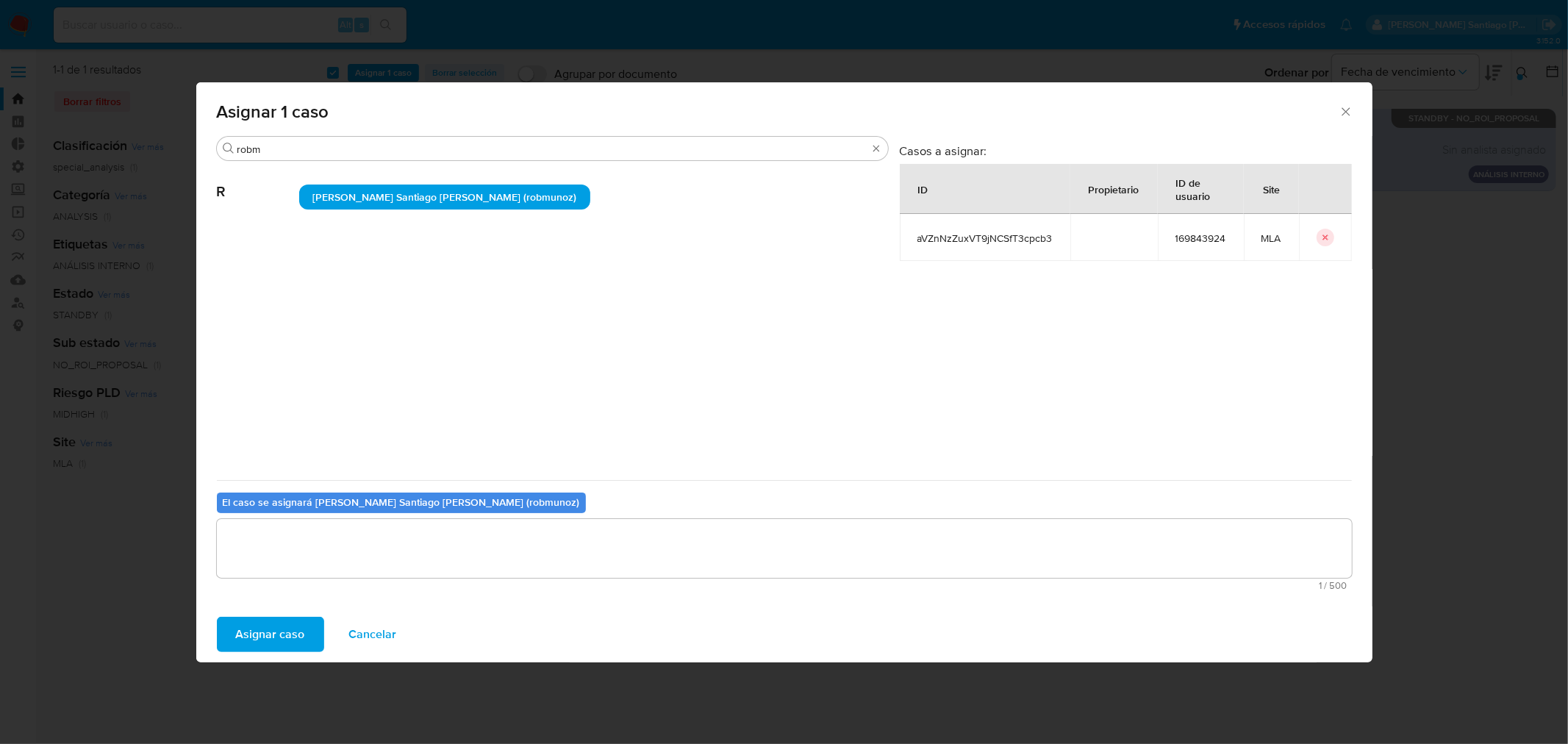
click at [274, 638] on span "Asignar caso" at bounding box center [270, 635] width 69 height 33
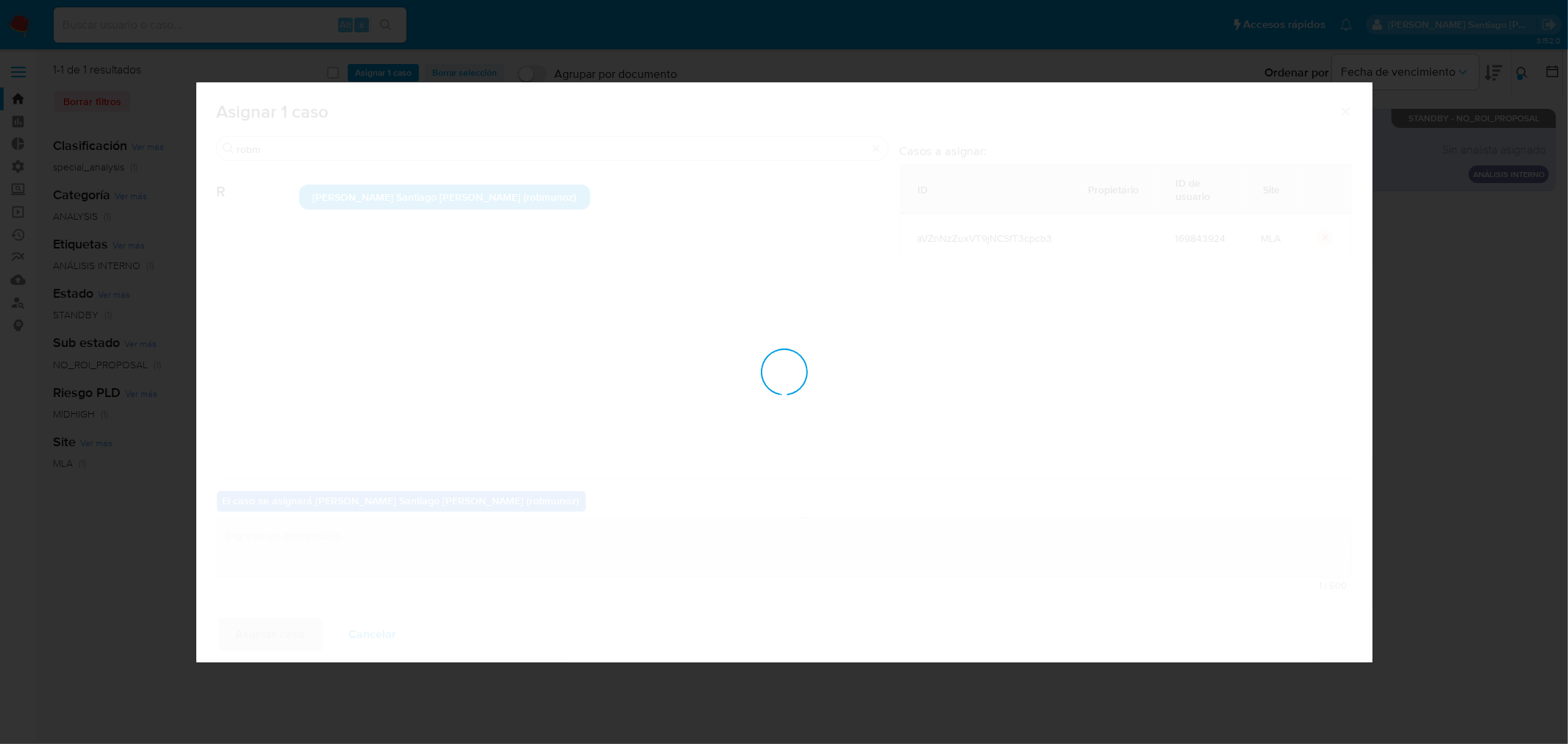
checkbox input "false"
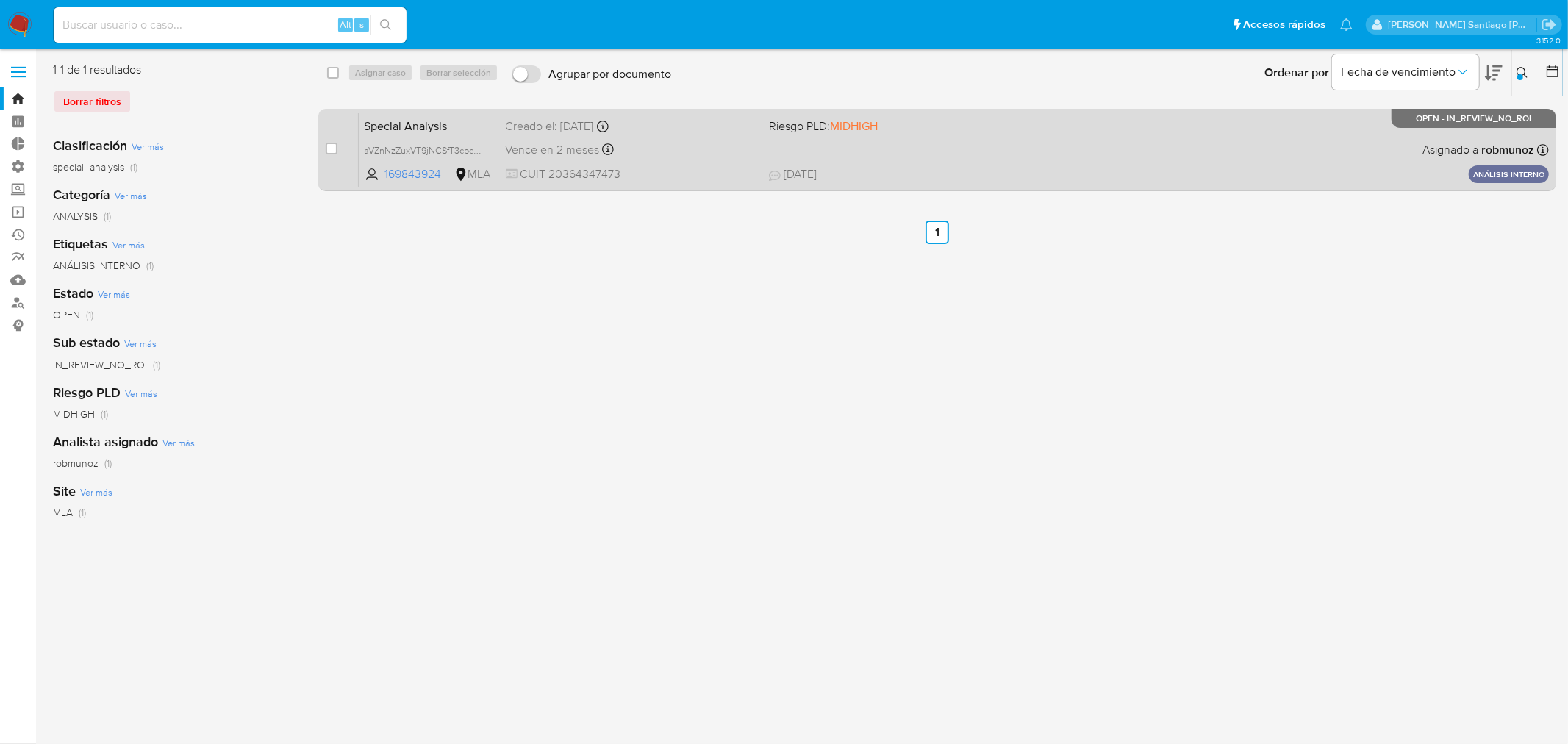
click at [1099, 171] on span "17/07/2025 17/07/2025 17:19" at bounding box center [1027, 174] width 516 height 16
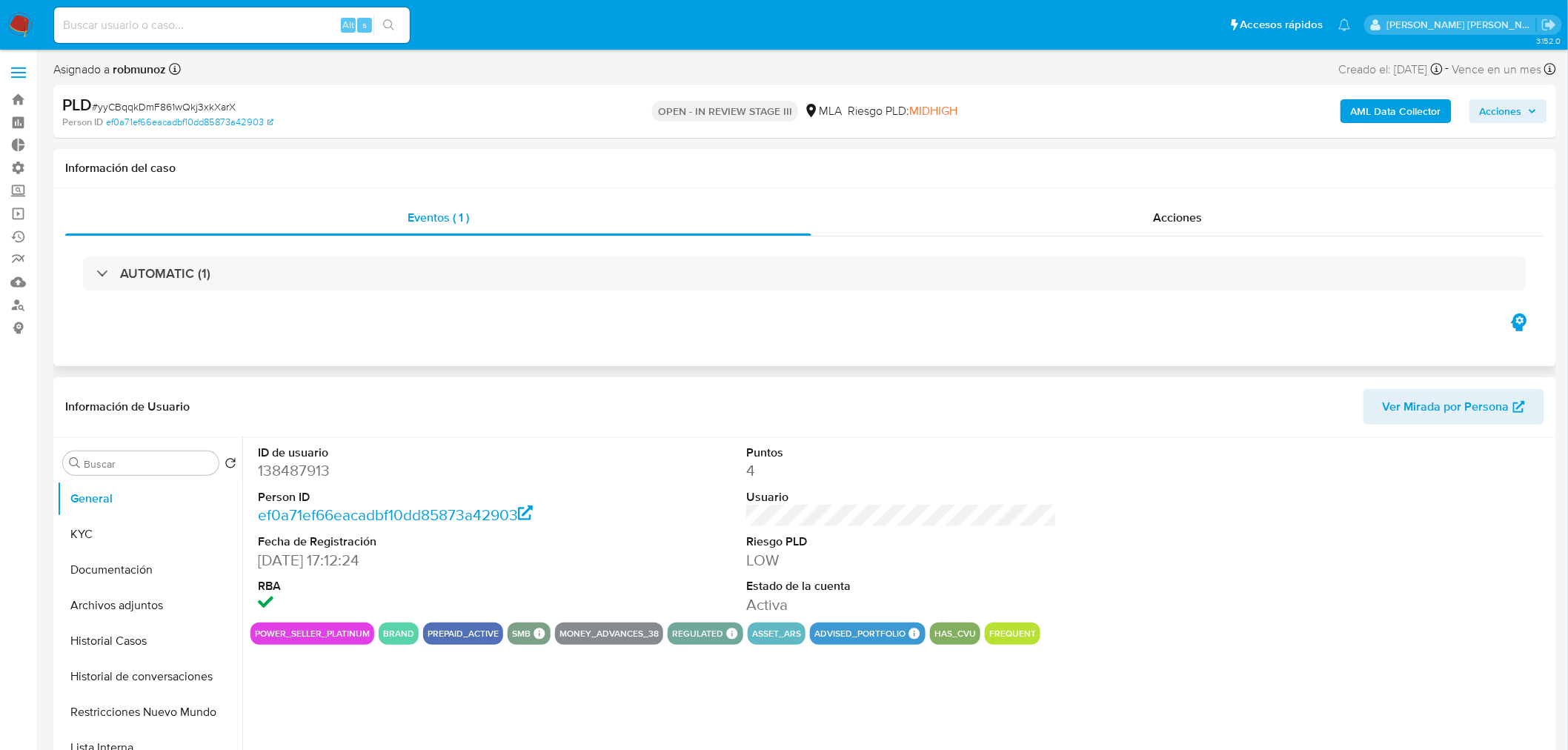
drag, startPoint x: 1530, startPoint y: 110, endPoint x: 1131, endPoint y: 171, distance: 403.6
click at [1529, 108] on icon "button" at bounding box center [1532, 111] width 9 height 9
select select "10"
click at [1524, 115] on span "Acciones" at bounding box center [1508, 111] width 57 height 20
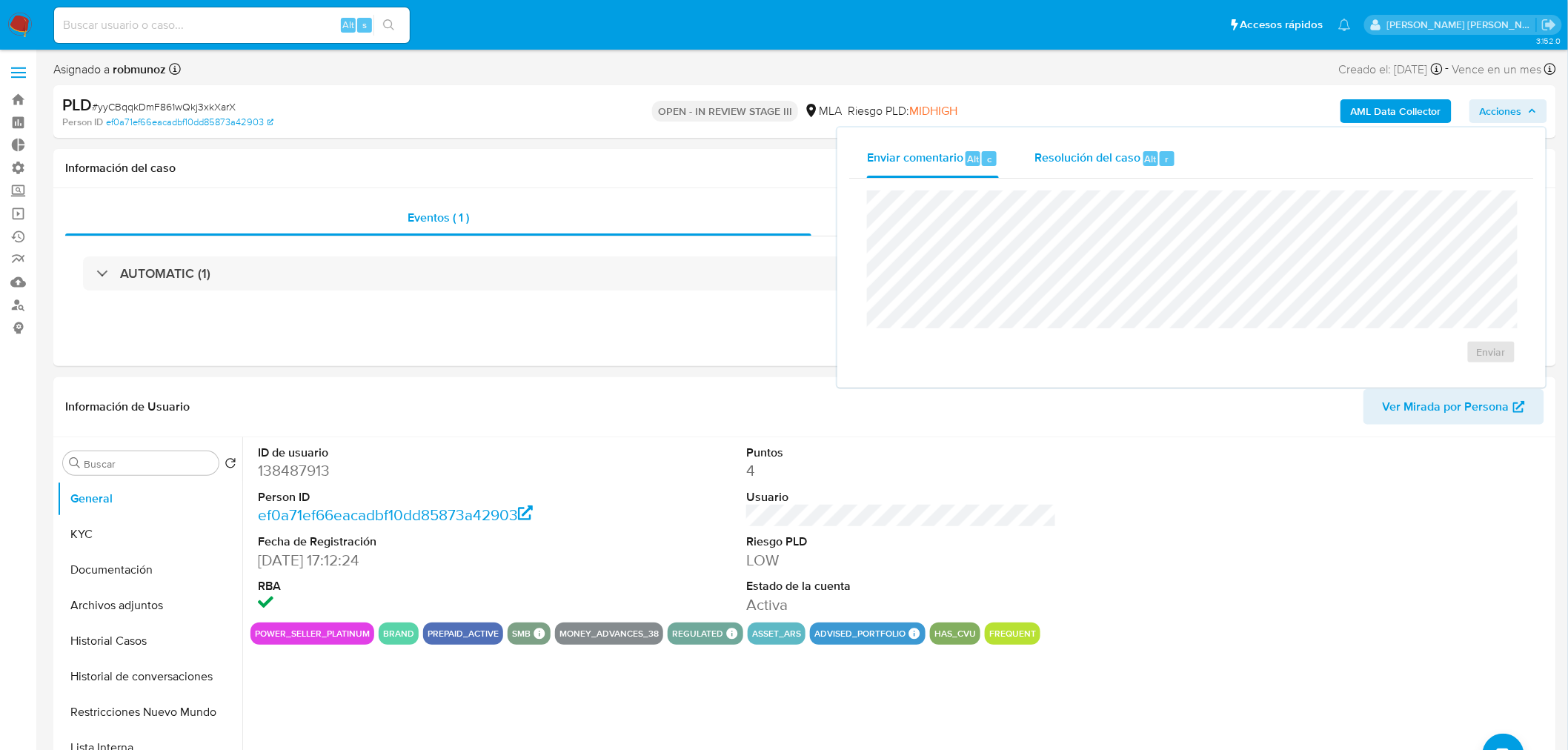
click at [1115, 153] on span "Resolución del caso" at bounding box center [1087, 158] width 106 height 17
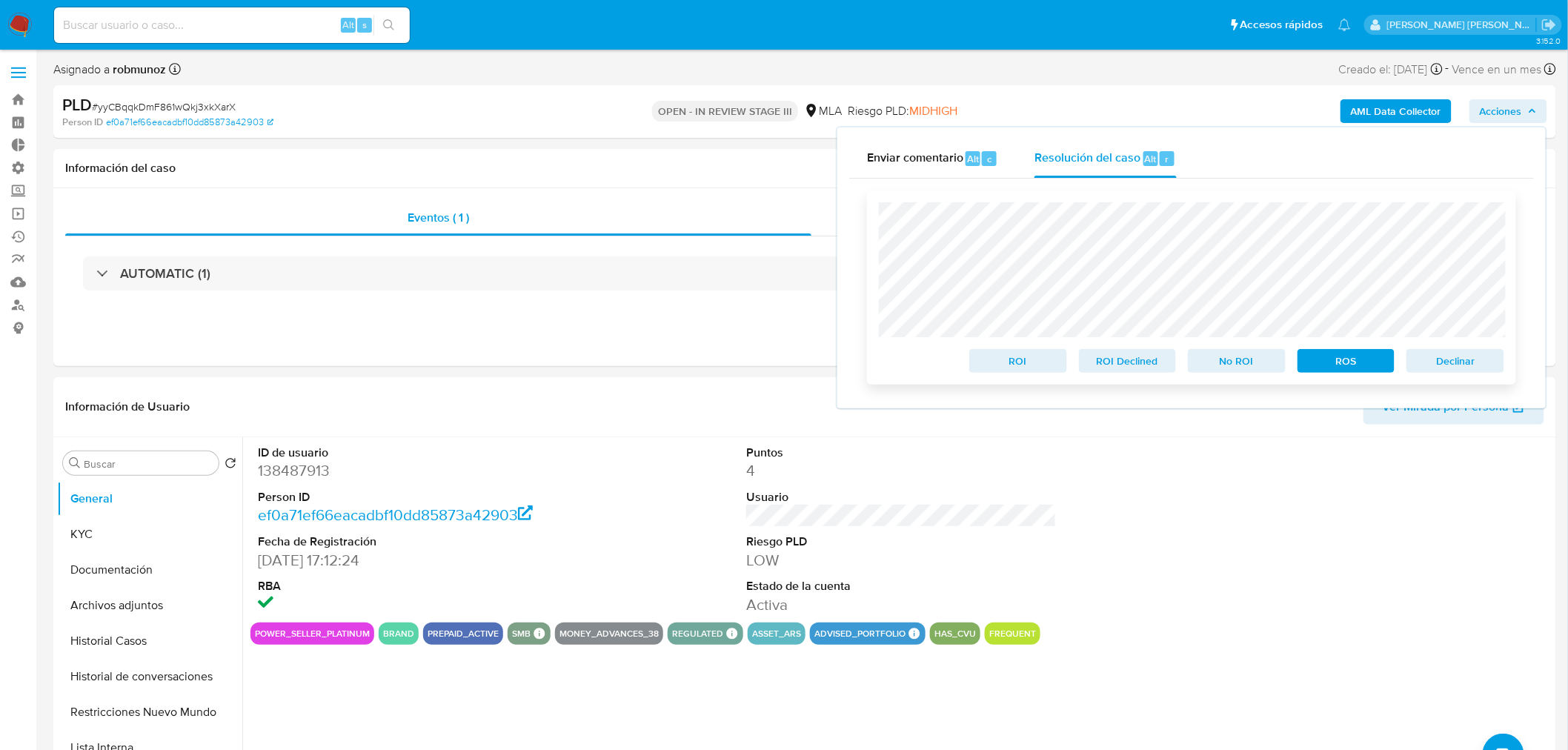
click at [1458, 371] on span "Declinar" at bounding box center [1455, 361] width 77 height 20
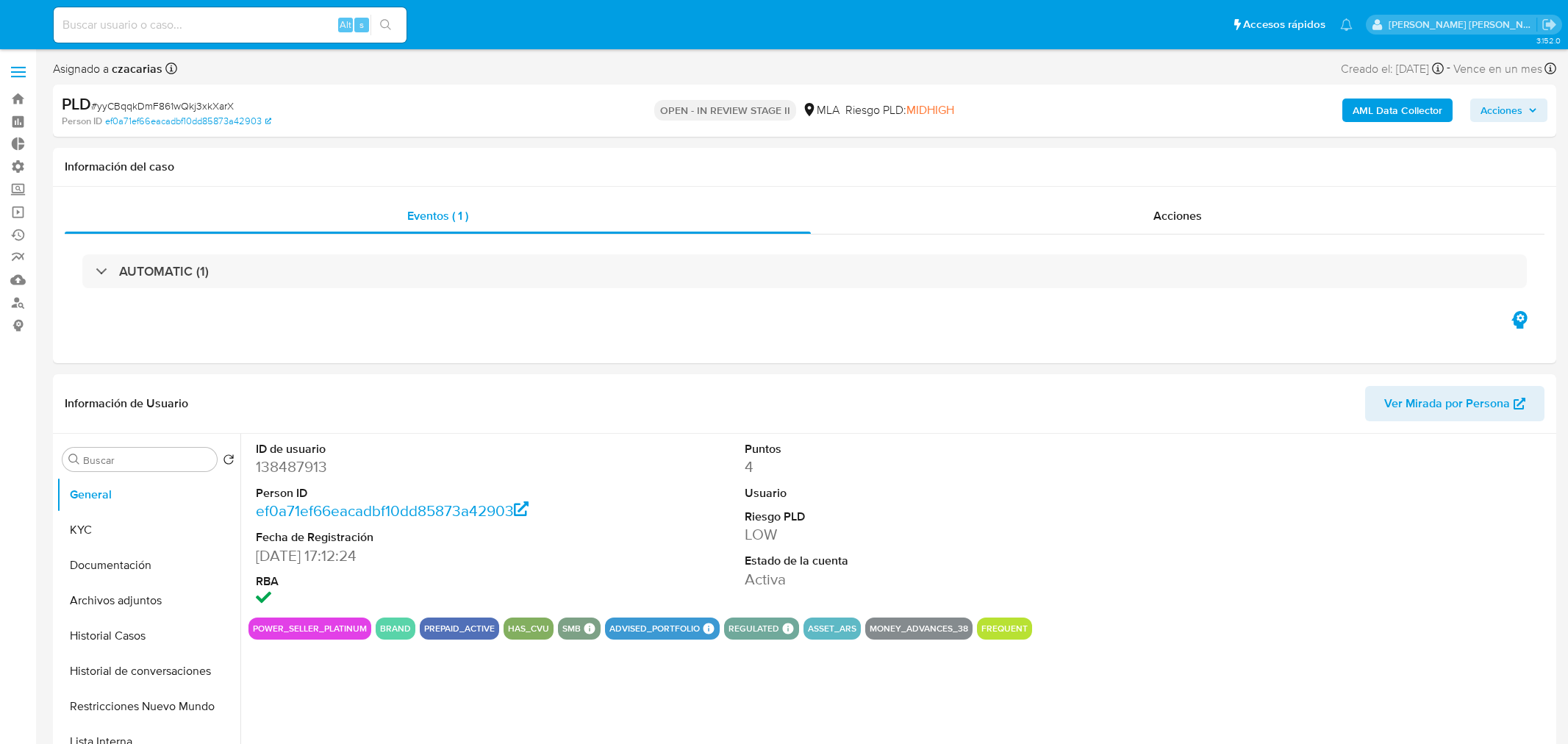
select select "10"
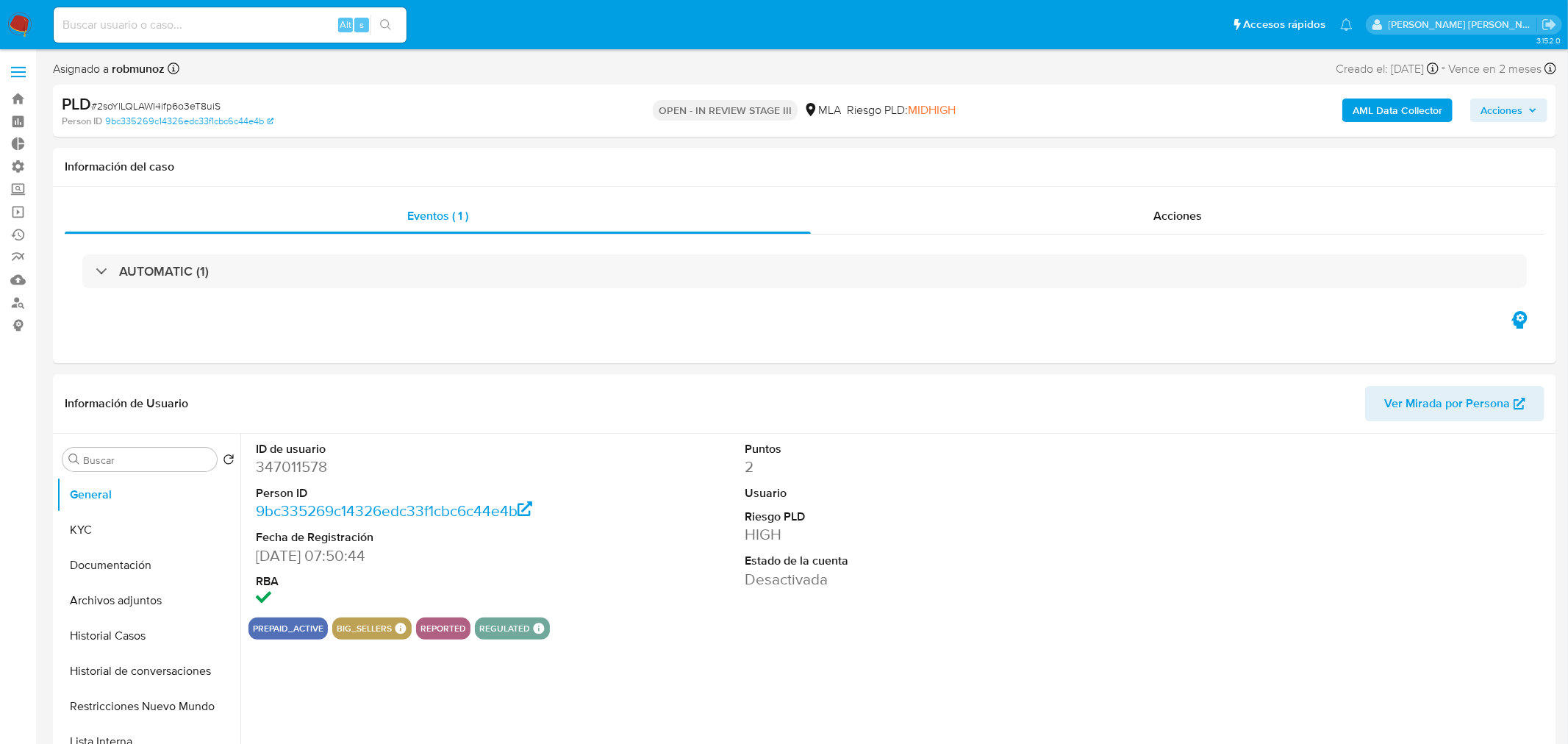
select select "10"
drag, startPoint x: 1457, startPoint y: 106, endPoint x: 1465, endPoint y: 108, distance: 8.2
click at [1457, 107] on div "AML Data Collector Acciones" at bounding box center [1291, 110] width 487 height 34
drag, startPoint x: 1472, startPoint y: 109, endPoint x: 1455, endPoint y: 121, distance: 20.8
click at [1472, 110] on span "Acciones" at bounding box center [1489, 110] width 42 height 23
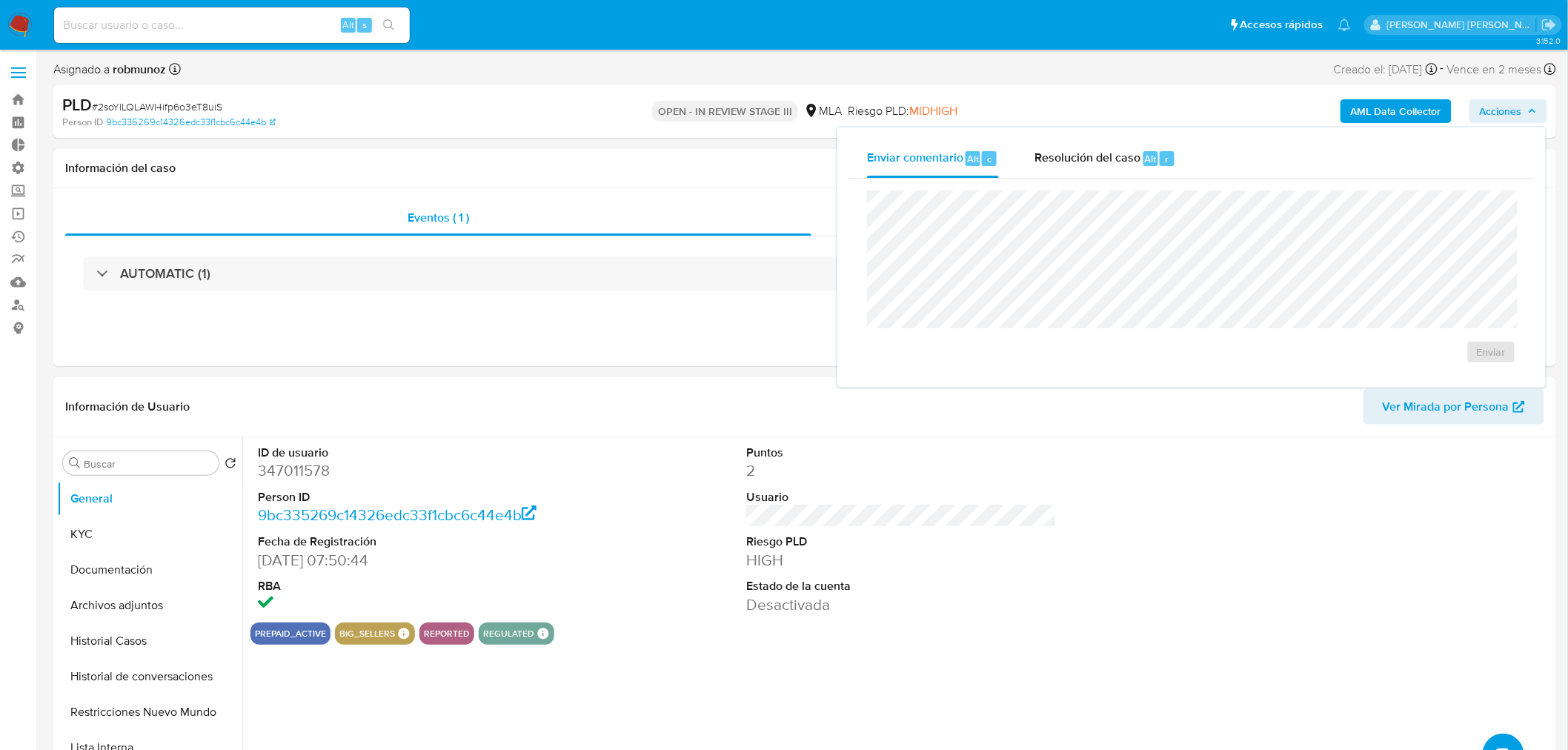
drag, startPoint x: 1132, startPoint y: 160, endPoint x: 1128, endPoint y: 180, distance: 20.4
click at [1132, 161] on span "Resolución del caso" at bounding box center [1087, 158] width 106 height 17
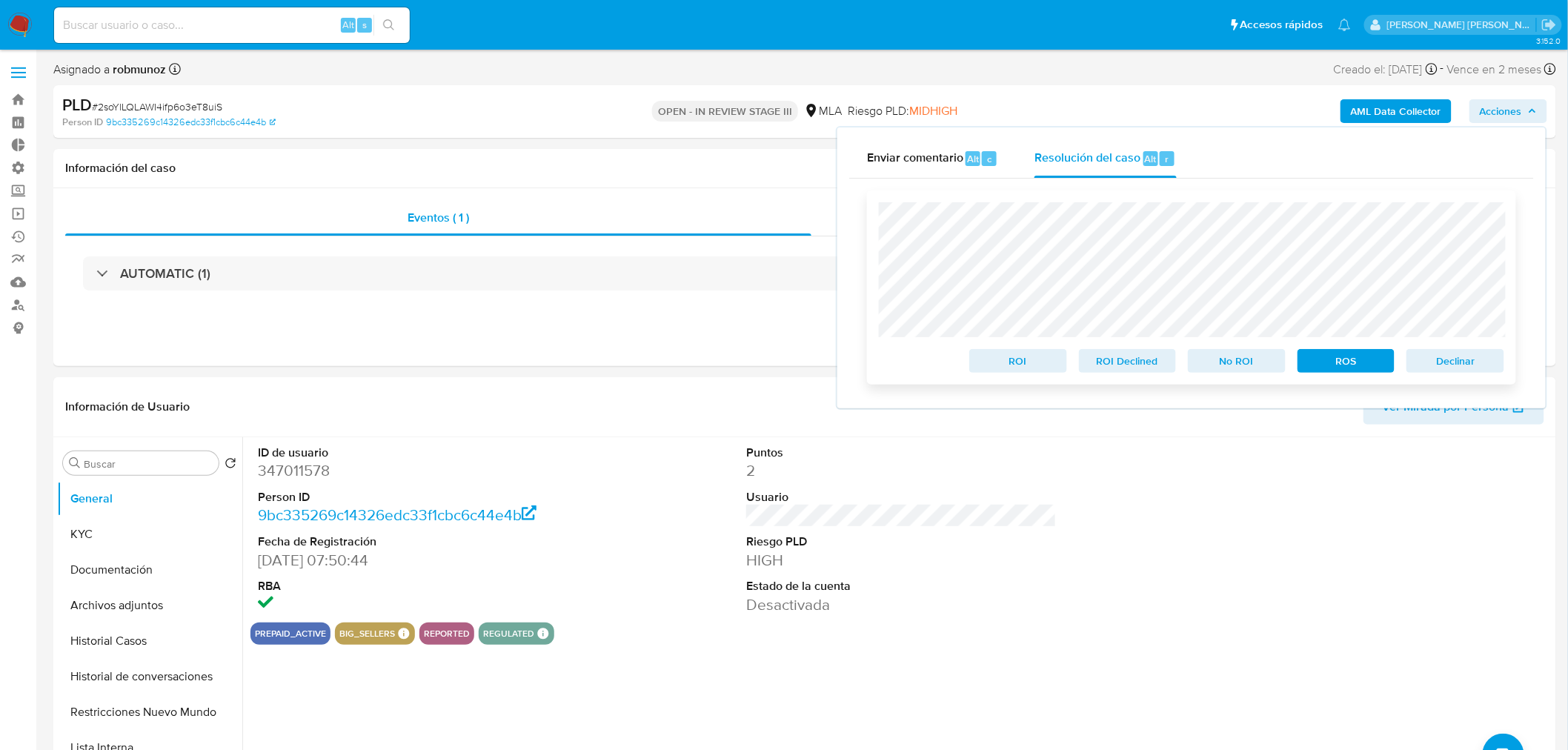
click at [1464, 360] on span "Declinar" at bounding box center [1455, 361] width 77 height 20
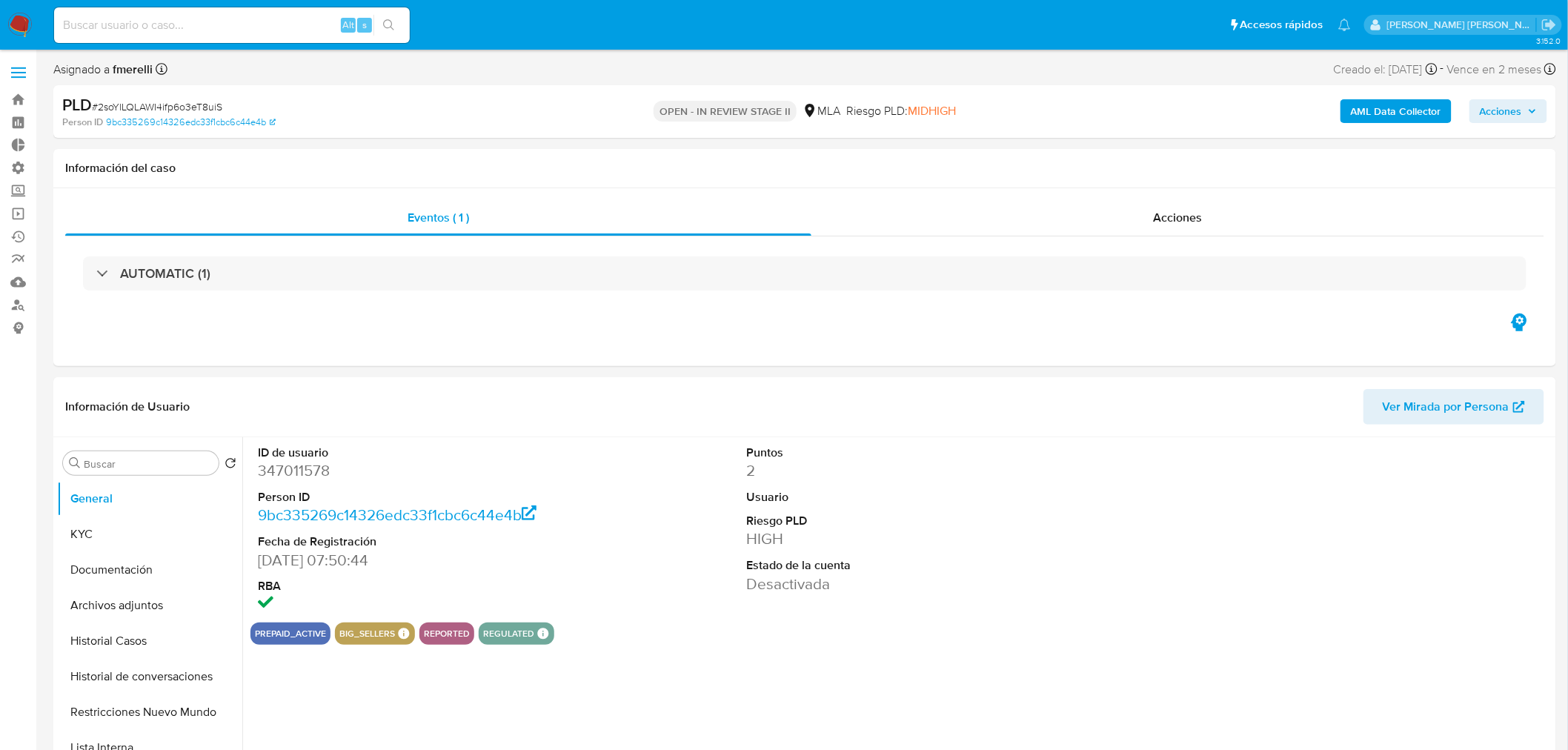
select select "10"
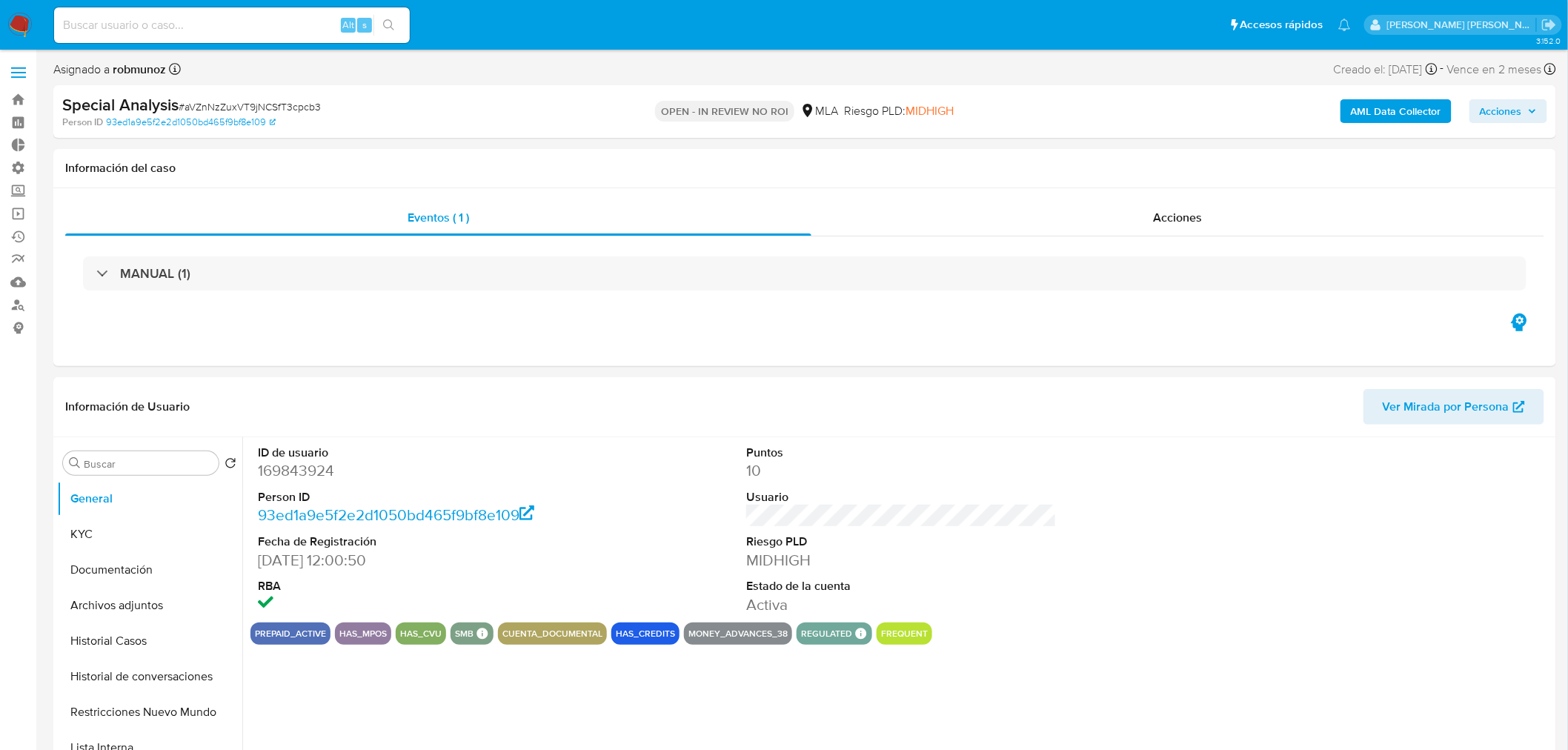
select select "10"
click at [139, 609] on button "Archivos adjuntos" at bounding box center [143, 605] width 173 height 35
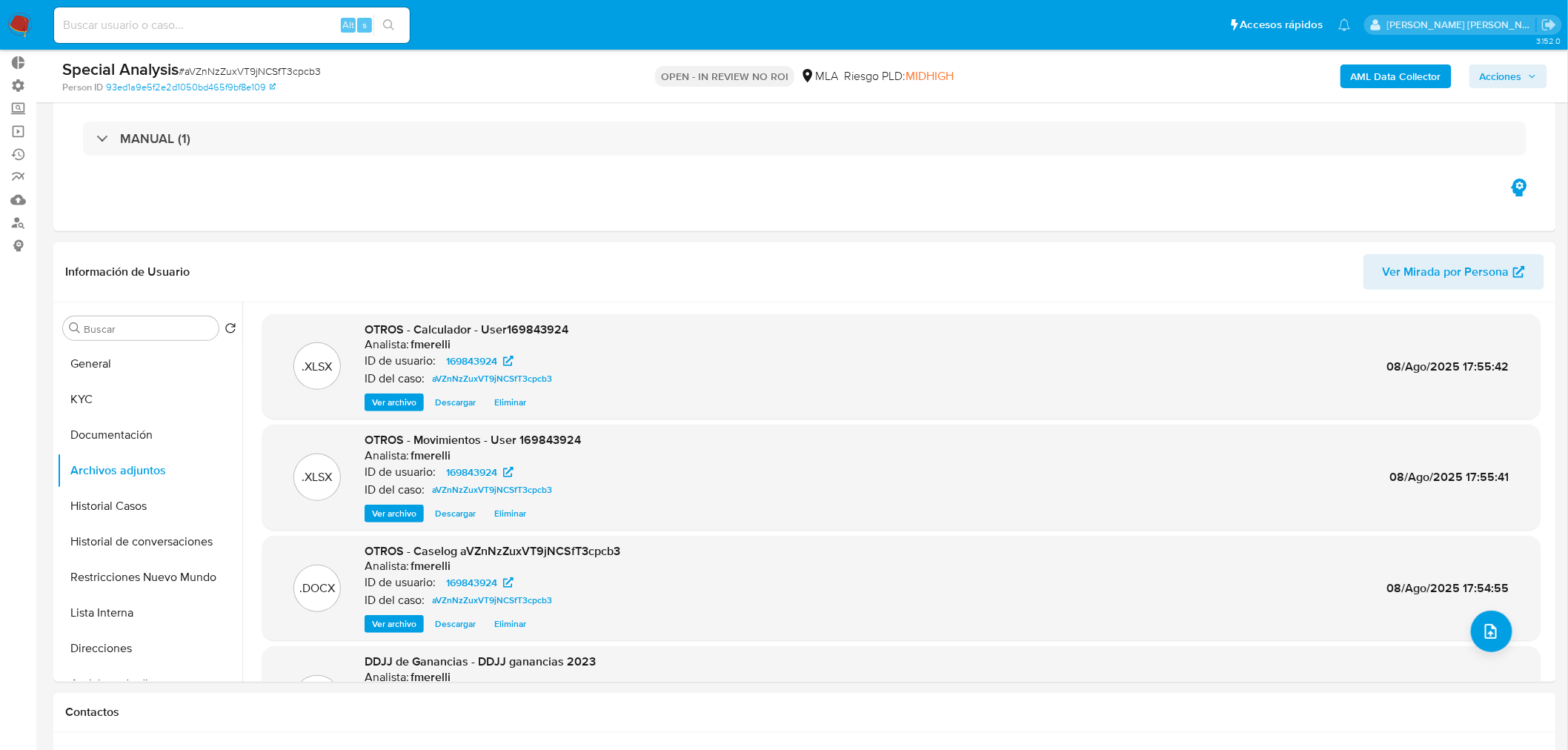
drag, startPoint x: 1491, startPoint y: 77, endPoint x: 1486, endPoint y: 85, distance: 9.4
click at [1492, 79] on span "Acciones" at bounding box center [1501, 76] width 42 height 24
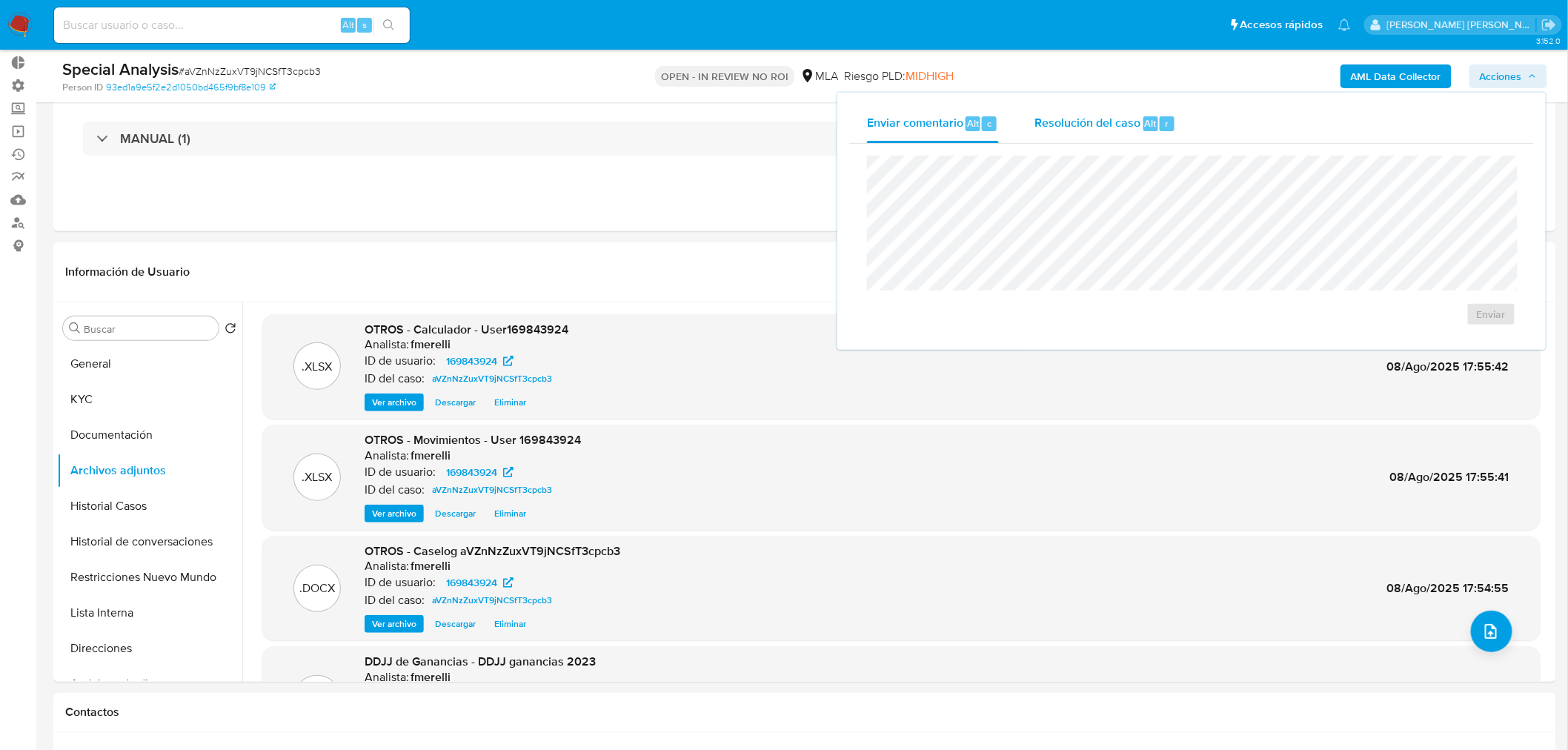
click at [1064, 131] on div "Resolución del caso Alt r" at bounding box center [1105, 123] width 142 height 38
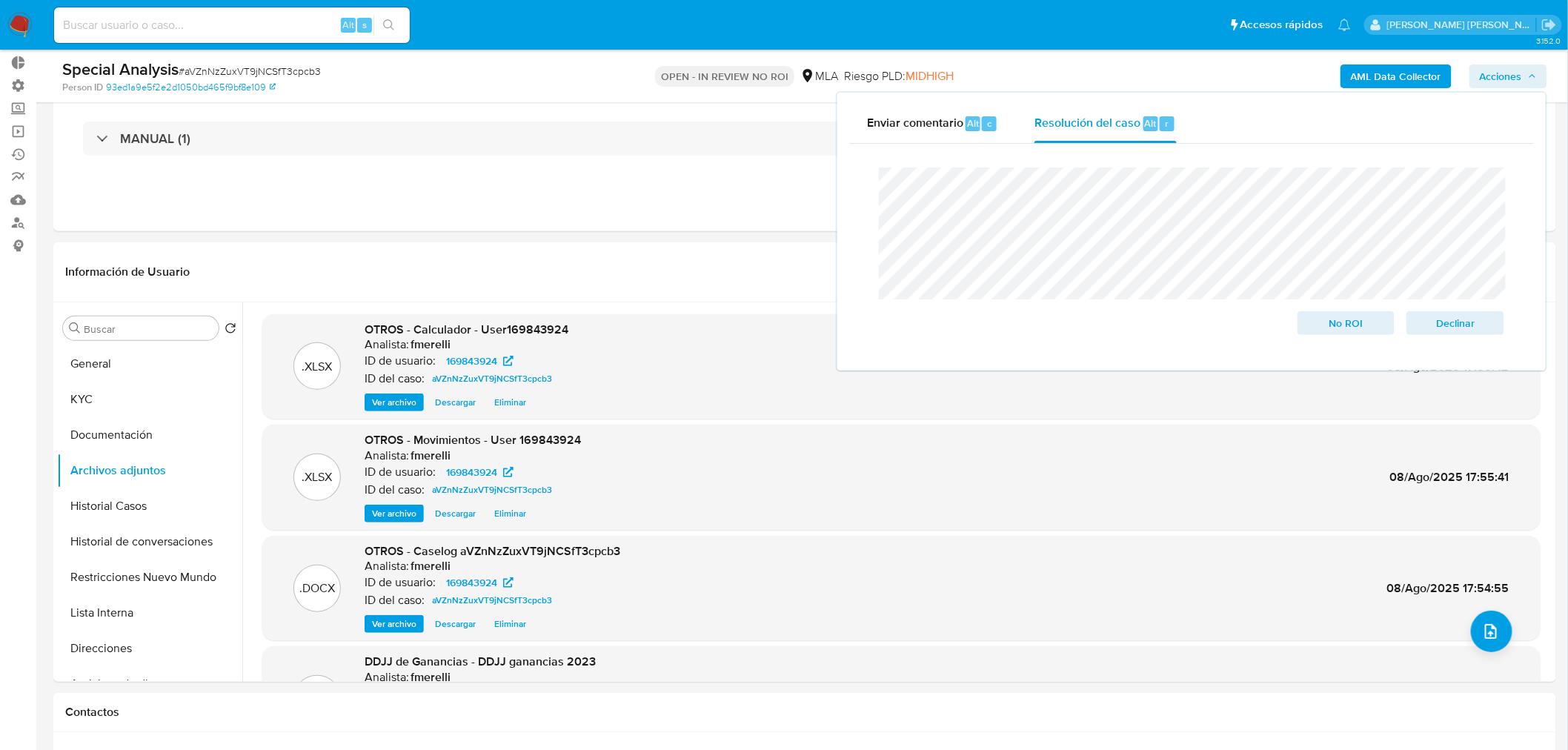
click at [0, 0] on lt-span "resoluci ó n" at bounding box center [0, 0] width 0 height 0
click at [1342, 326] on span "No ROI" at bounding box center [1346, 323] width 77 height 20
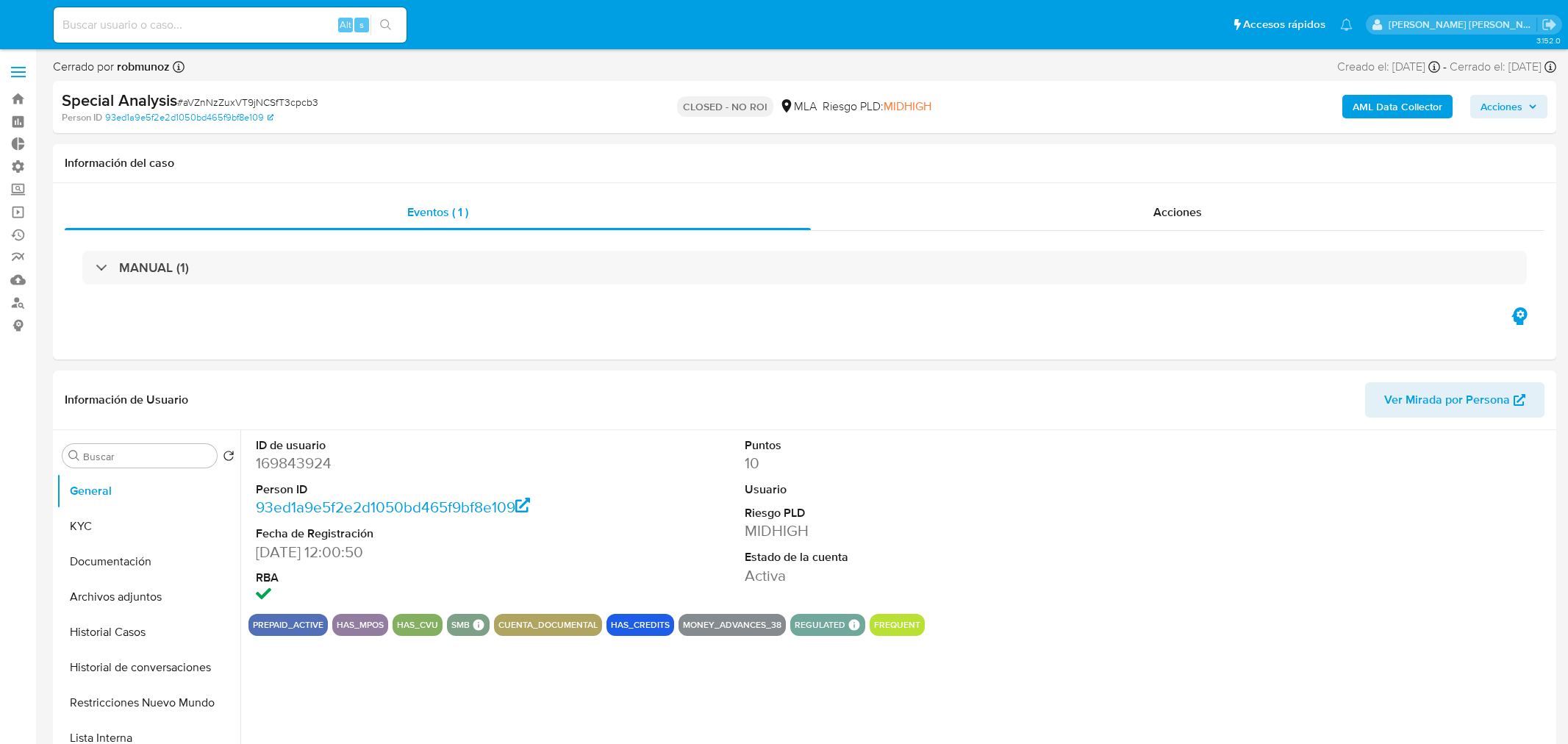
select select "10"
